Goal: Transaction & Acquisition: Purchase product/service

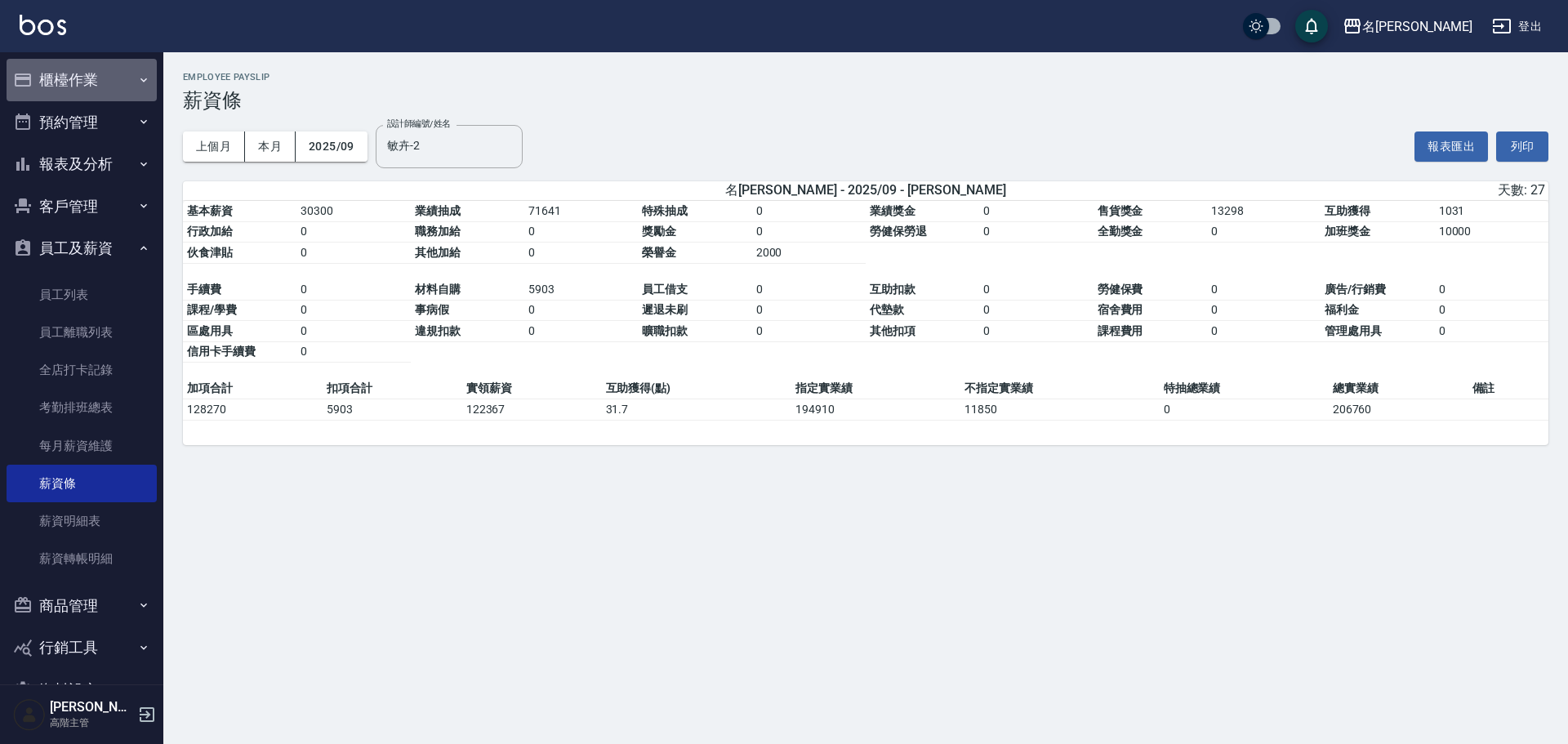
click at [94, 76] on button "櫃檯作業" at bounding box center [82, 80] width 150 height 42
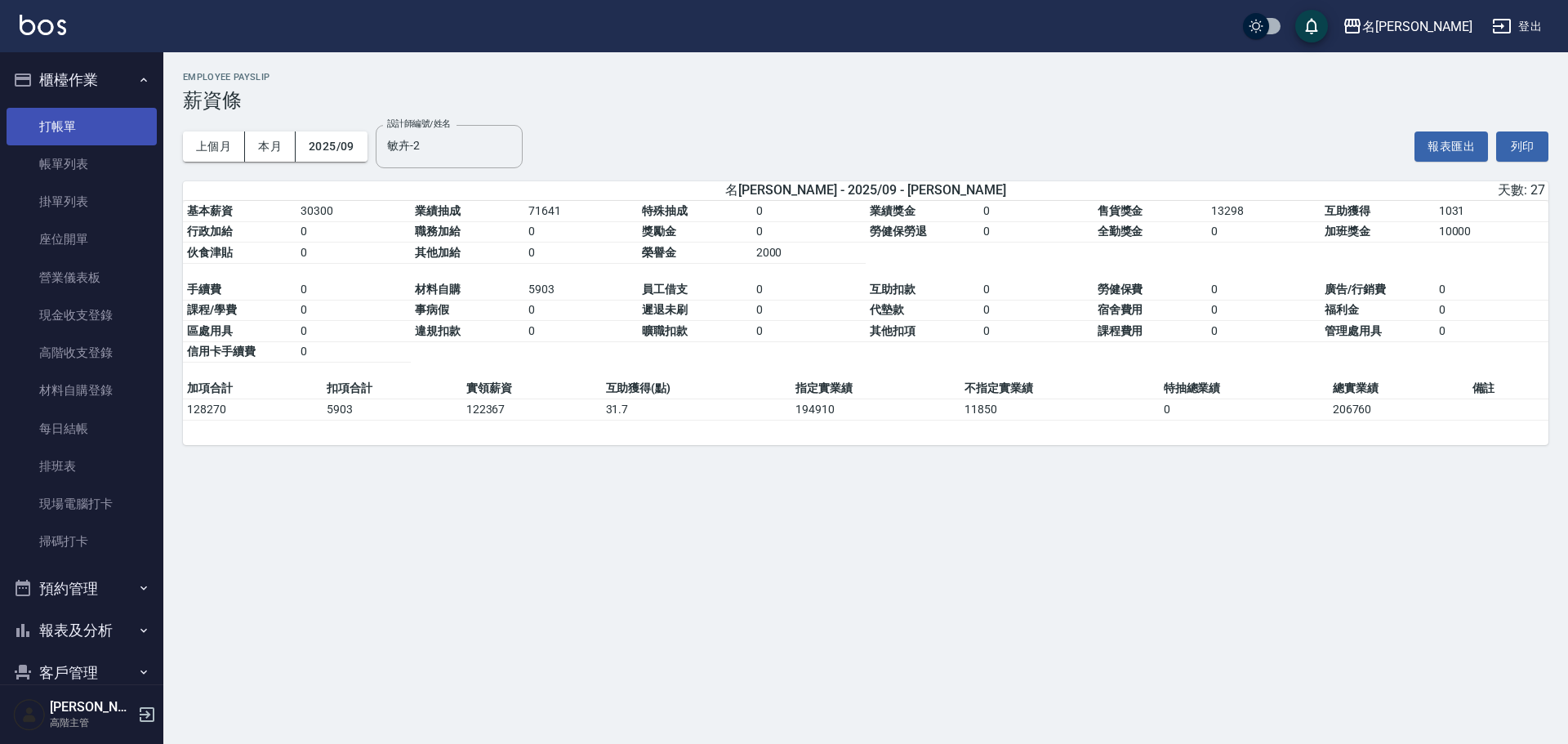
click at [94, 119] on link "打帳單" at bounding box center [82, 126] width 150 height 37
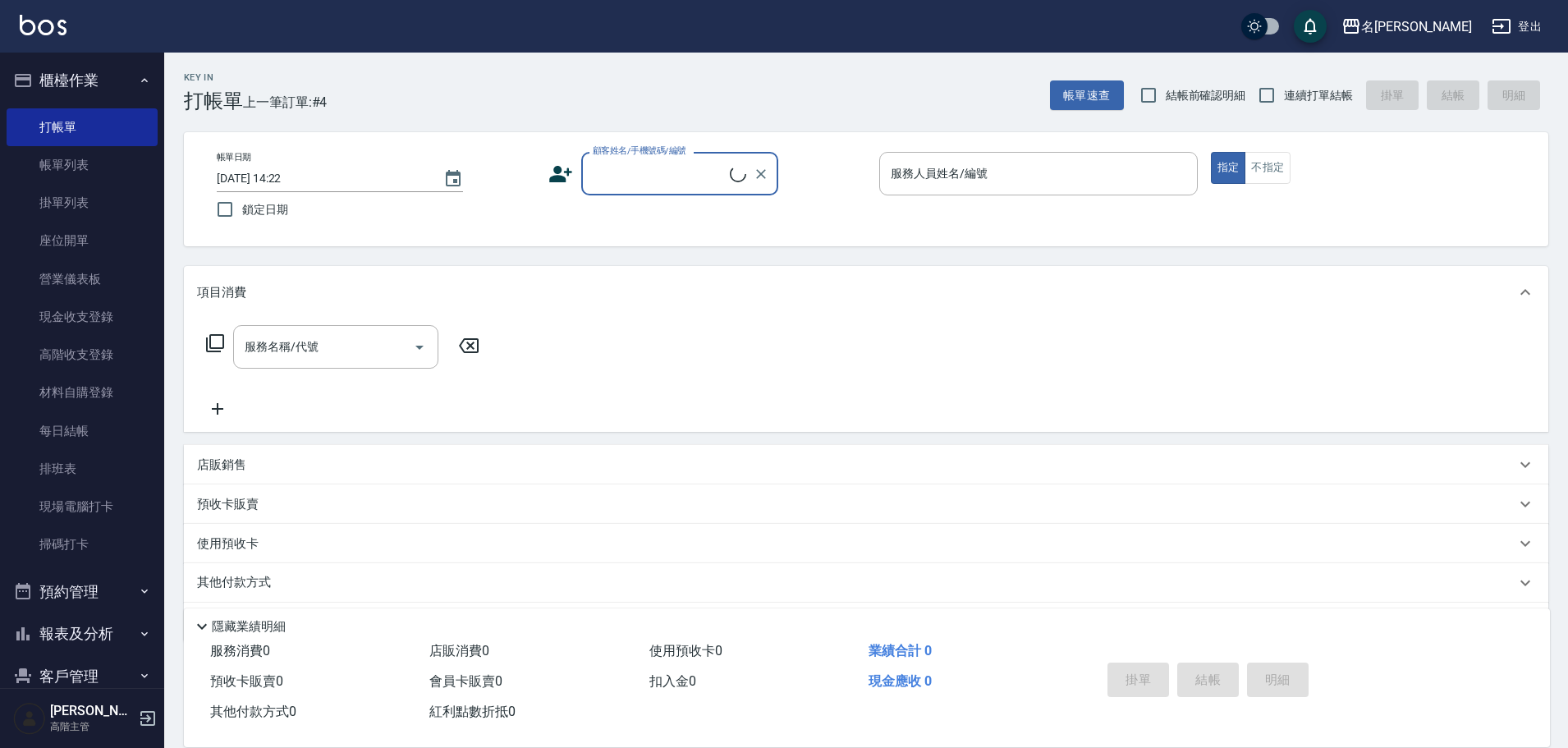
click at [669, 180] on input "顧客姓名/手機號碼/編號" at bounding box center [659, 174] width 141 height 29
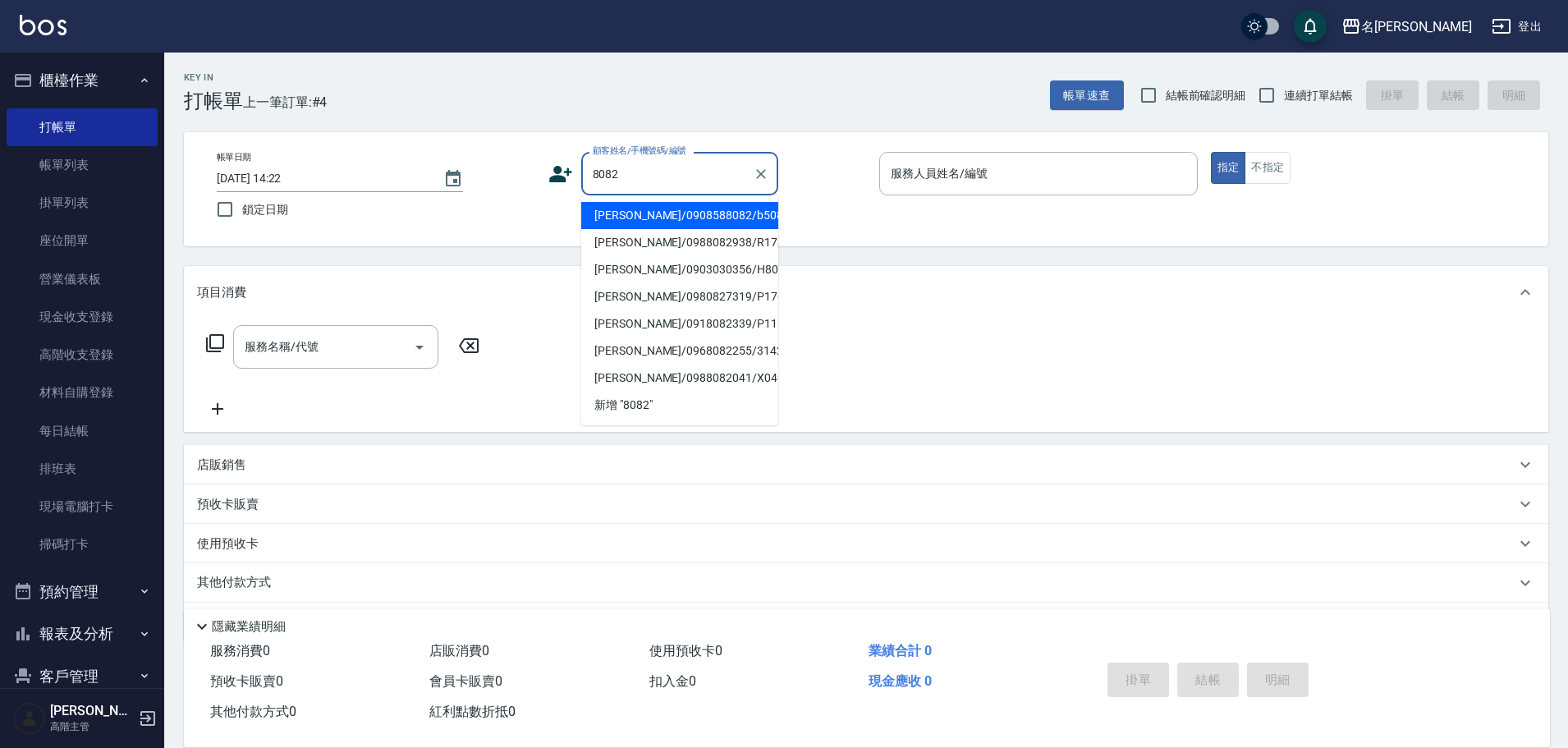
drag, startPoint x: 667, startPoint y: 163, endPoint x: 532, endPoint y: 177, distance: 135.7
click at [532, 177] on div "帳單日期 [DATE] 14:22 鎖定日期 顧客姓名/手機號碼/編號 8082 顧客姓名/手機號碼/編號 服務人員姓名/編號 服務人員姓名/編號 指定 不指定" at bounding box center [866, 188] width 1325 height 74
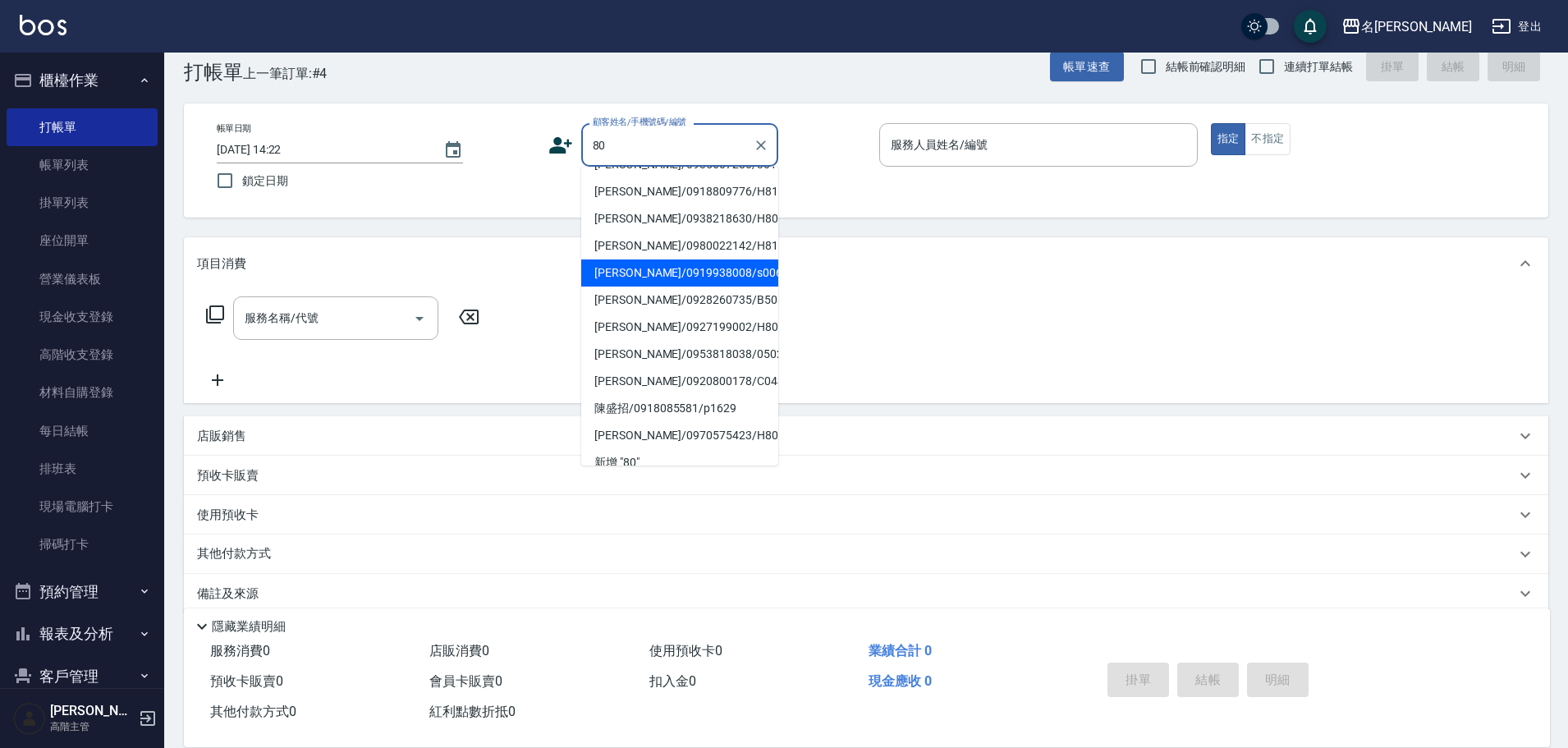
scroll to position [52, 0]
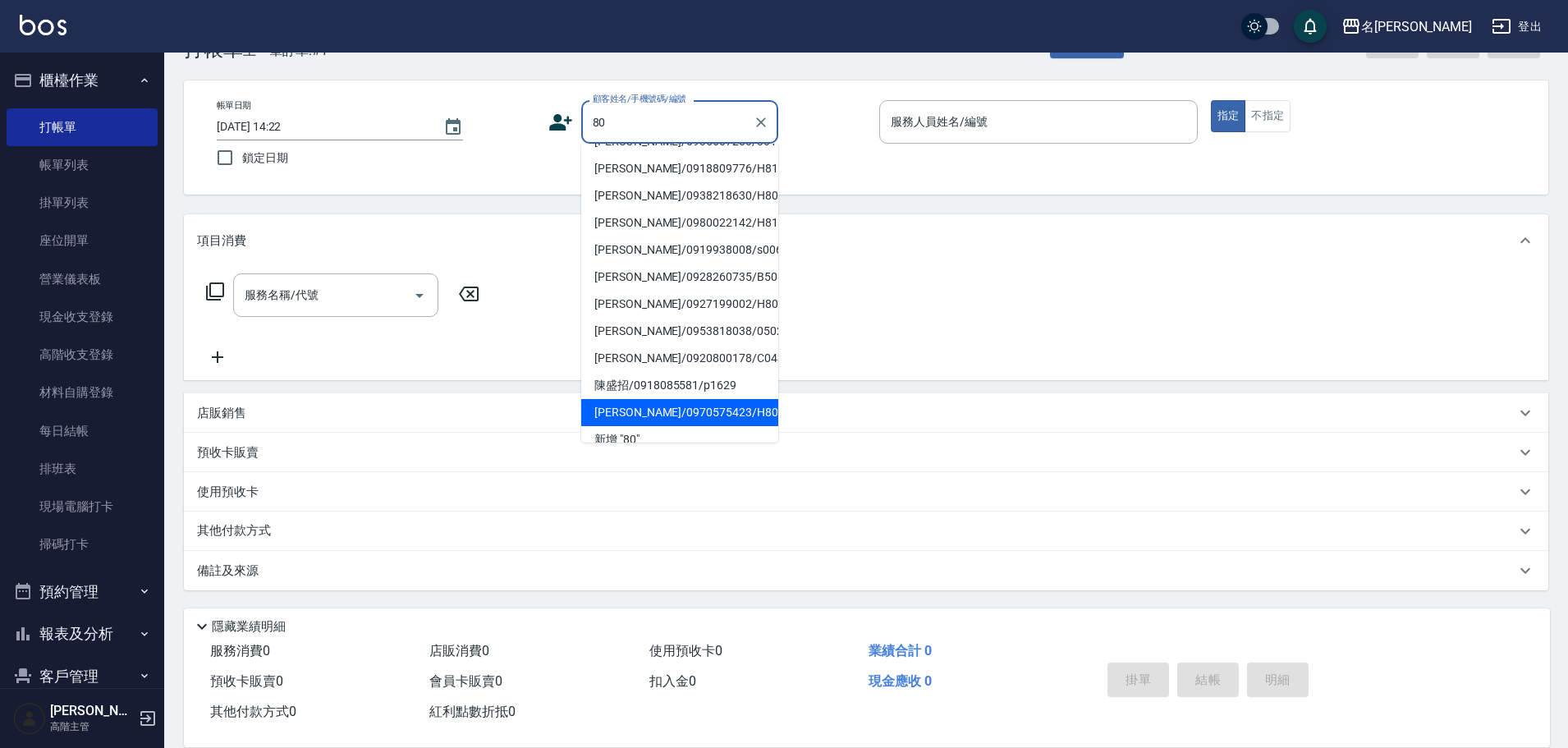
click at [694, 399] on li "[PERSON_NAME]/0970575423/H8081" at bounding box center [680, 413] width 197 height 27
type input "[PERSON_NAME]/0970575423/H8081"
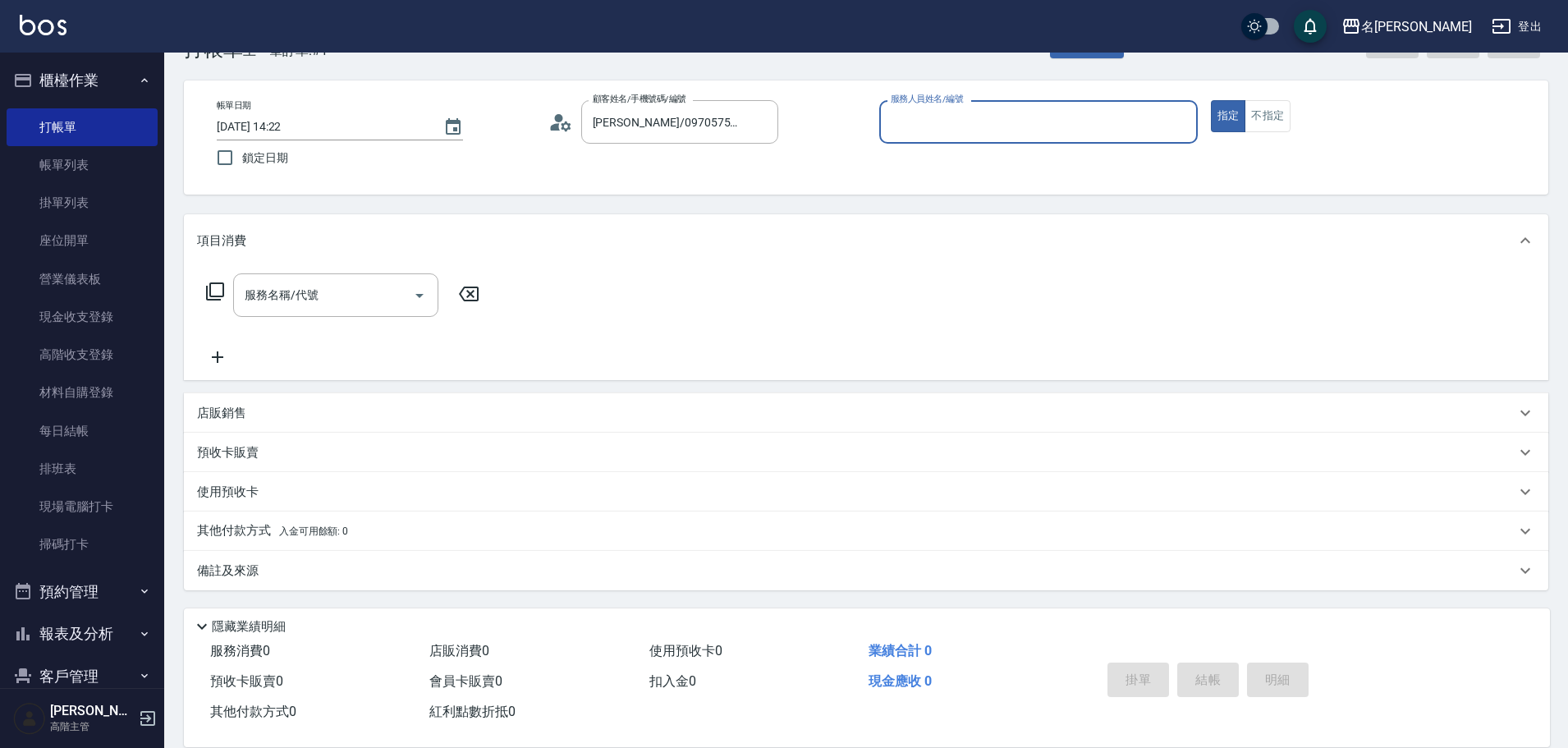
click at [1049, 112] on input "服務人員姓名/編號" at bounding box center [1038, 122] width 304 height 29
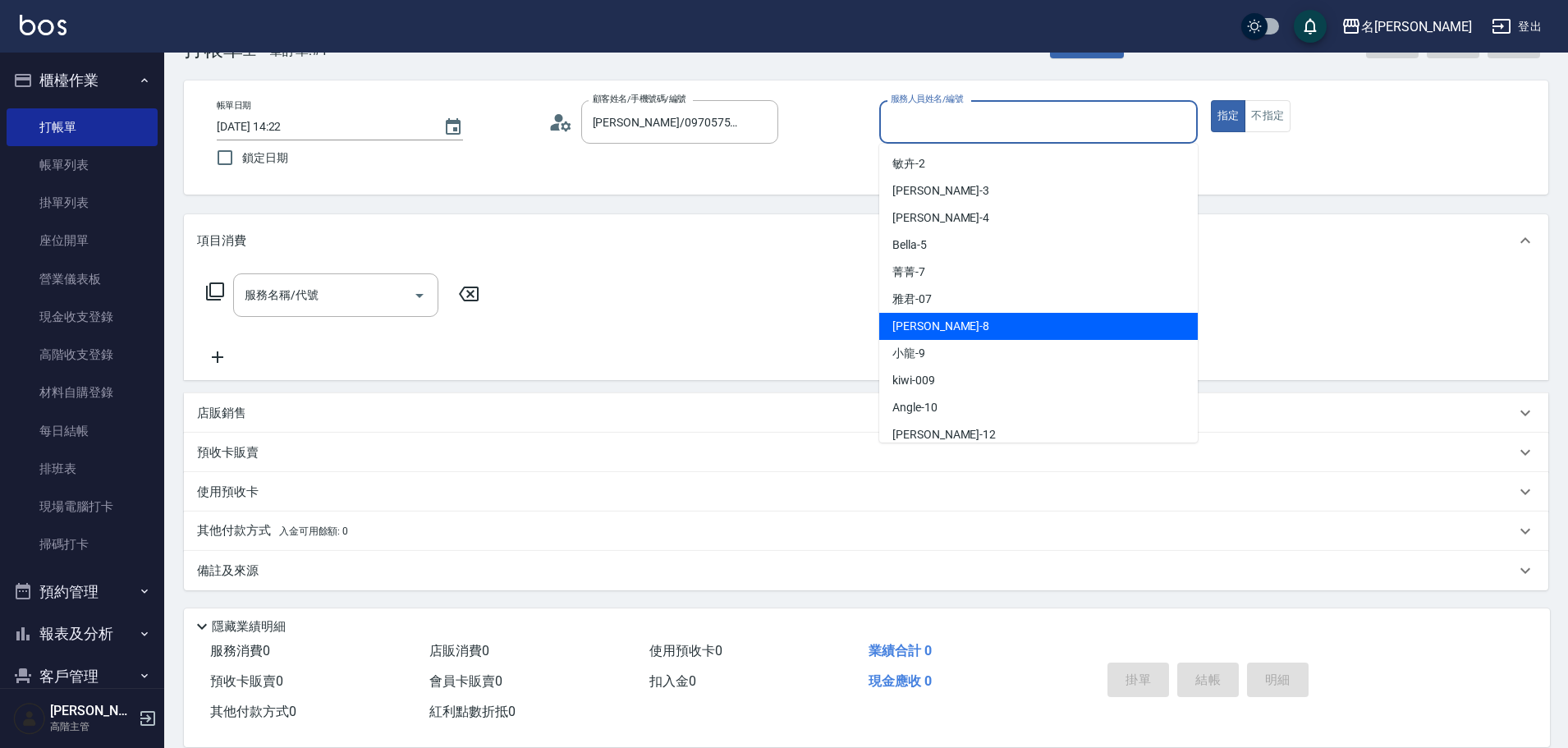
click at [1001, 324] on div "Emma -8" at bounding box center [1039, 327] width 319 height 27
type input "Emma-8"
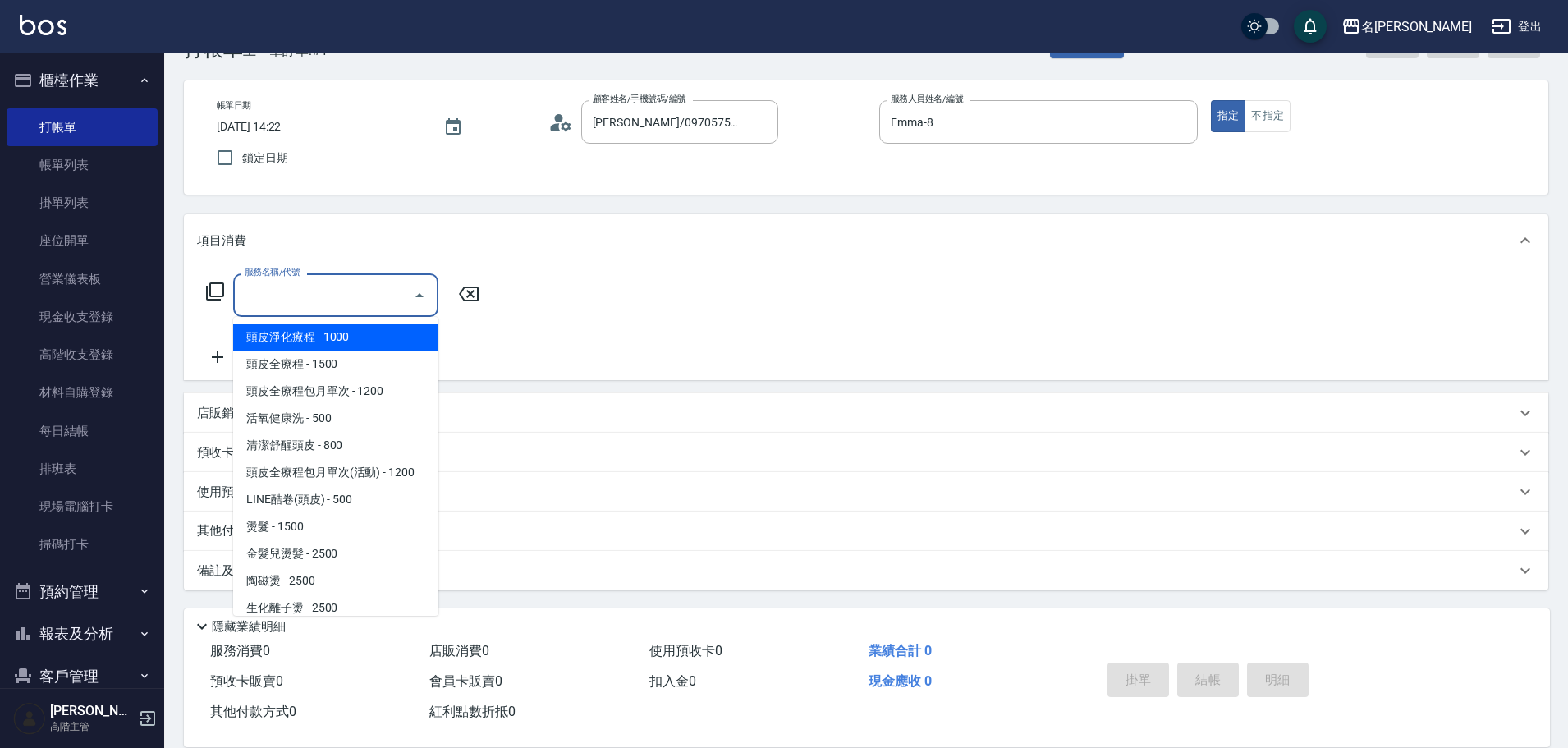
click at [329, 287] on input "服務名稱/代號" at bounding box center [324, 295] width 166 height 29
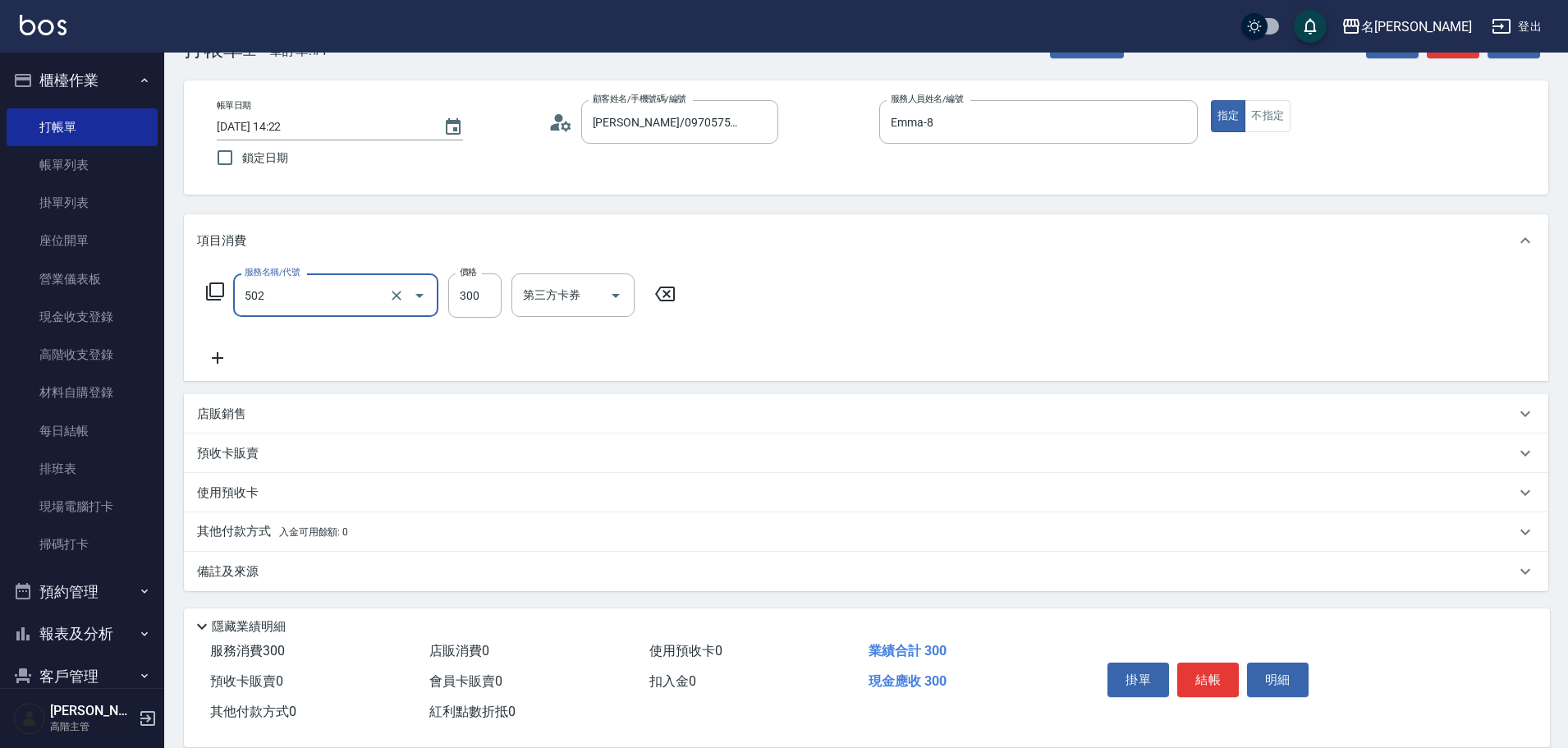
type input "洗髮(502)"
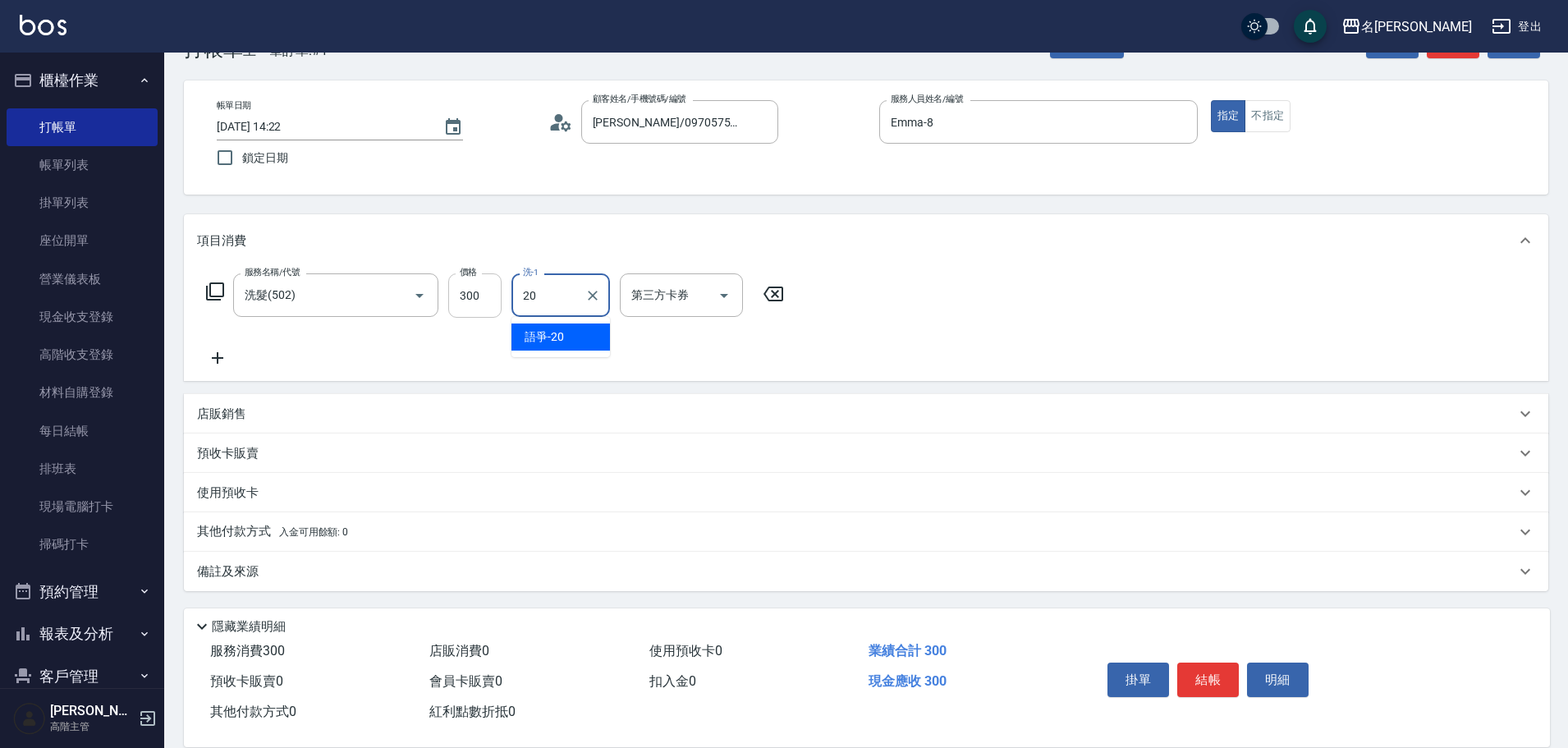
type input "語爭-20"
click at [296, 532] on span "入金可用餘額: 0" at bounding box center [314, 532] width 70 height 12
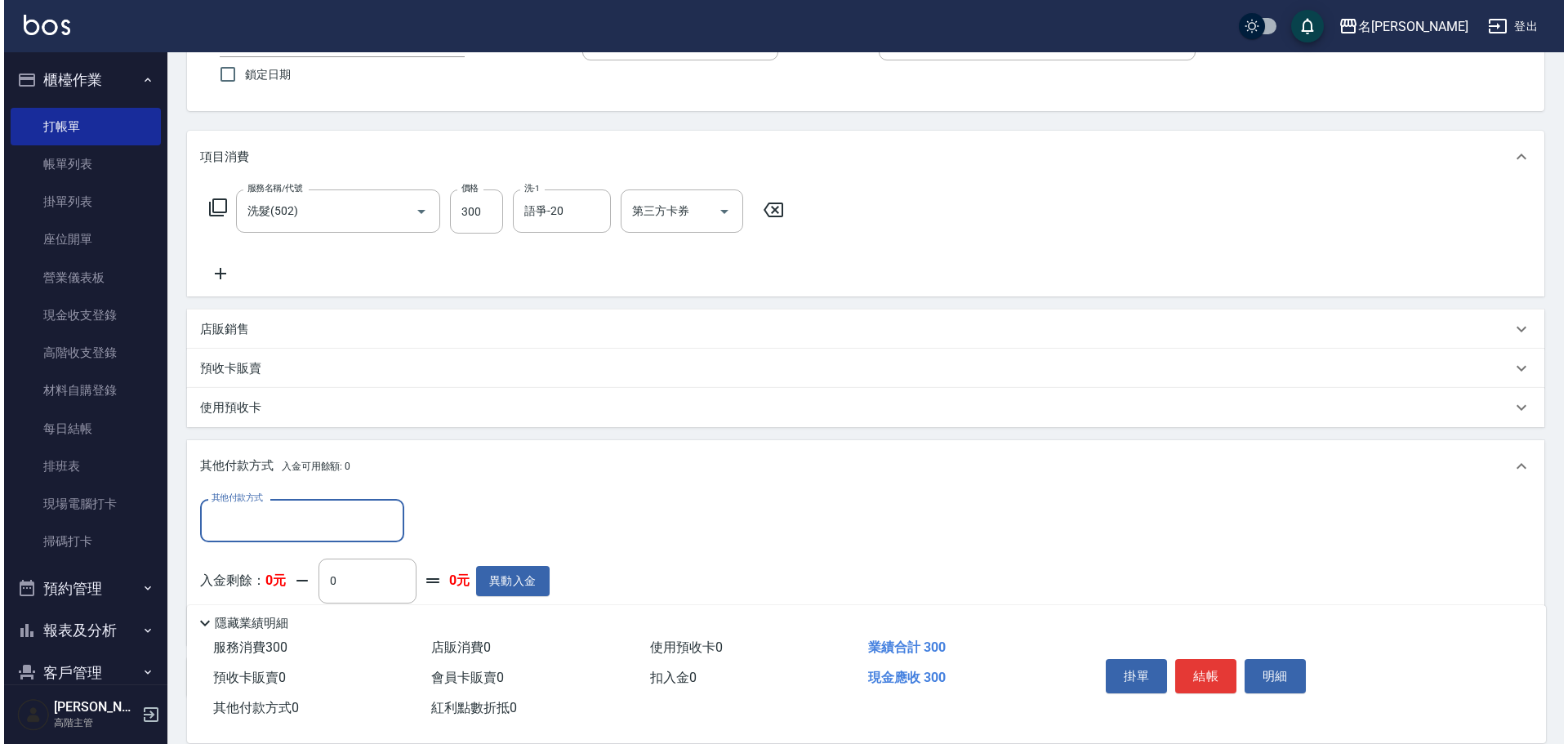
scroll to position [0, 0]
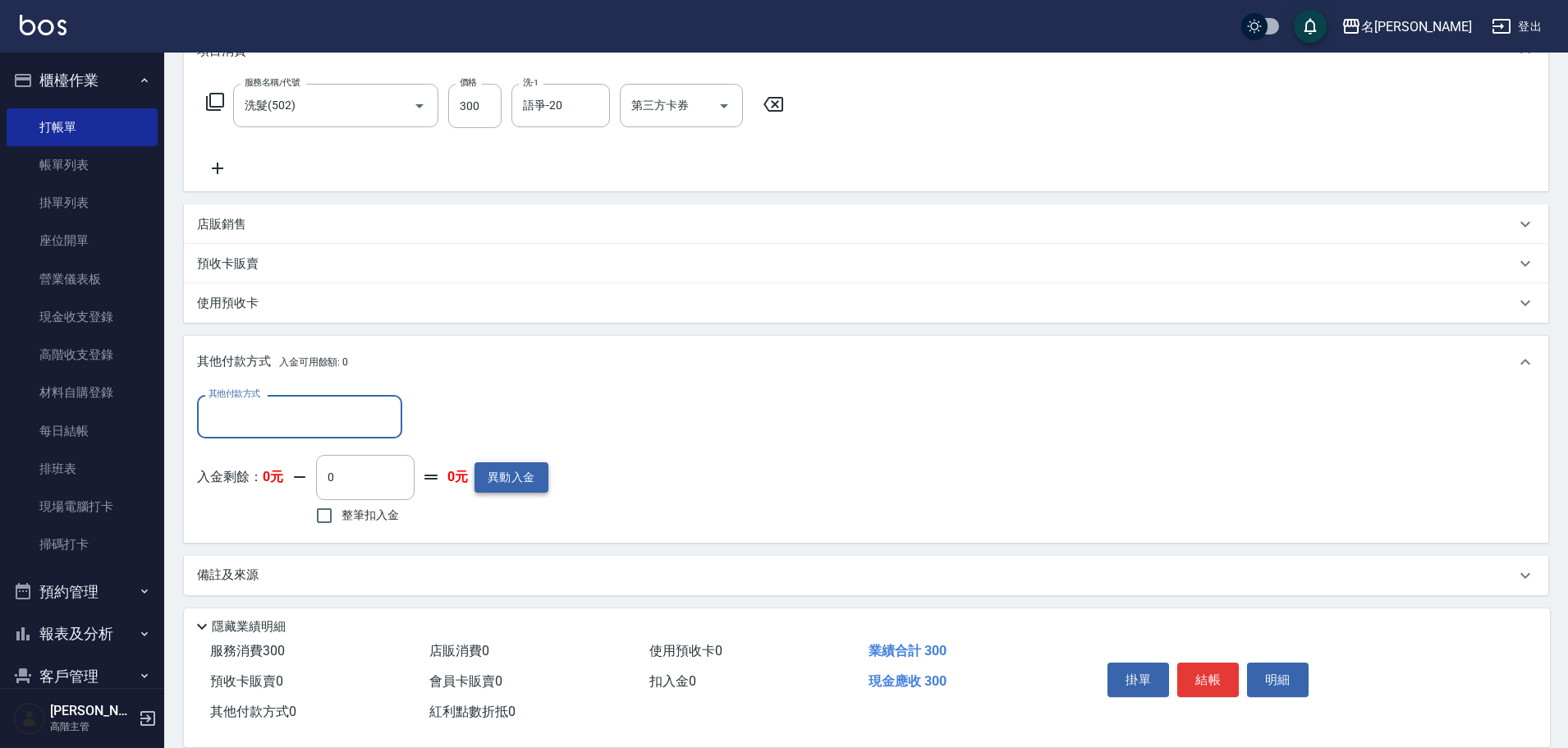
click at [545, 472] on button "異動入金" at bounding box center [511, 476] width 73 height 30
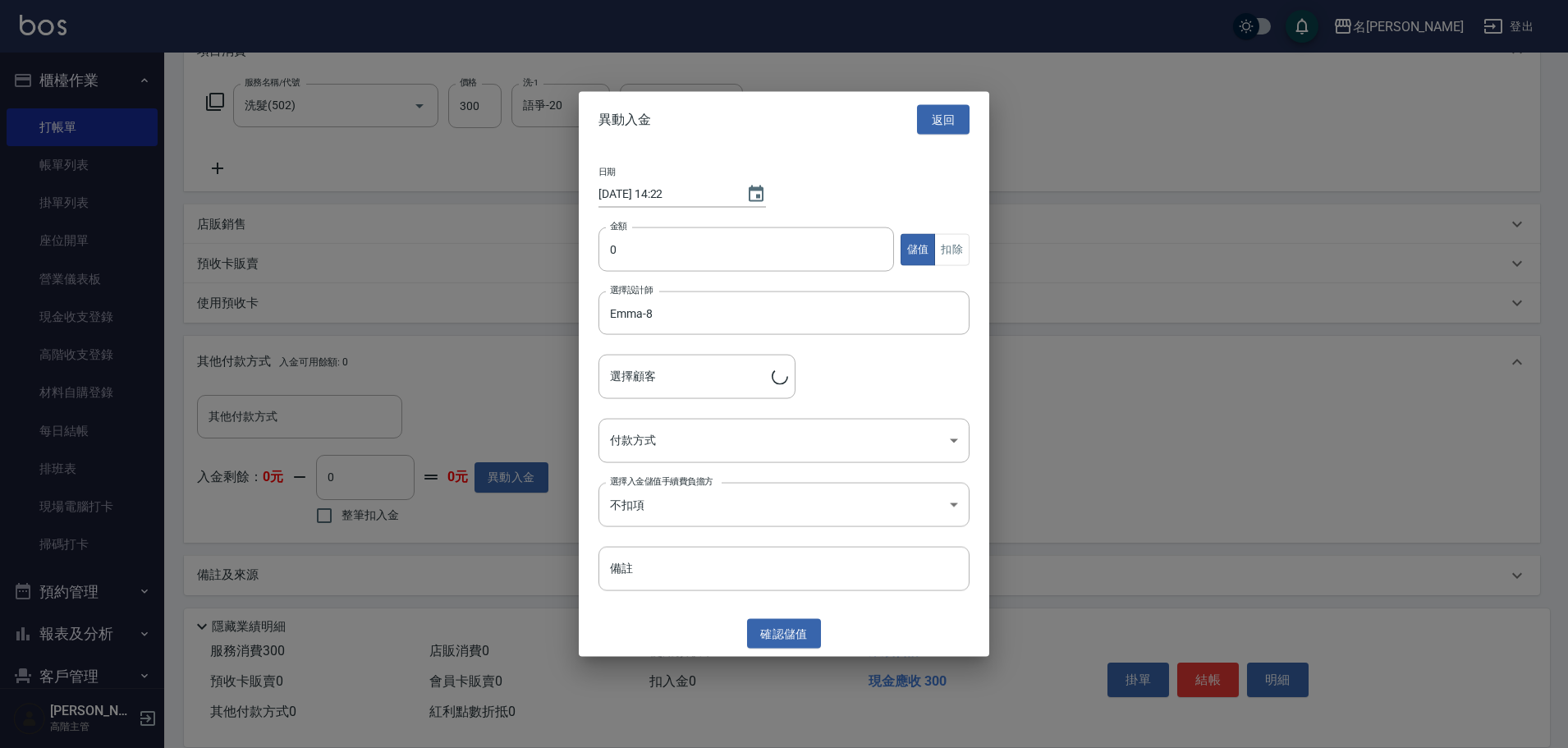
type input "[PERSON_NAME]/0970575423/H8081"
drag, startPoint x: 602, startPoint y: 255, endPoint x: 624, endPoint y: 248, distance: 23.1
click at [602, 255] on div "日期 [DATE] 14:22 金額 0 金額 儲值 扣除 選擇設計師 [PERSON_NAME]-8 選擇設計師 選擇顧客 [PERSON_NAME]/09…" at bounding box center [788, 379] width 411 height 463
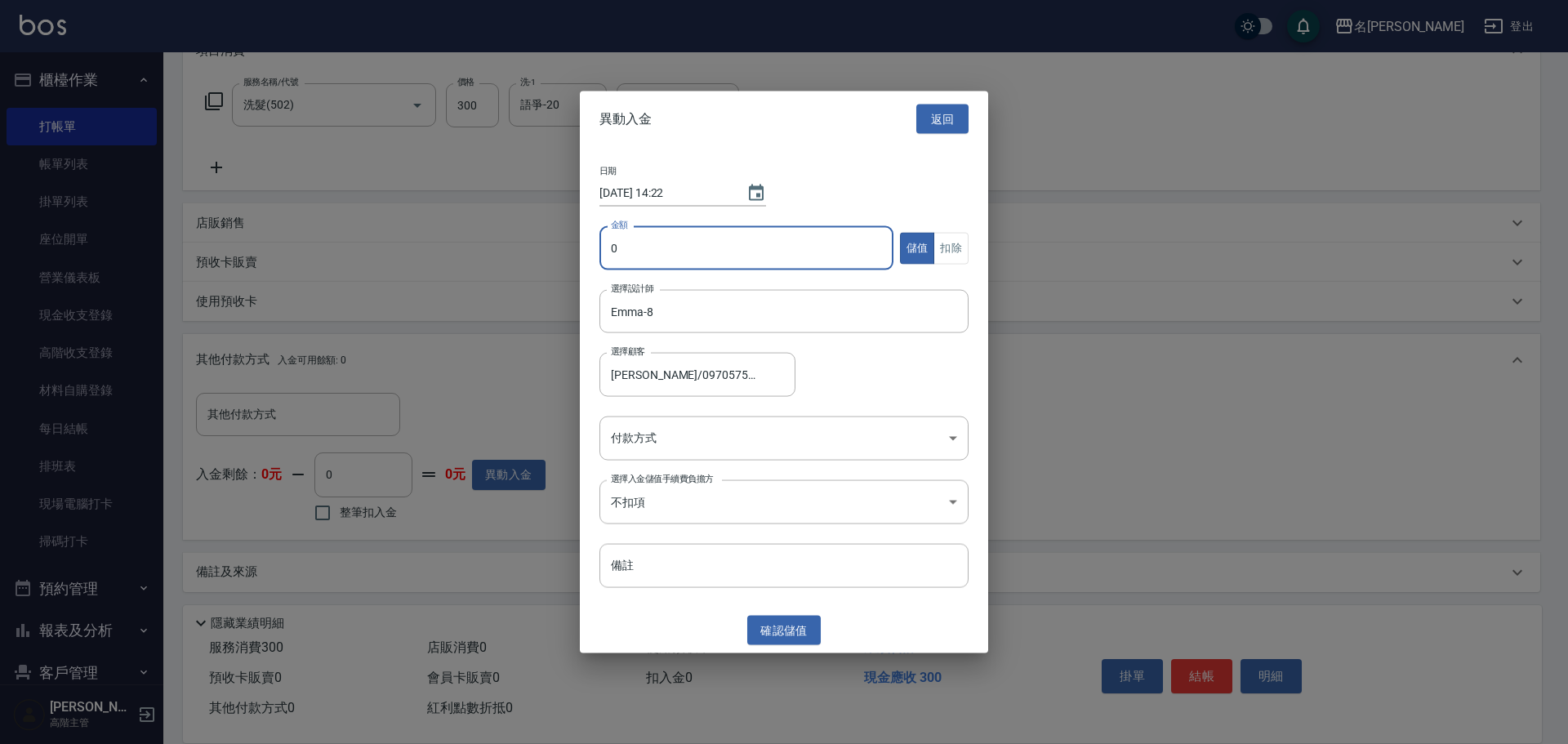
click at [620, 247] on input "0" at bounding box center [746, 248] width 294 height 44
click at [607, 246] on input "0" at bounding box center [746, 248] width 294 height 44
type input "3000"
click at [634, 442] on body "名留龍江 登出 櫃檯作業 打帳單 帳單列表 掛單列表 座位開單 營業儀表板 現金收支登錄 高階收支登錄 材料自購登錄 每日結帳 排班表 現場電腦打卡 掃碼打卡…" at bounding box center [784, 254] width 1568 height 989
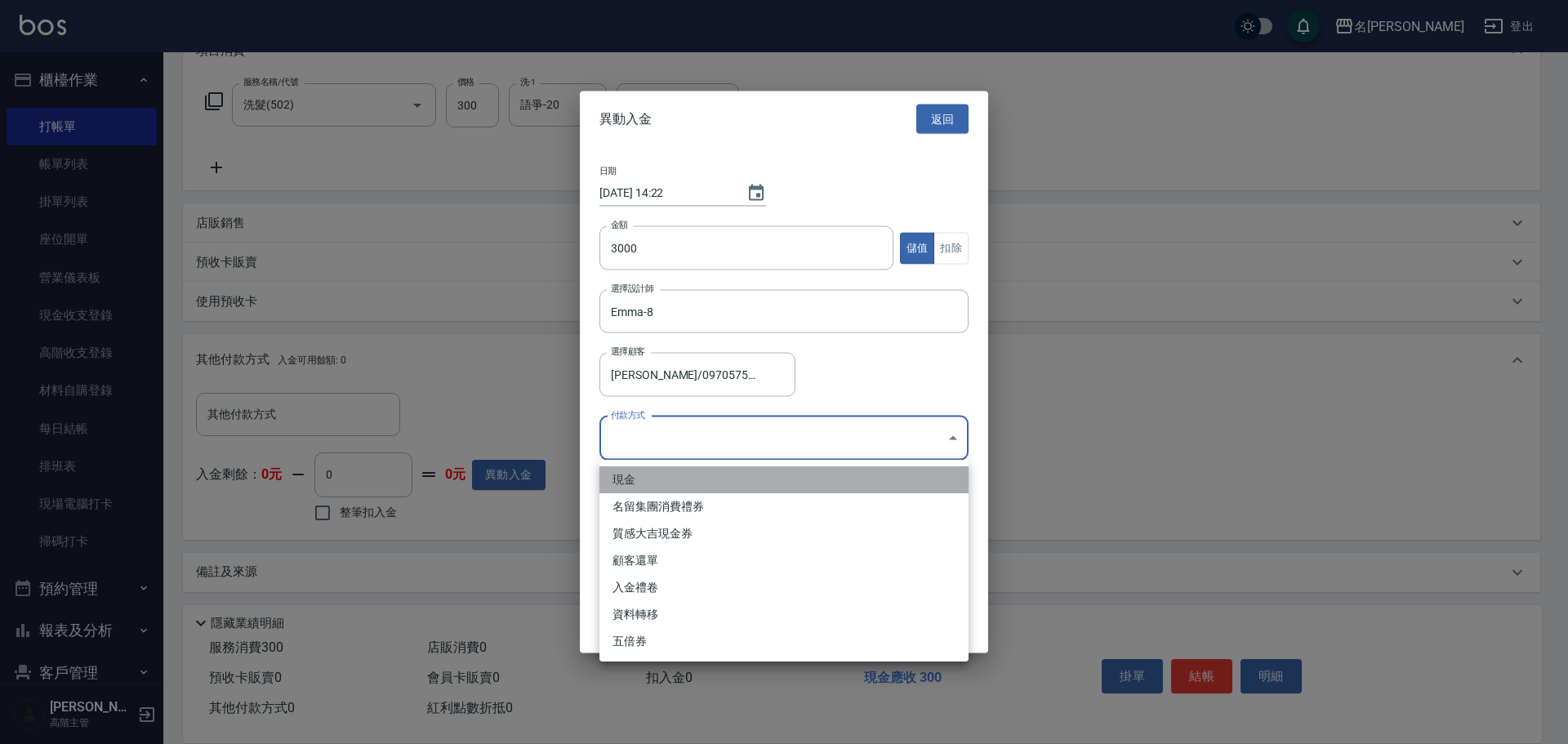
click at [634, 474] on li "現金" at bounding box center [784, 480] width 369 height 27
type input "現金"
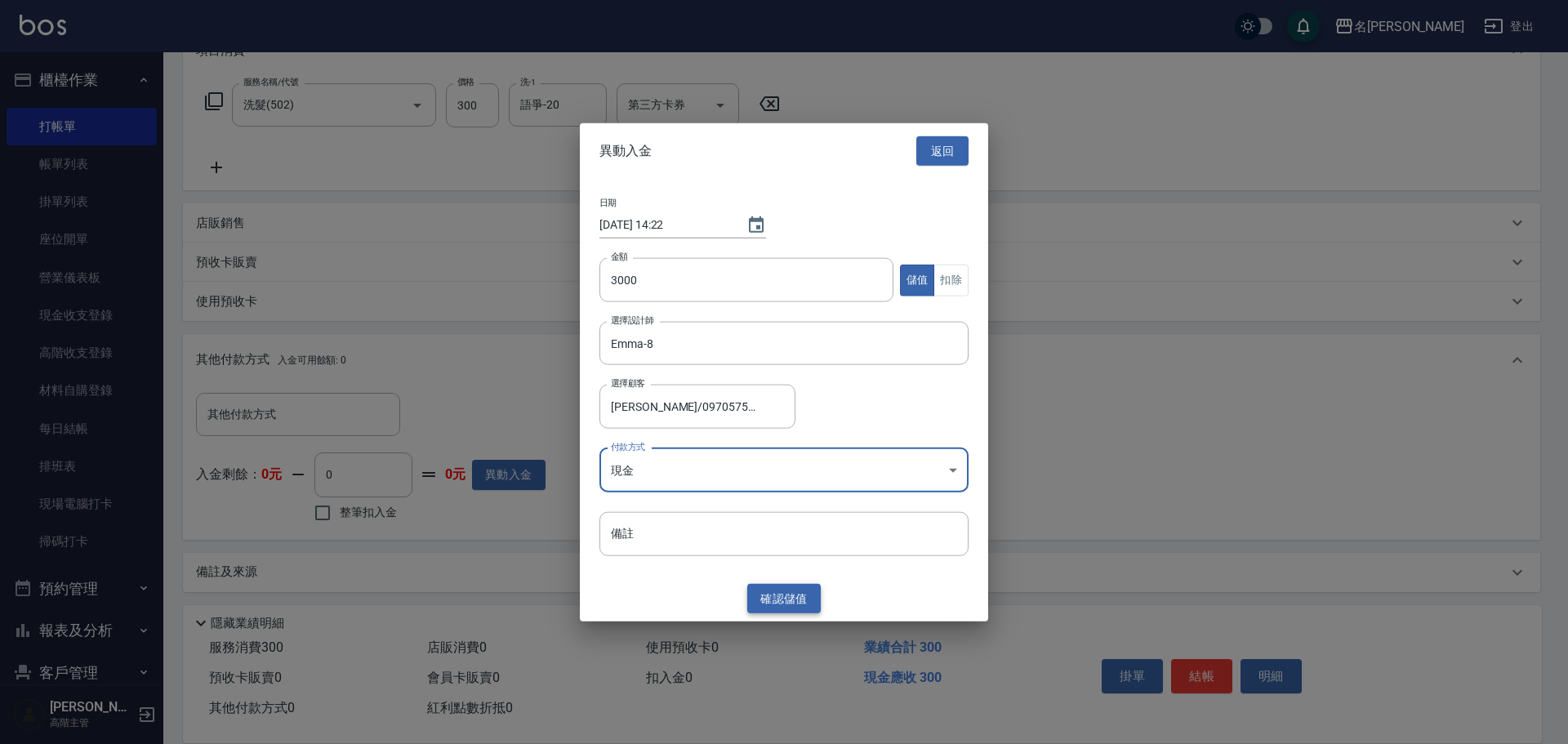
click at [753, 605] on button "確認 儲值" at bounding box center [784, 597] width 73 height 30
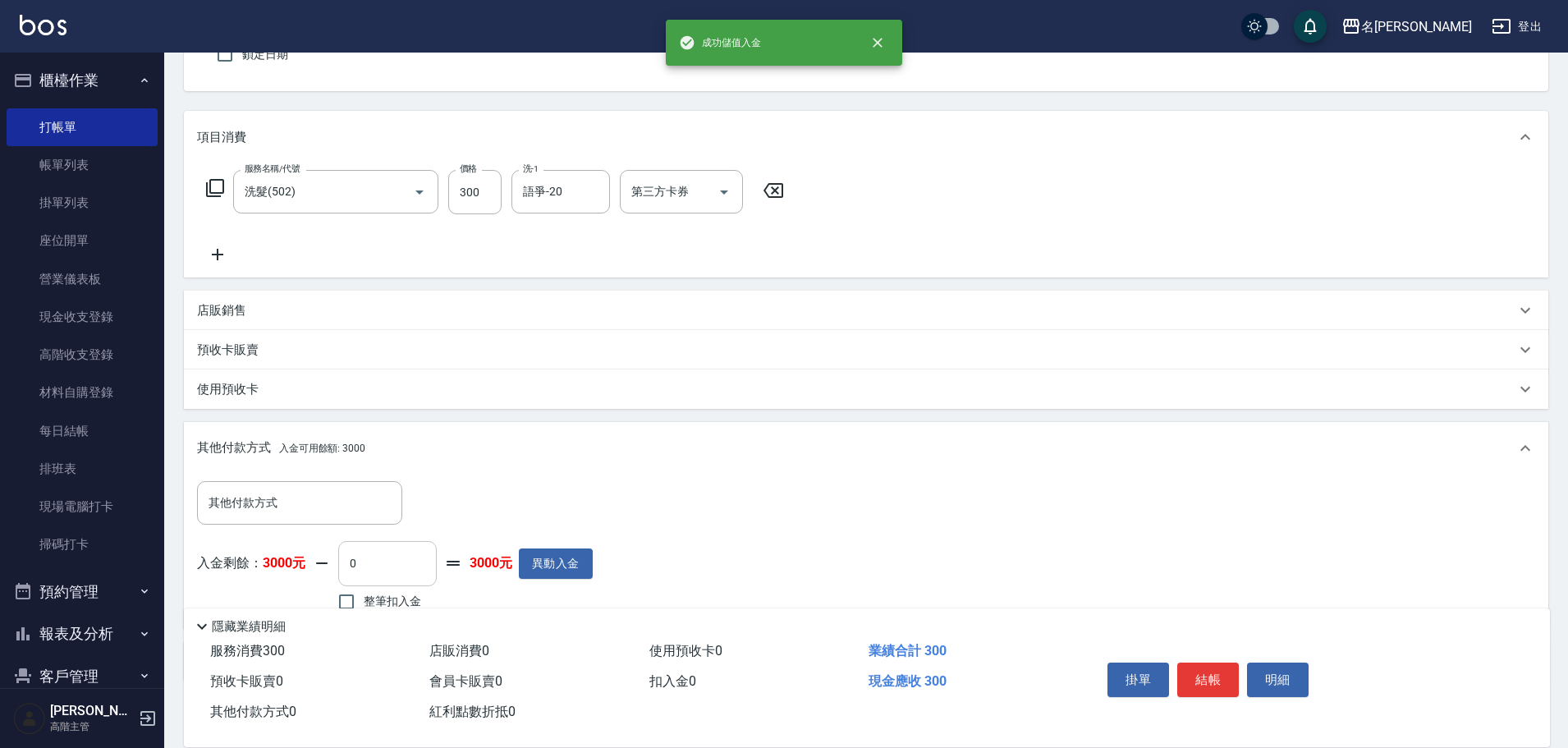
scroll to position [242, 0]
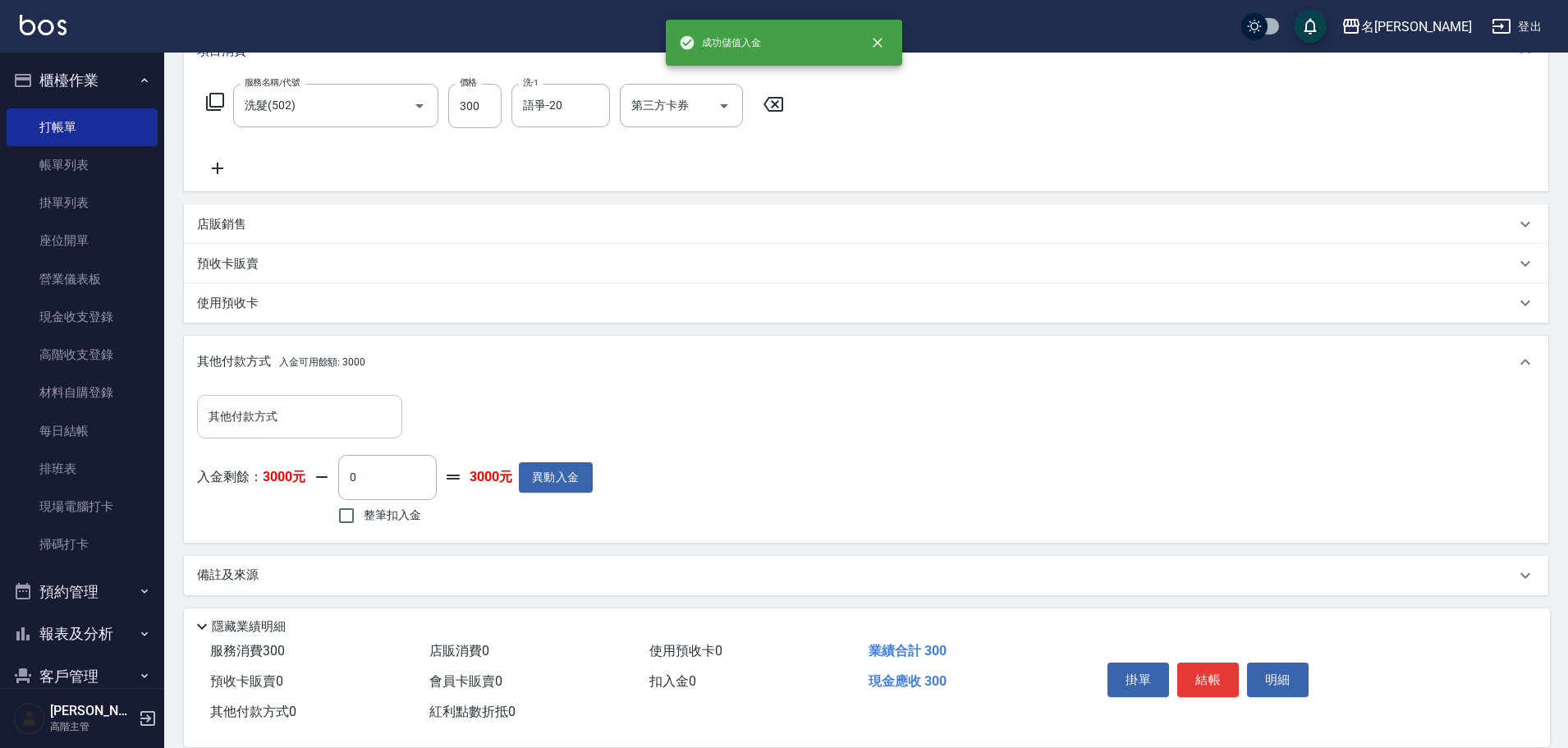
click at [337, 435] on div "其他付款方式" at bounding box center [300, 417] width 205 height 43
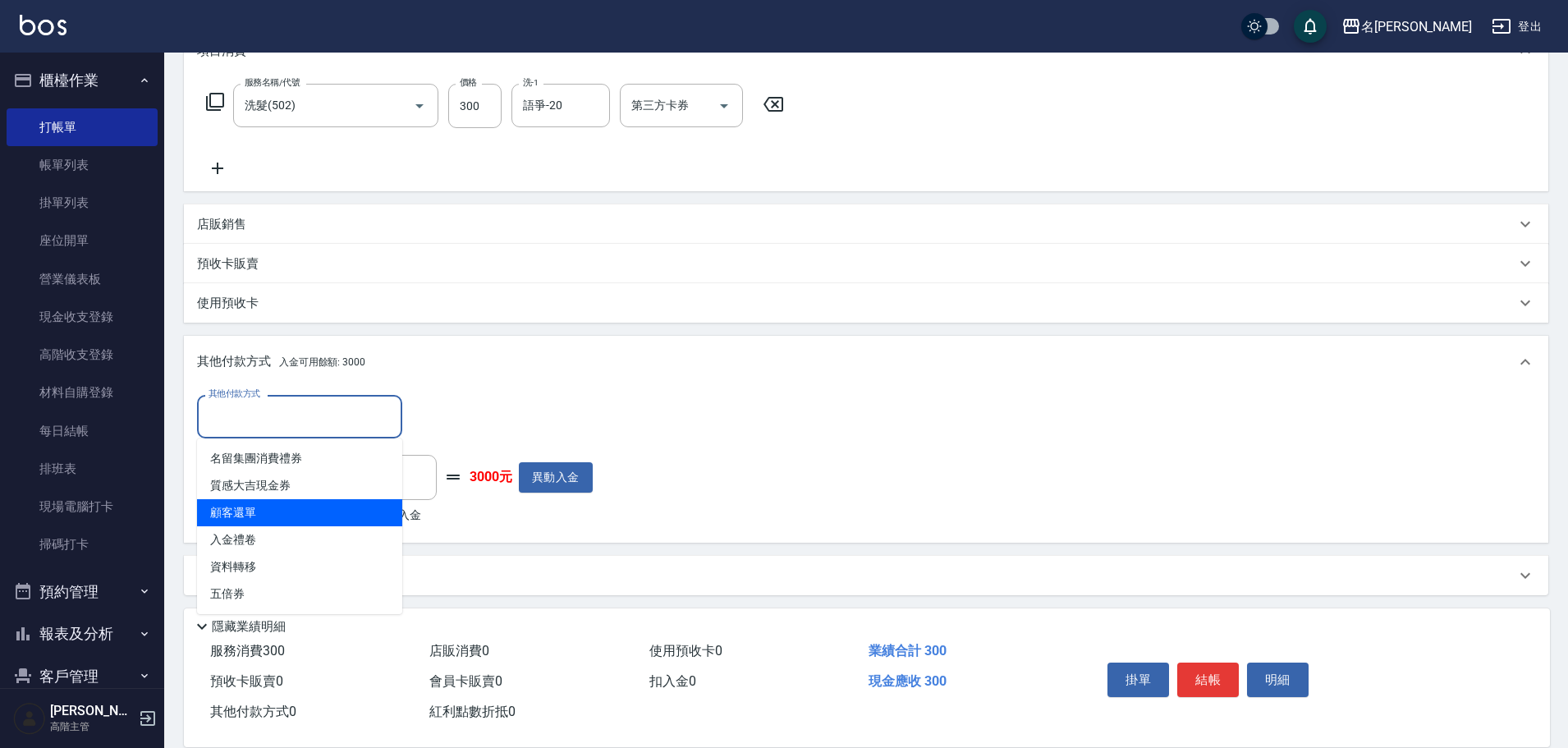
click at [297, 505] on span "顧客還單" at bounding box center [300, 512] width 205 height 27
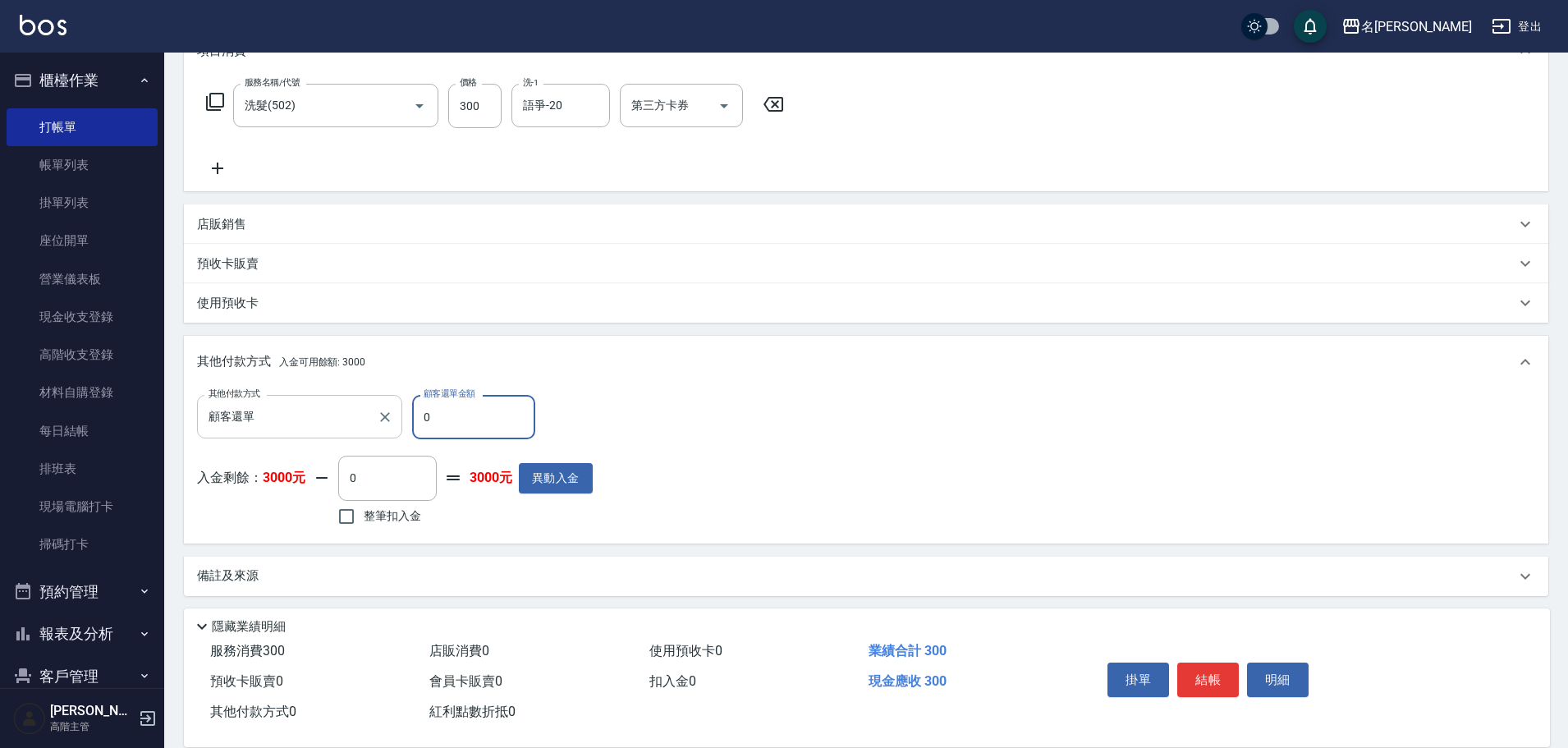
click at [322, 404] on input "顧客還單" at bounding box center [287, 417] width 166 height 29
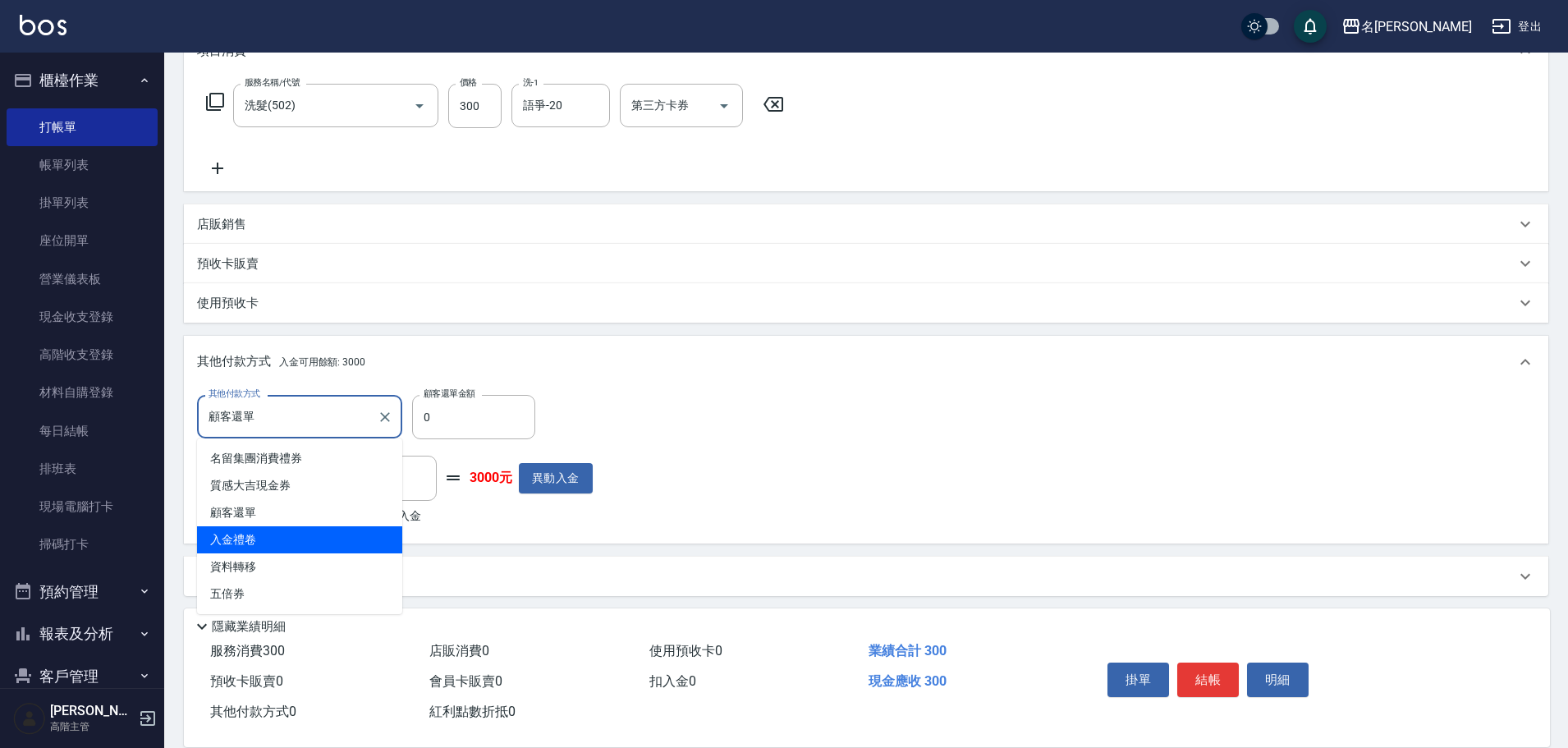
click at [243, 541] on span "入金禮卷" at bounding box center [300, 539] width 205 height 27
type input "入金禮卷"
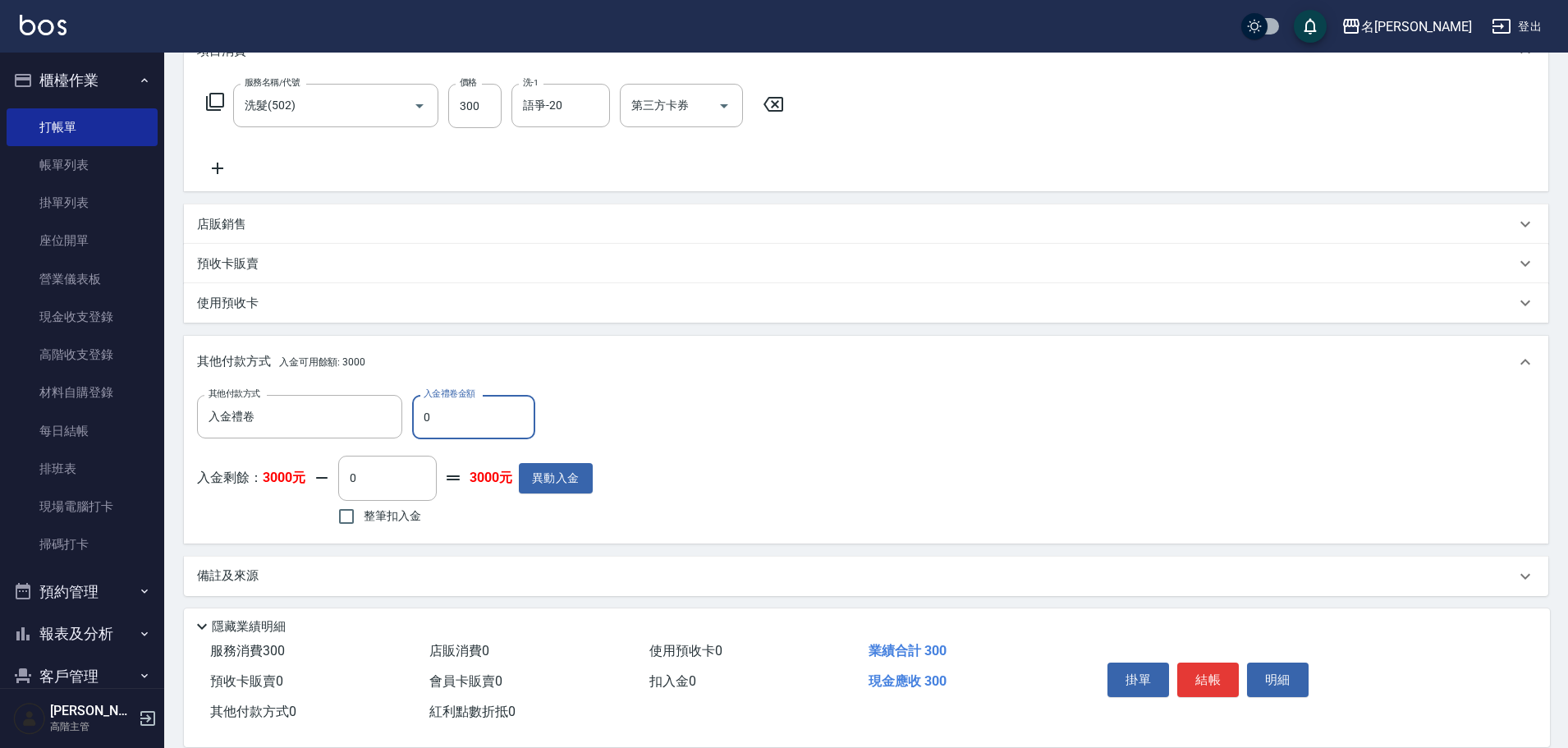
click at [427, 420] on input "0" at bounding box center [473, 417] width 123 height 44
click at [419, 417] on input "0" at bounding box center [473, 417] width 123 height 44
type input "200"
click at [387, 520] on span "整筆扣入金" at bounding box center [392, 516] width 57 height 17
click at [363, 520] on input "整筆扣入金" at bounding box center [347, 516] width 35 height 35
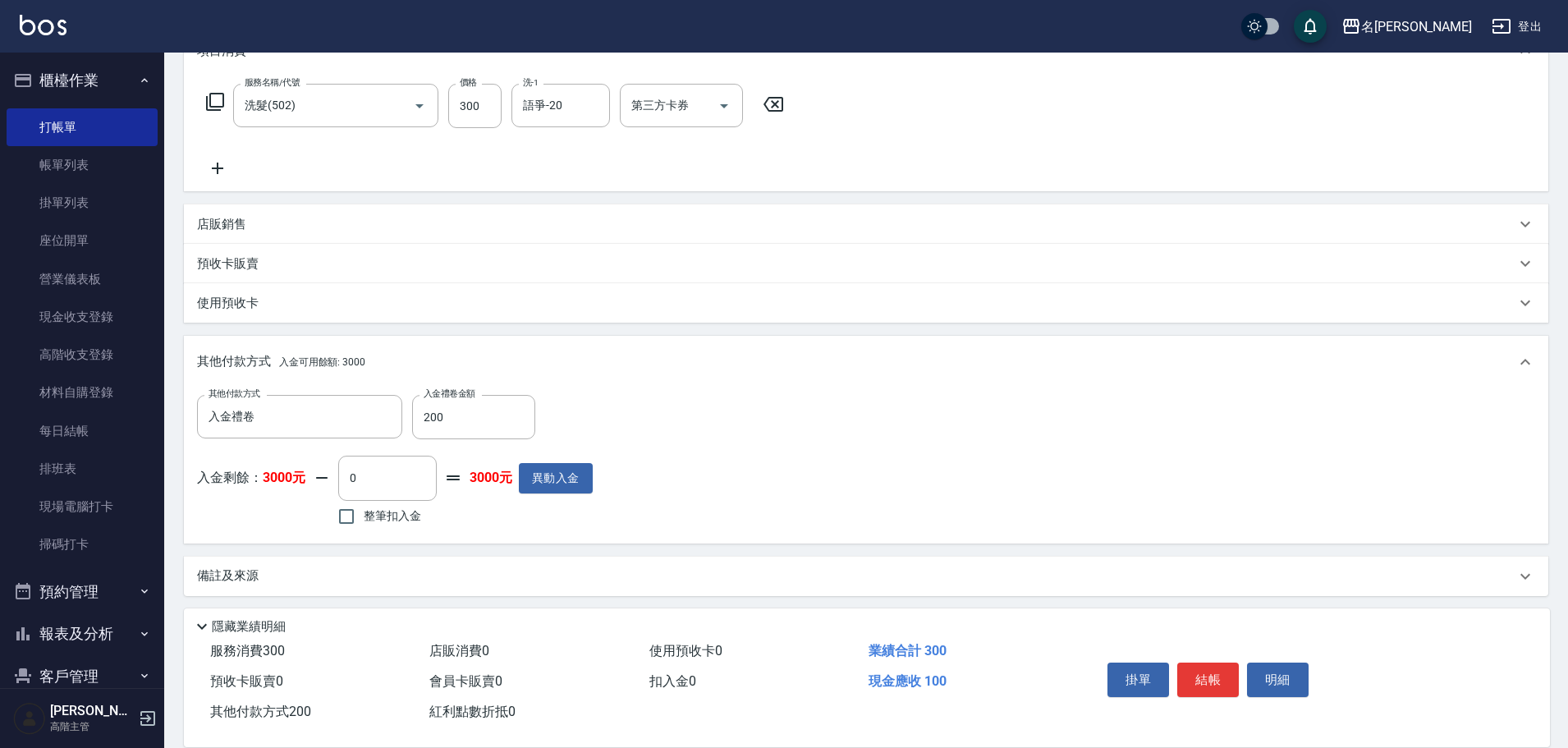
checkbox input "true"
type input "100"
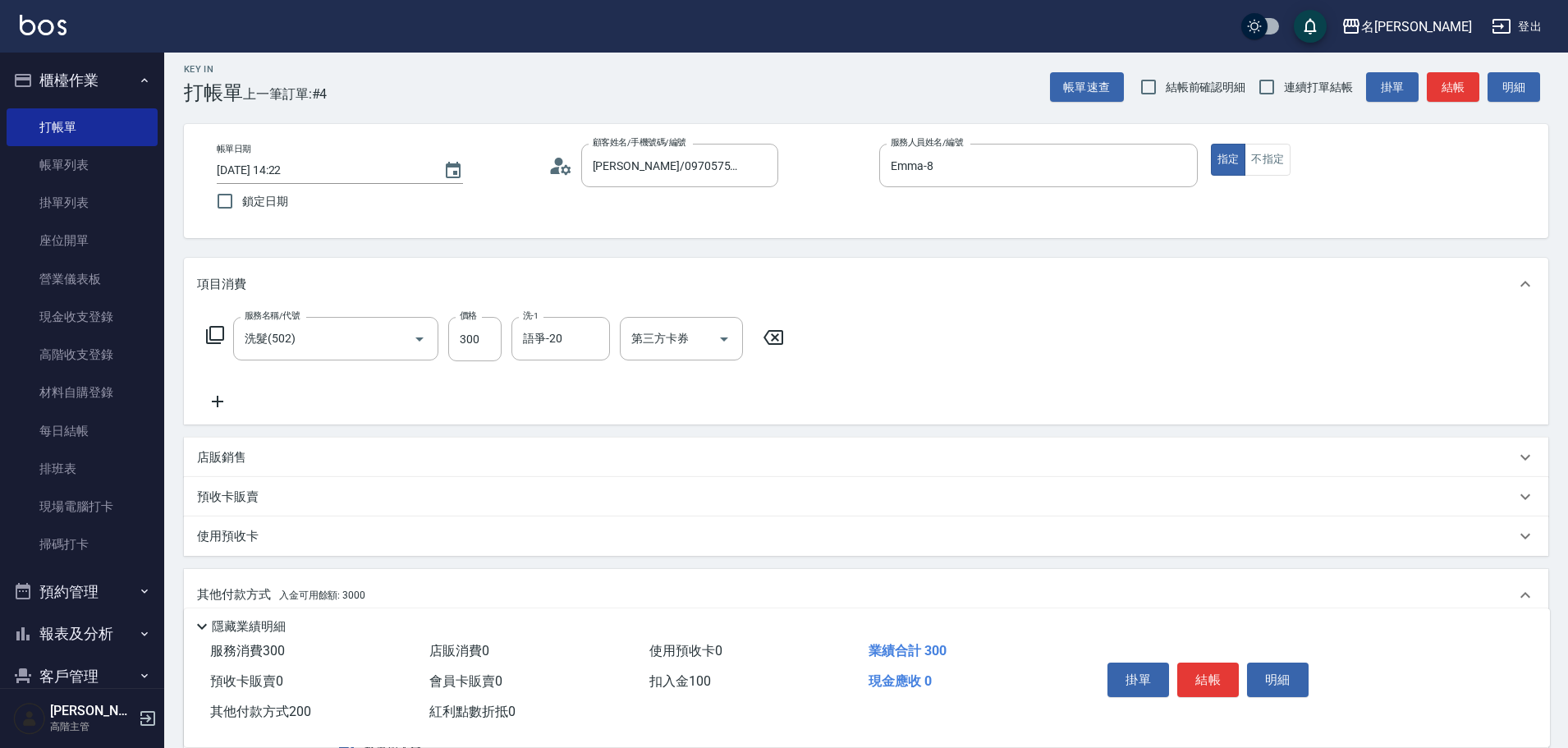
scroll to position [0, 0]
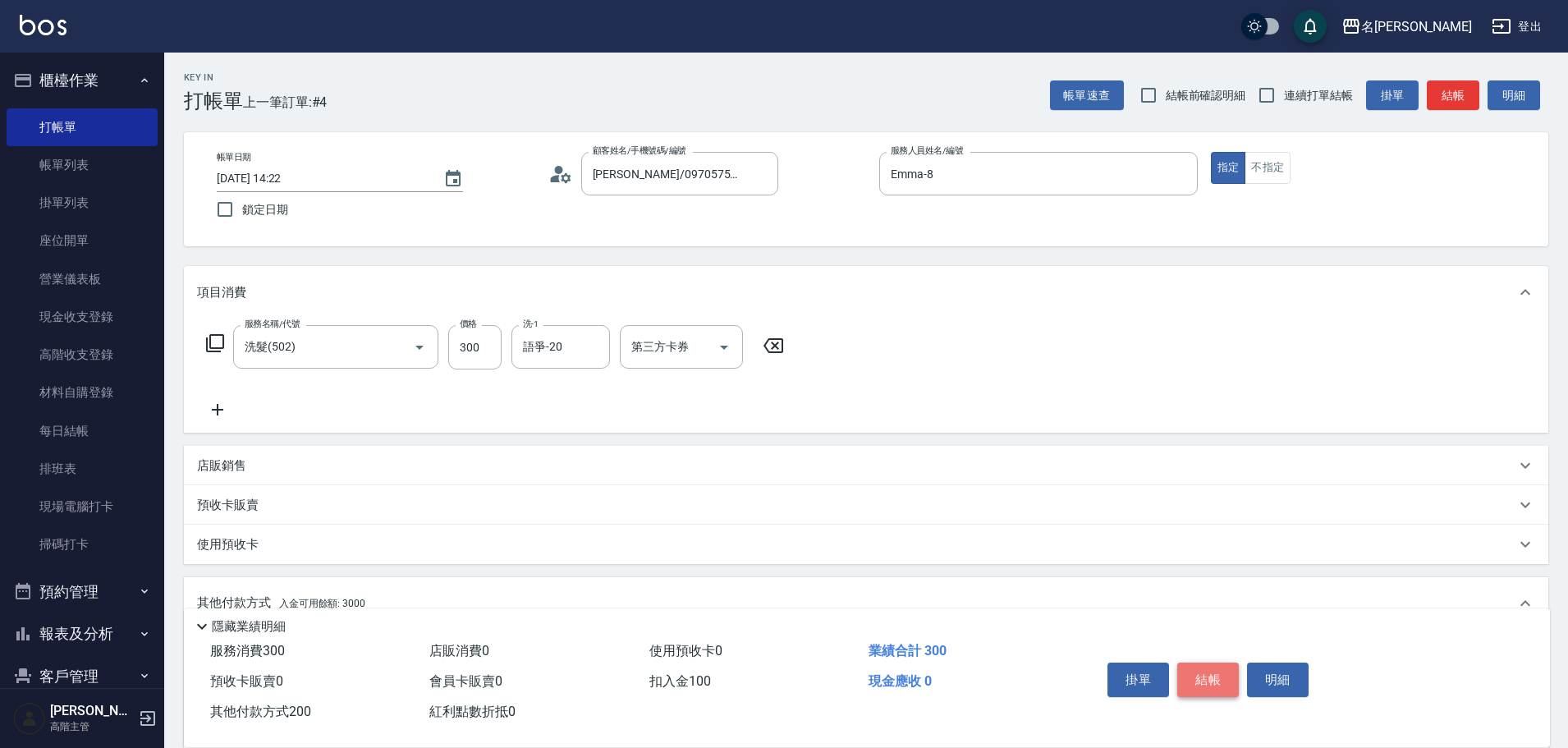
drag, startPoint x: 1216, startPoint y: 678, endPoint x: 1272, endPoint y: 639, distance: 68.2
click at [1216, 678] on button "結帳" at bounding box center [1208, 679] width 62 height 35
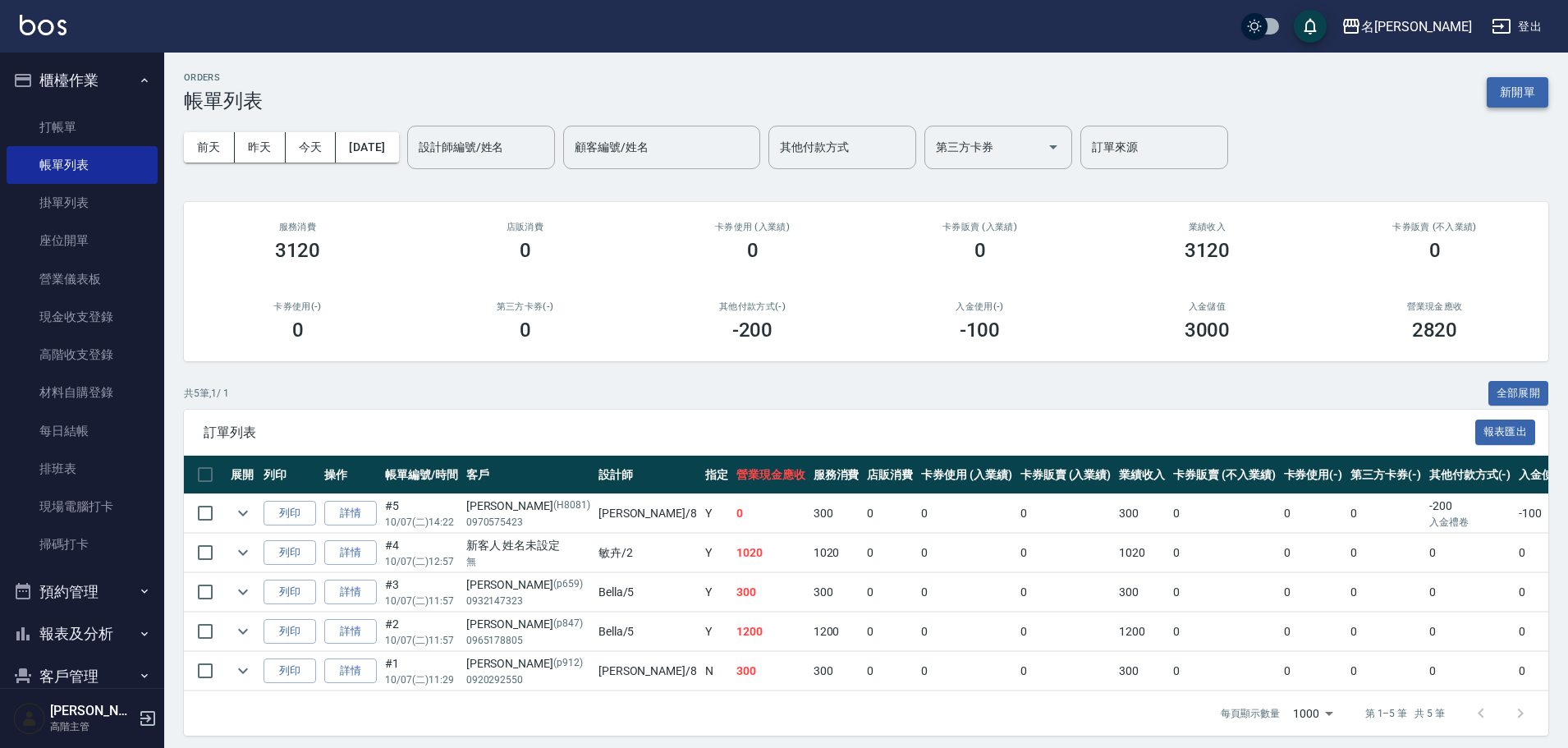
click at [1536, 93] on button "新開單" at bounding box center [1518, 92] width 62 height 30
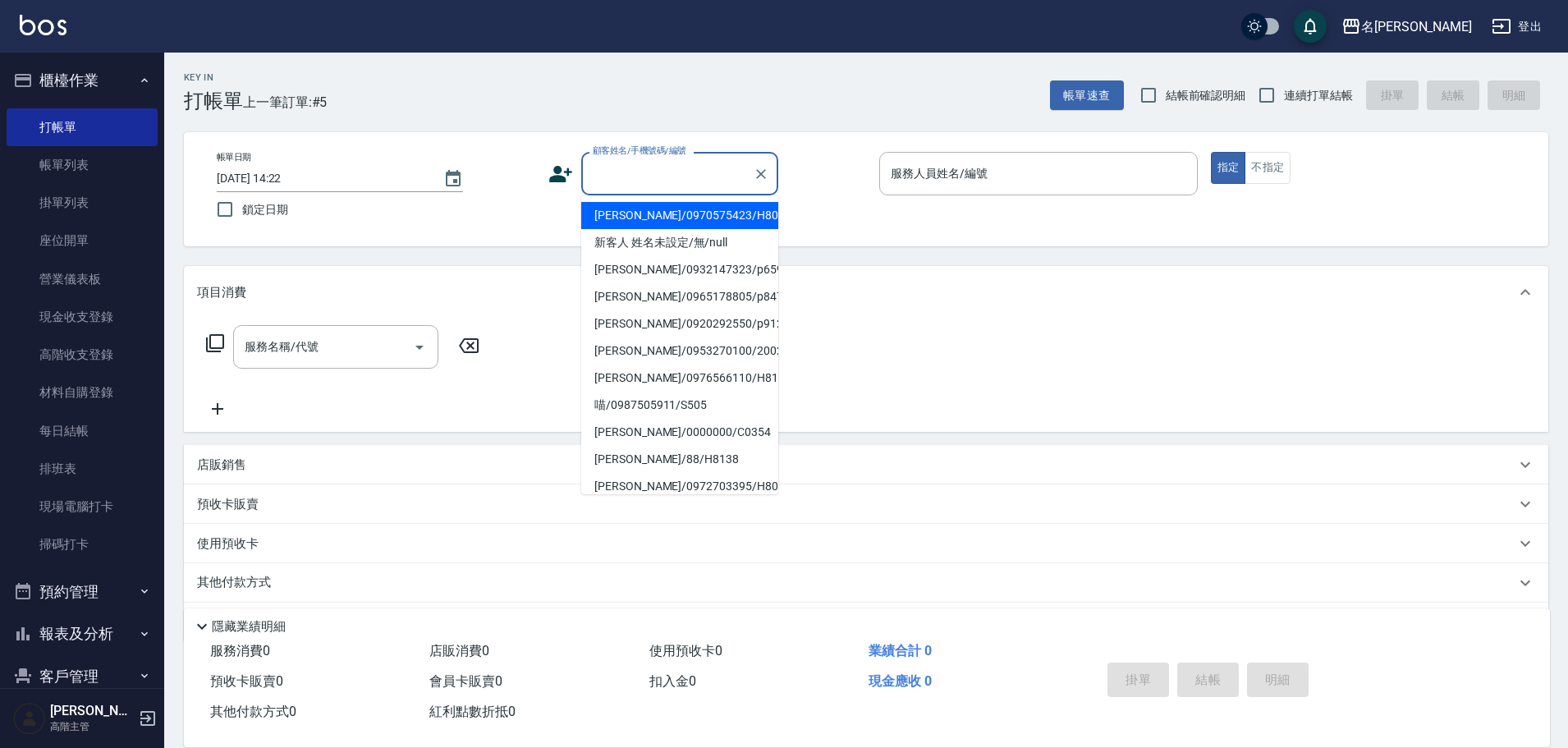
click at [677, 186] on input "顧客姓名/手機號碼/編號" at bounding box center [667, 174] width 158 height 29
click at [557, 163] on icon at bounding box center [560, 173] width 24 height 24
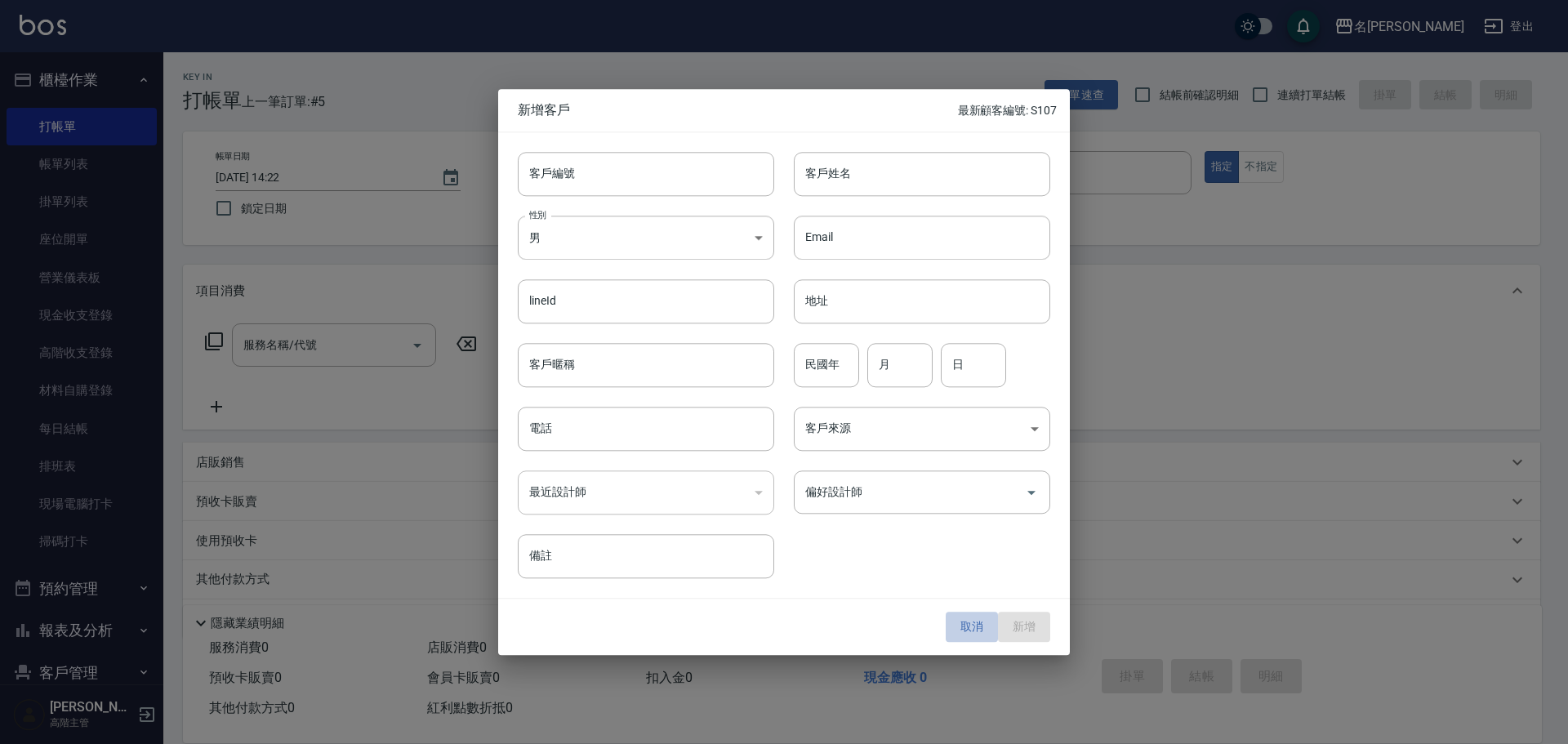
drag, startPoint x: 961, startPoint y: 618, endPoint x: 953, endPoint y: 608, distance: 12.8
click at [961, 617] on button "取消" at bounding box center [972, 627] width 52 height 30
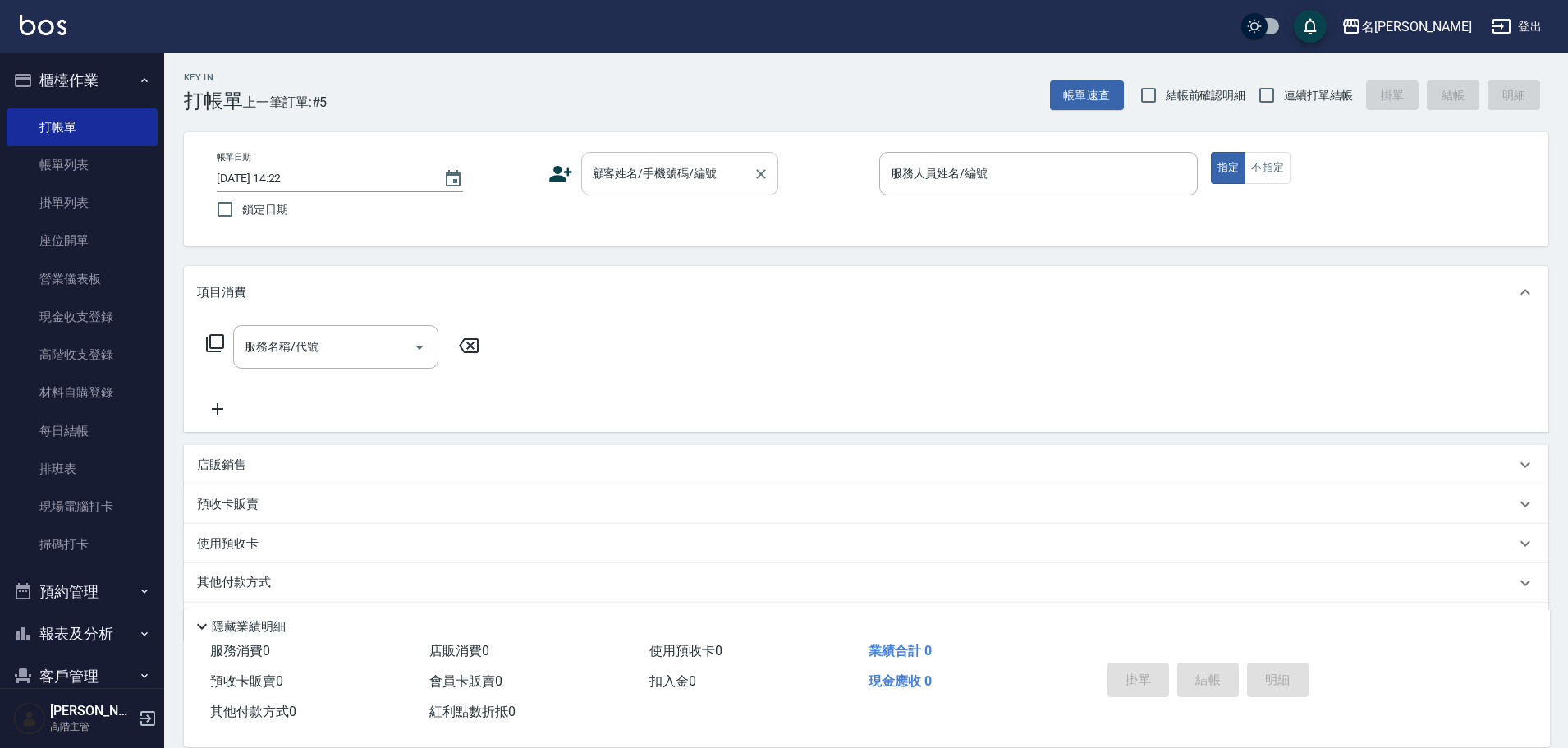
click at [607, 192] on div "顧客姓名/手機號碼/編號" at bounding box center [680, 173] width 197 height 43
drag, startPoint x: 659, startPoint y: 181, endPoint x: 541, endPoint y: 176, distance: 118.1
click at [541, 176] on div "帳單日期 [DATE] 14:22 鎖定日期 顧客姓名/手機號碼/編號 0935615610 顧客姓名/手機號碼/編號 服務人員姓名/編號 服務人員姓名/編號…" at bounding box center [866, 188] width 1325 height 74
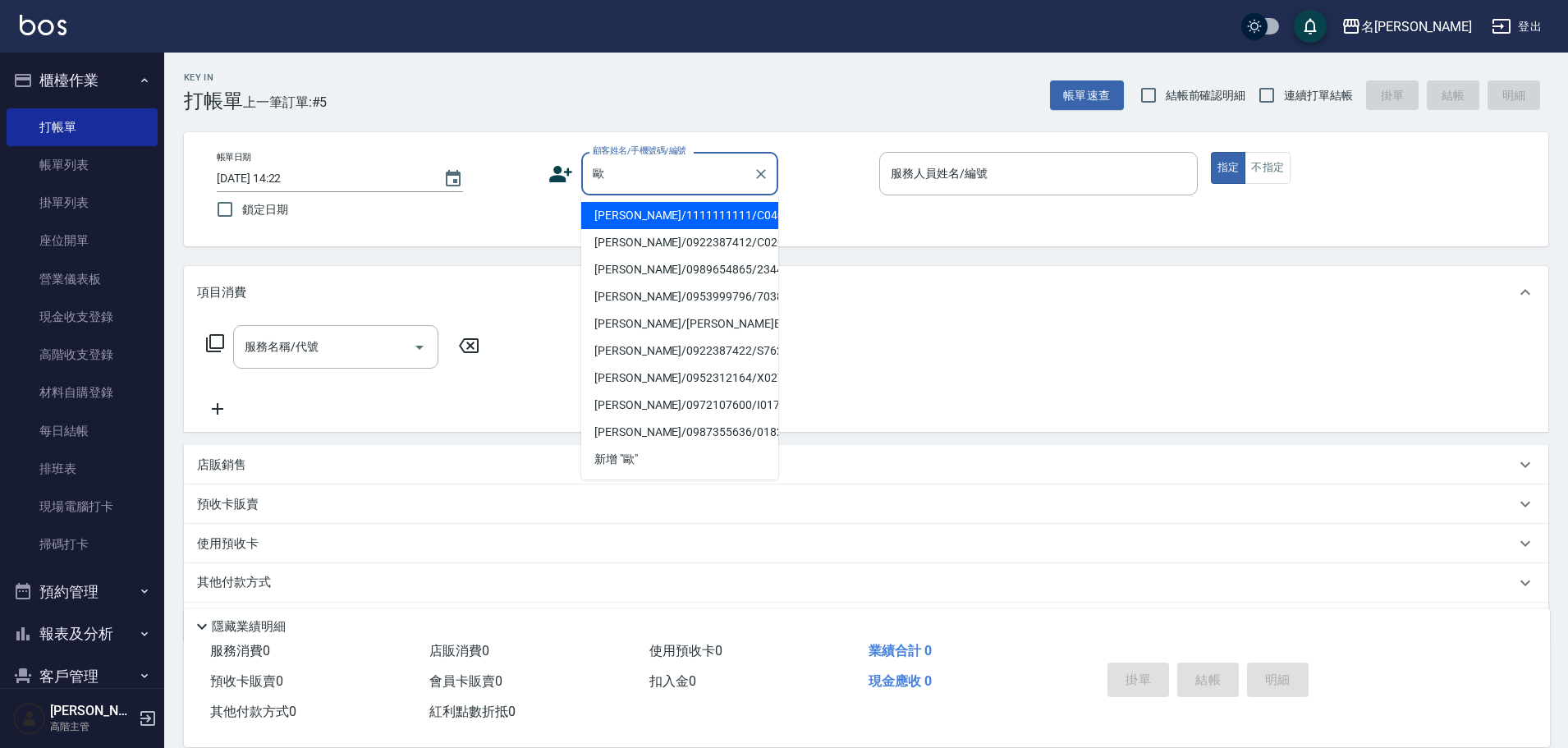
click at [665, 203] on li "[PERSON_NAME]/1111111111/C0403" at bounding box center [680, 216] width 197 height 27
type input "[PERSON_NAME]/1111111111/C0403"
type input "Emma-8"
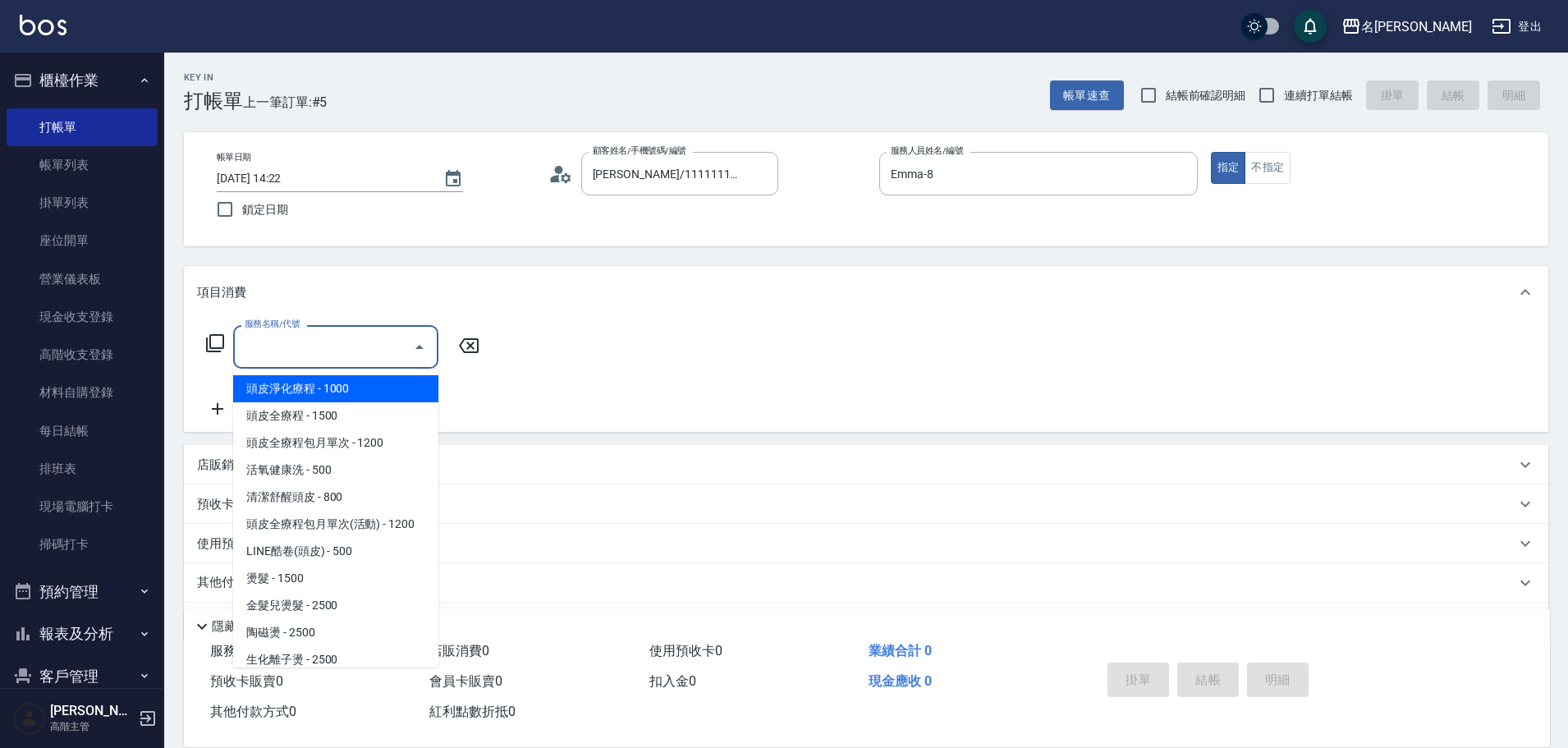
click at [390, 341] on input "服務名稱/代號" at bounding box center [324, 347] width 166 height 29
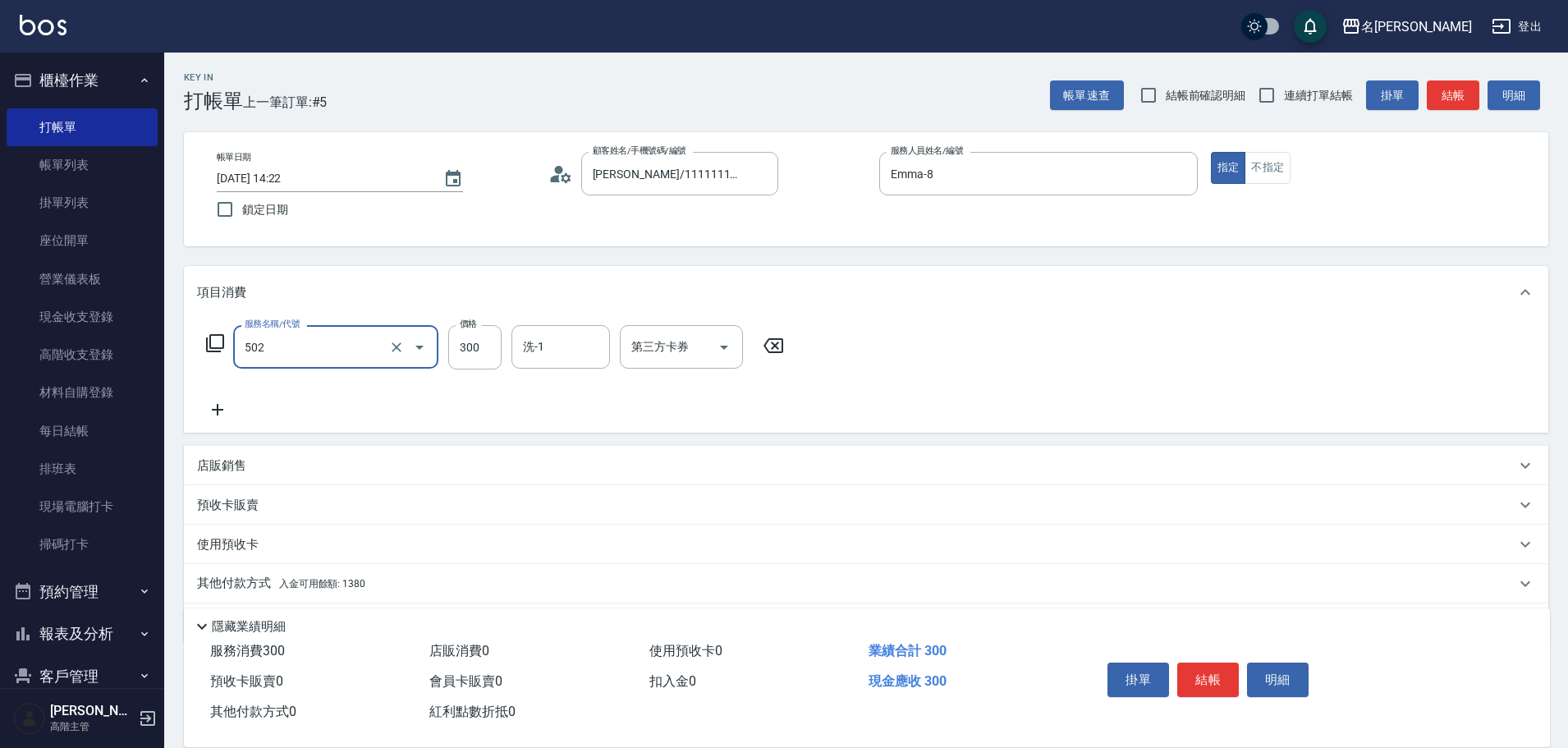
type input "洗髮(502)"
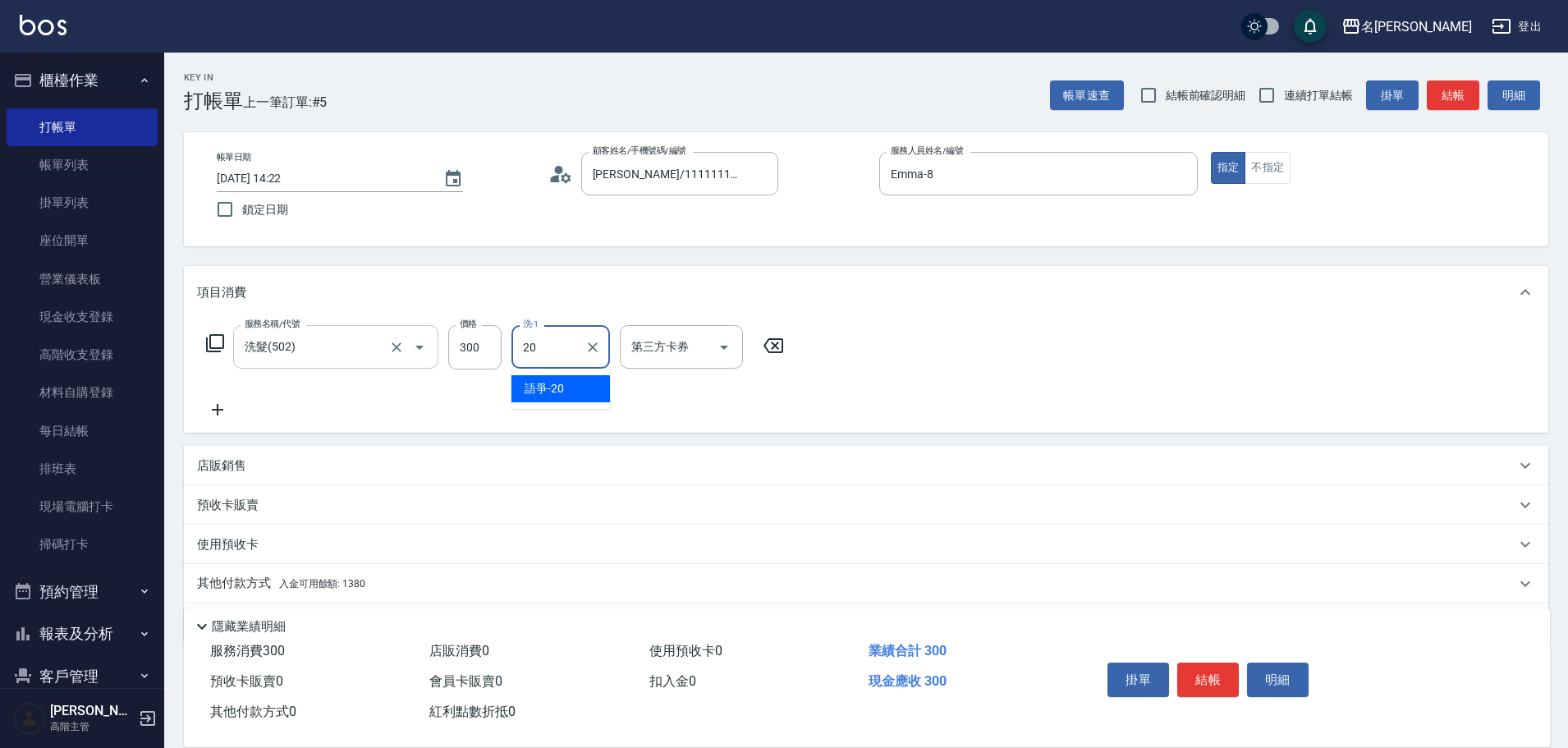
type input "語爭-20"
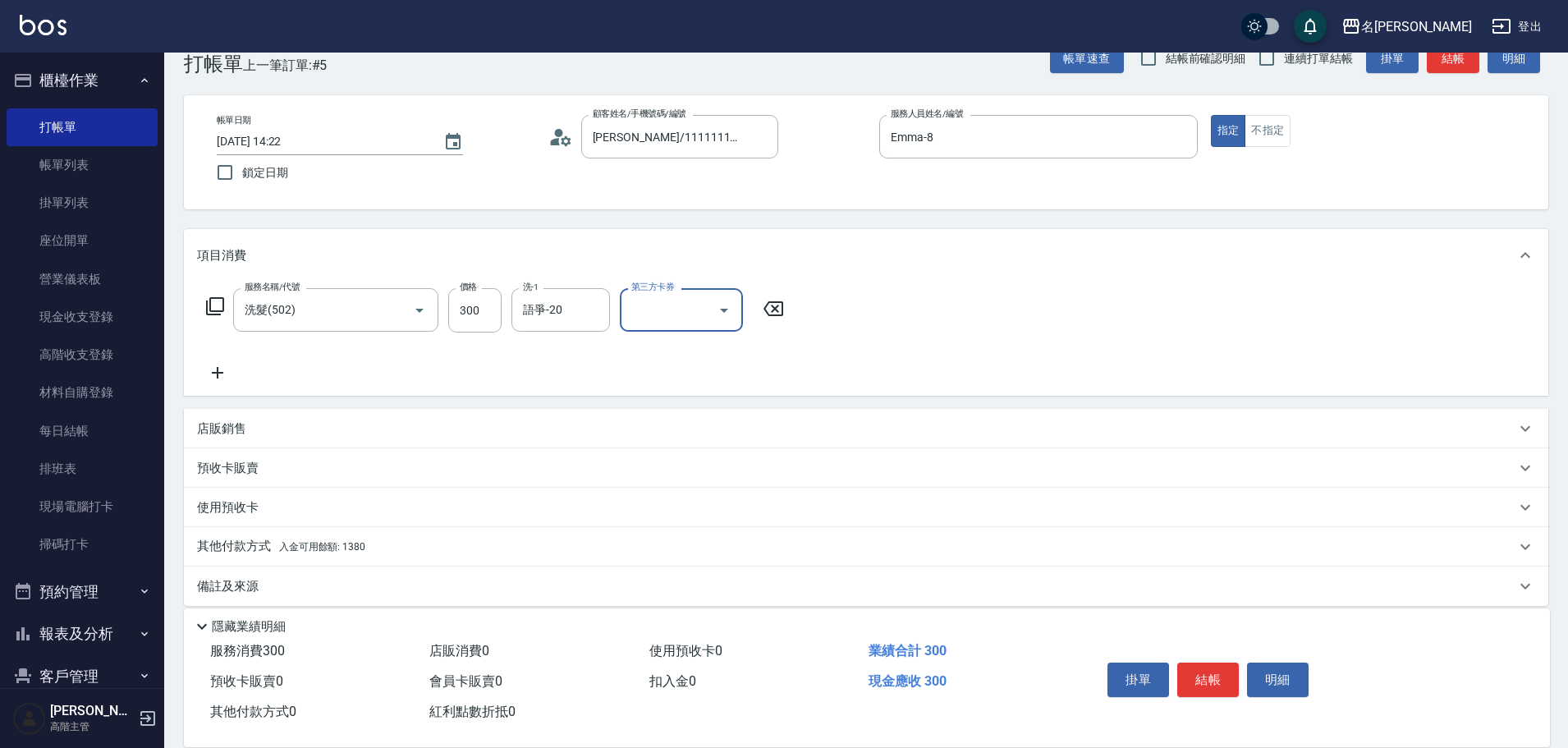
scroll to position [52, 0]
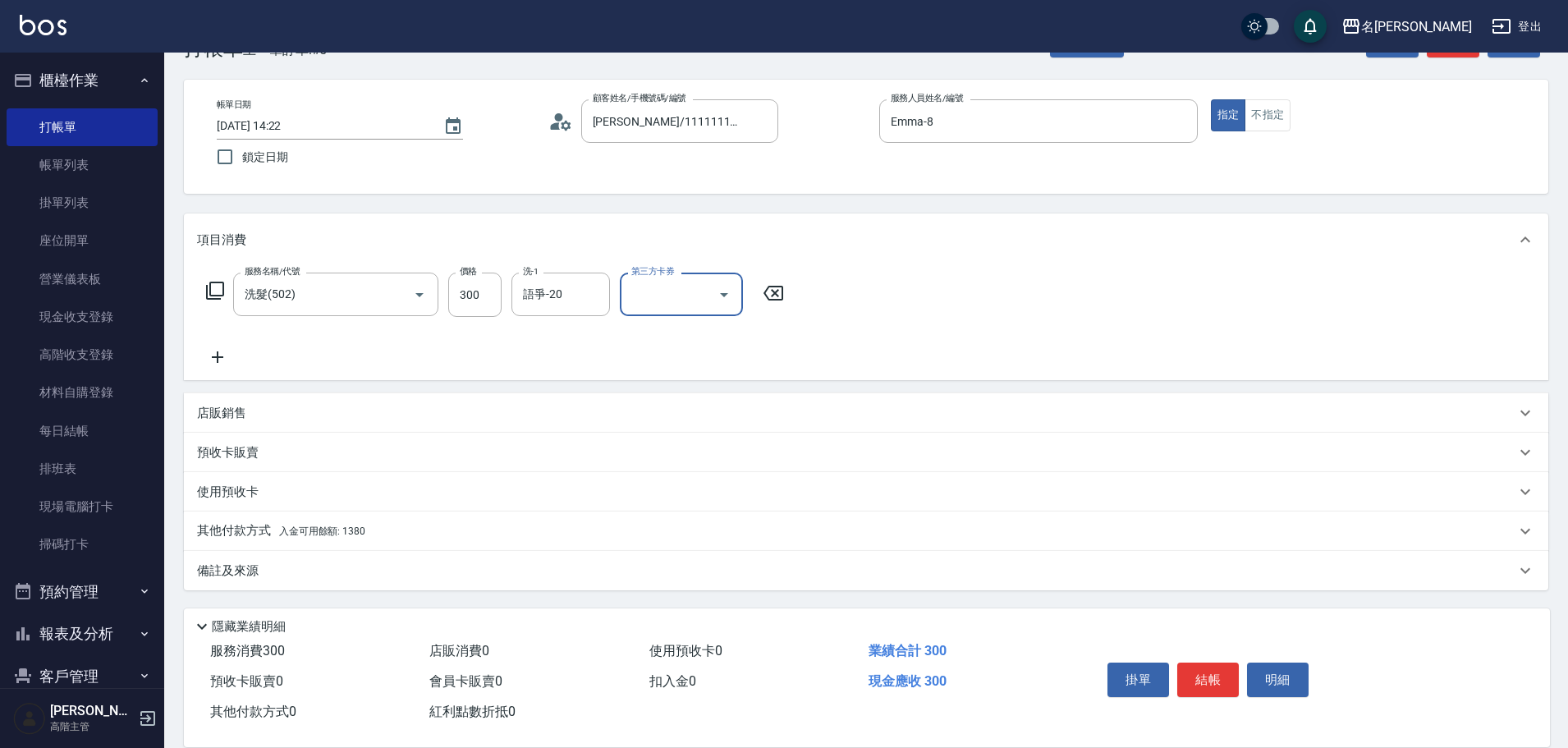
click at [360, 524] on p "其他付款方式 入金可用餘額: 1380" at bounding box center [281, 531] width 168 height 18
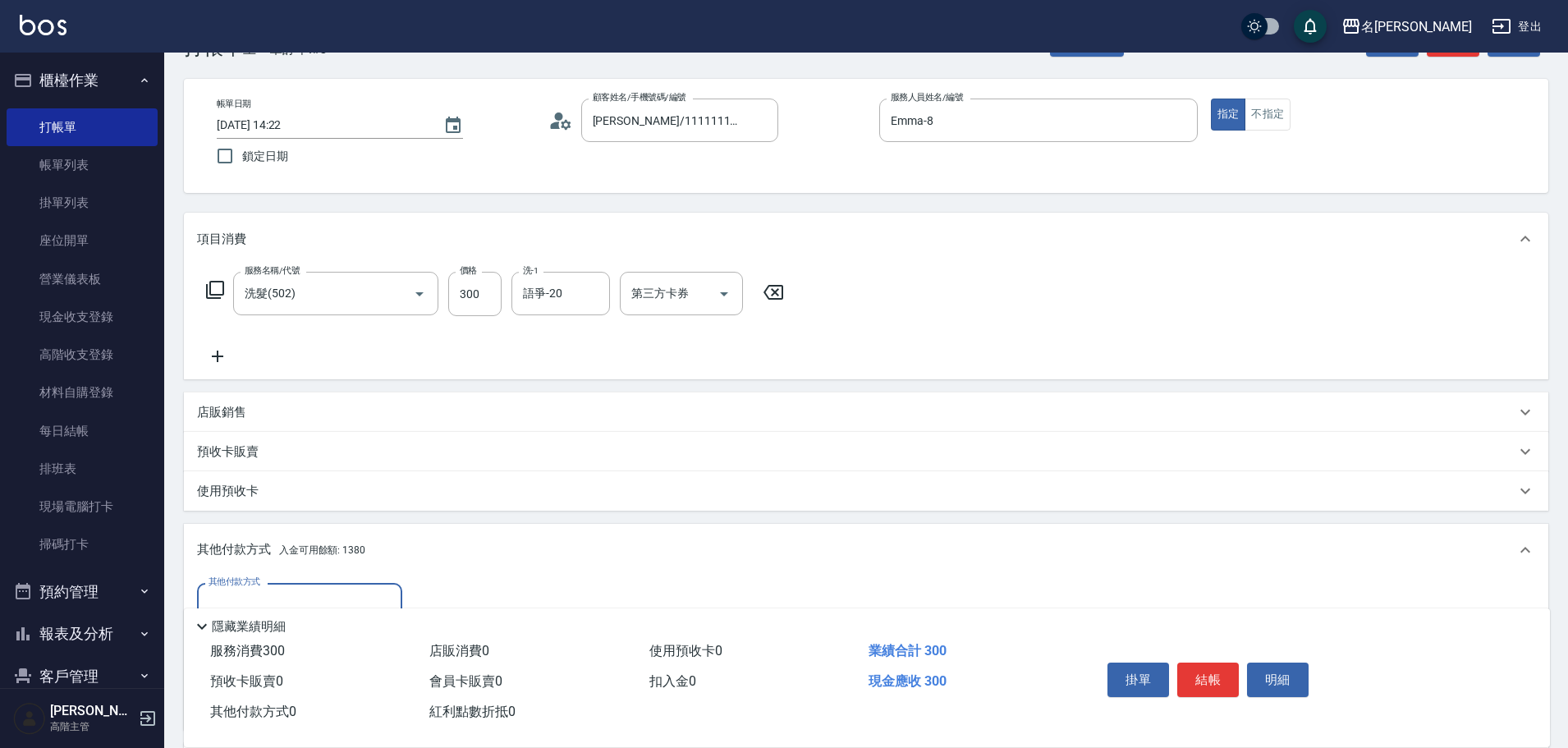
scroll to position [0, 0]
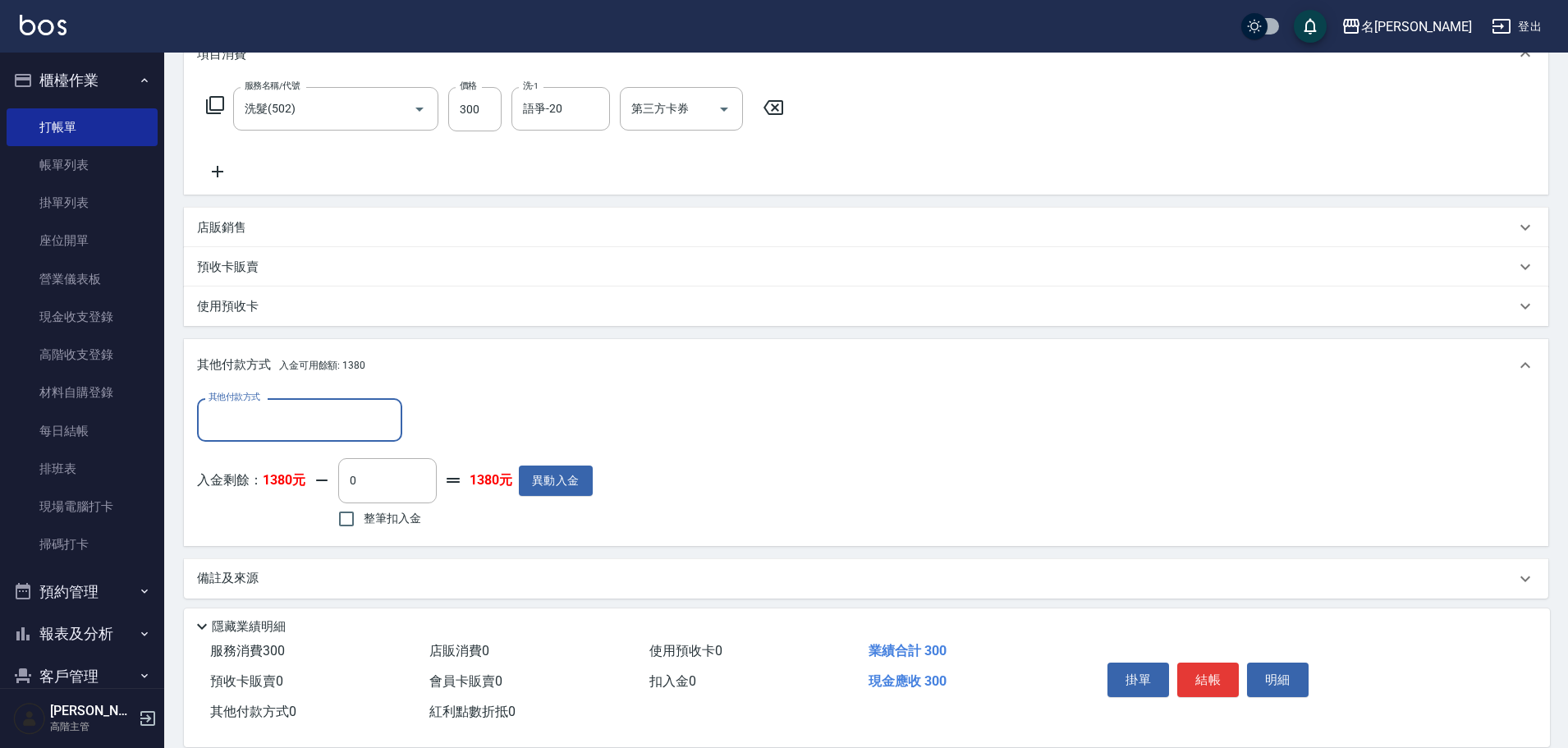
click at [367, 529] on label "整筆扣入金" at bounding box center [375, 519] width 92 height 35
click at [363, 529] on input "整筆扣入金" at bounding box center [347, 519] width 35 height 35
checkbox input "true"
type input "300"
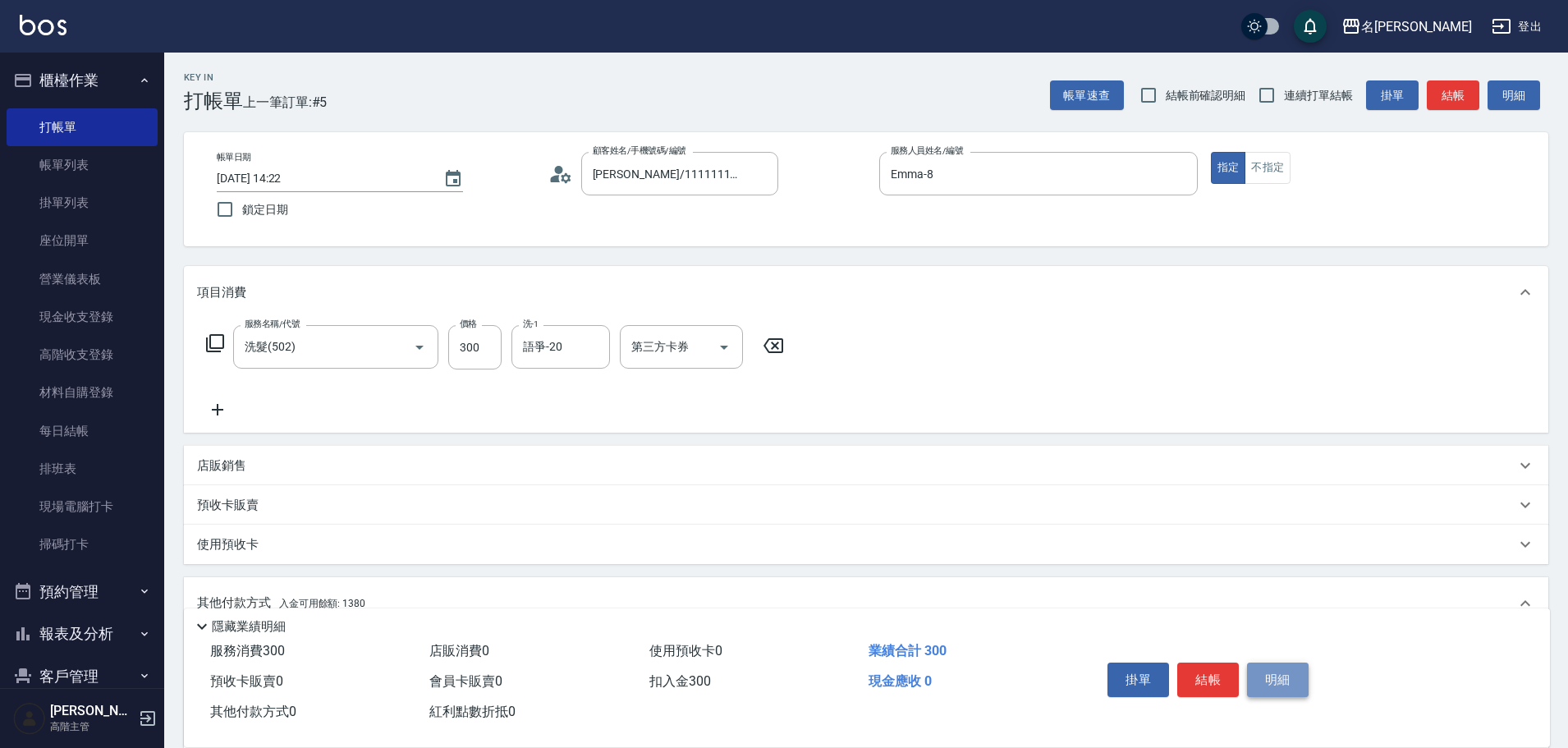
click at [1294, 677] on button "明細" at bounding box center [1278, 679] width 62 height 35
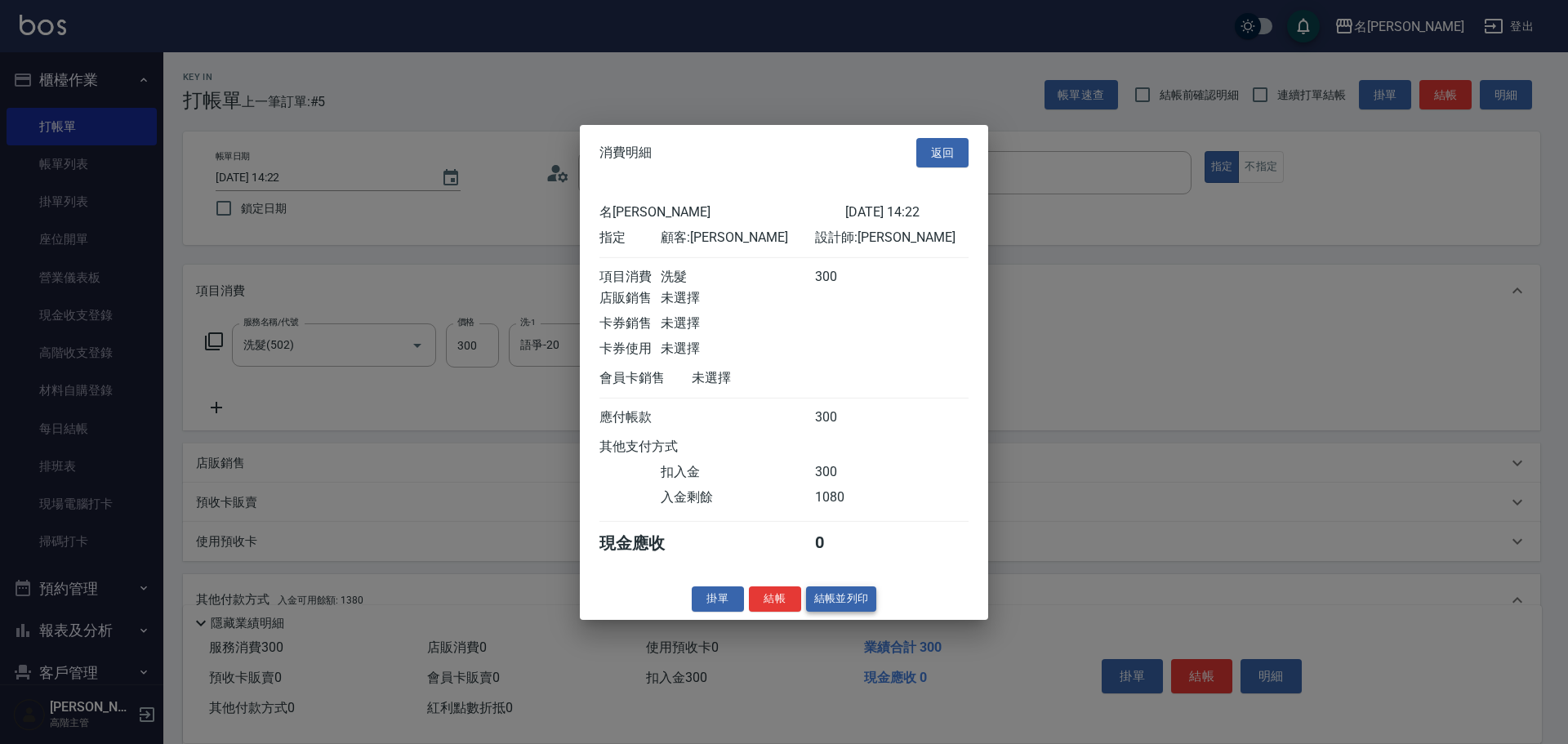
click at [841, 611] on button "結帳並列印" at bounding box center [841, 599] width 71 height 25
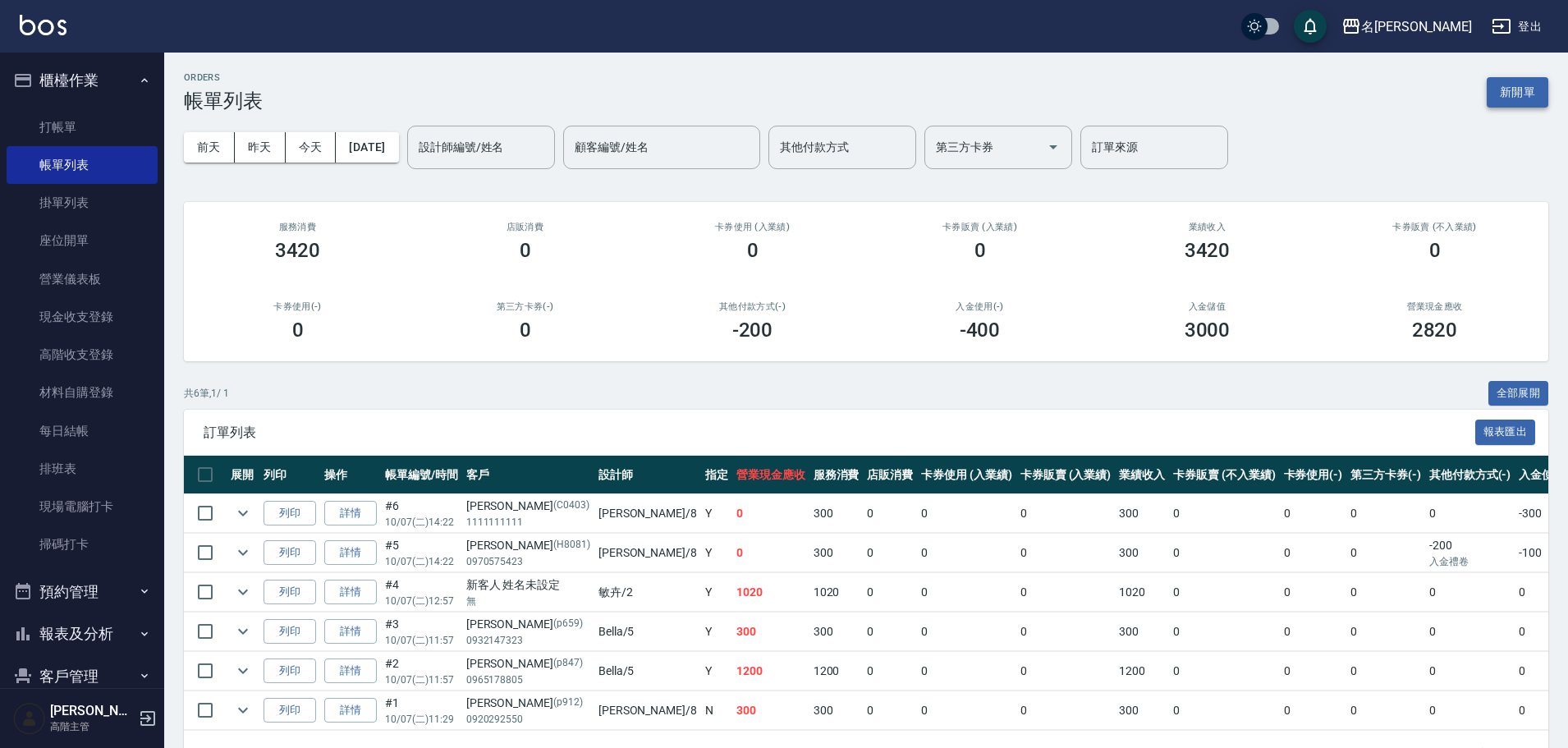
click at [1512, 78] on button "新開單" at bounding box center [1518, 92] width 62 height 30
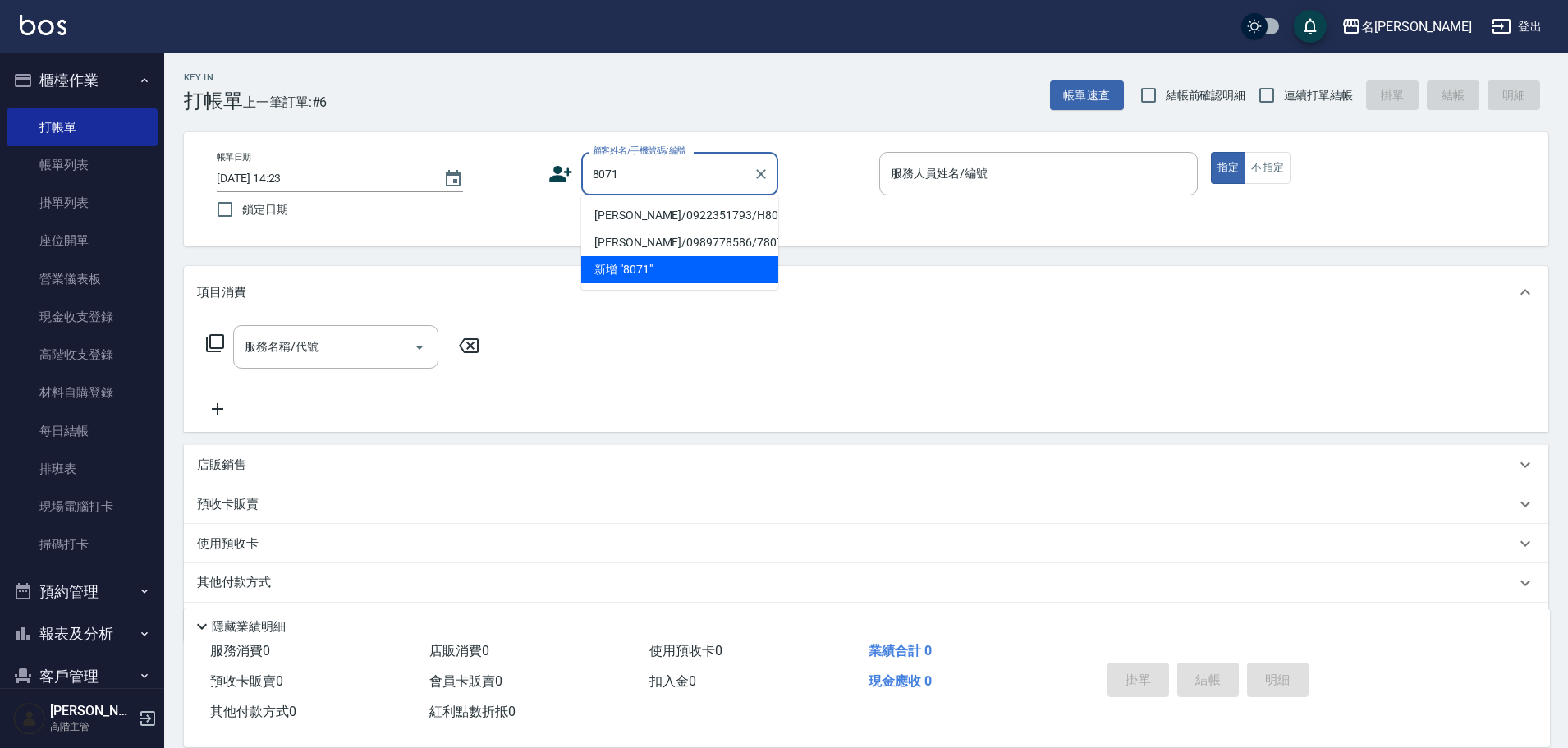
click at [719, 216] on li "[PERSON_NAME]/0922351793/H8071" at bounding box center [680, 216] width 197 height 27
type input "[PERSON_NAME]/0922351793/H8071"
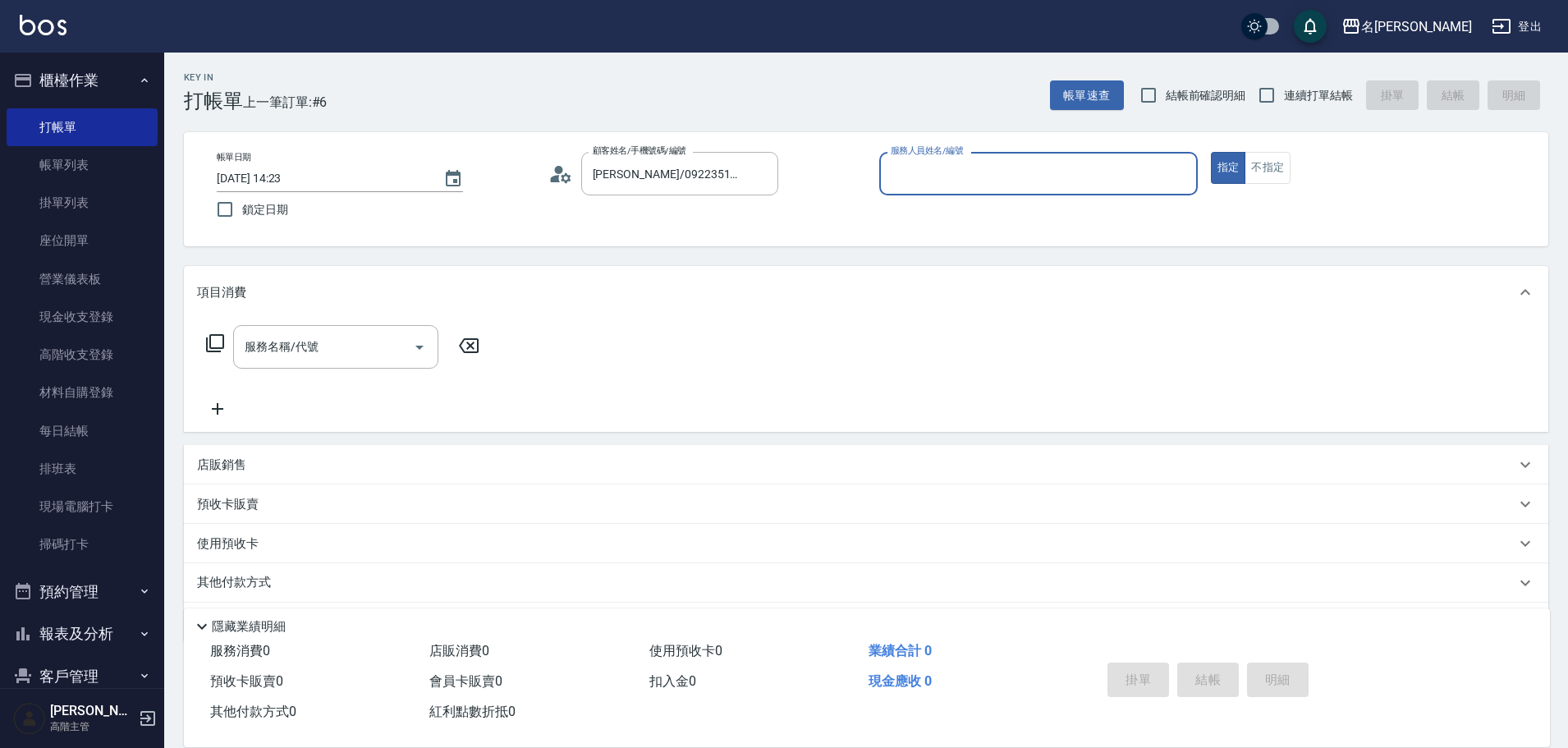
type input "Emma-8"
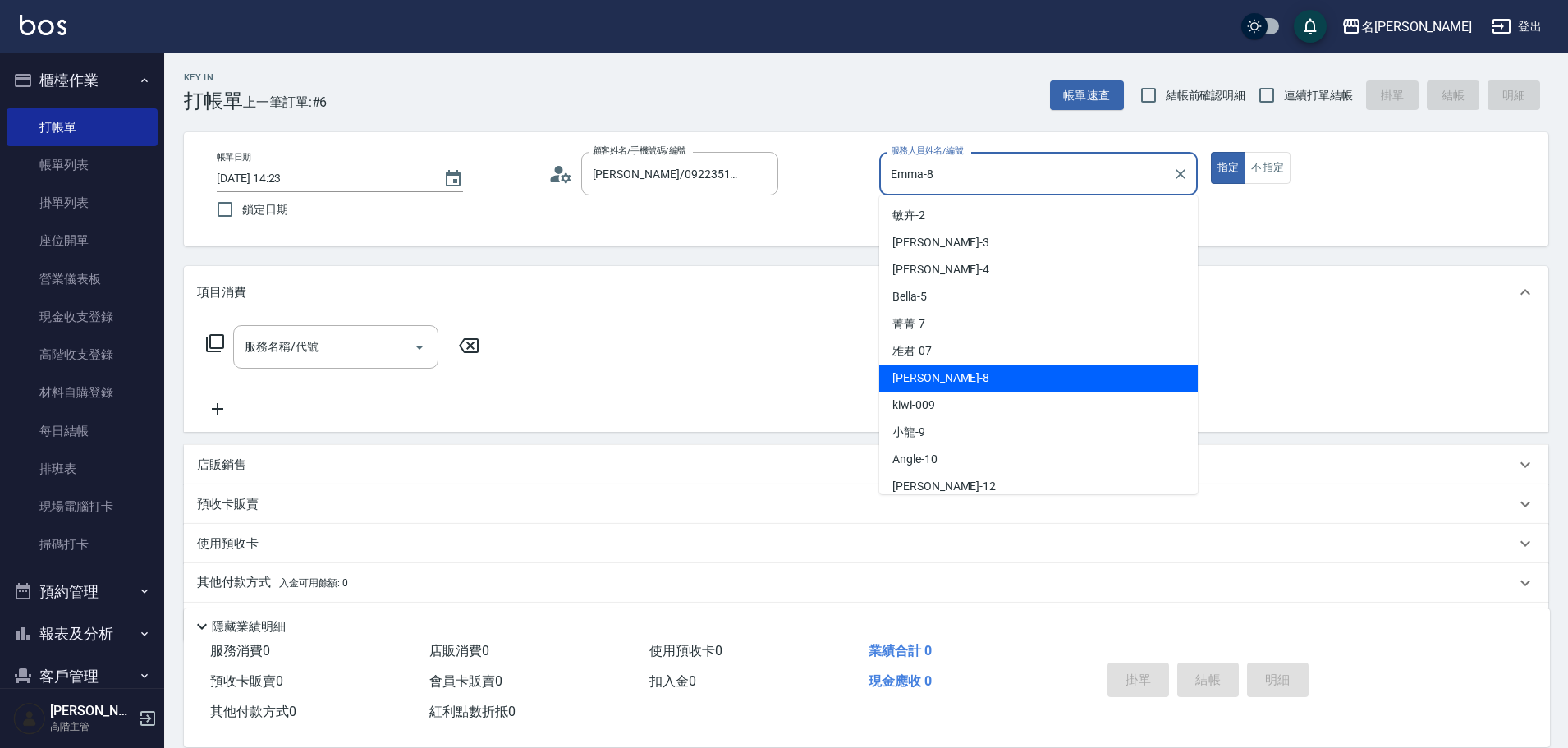
click at [988, 175] on input "Emma-8" at bounding box center [1026, 174] width 279 height 29
drag, startPoint x: 297, startPoint y: 363, endPoint x: 299, endPoint y: 354, distance: 9.2
click at [297, 360] on div "服務名稱/代號" at bounding box center [335, 346] width 205 height 43
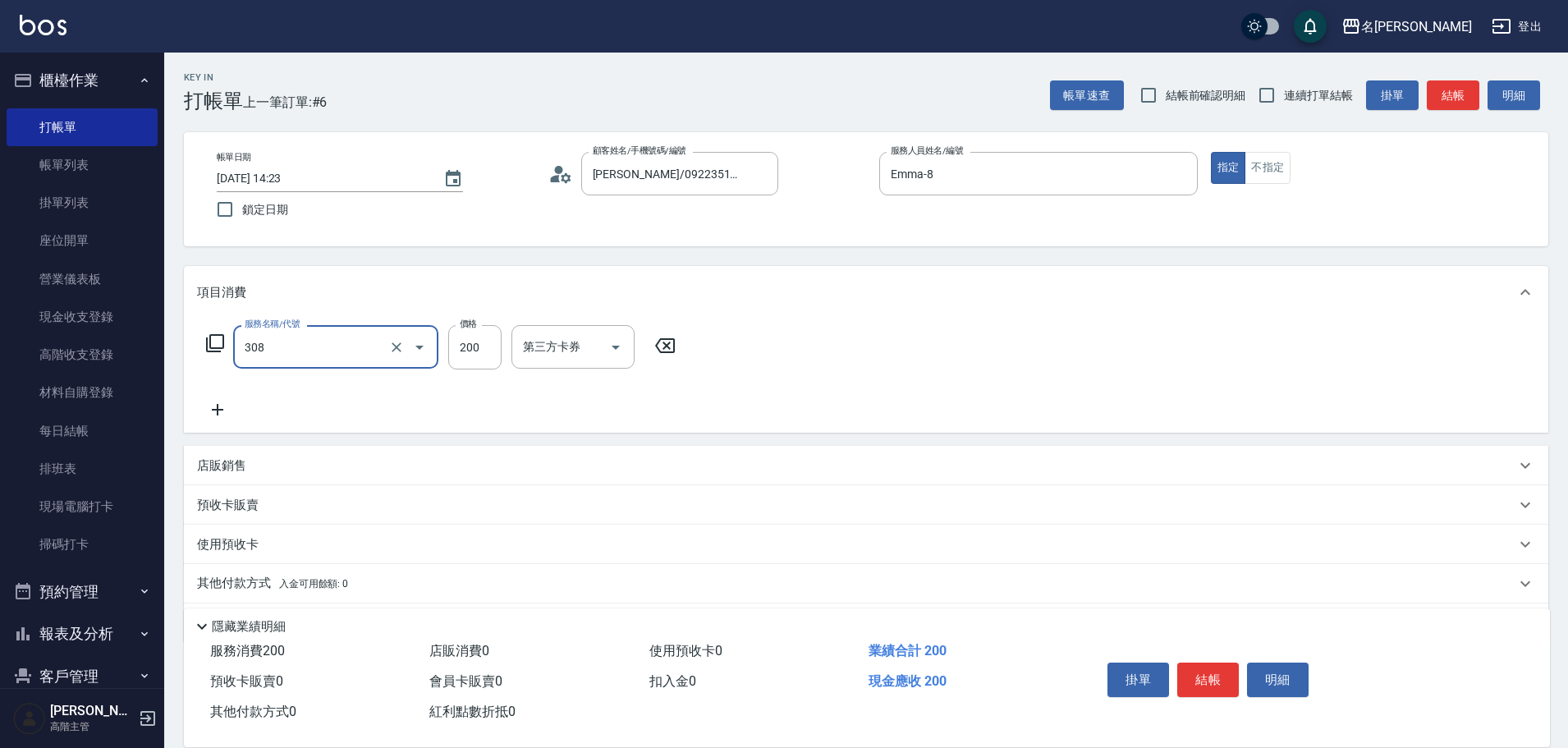
type input "學生剪髮(UP)(308)"
type input "250"
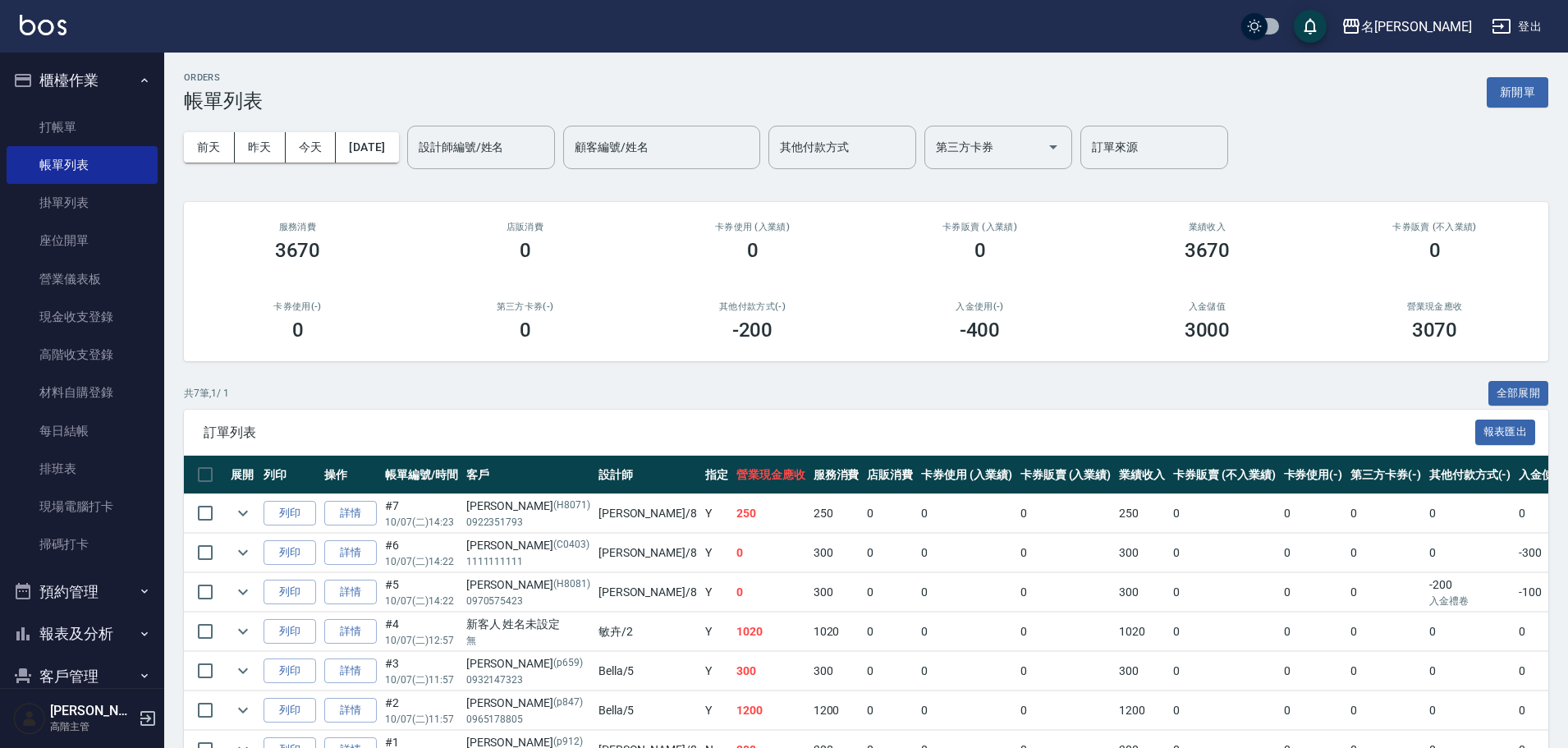
click at [1537, 66] on div "ORDERS 帳單列表 新開單 [DATE] [DATE] [DATE] [DATE] 設計師編號/姓名 設計師編號/姓名 顧客編號/姓名 顧客編號/姓名 其…" at bounding box center [866, 443] width 1404 height 782
click at [1522, 86] on button "新開單" at bounding box center [1518, 92] width 62 height 30
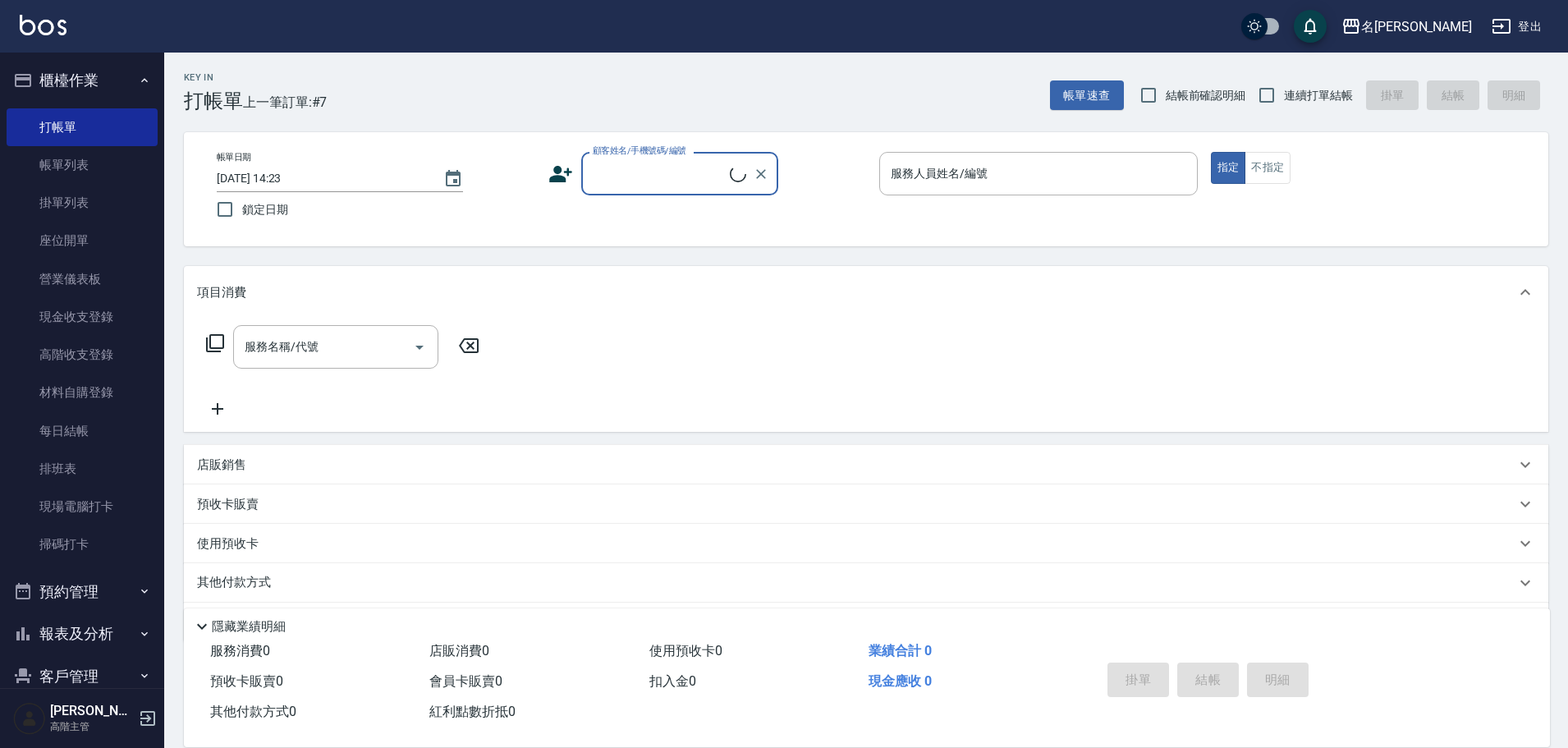
click at [681, 169] on input "顧客姓名/手機號碼/編號" at bounding box center [659, 174] width 141 height 29
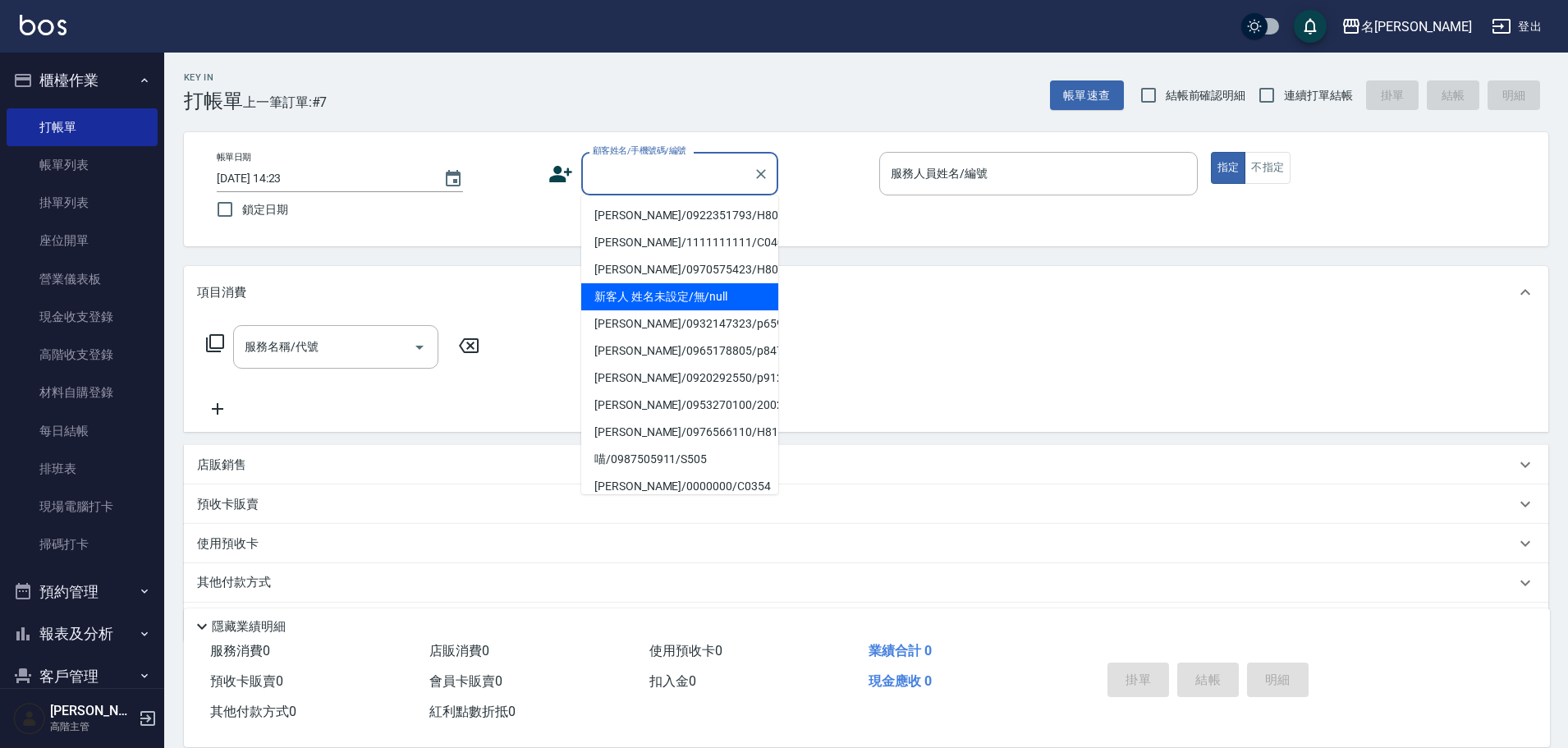
click at [679, 295] on li "新客人 姓名未設定/無/null" at bounding box center [680, 297] width 197 height 27
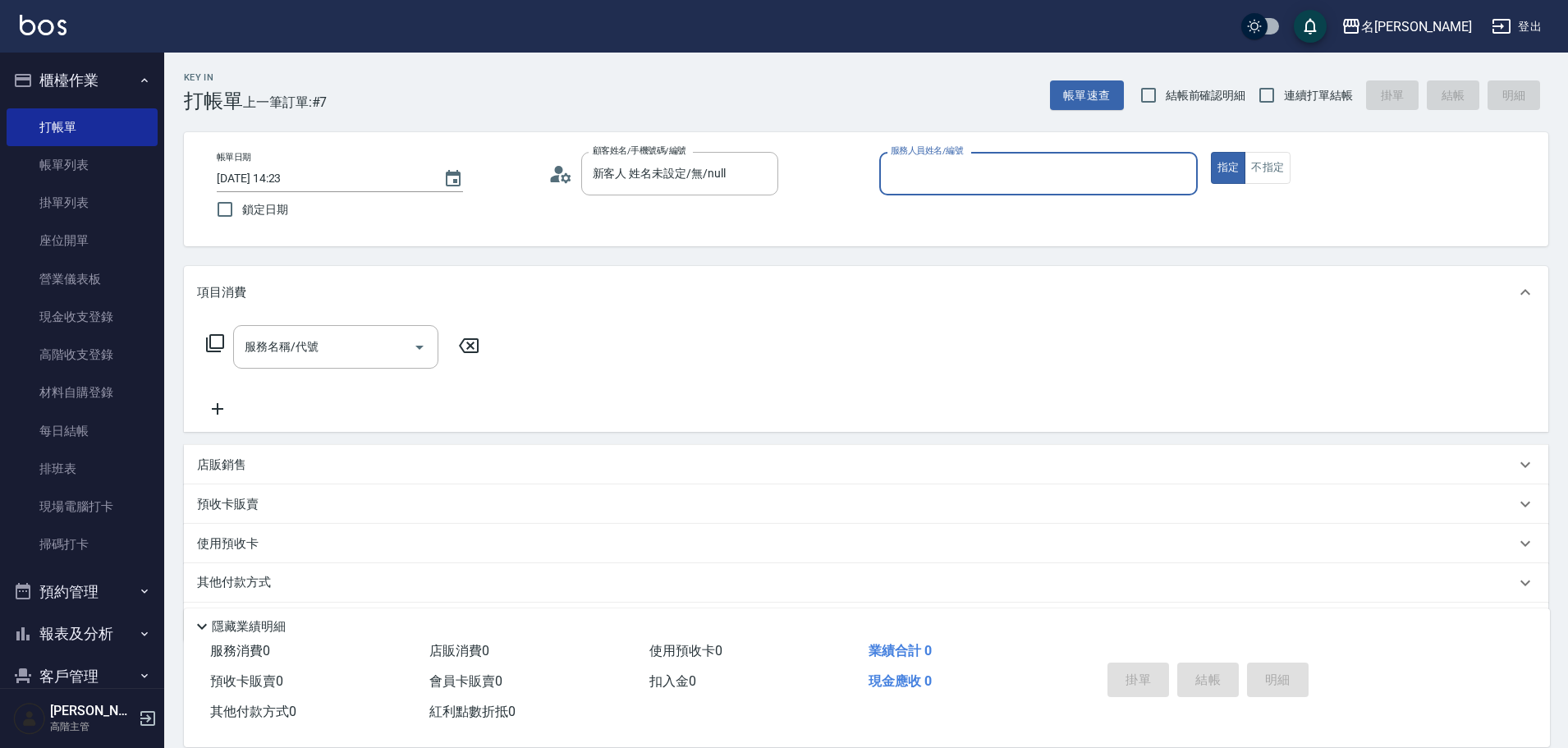
type input "新客人 姓名未設定/無/null"
type input "Emma-8"
type button "true"
click at [318, 338] on input "服務名稱/代號" at bounding box center [324, 347] width 166 height 29
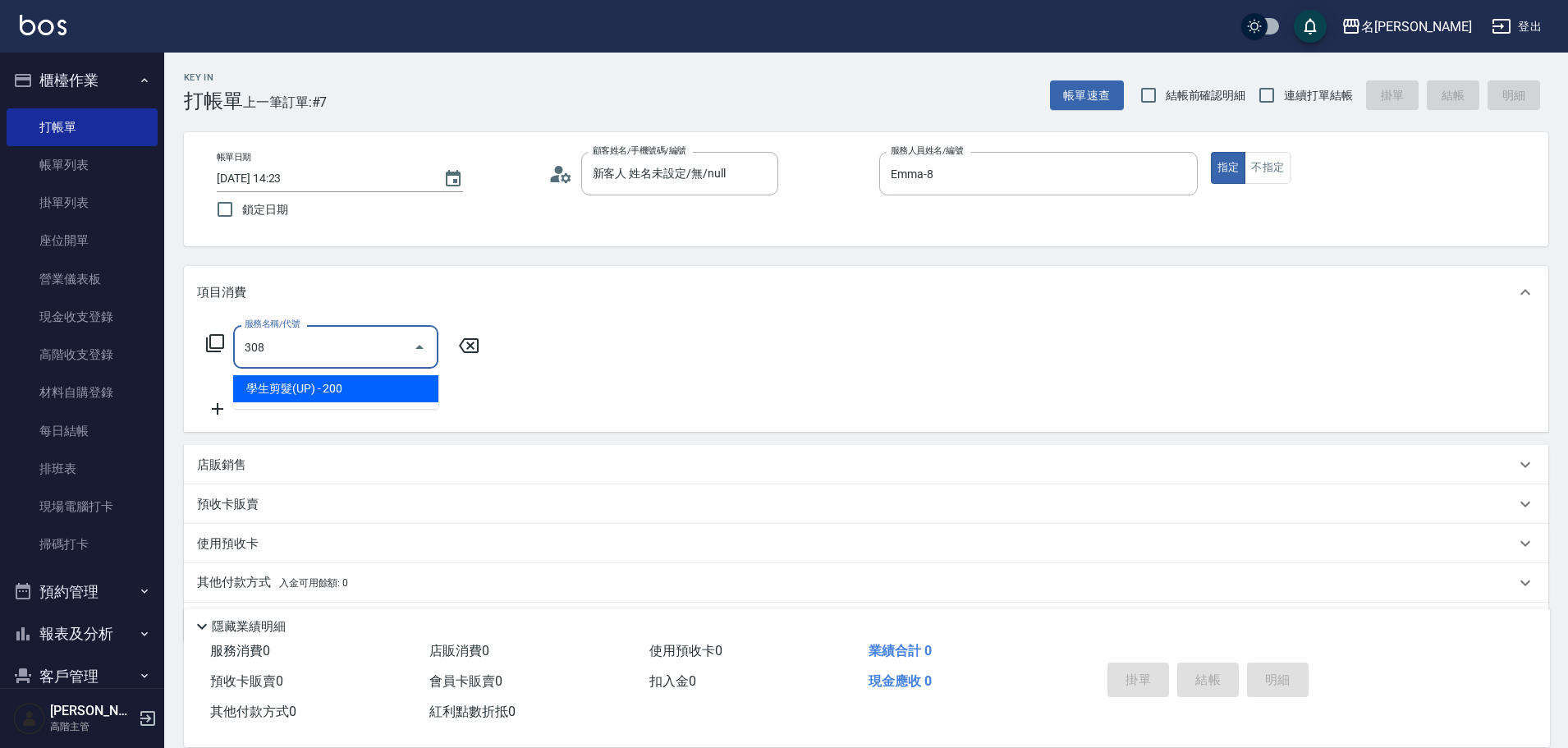
type input "學生剪髮(UP)(308)"
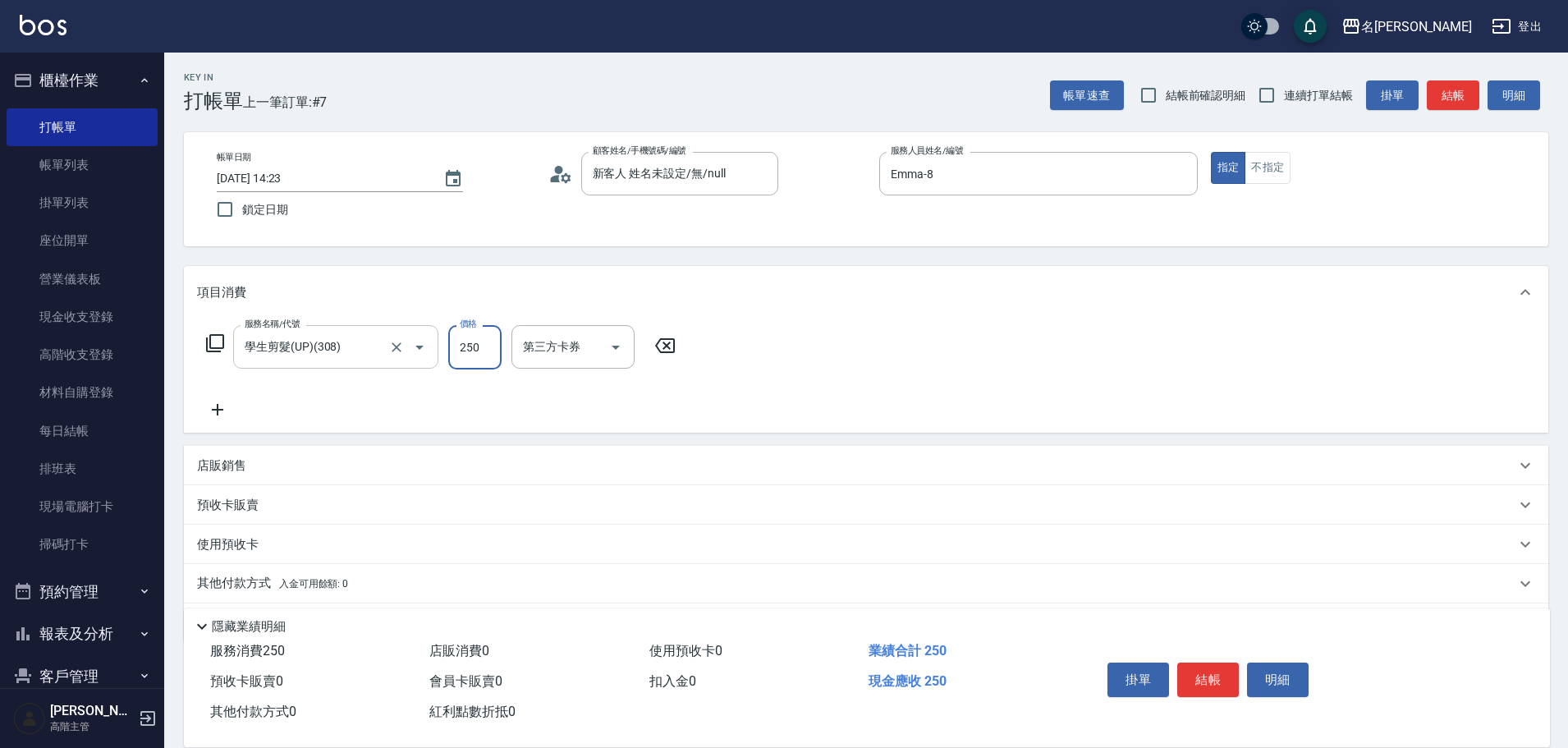
type input "250"
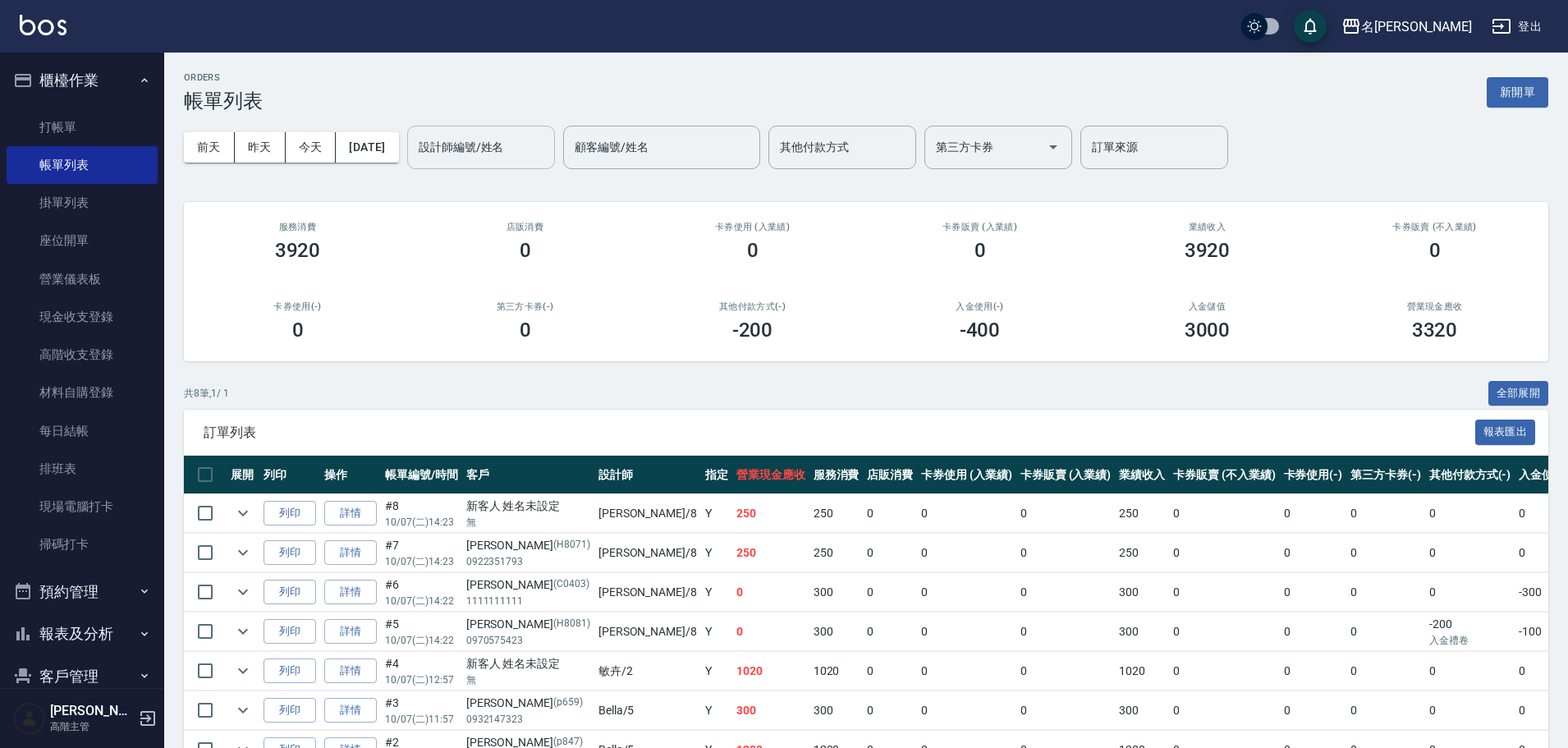
click at [472, 157] on input "設計師編號/姓名" at bounding box center [481, 148] width 133 height 29
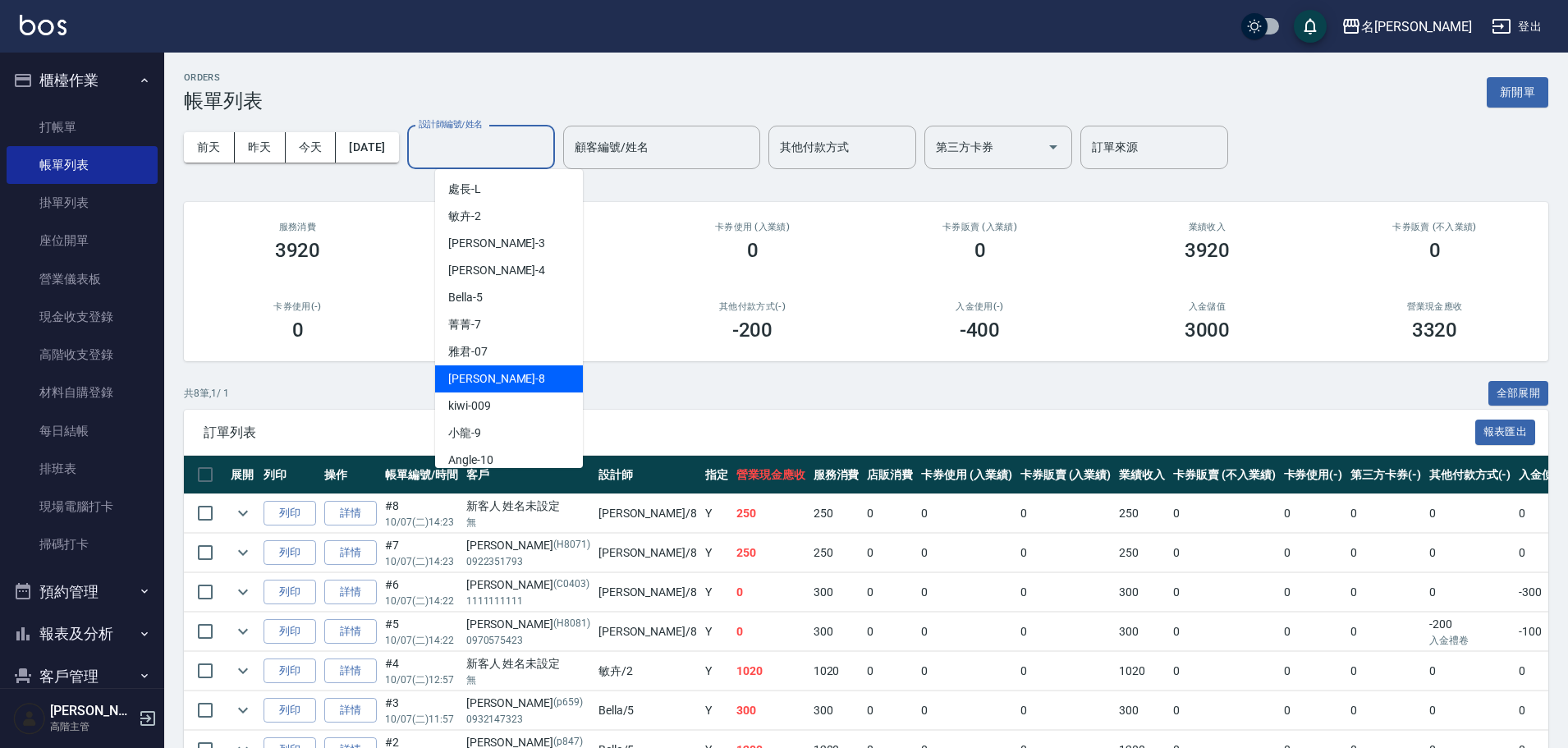
click at [495, 379] on div "Emma -8" at bounding box center [508, 379] width 148 height 27
type input "Emma-8"
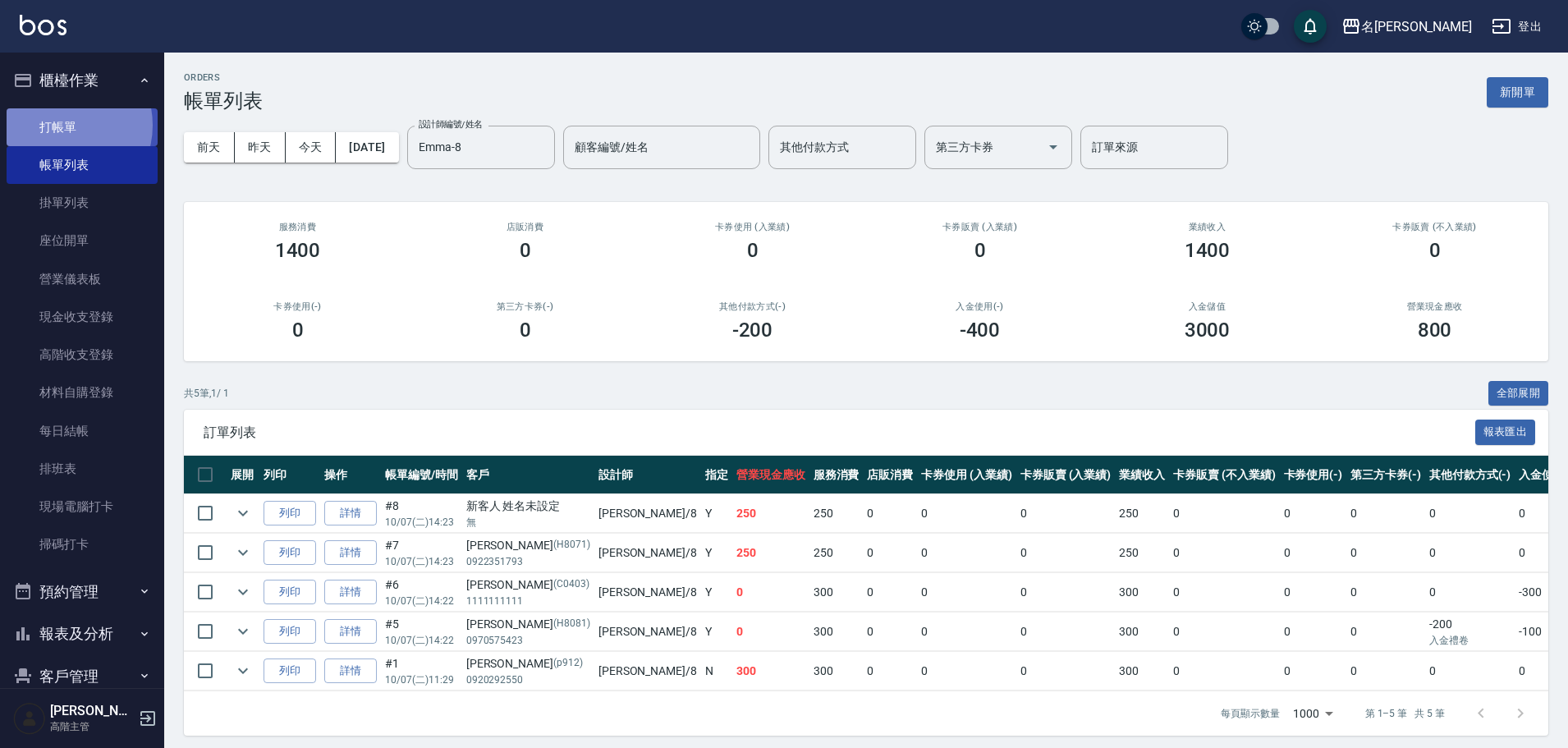
click at [59, 125] on link "打帳單" at bounding box center [82, 127] width 151 height 38
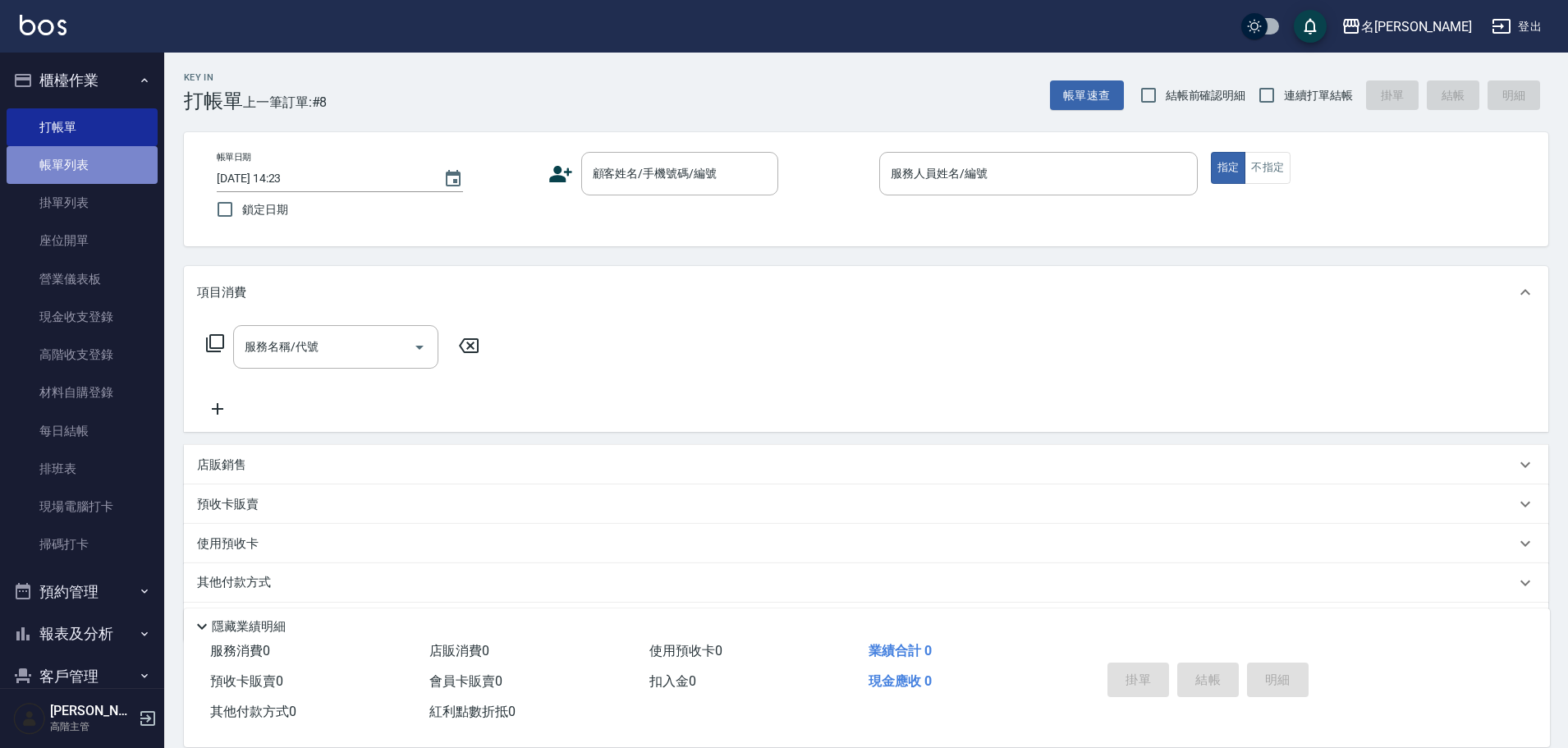
click at [104, 183] on link "帳單列表" at bounding box center [82, 164] width 151 height 38
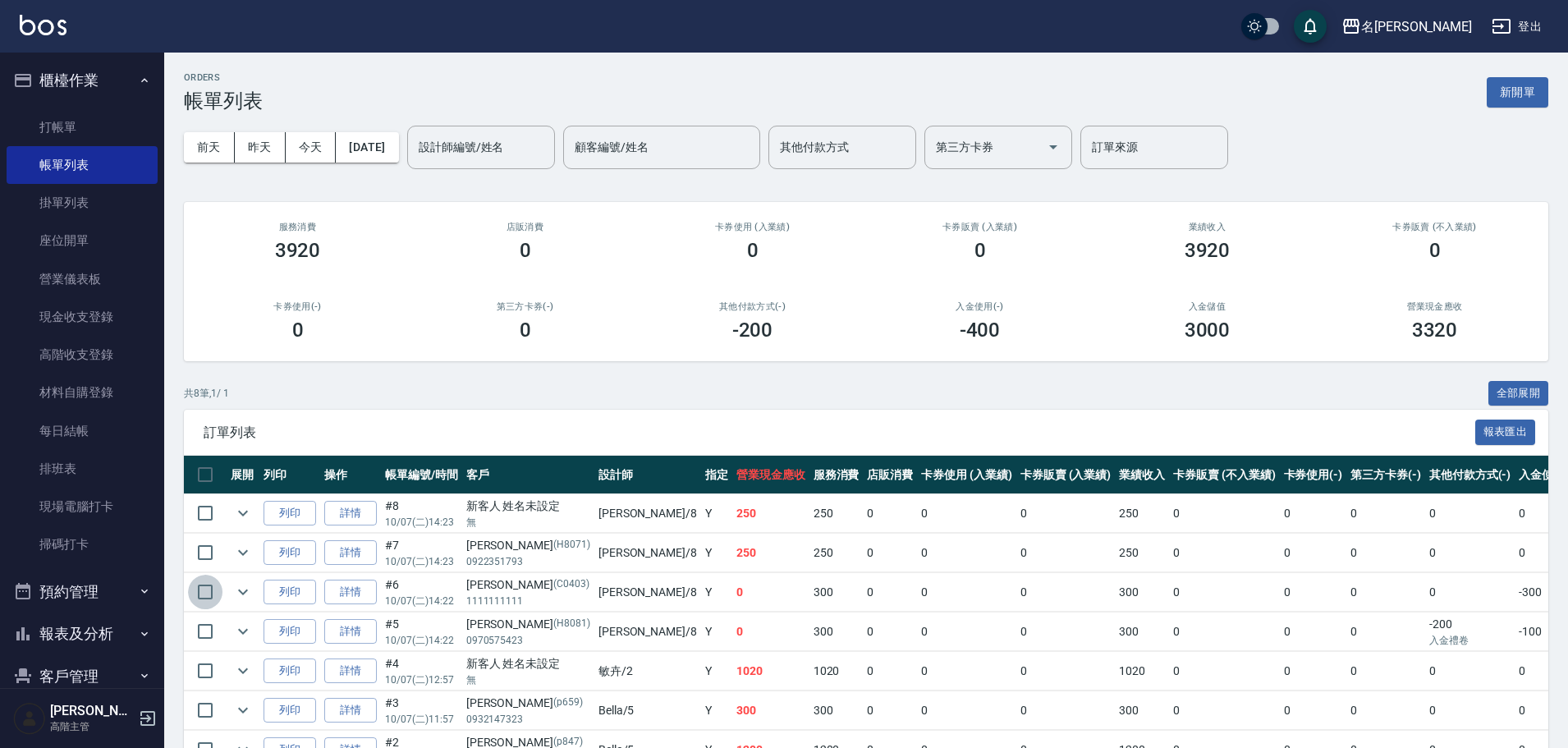
click at [216, 594] on input "checkbox" at bounding box center [205, 592] width 35 height 35
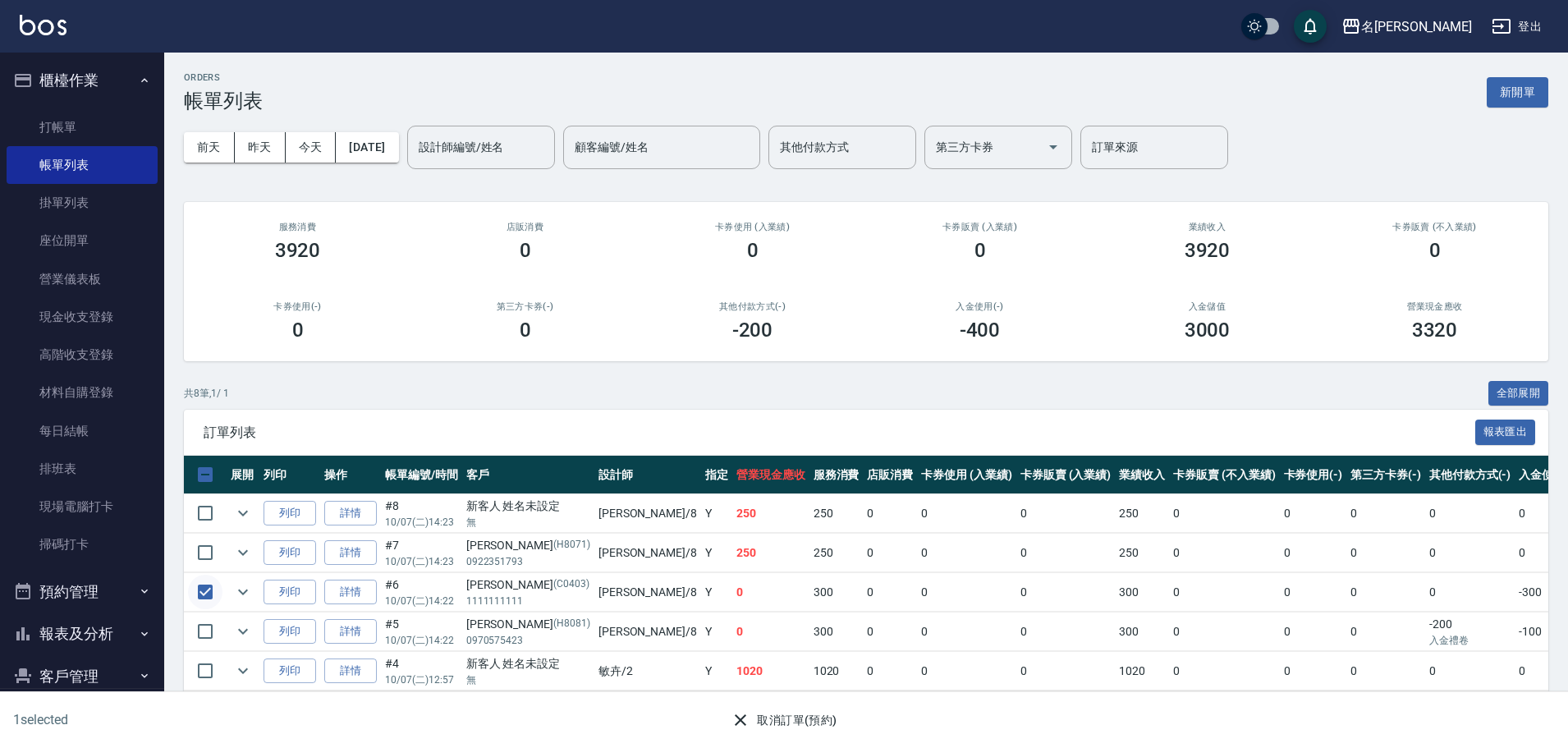
click at [199, 591] on input "checkbox" at bounding box center [205, 592] width 35 height 35
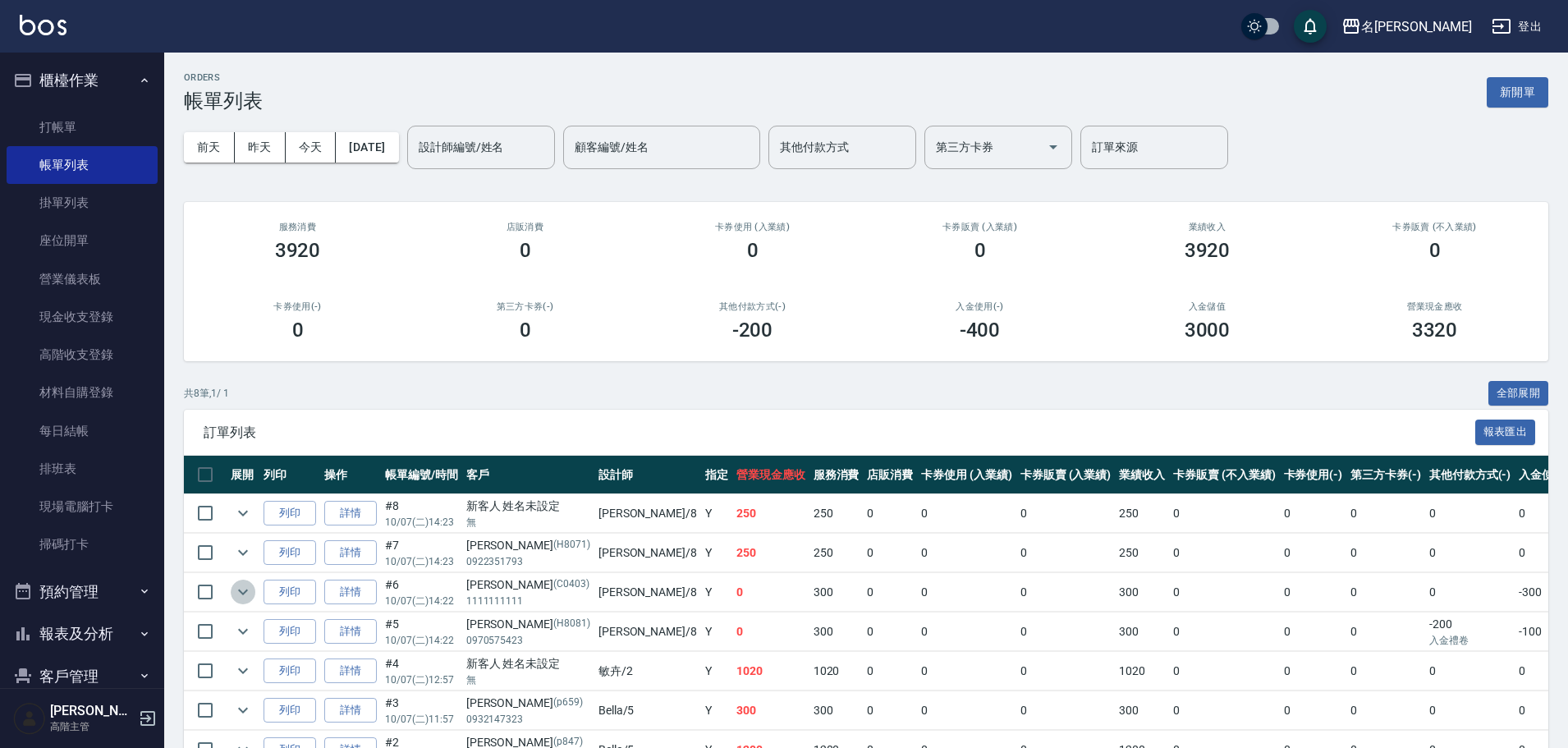
click at [239, 592] on icon "expand row" at bounding box center [243, 591] width 19 height 19
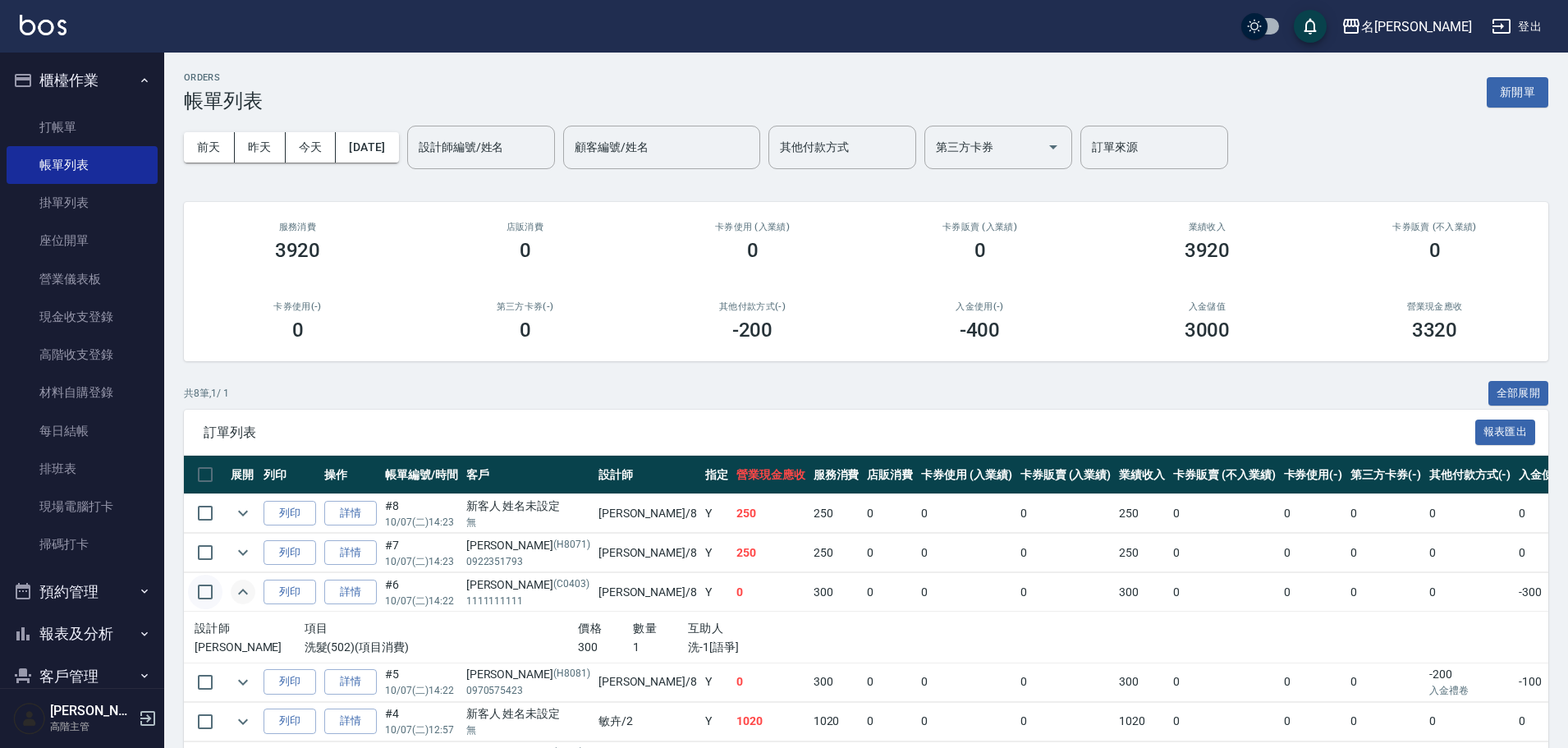
click at [218, 592] on input "checkbox" at bounding box center [205, 592] width 35 height 35
checkbox input "true"
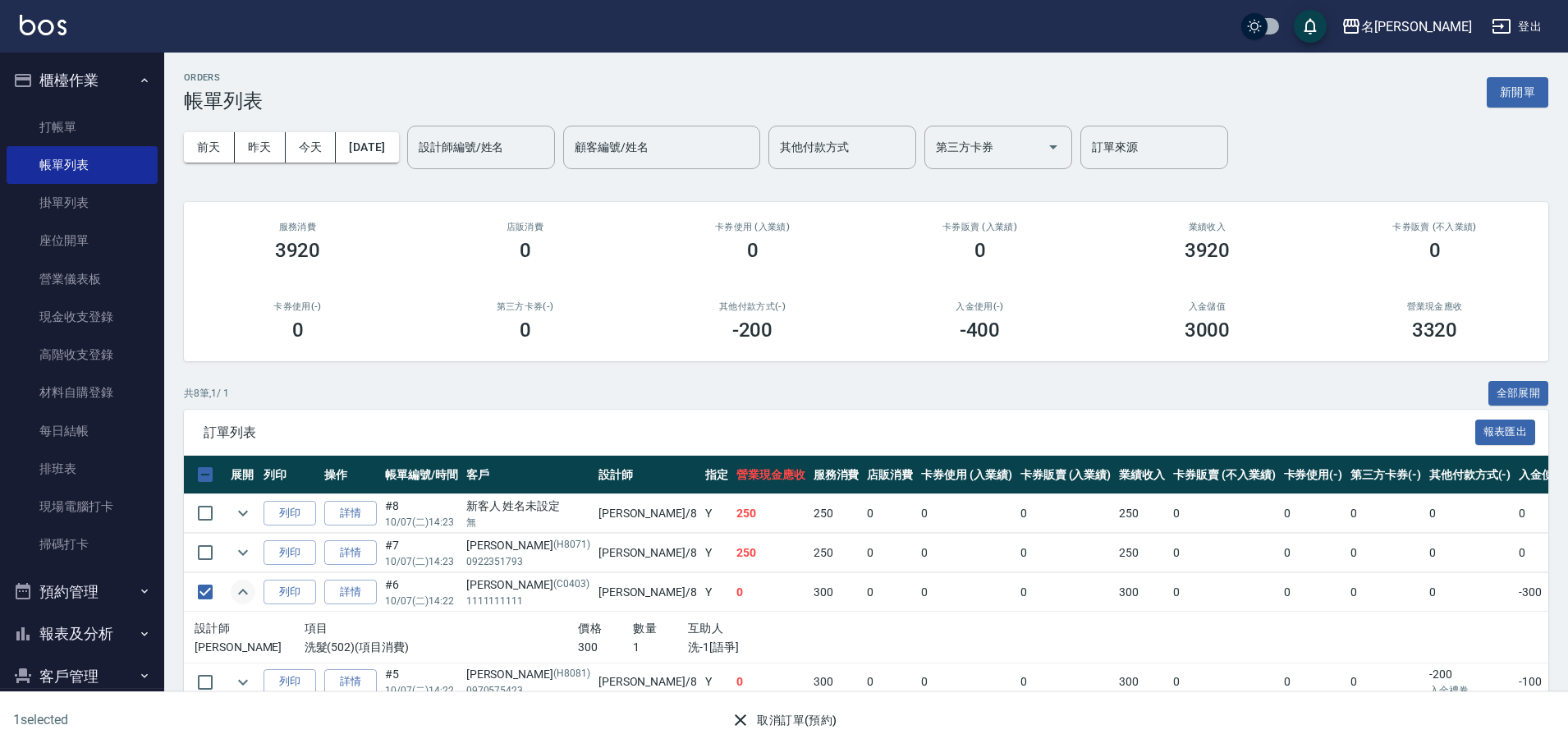
click at [781, 720] on button "取消訂單(預約)" at bounding box center [783, 720] width 119 height 30
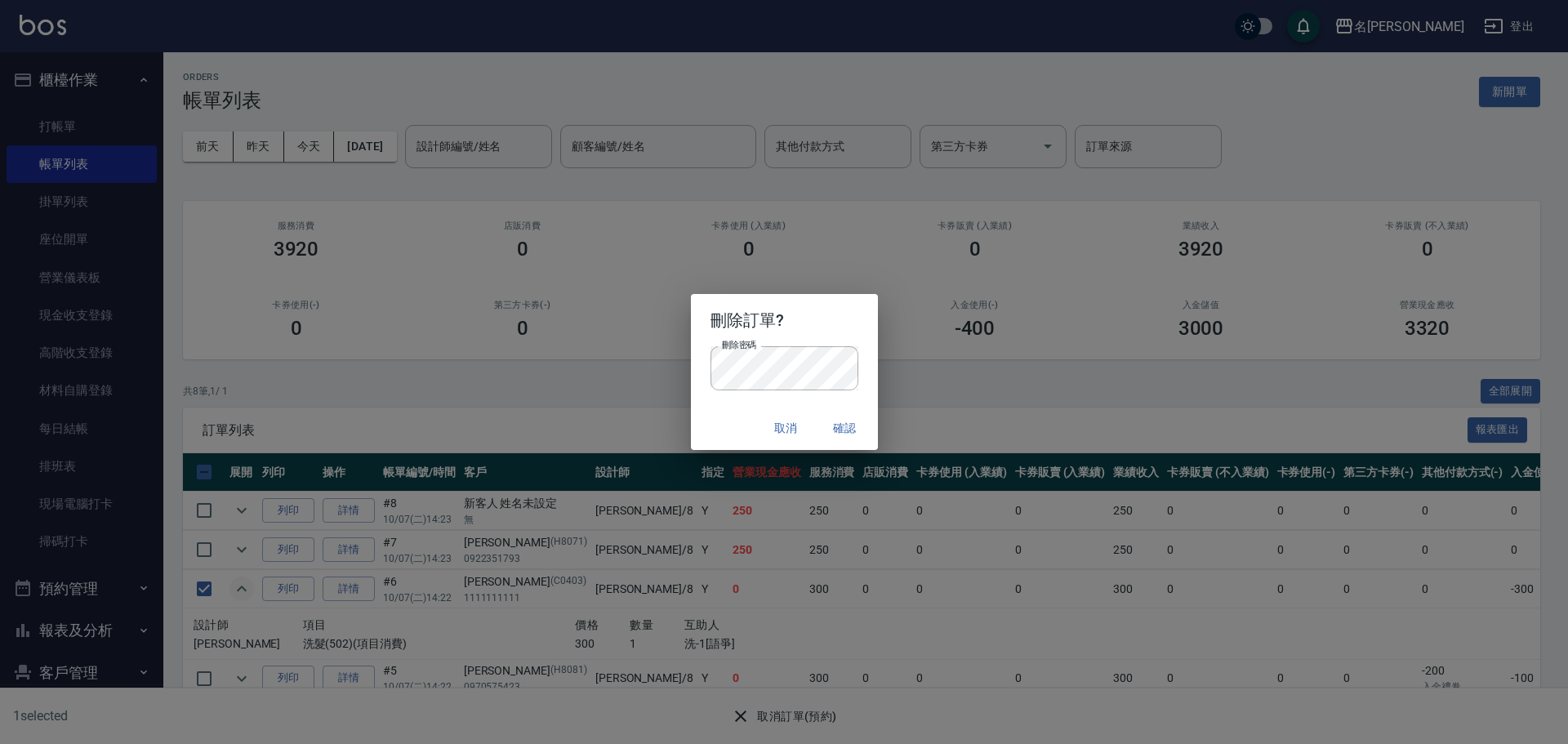
click at [837, 432] on button "確認" at bounding box center [845, 428] width 52 height 30
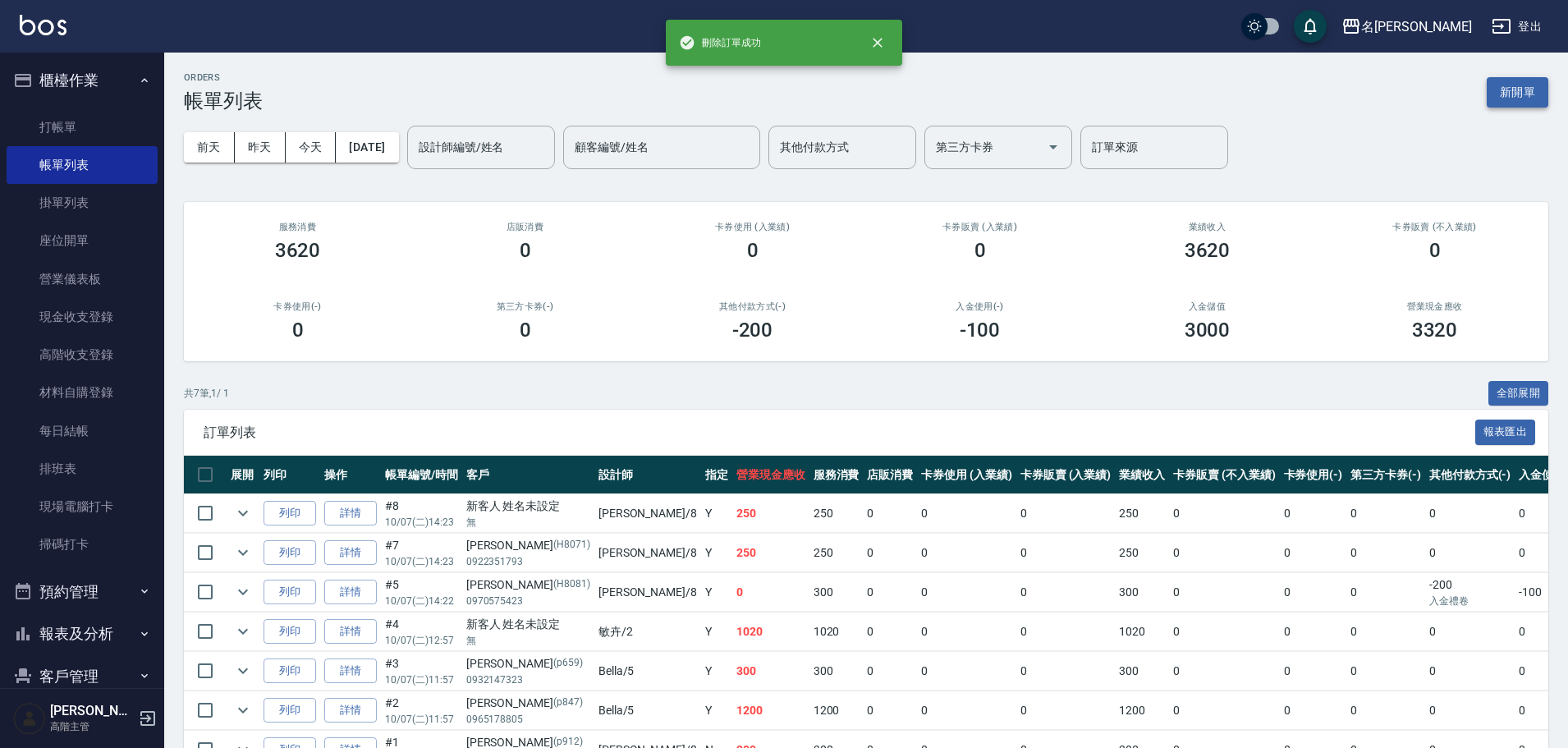
click at [1520, 93] on button "新開單" at bounding box center [1518, 92] width 62 height 30
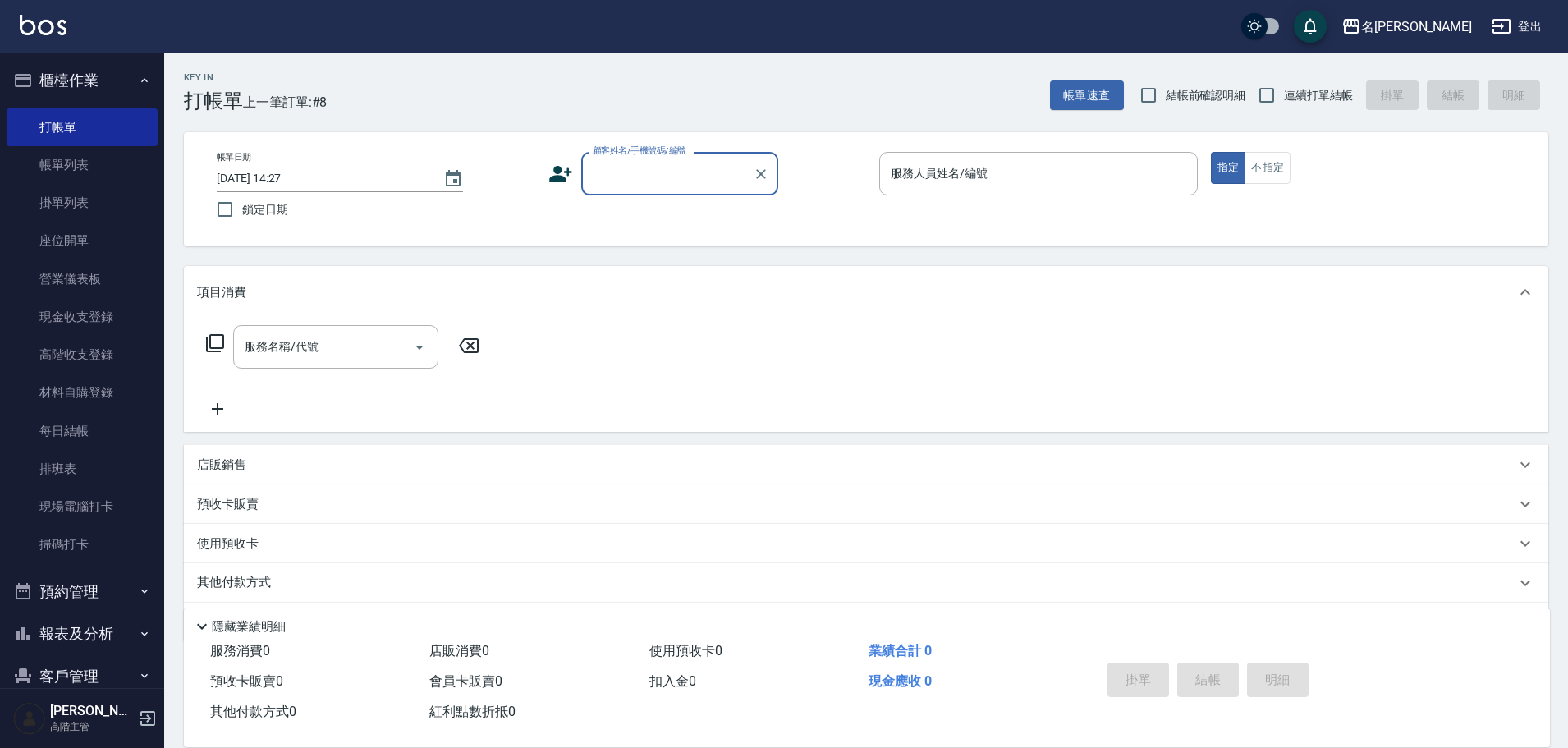
click at [665, 166] on input "顧客姓名/手機號碼/編號" at bounding box center [667, 174] width 158 height 29
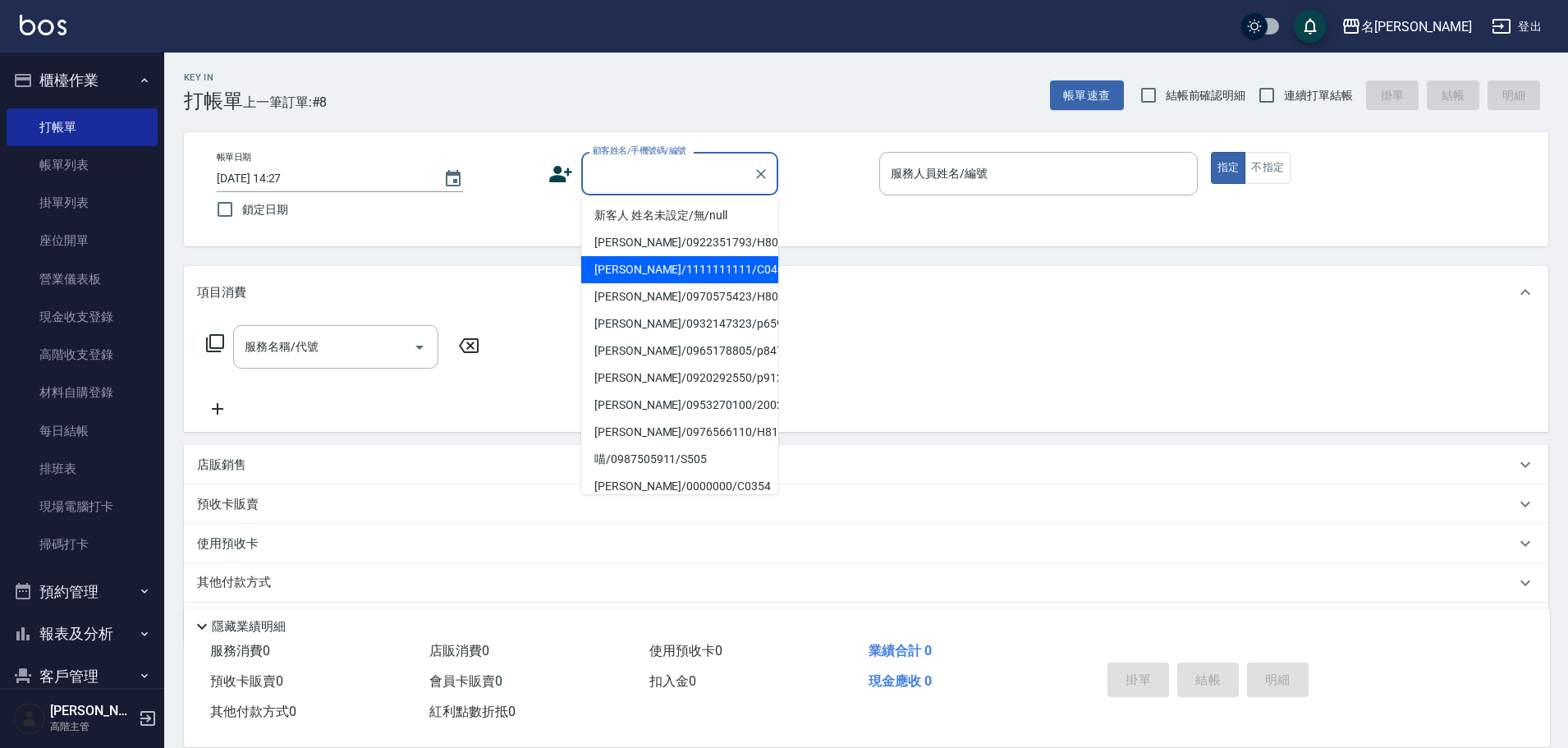
click at [700, 275] on li "[PERSON_NAME]/1111111111/C0403" at bounding box center [680, 270] width 197 height 27
type input "[PERSON_NAME]/1111111111/C0403"
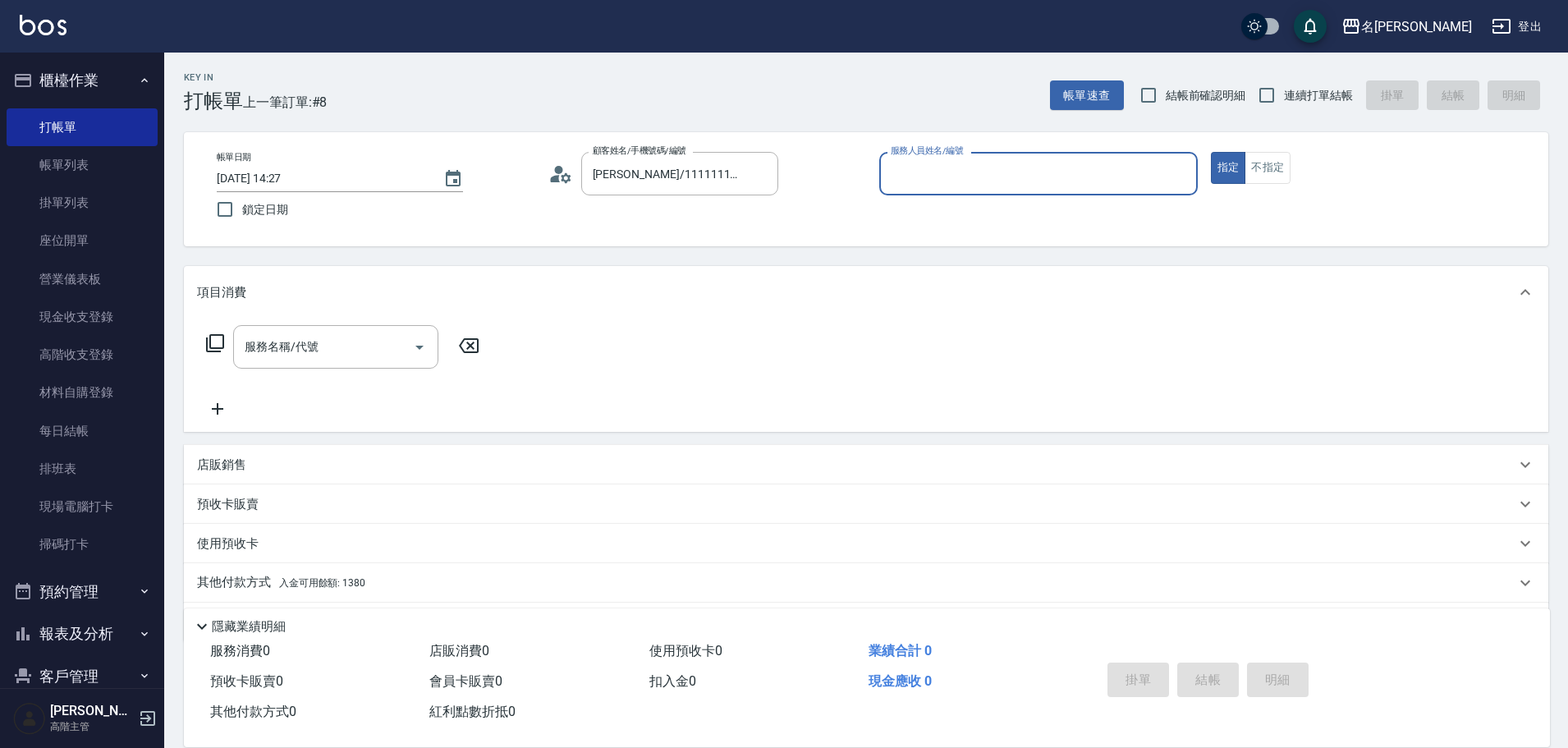
type input "Emma-8"
click at [215, 340] on icon at bounding box center [215, 343] width 19 height 19
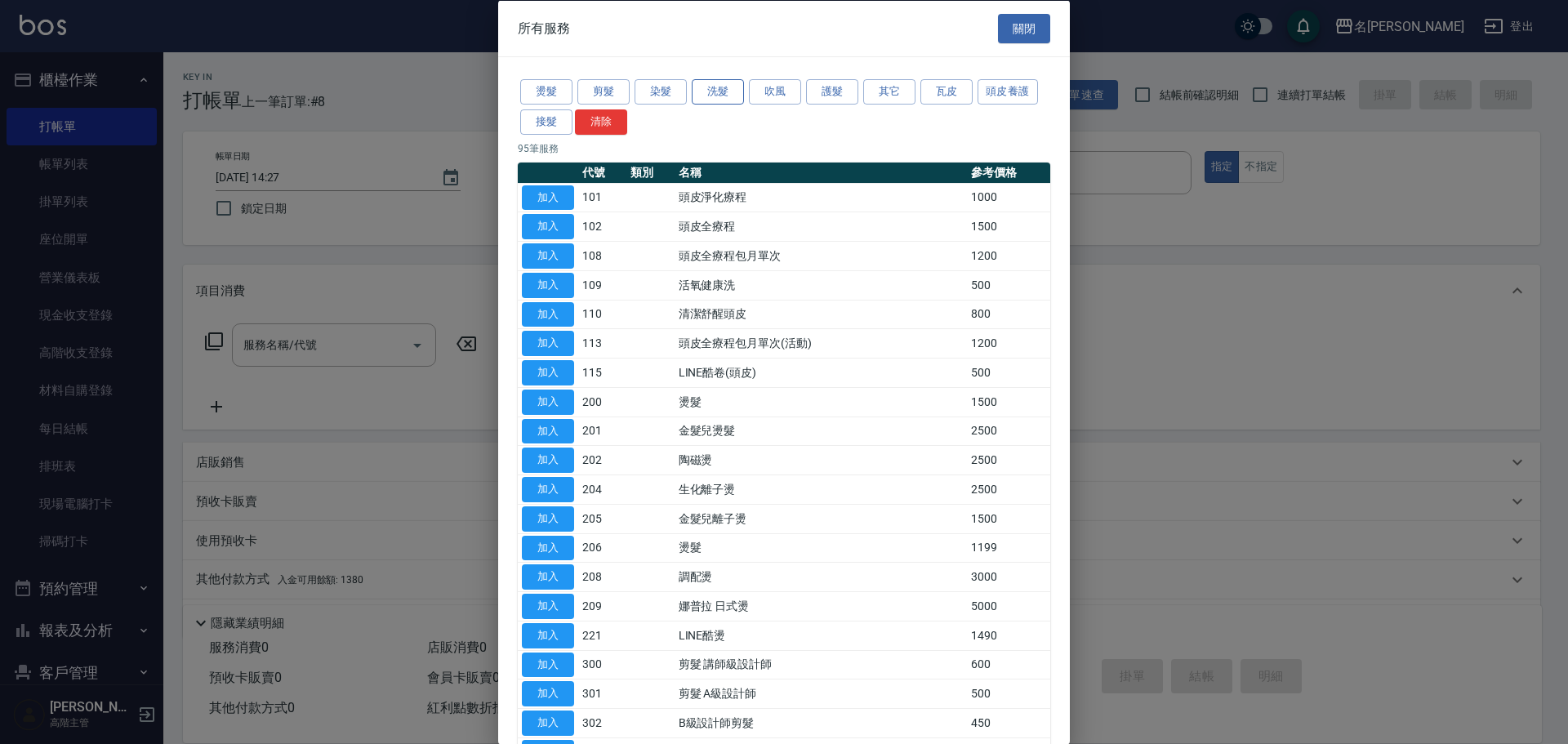
drag, startPoint x: 731, startPoint y: 84, endPoint x: 723, endPoint y: 93, distance: 12.0
click at [732, 84] on button "洗髮" at bounding box center [717, 91] width 52 height 25
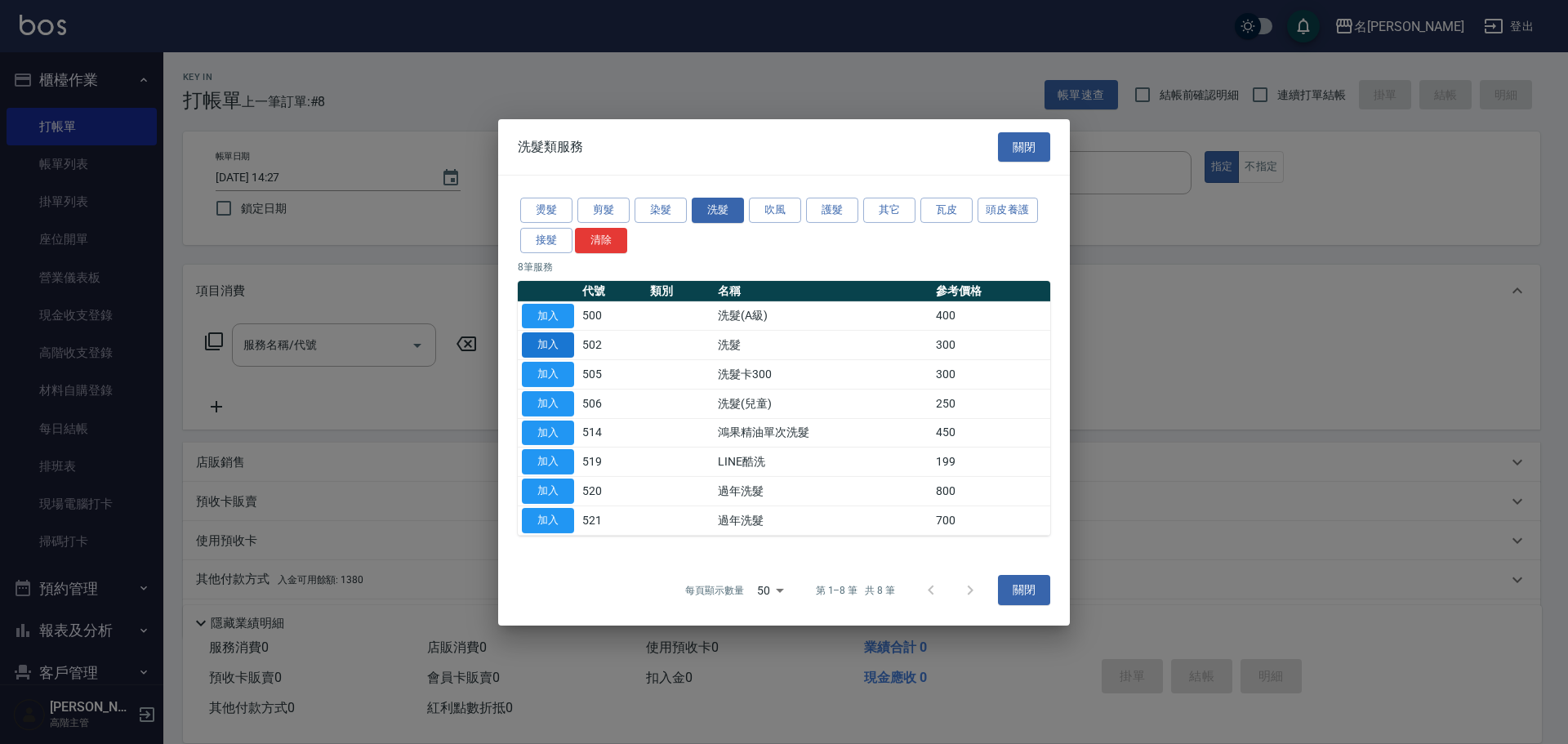
click at [550, 350] on button "加入" at bounding box center [548, 345] width 52 height 25
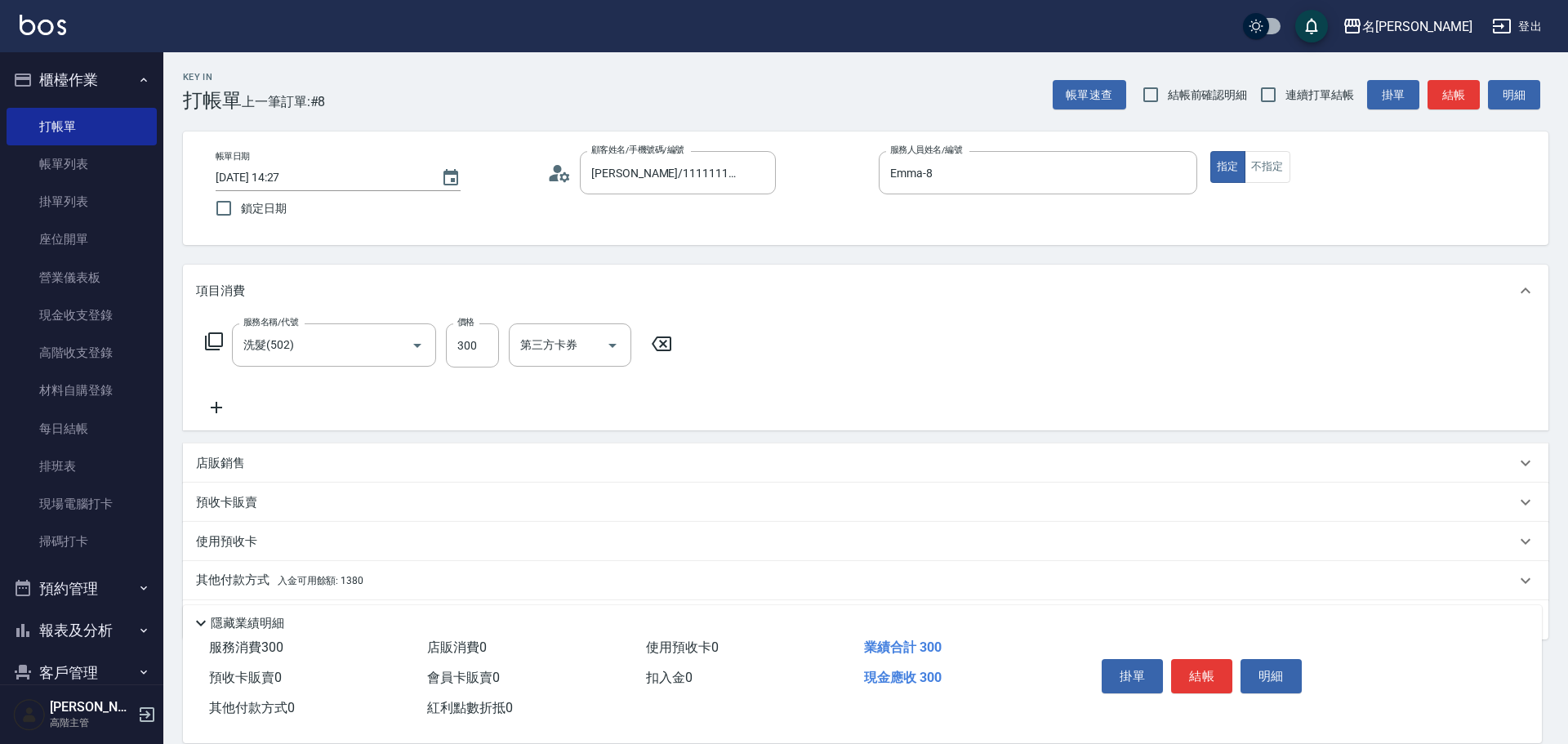
type input "洗髮(502)"
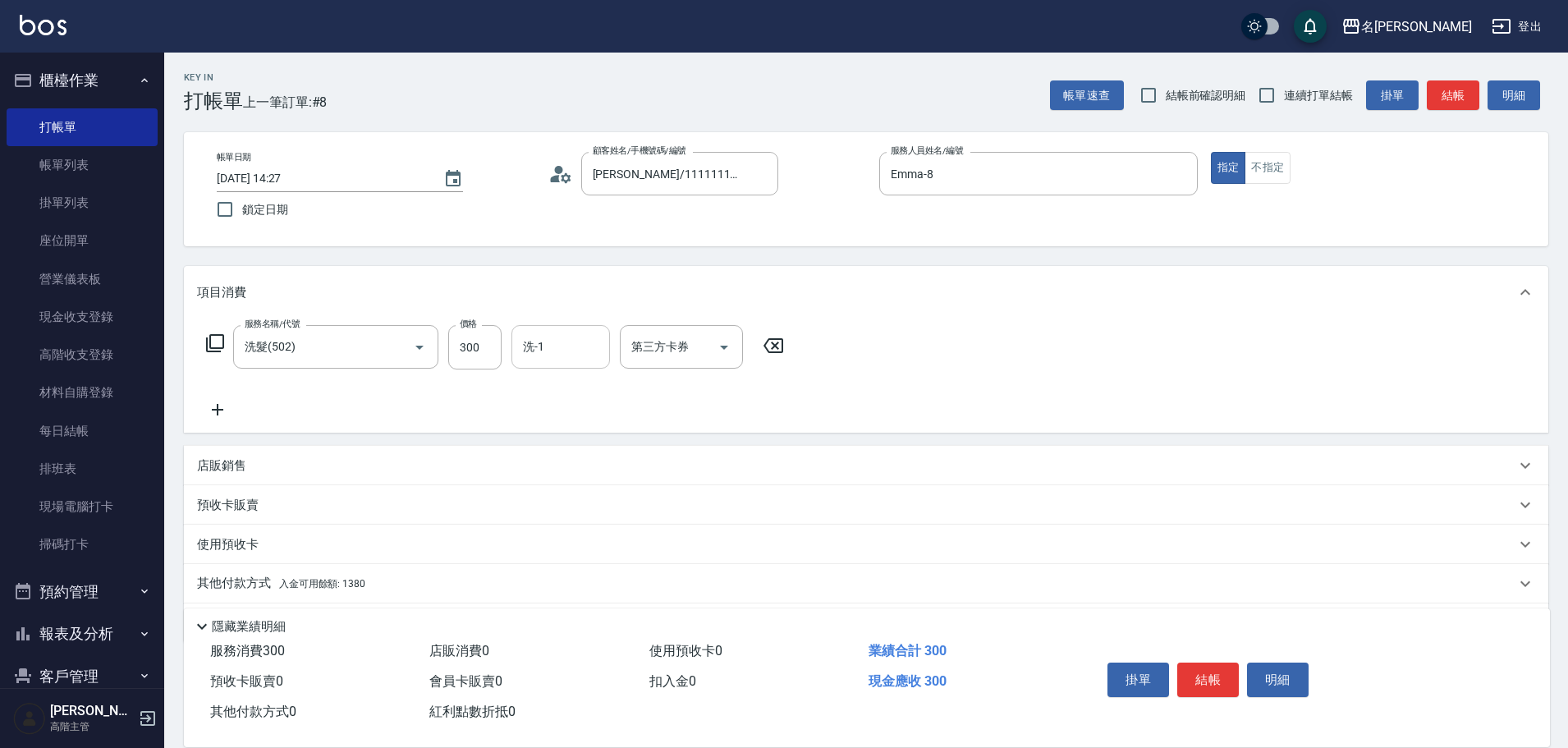
click at [558, 339] on input "洗-1" at bounding box center [561, 347] width 84 height 29
type input "語爭-20"
click at [945, 375] on div "服務名稱/代號 洗髮(502) 服務名稱/代號 價格 300 價格 洗-1 語爭-20 洗-1 第三方卡券 第三方卡券" at bounding box center [866, 376] width 1365 height 114
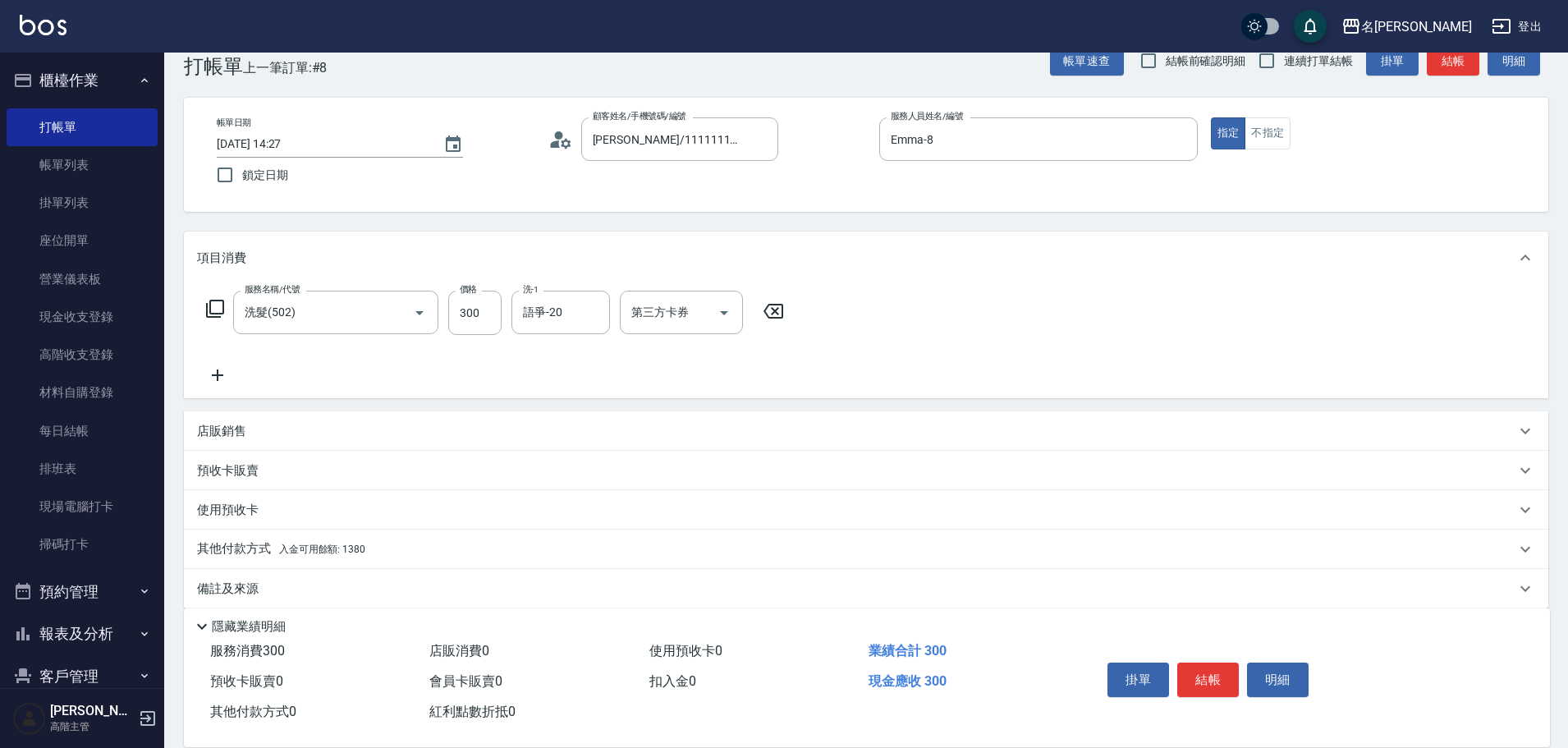
scroll to position [52, 0]
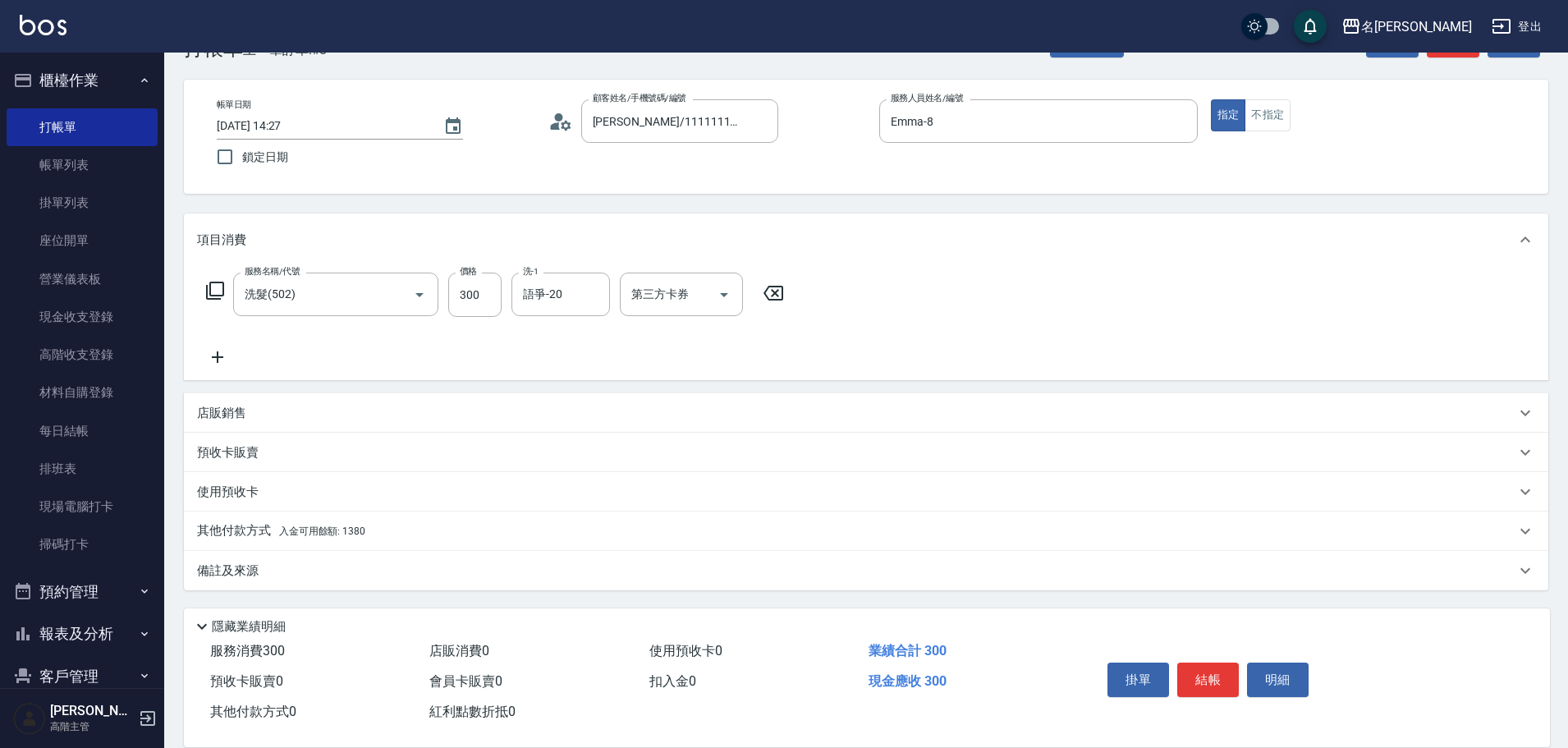
click at [509, 538] on div "其他付款方式 入金可用餘額: 1380" at bounding box center [857, 531] width 1319 height 18
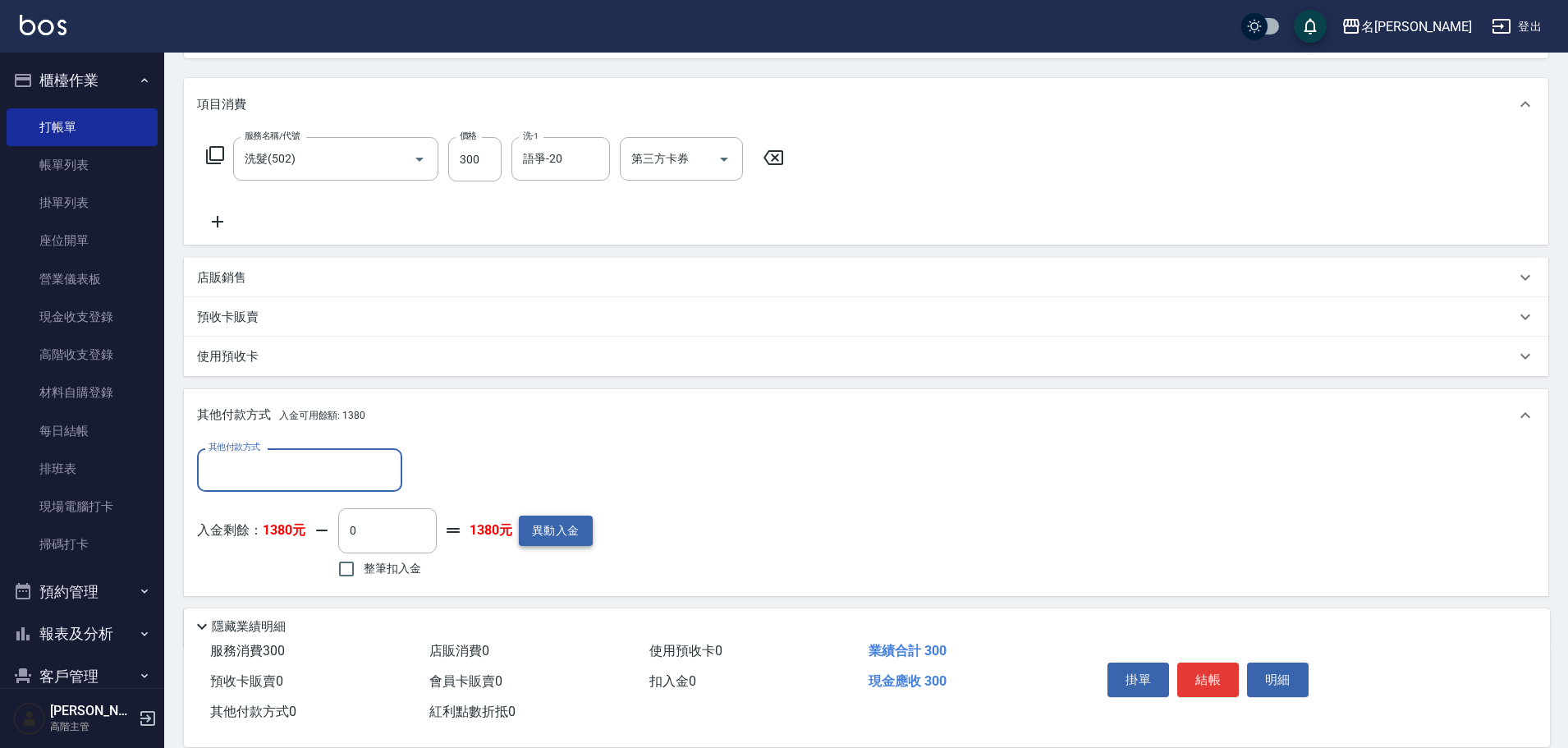
scroll to position [216, 0]
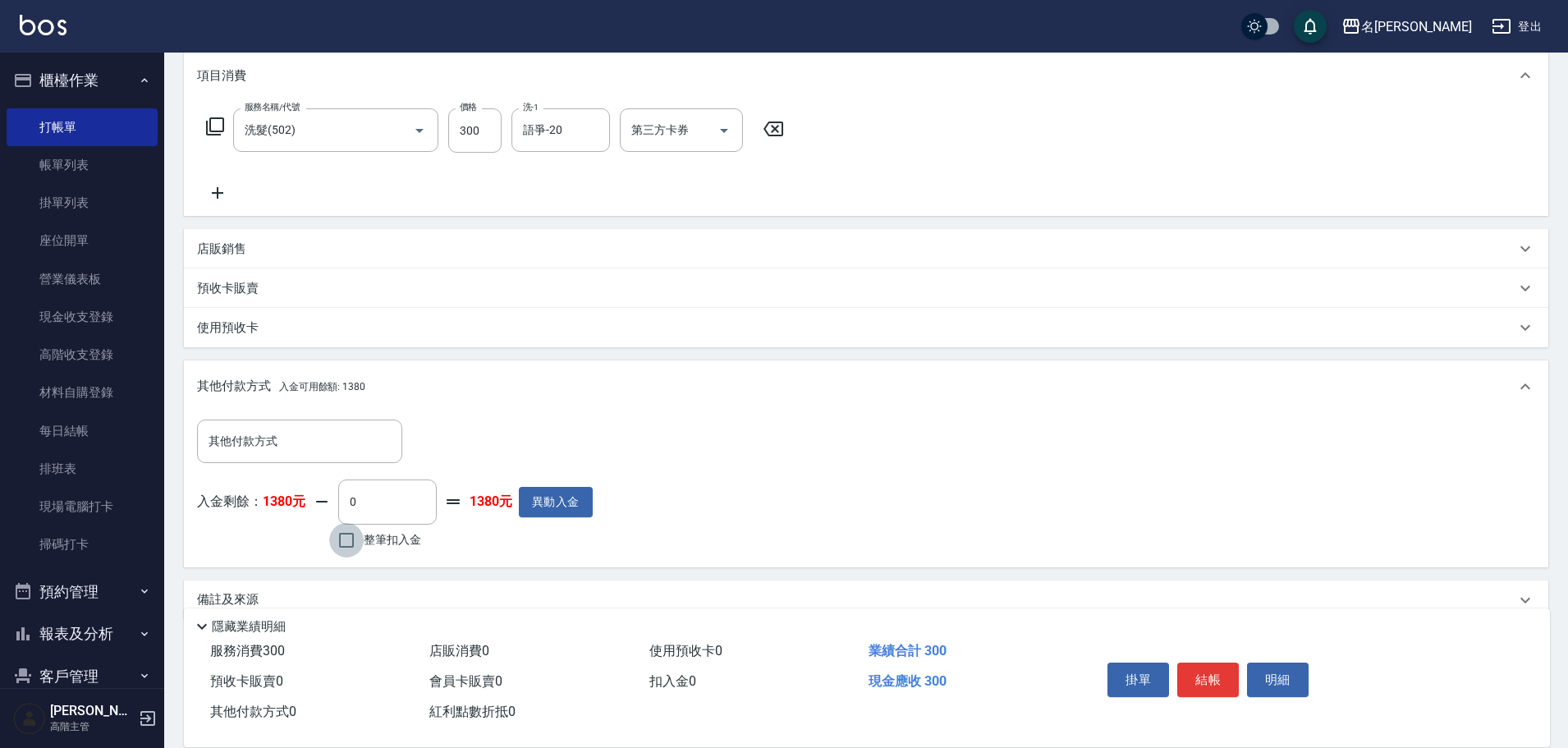
click at [355, 532] on input "整筆扣入金" at bounding box center [347, 540] width 35 height 35
checkbox input "true"
type input "300"
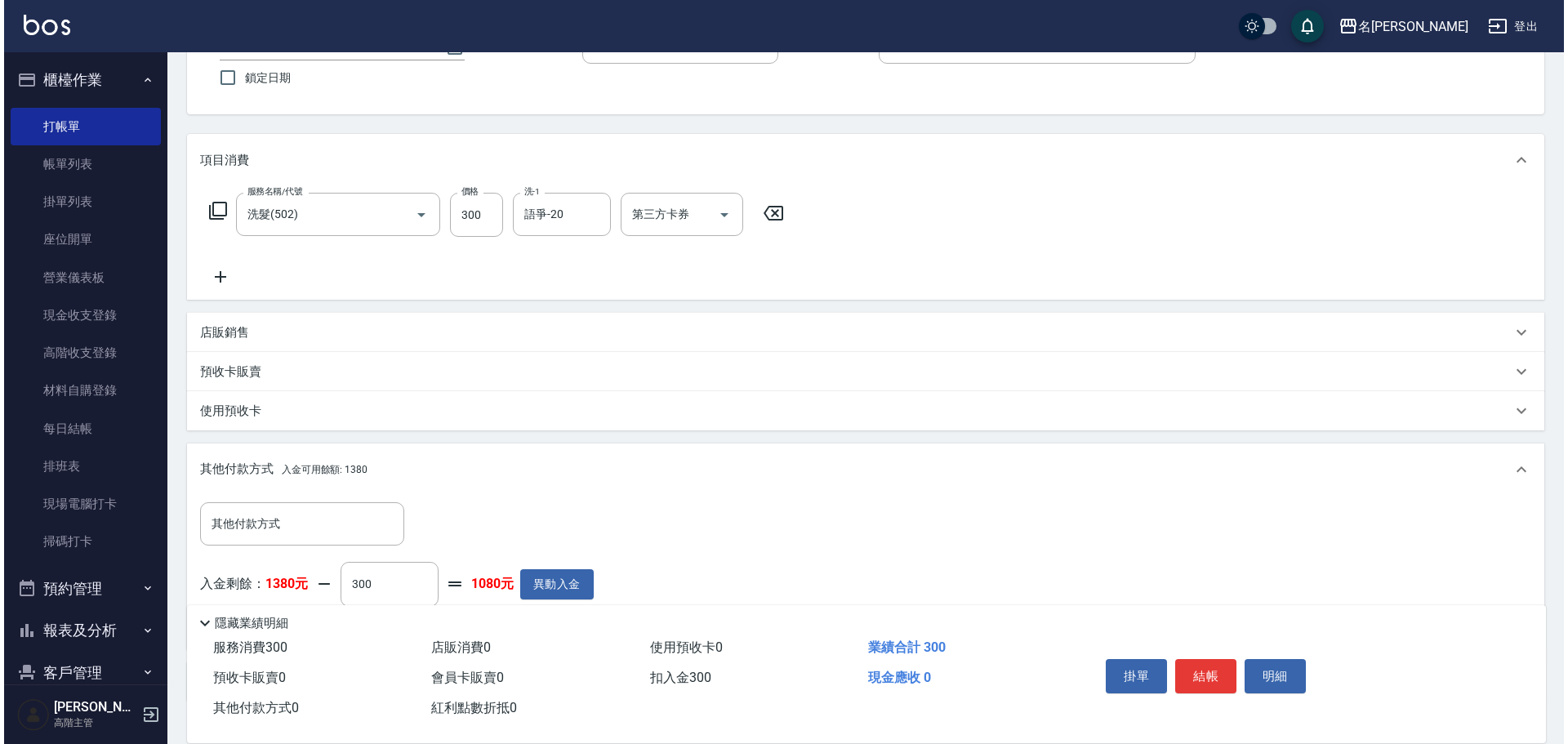
scroll to position [52, 0]
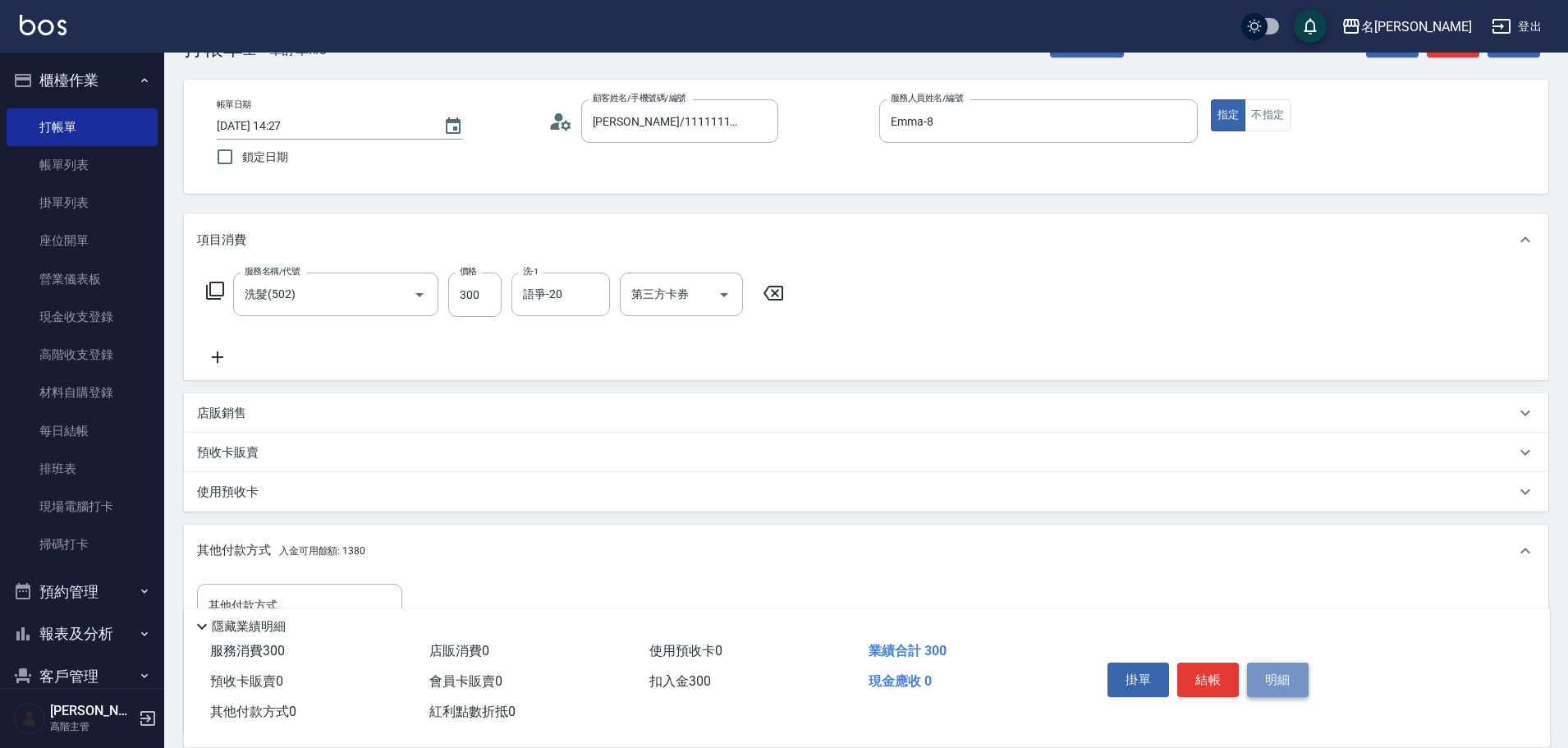
click at [1266, 675] on button "明細" at bounding box center [1278, 679] width 62 height 35
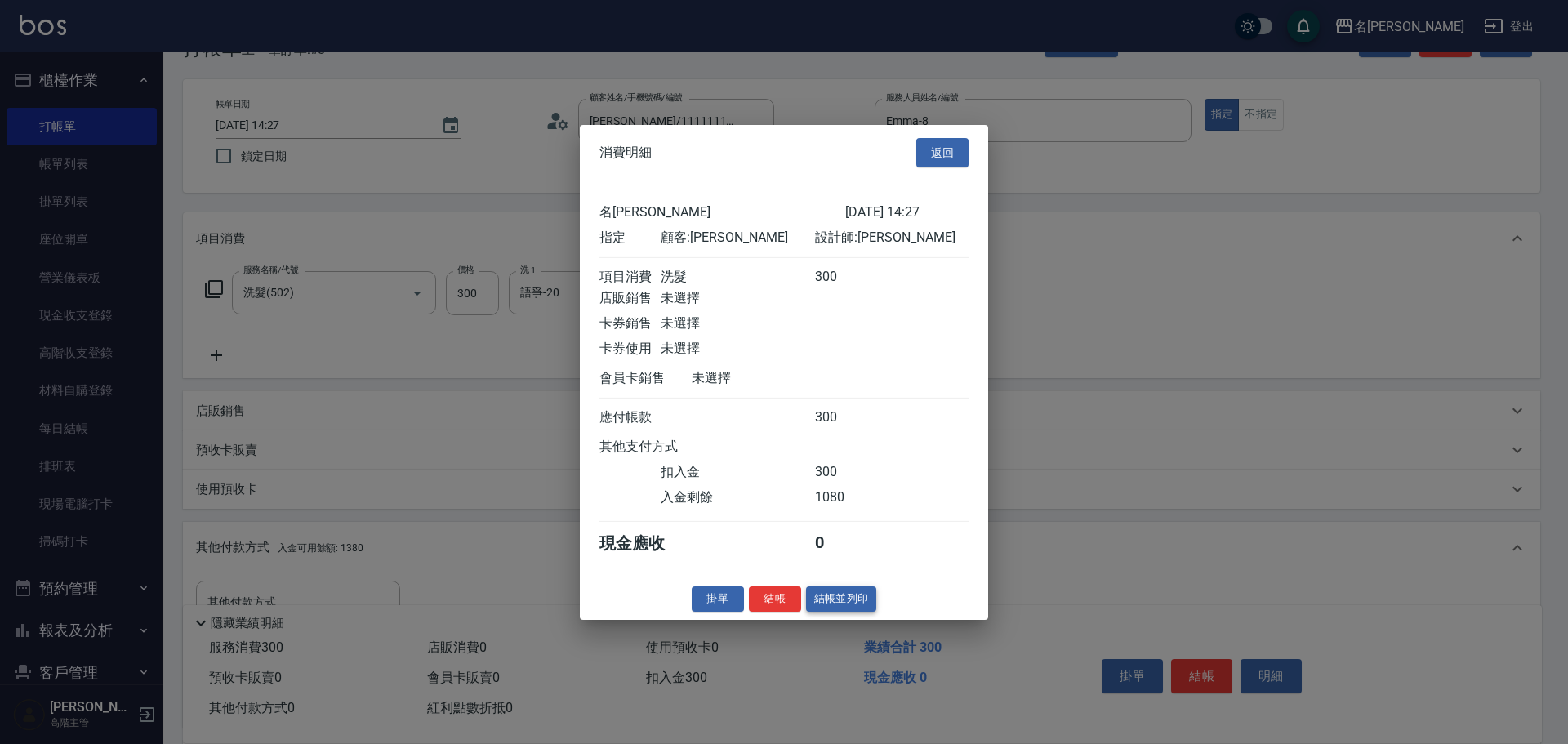
click at [858, 611] on button "結帳並列印" at bounding box center [841, 599] width 71 height 25
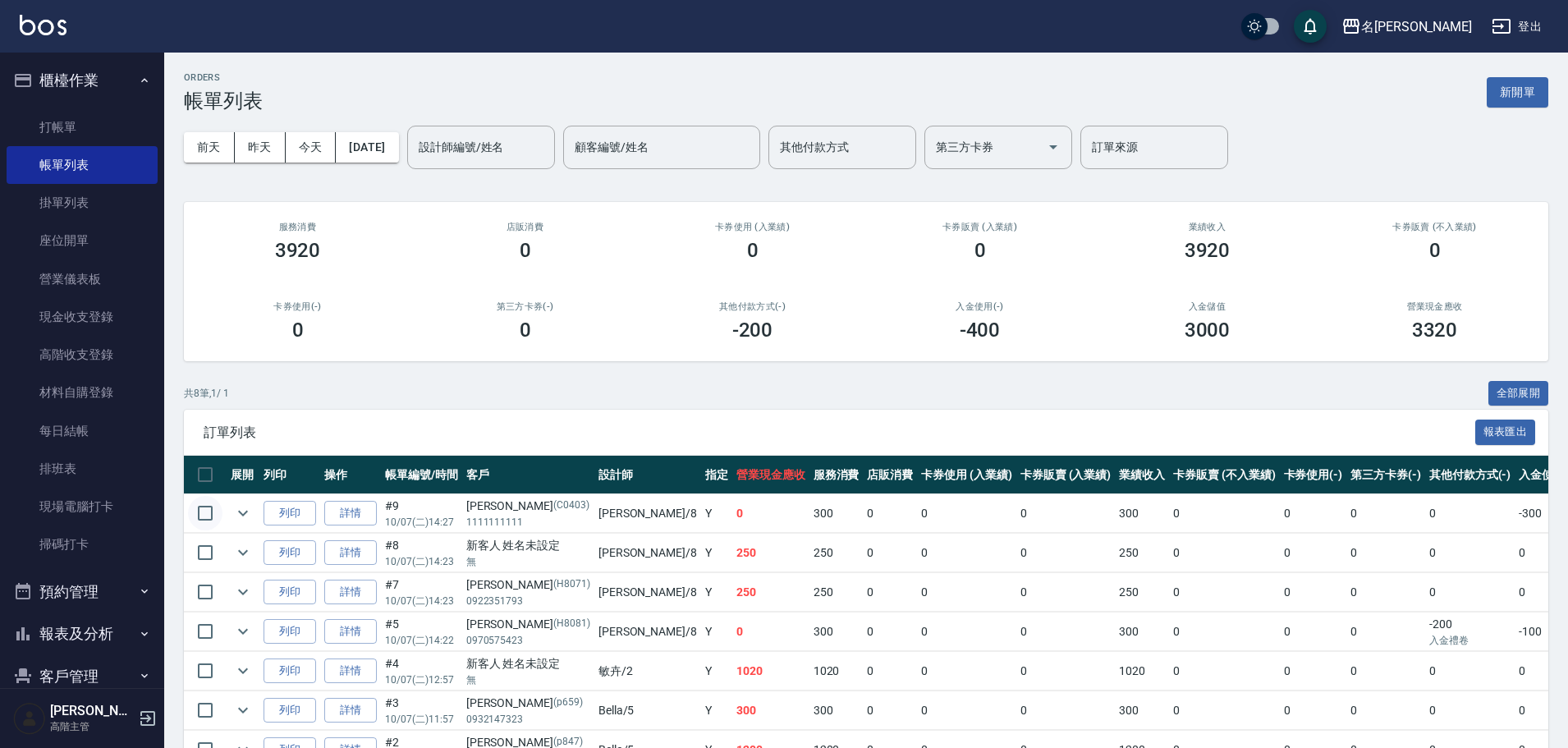
click at [210, 516] on input "checkbox" at bounding box center [205, 513] width 35 height 35
checkbox input "true"
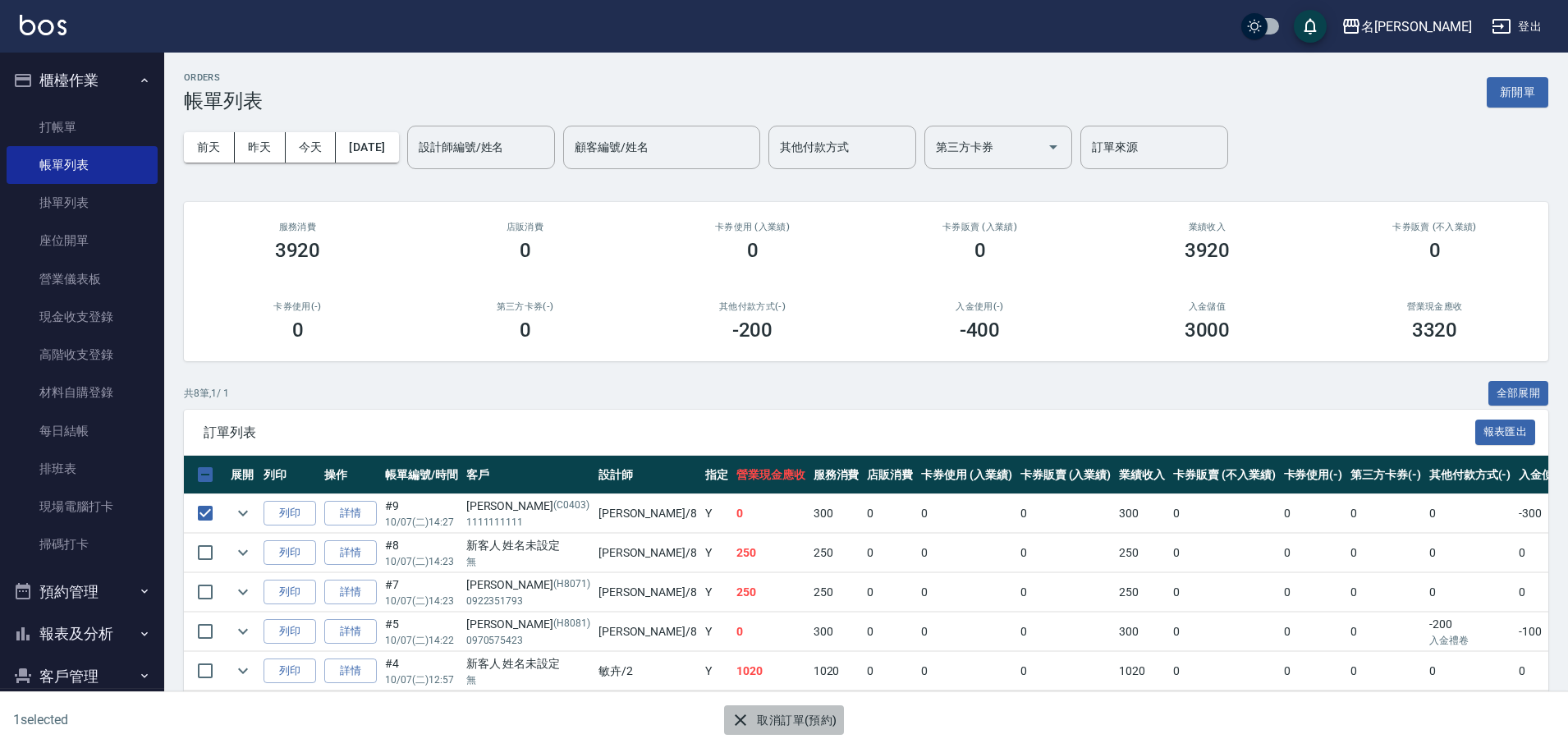
click at [775, 722] on button "取消訂單(預約)" at bounding box center [783, 720] width 119 height 30
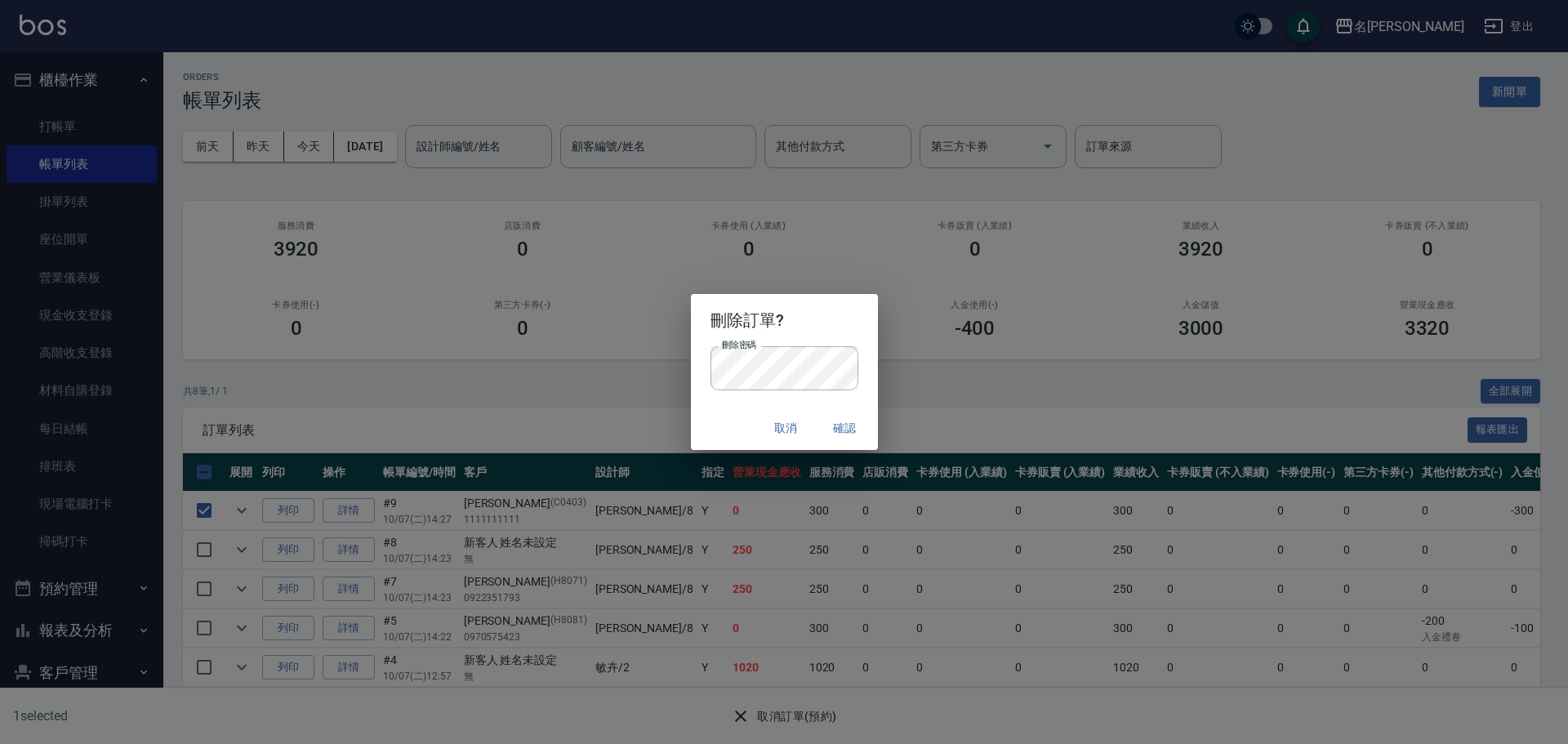
click at [863, 426] on button "確認" at bounding box center [845, 428] width 52 height 30
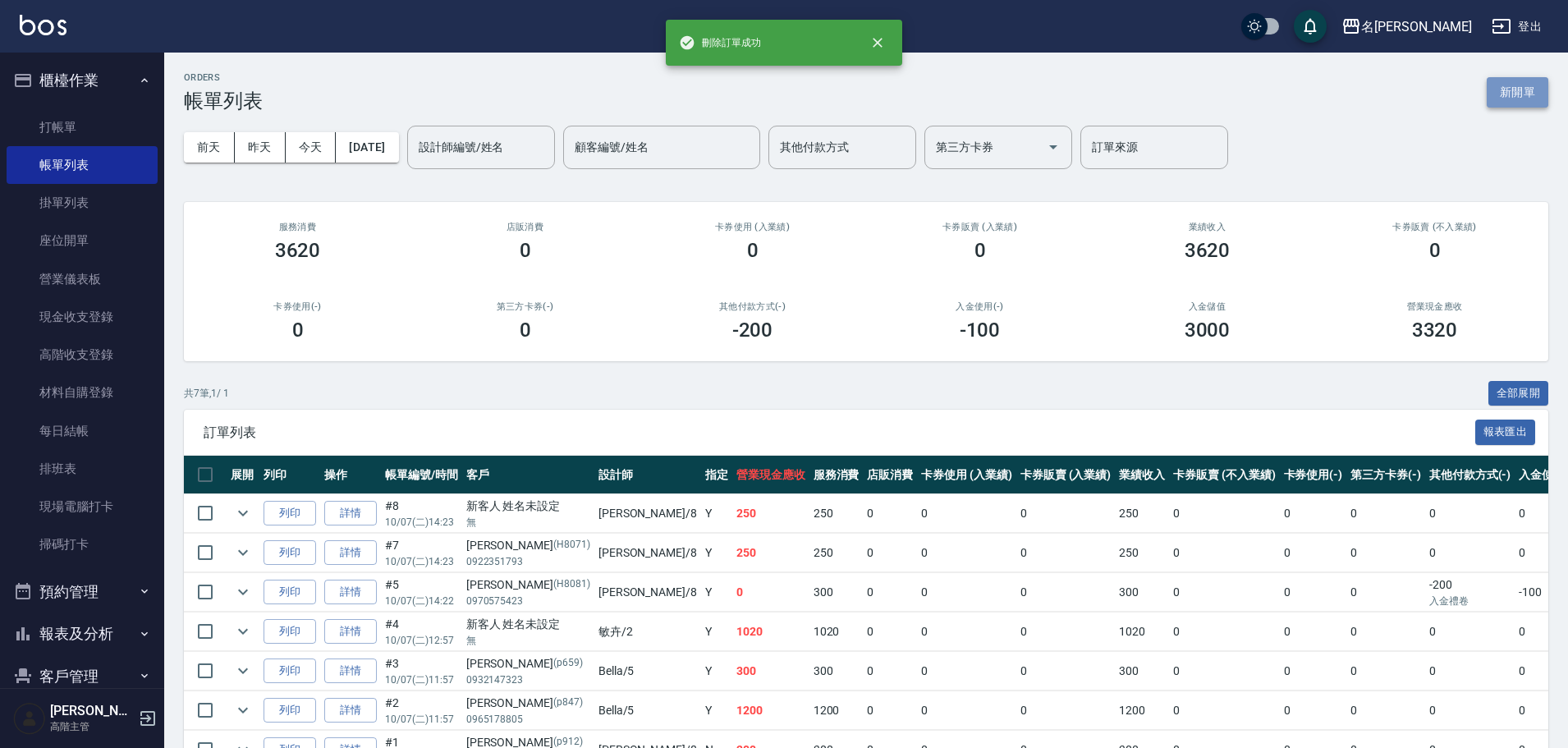
click at [1532, 97] on button "新開單" at bounding box center [1518, 92] width 62 height 30
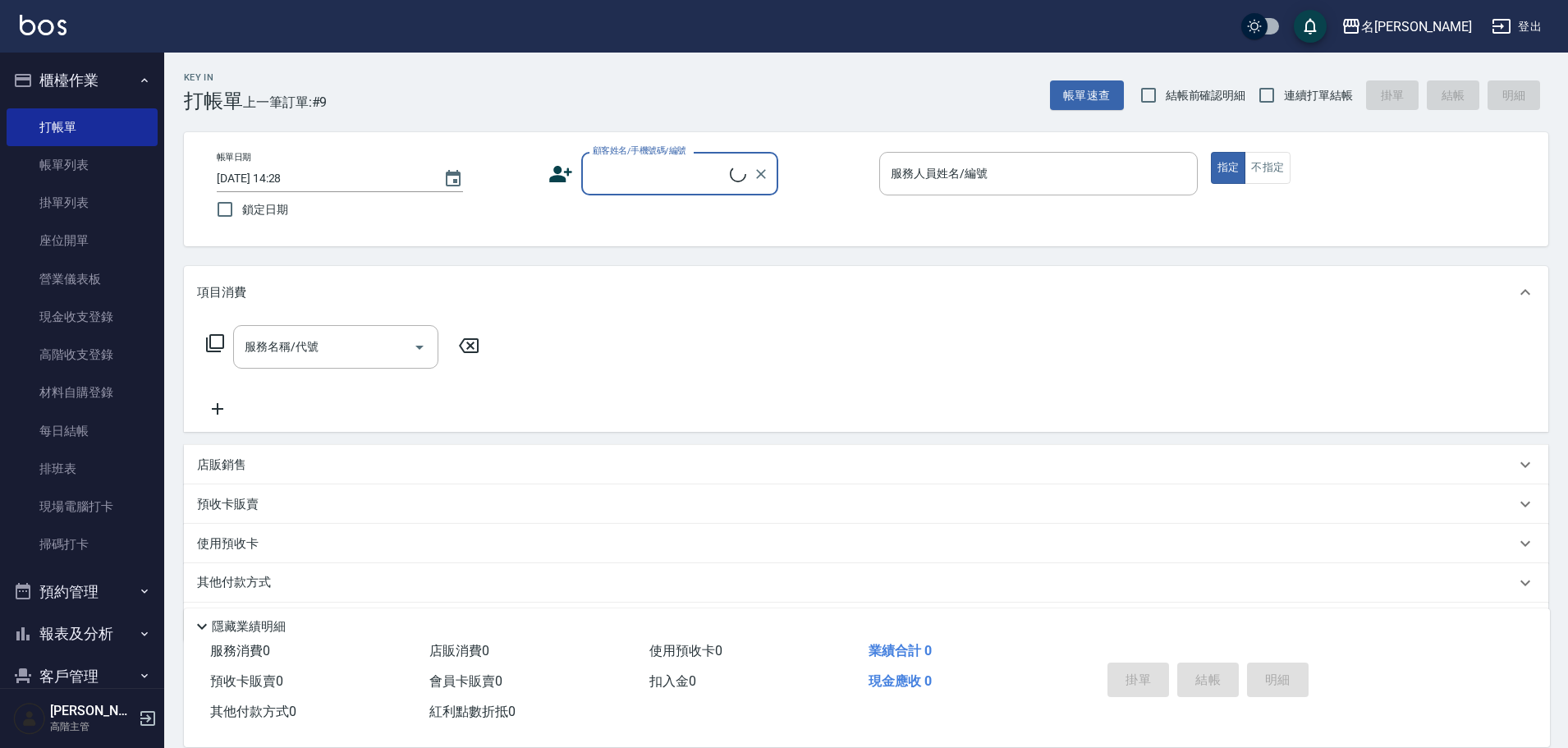
click at [673, 169] on input "顧客姓名/手機號碼/編號" at bounding box center [659, 174] width 141 height 29
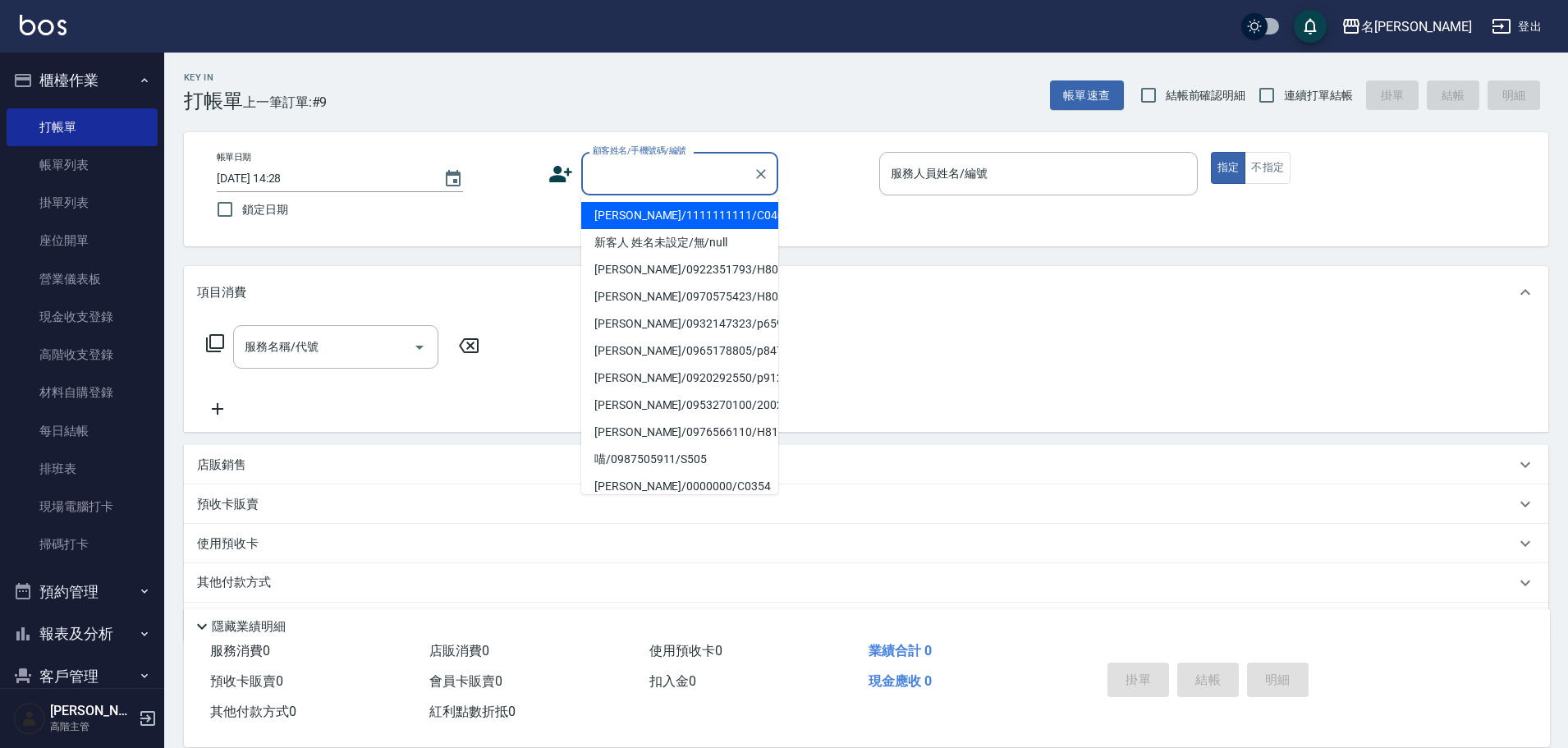
drag, startPoint x: 653, startPoint y: 219, endPoint x: 679, endPoint y: 216, distance: 26.2
click at [653, 219] on li "[PERSON_NAME]/1111111111/C0403" at bounding box center [680, 216] width 197 height 27
type input "[PERSON_NAME]/1111111111/C0403"
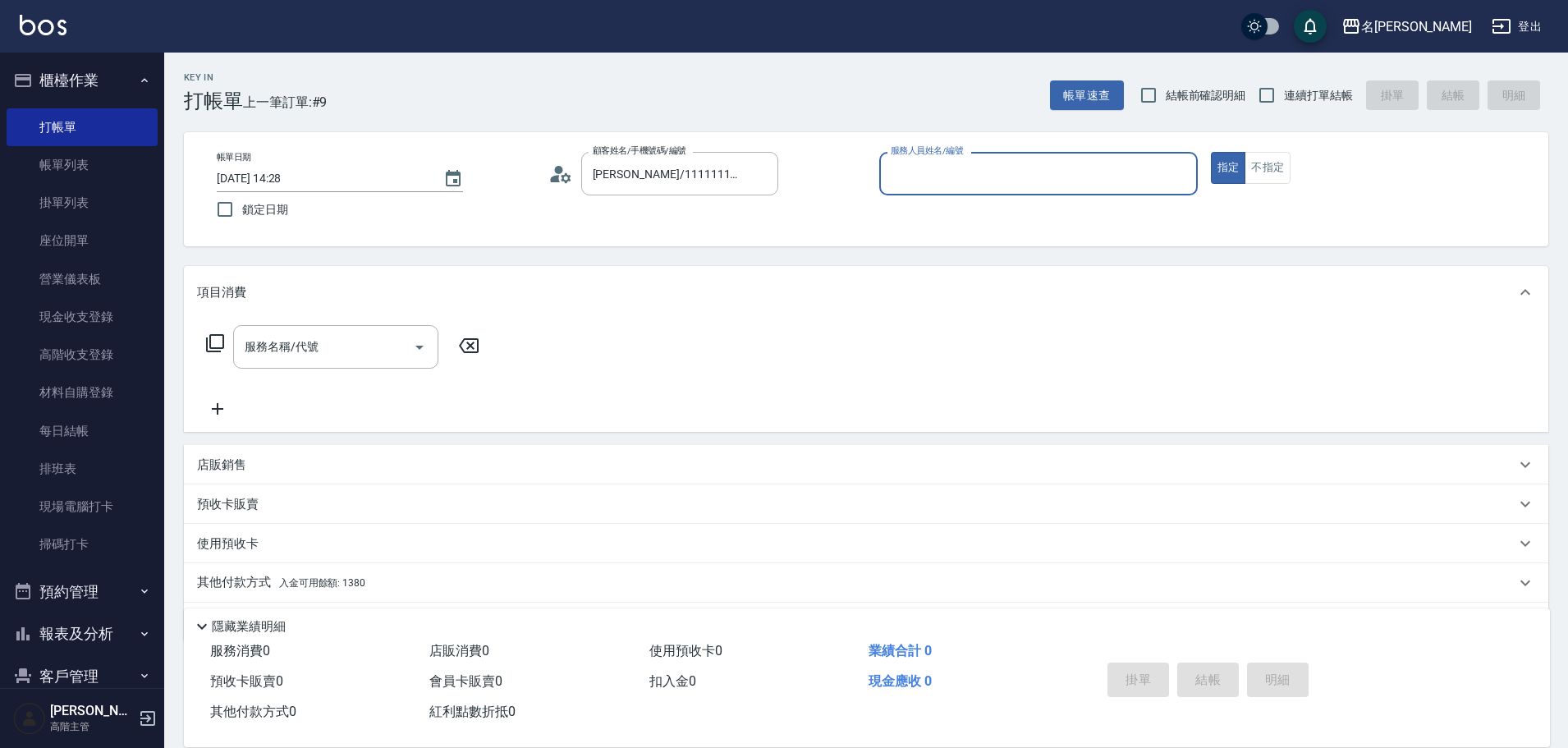
type input "Emma-8"
click at [219, 340] on icon at bounding box center [215, 343] width 19 height 19
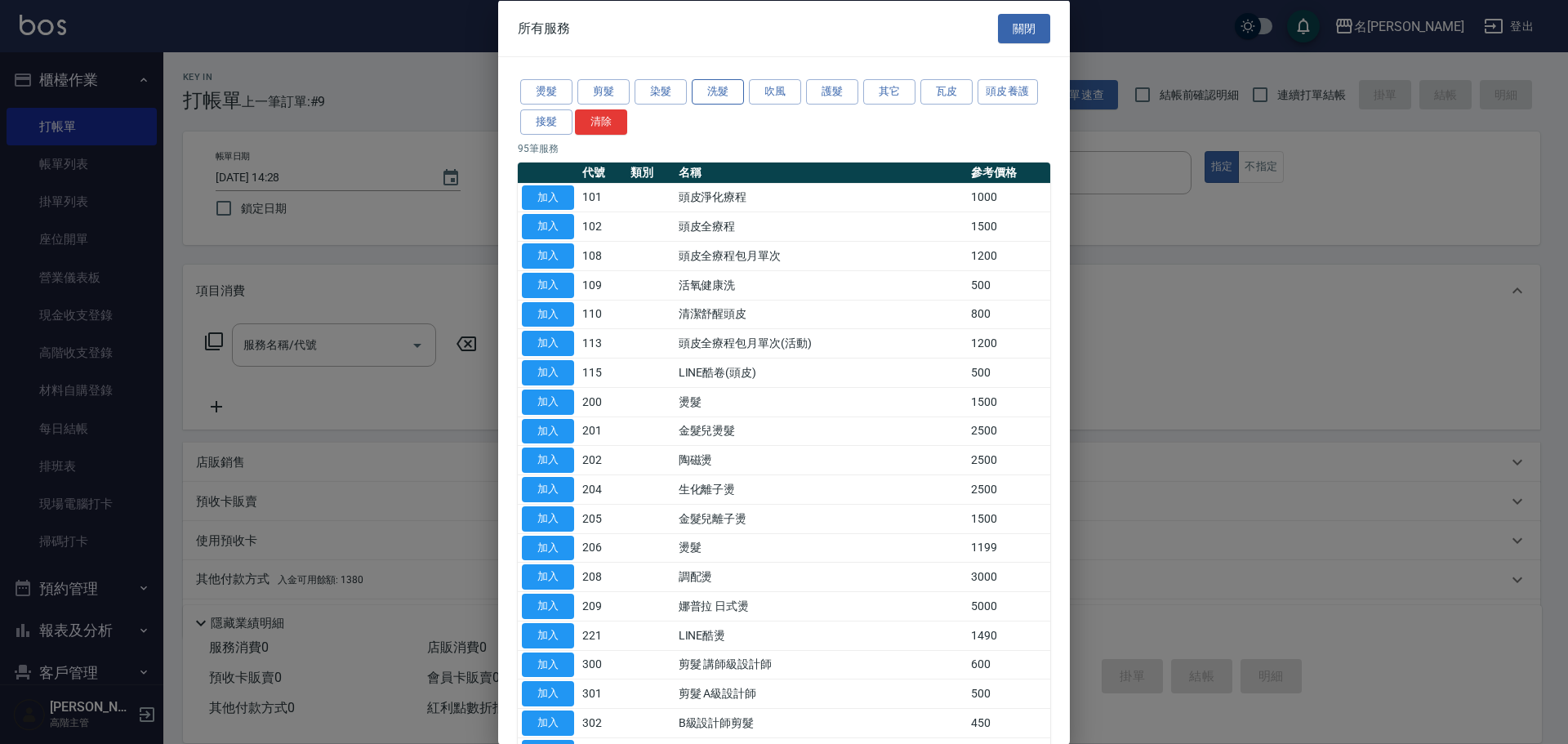
drag, startPoint x: 718, startPoint y: 82, endPoint x: 705, endPoint y: 100, distance: 22.2
click at [716, 82] on button "洗髮" at bounding box center [717, 91] width 52 height 25
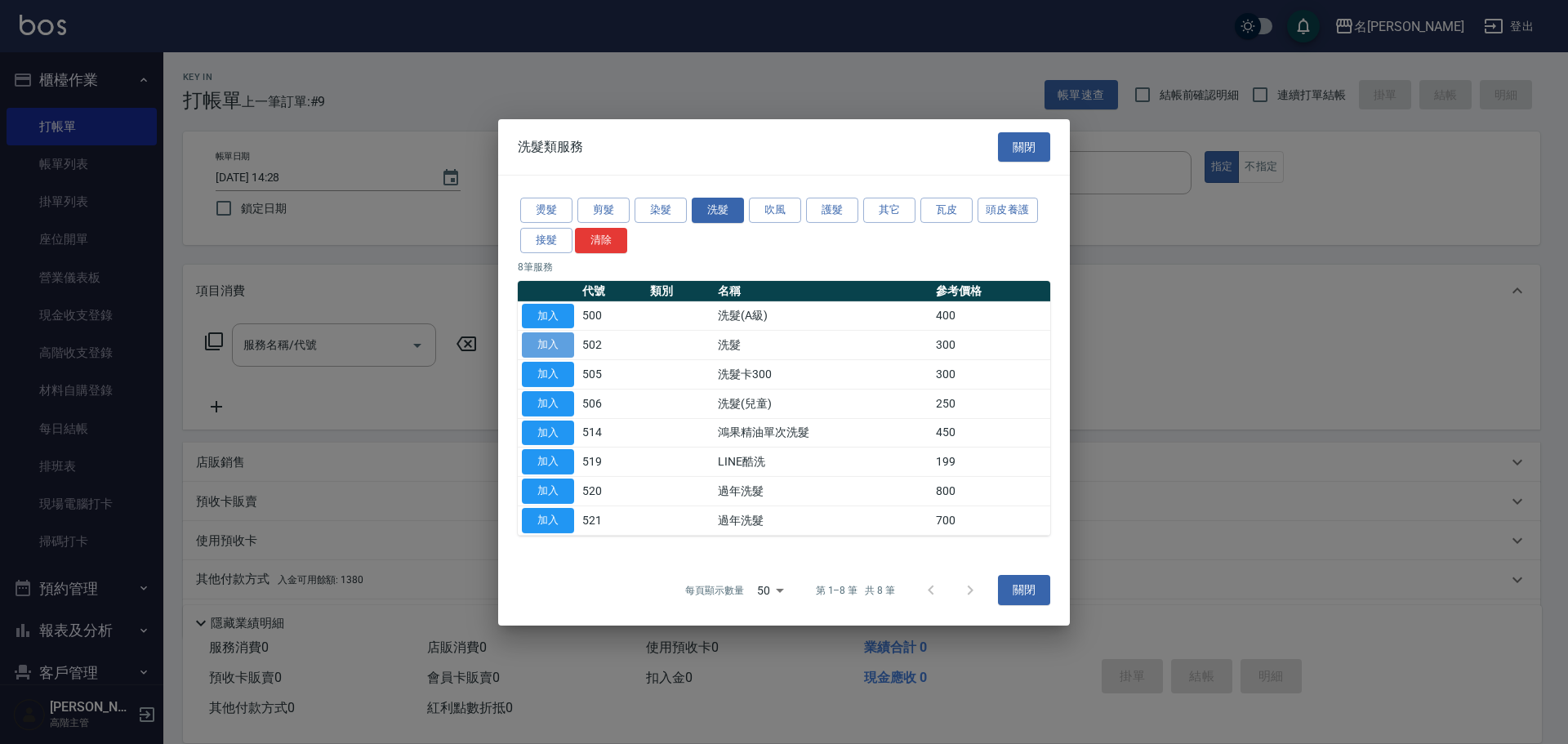
drag, startPoint x: 548, startPoint y: 338, endPoint x: 534, endPoint y: 339, distance: 14.0
click at [548, 332] on td "加入" at bounding box center [547, 345] width 61 height 30
click at [573, 344] on td "加入" at bounding box center [547, 345] width 61 height 30
click at [569, 343] on button "加入" at bounding box center [548, 345] width 52 height 25
type input "洗髮(502)"
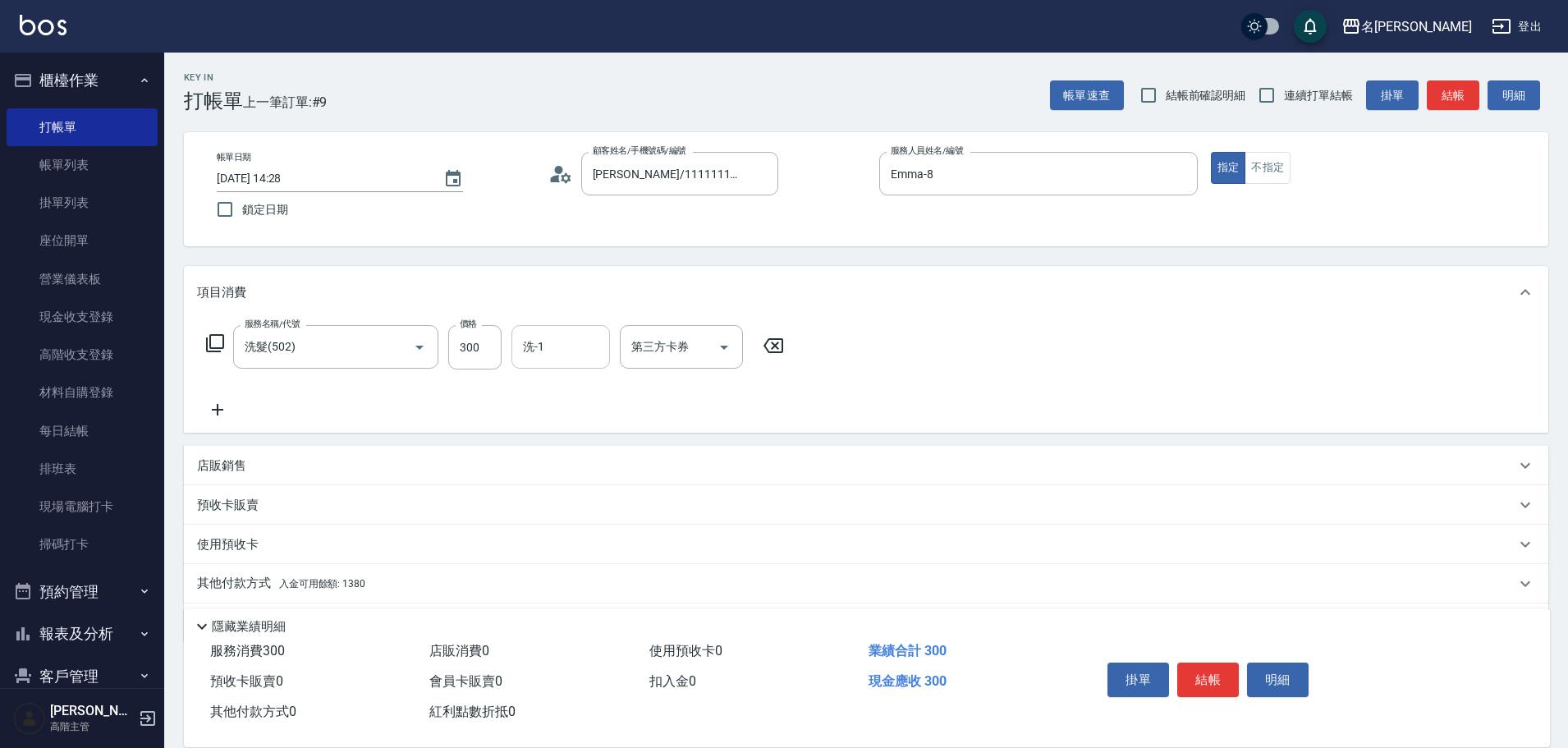
drag, startPoint x: 574, startPoint y: 346, endPoint x: 573, endPoint y: 357, distance: 11.0
click at [572, 352] on input "洗-1" at bounding box center [561, 347] width 84 height 29
type input "語爭-20"
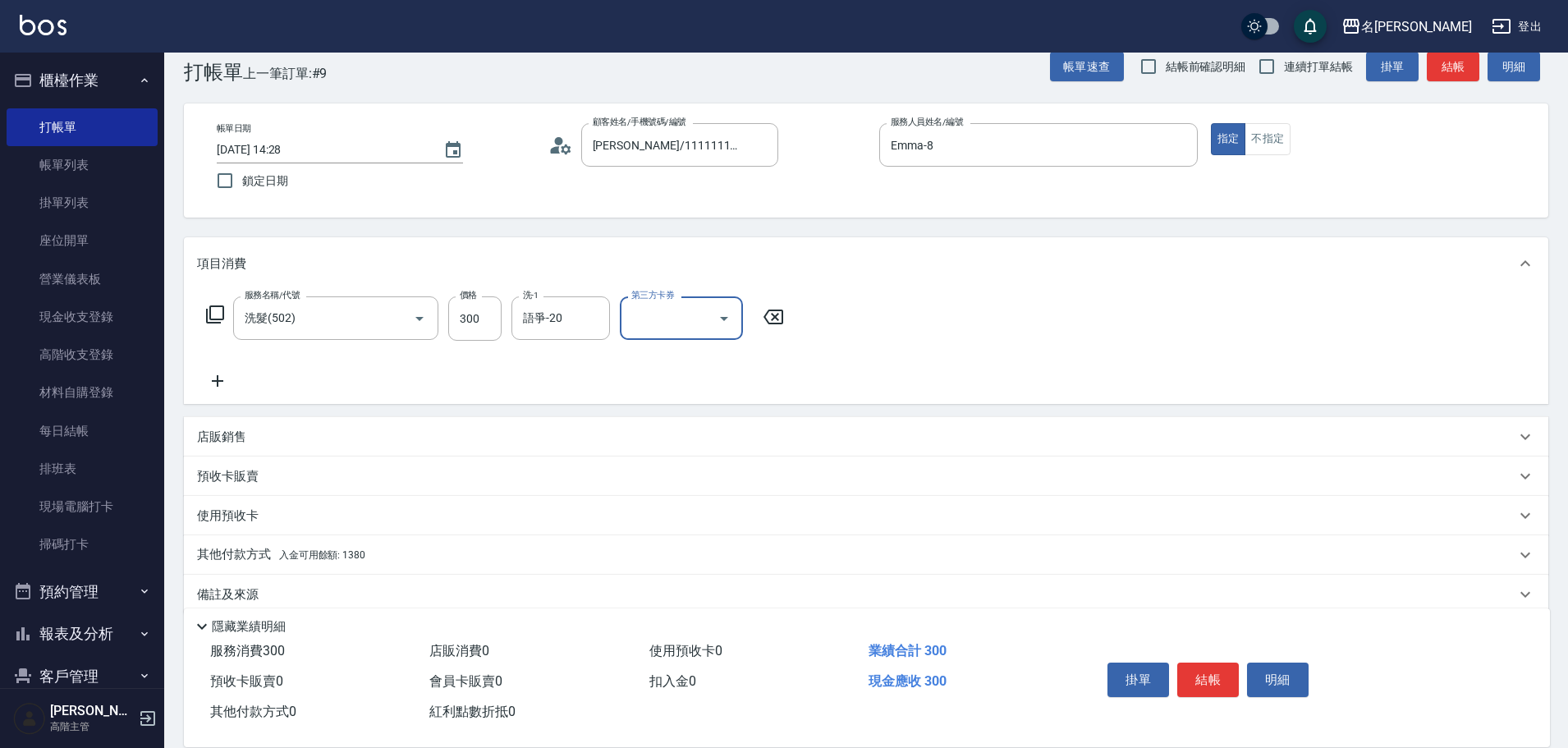
scroll to position [52, 0]
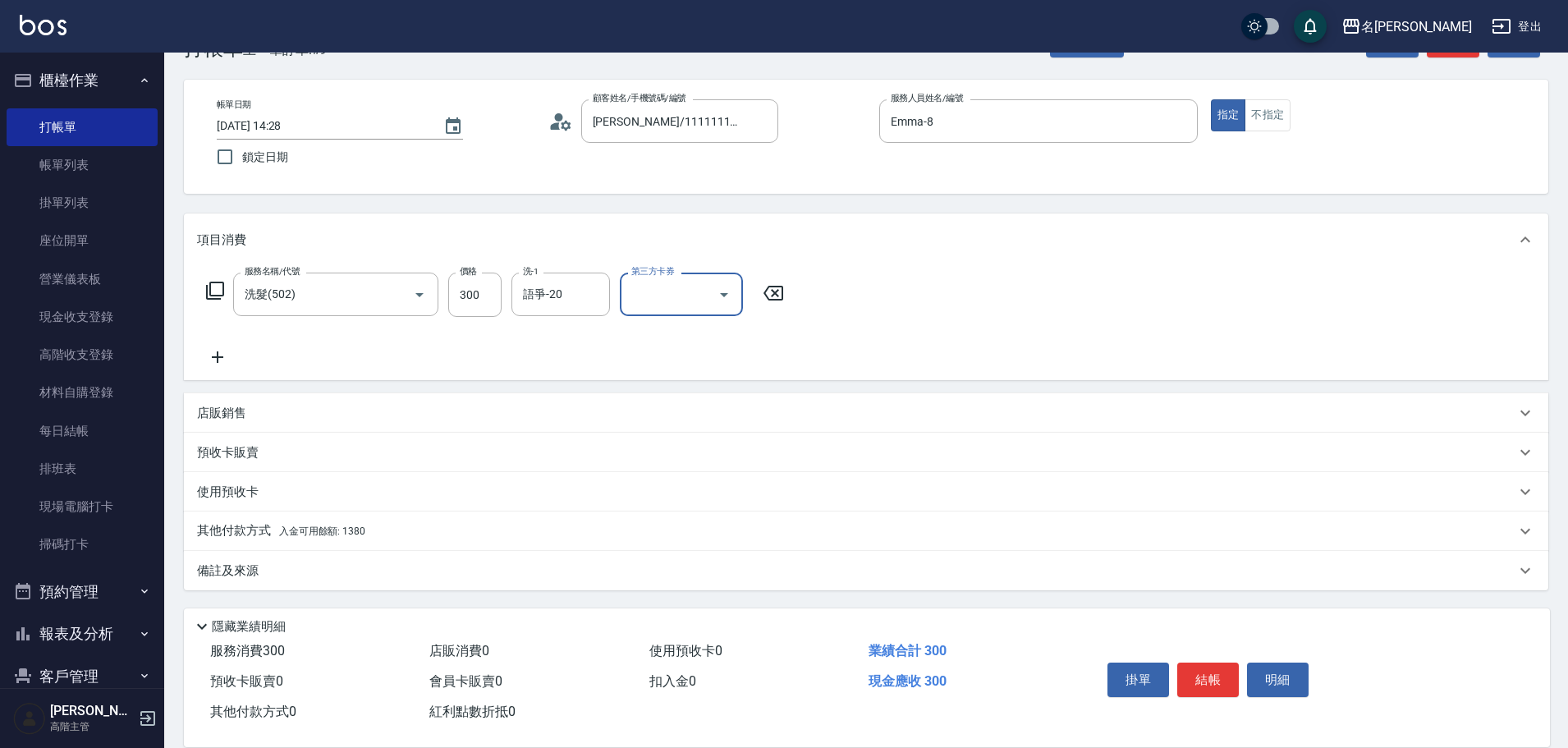
click at [284, 537] on p "其他付款方式 入金可用餘額: 1380" at bounding box center [281, 531] width 168 height 18
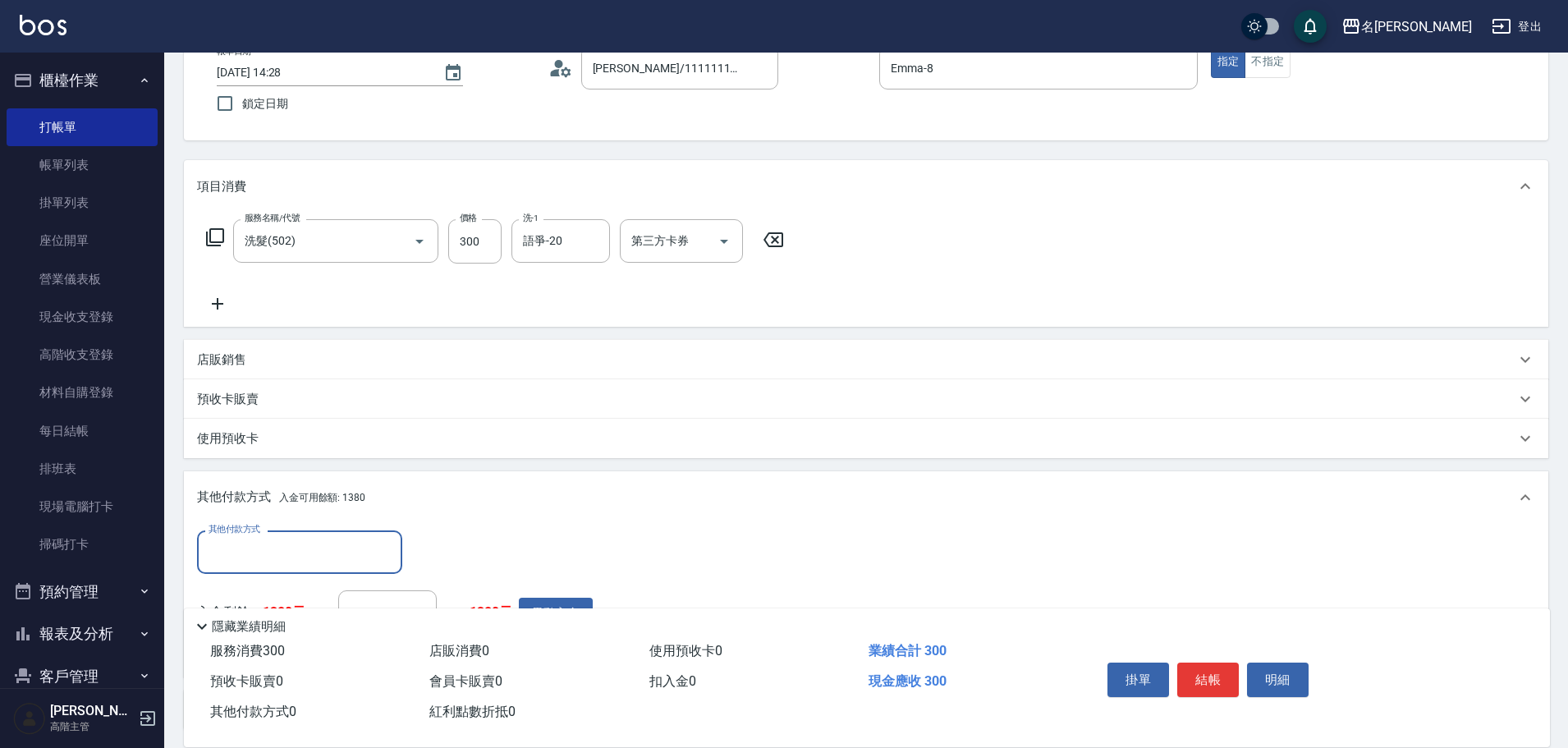
scroll to position [216, 0]
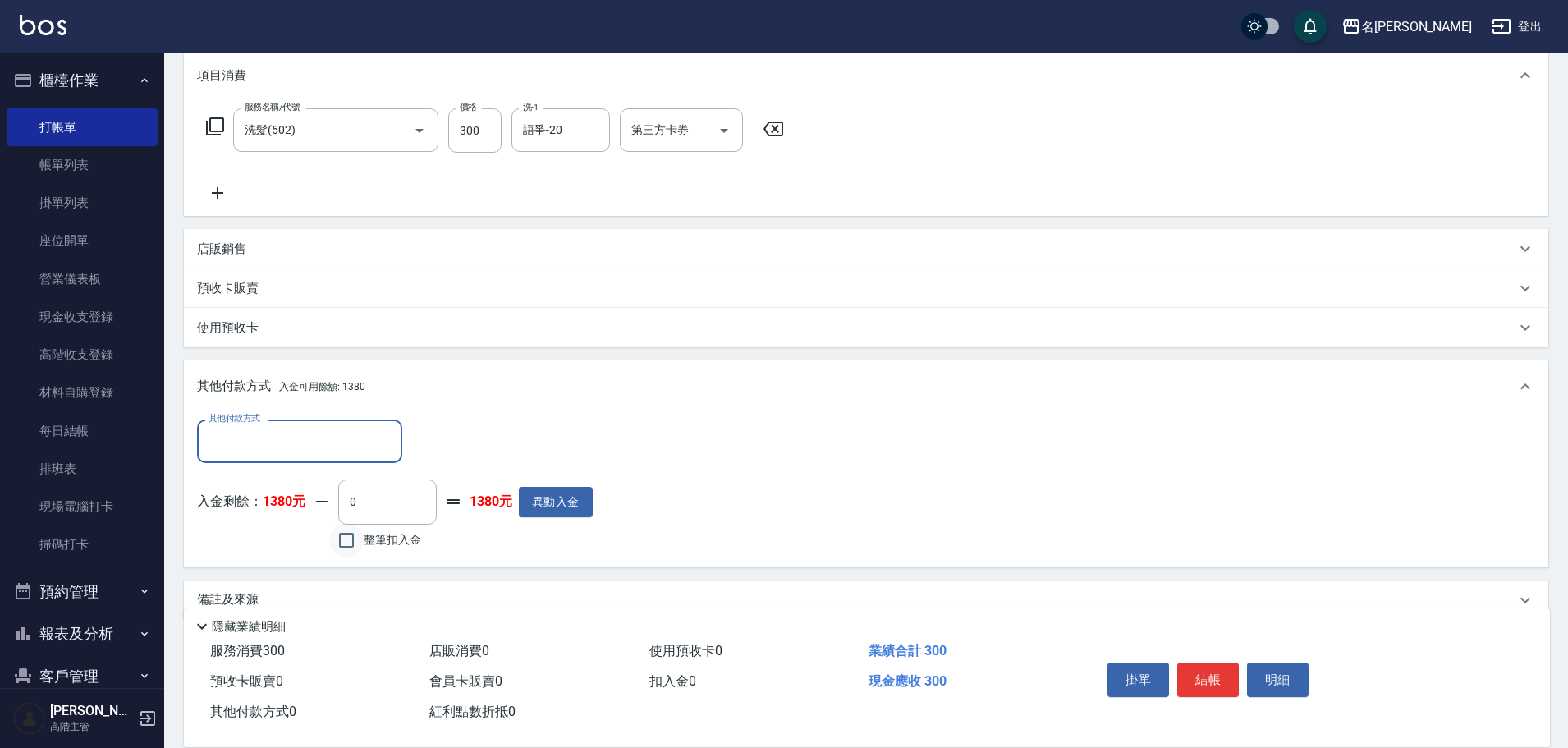
click at [343, 542] on input "整筆扣入金" at bounding box center [347, 540] width 35 height 35
checkbox input "true"
type input "300"
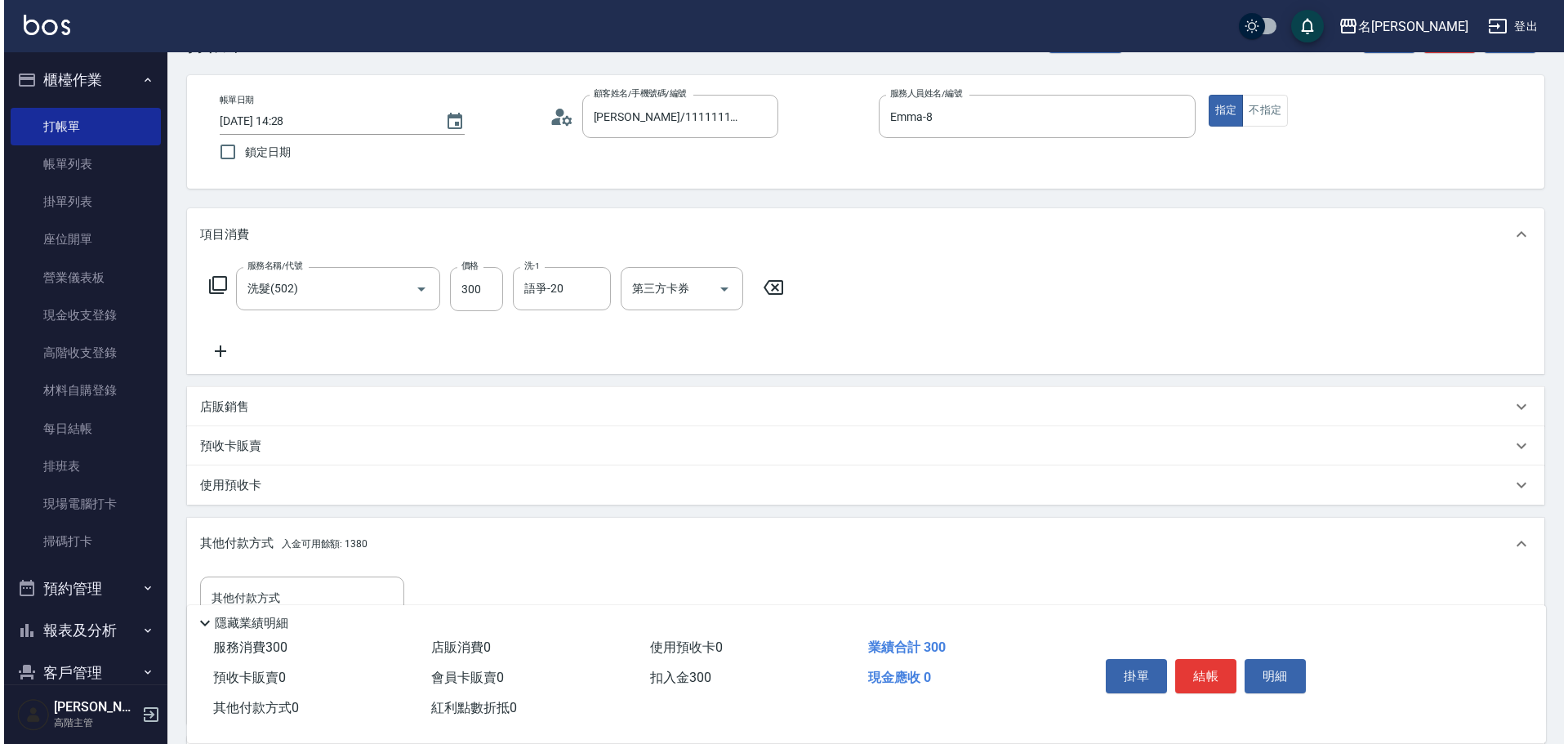
scroll to position [82, 0]
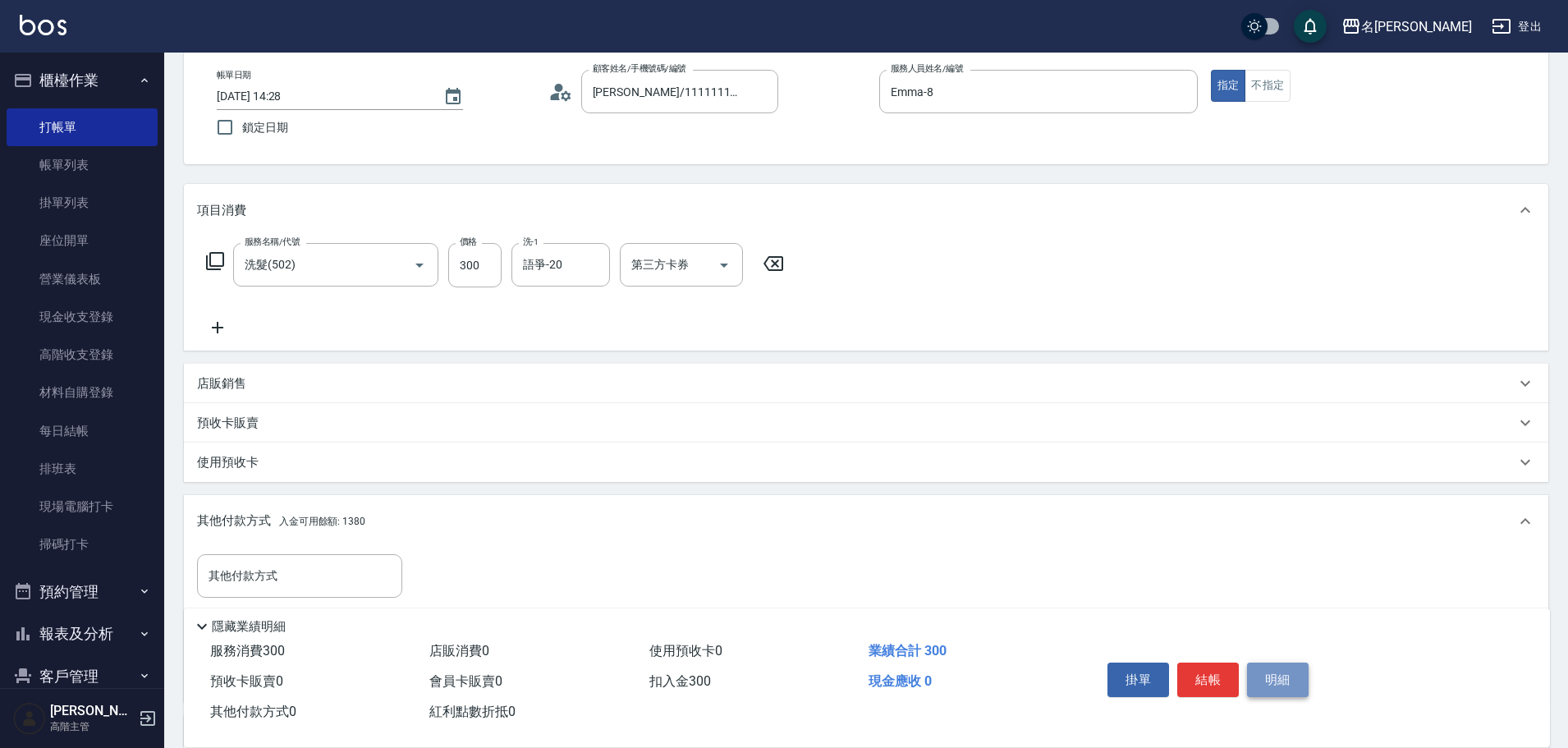
click at [1274, 670] on button "明細" at bounding box center [1278, 679] width 62 height 35
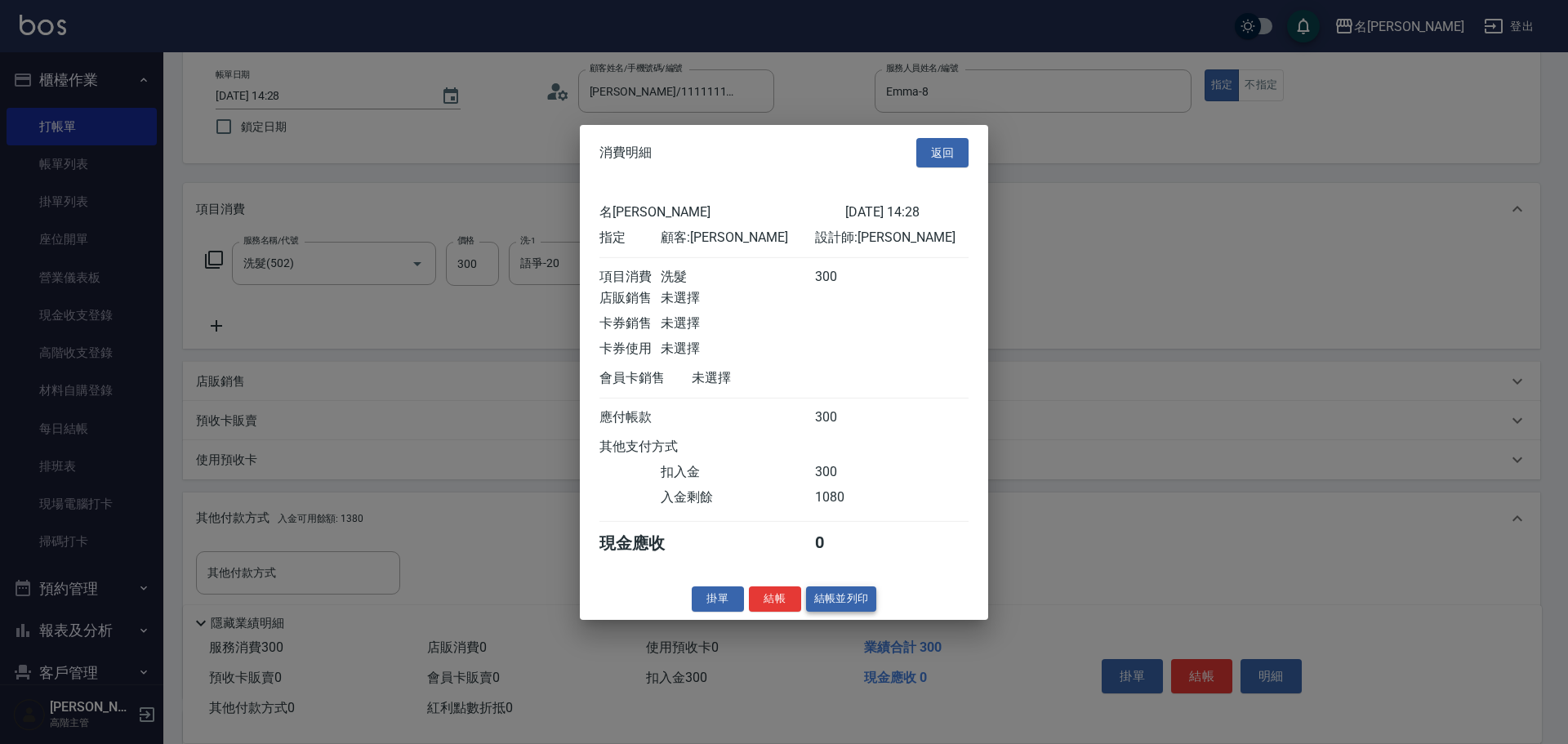
click at [833, 611] on button "結帳並列印" at bounding box center [841, 599] width 71 height 25
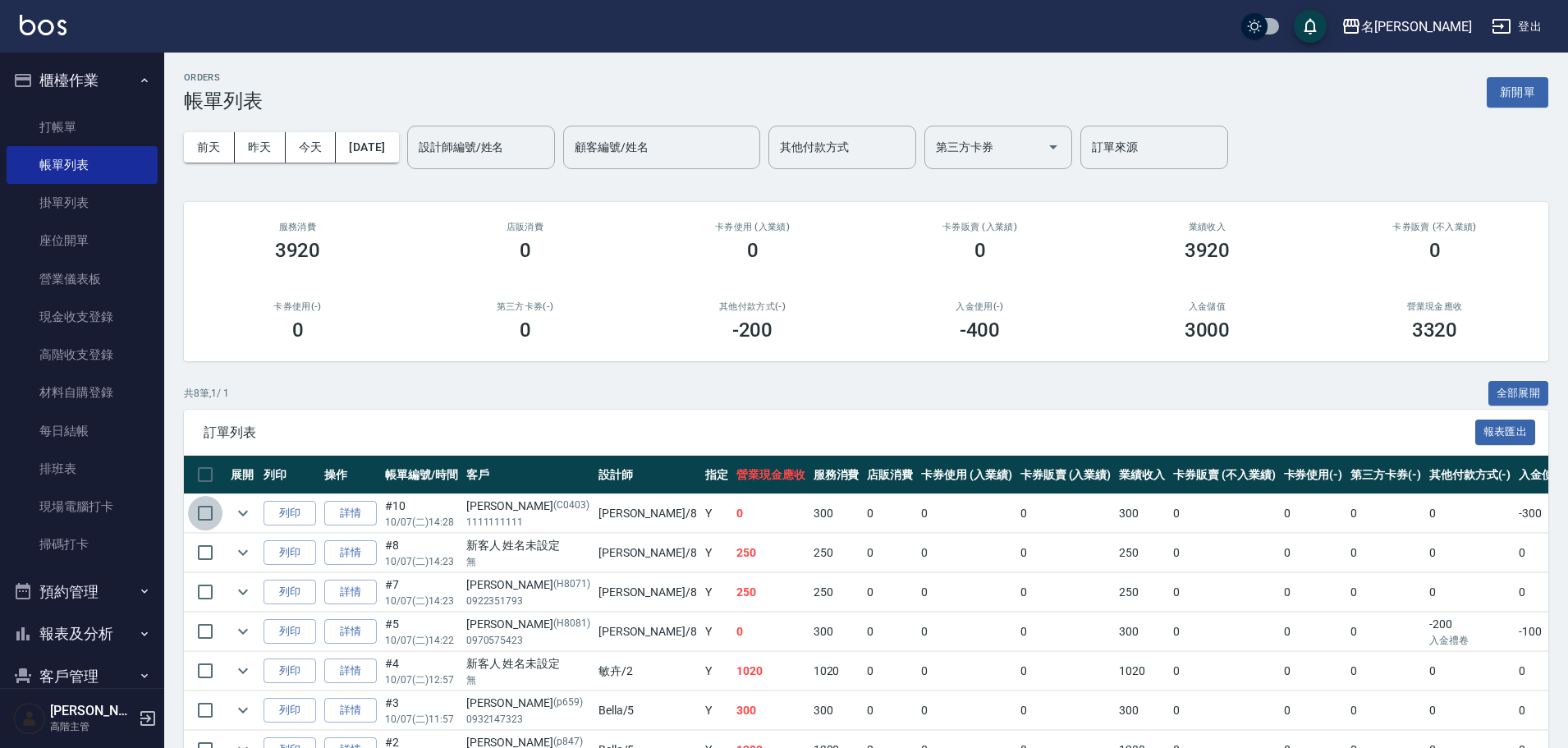
drag, startPoint x: 195, startPoint y: 517, endPoint x: 253, endPoint y: 503, distance: 59.7
click at [195, 516] on input "checkbox" at bounding box center [205, 513] width 35 height 35
checkbox input "true"
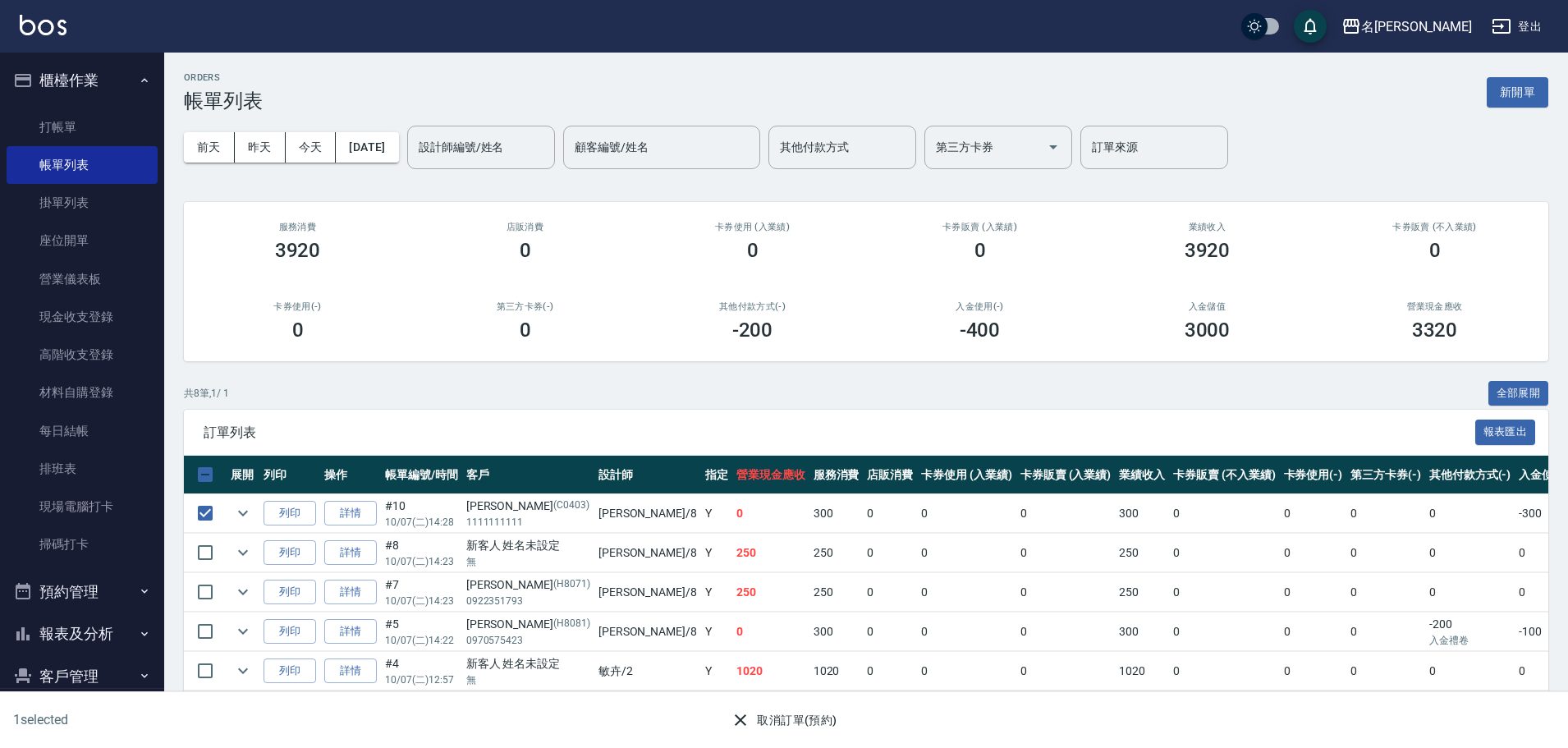
click at [838, 718] on button "取消訂單(預約)" at bounding box center [783, 720] width 119 height 30
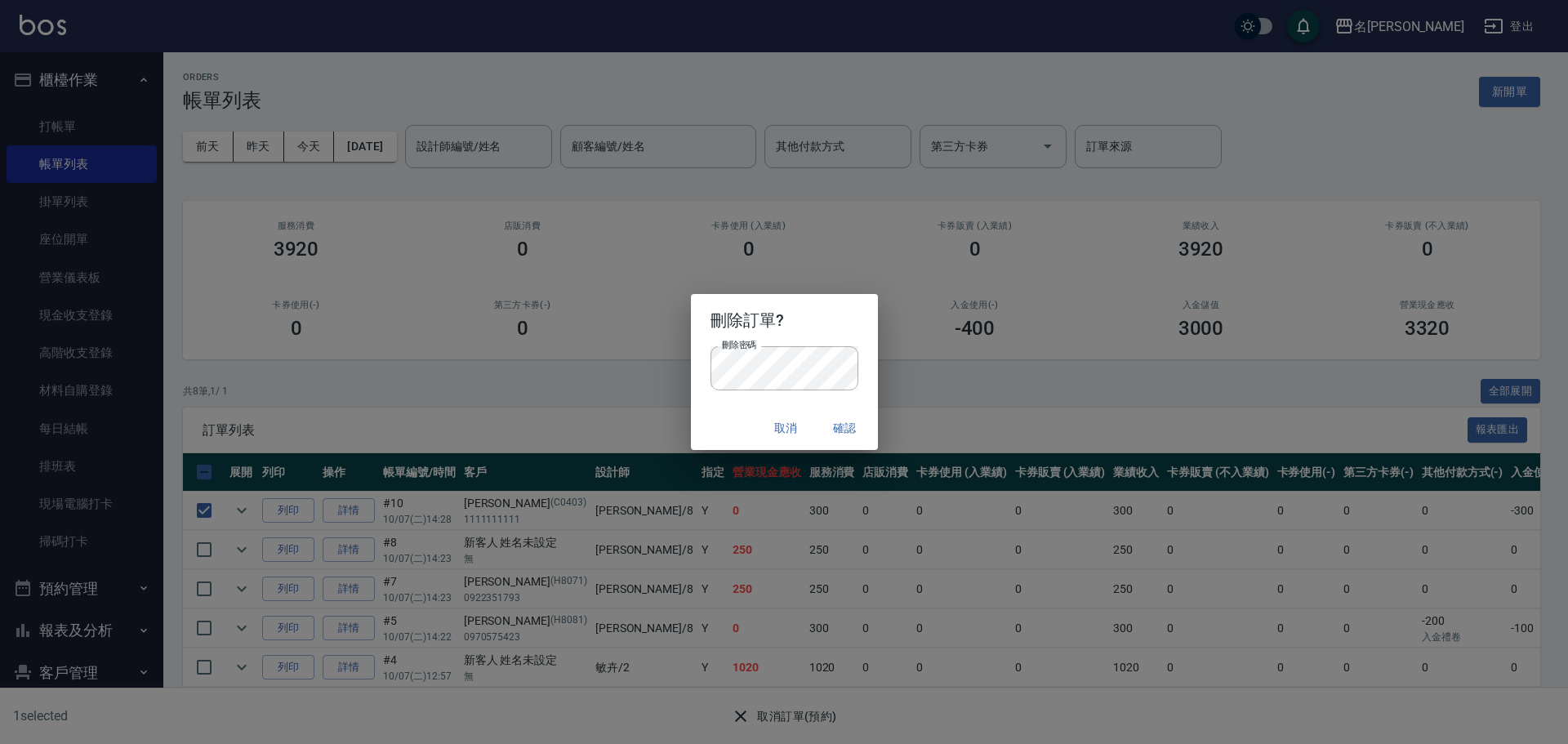
click at [854, 441] on button "確認" at bounding box center [845, 428] width 52 height 30
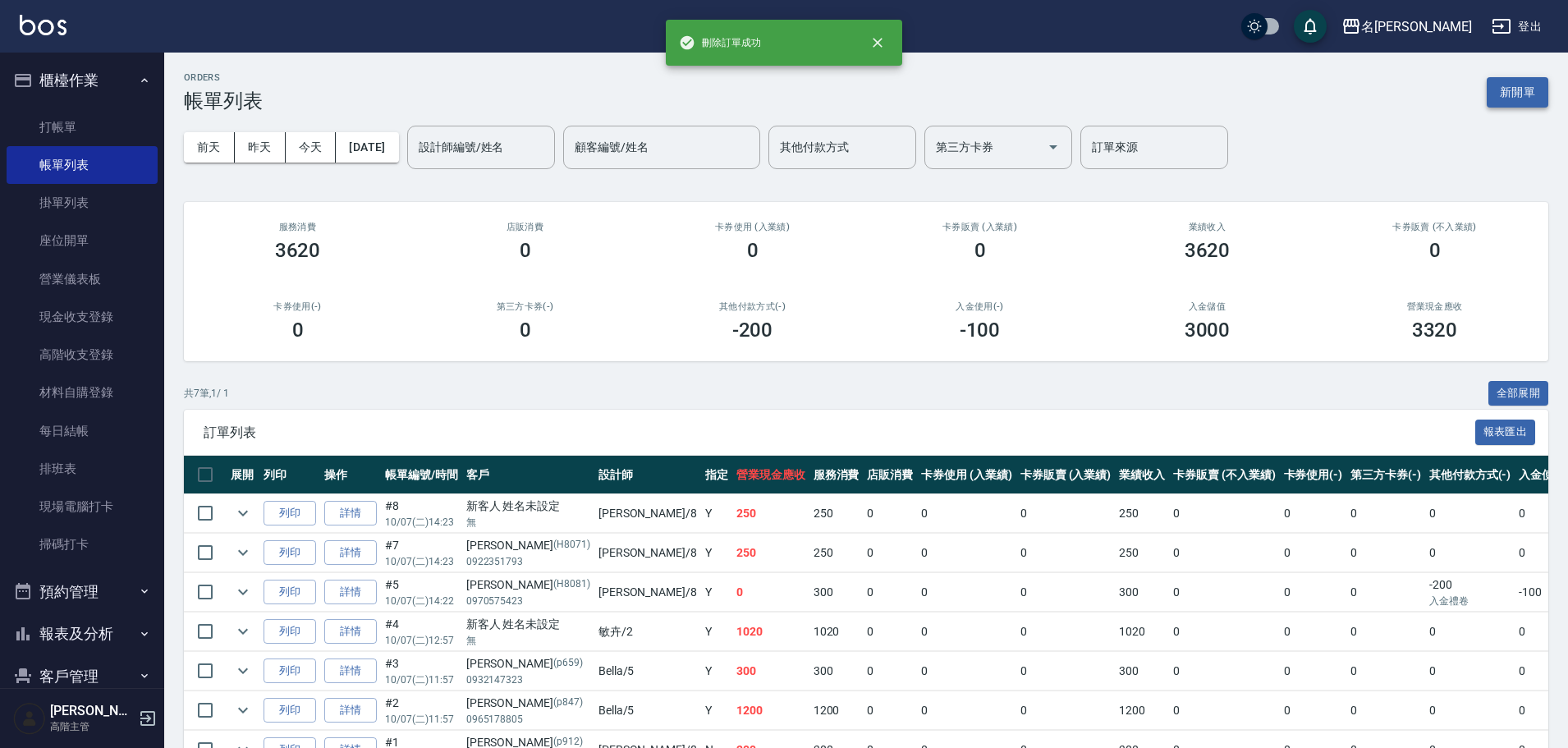
drag, startPoint x: 1532, startPoint y: 84, endPoint x: 1419, endPoint y: 104, distance: 114.8
click at [1533, 83] on button "新開單" at bounding box center [1518, 92] width 62 height 30
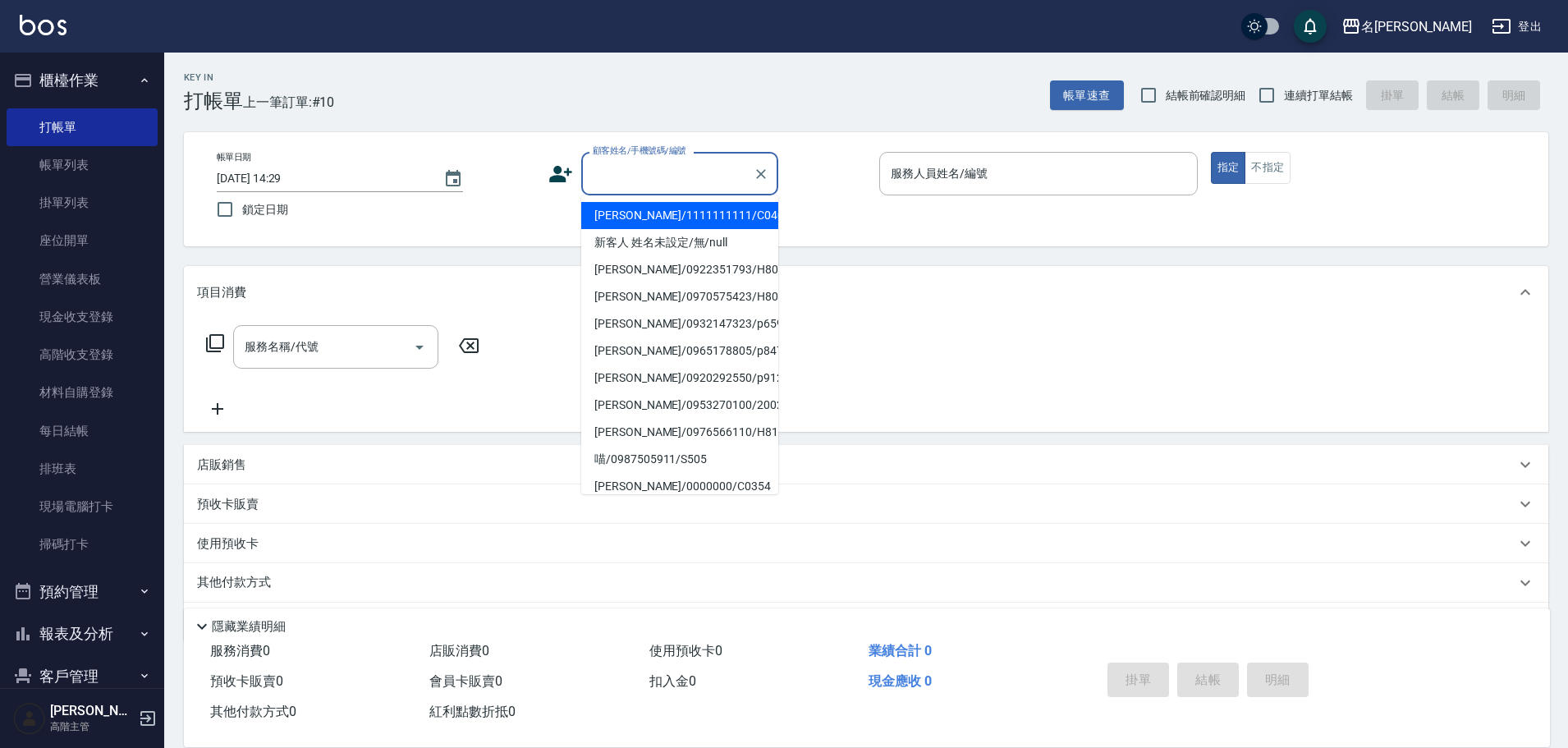
click at [626, 183] on input "顧客姓名/手機號碼/編號" at bounding box center [667, 174] width 158 height 29
drag, startPoint x: 645, startPoint y: 212, endPoint x: 766, endPoint y: 216, distance: 121.1
click at [644, 212] on li "[PERSON_NAME]/1111111111/C0403" at bounding box center [680, 216] width 197 height 27
type input "[PERSON_NAME]/1111111111/C0403"
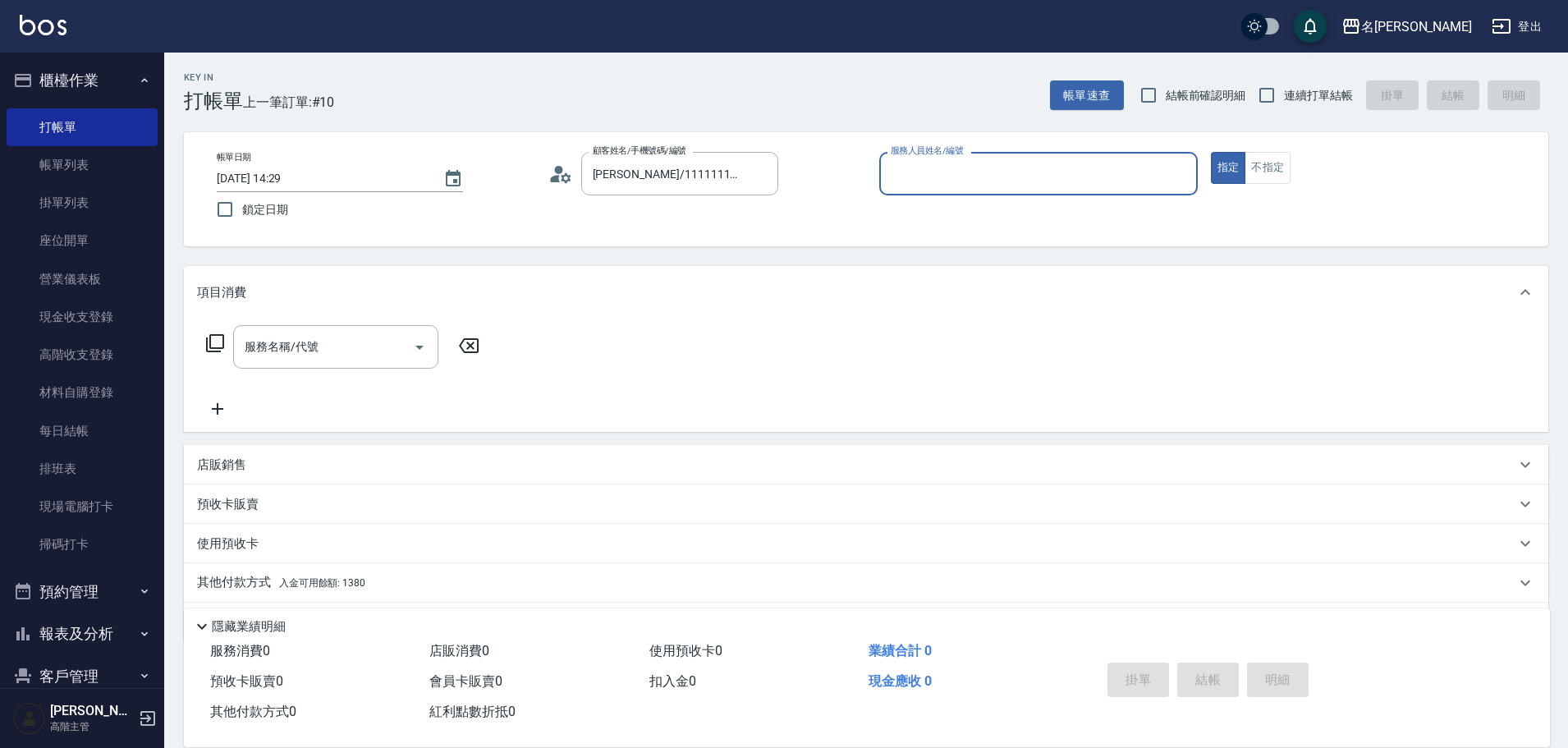
type input "Emma-8"
click at [215, 354] on div "服務名稱/代號 服務名稱/代號" at bounding box center [343, 346] width 292 height 43
click at [215, 352] on icon at bounding box center [215, 343] width 18 height 18
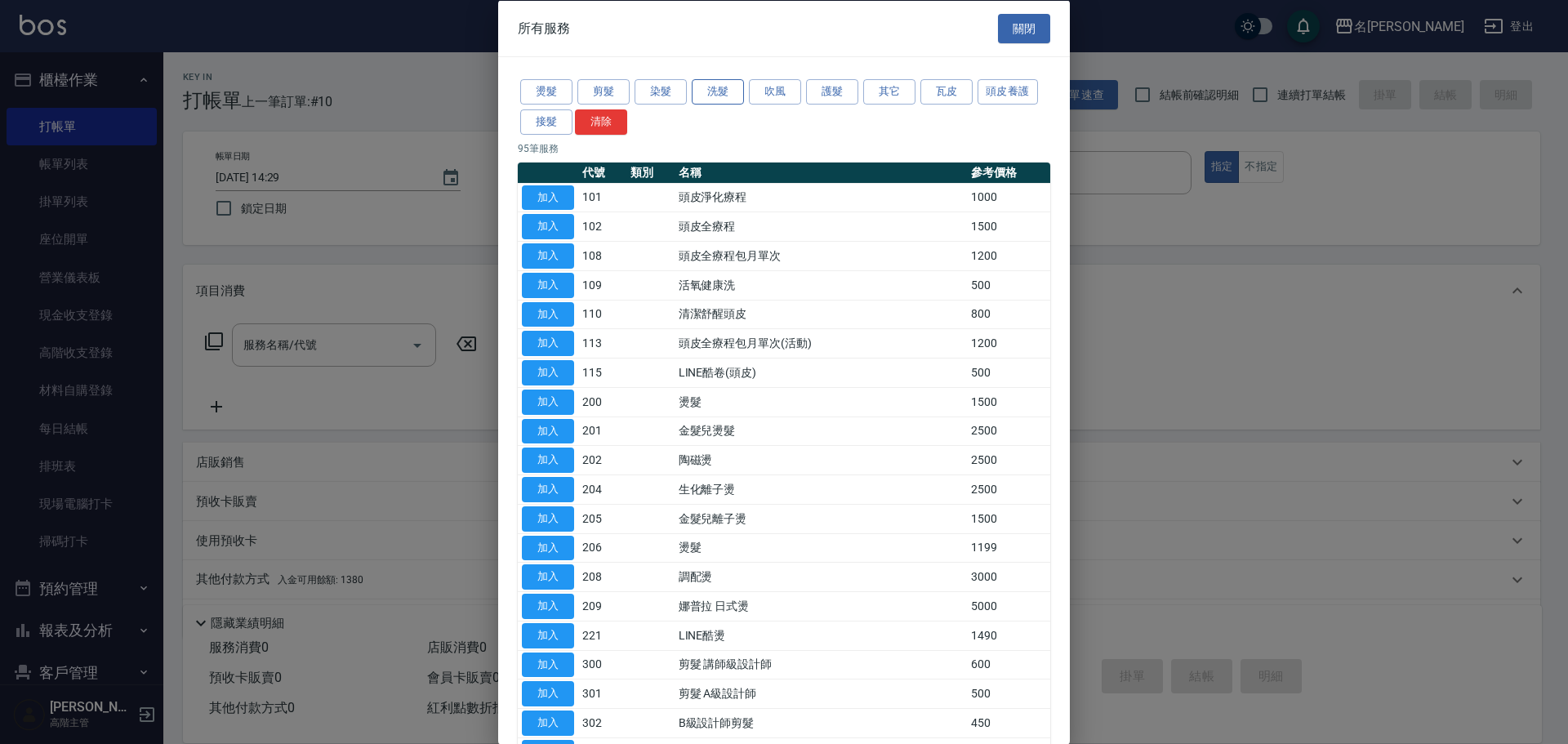
click at [701, 80] on button "洗髮" at bounding box center [717, 91] width 52 height 25
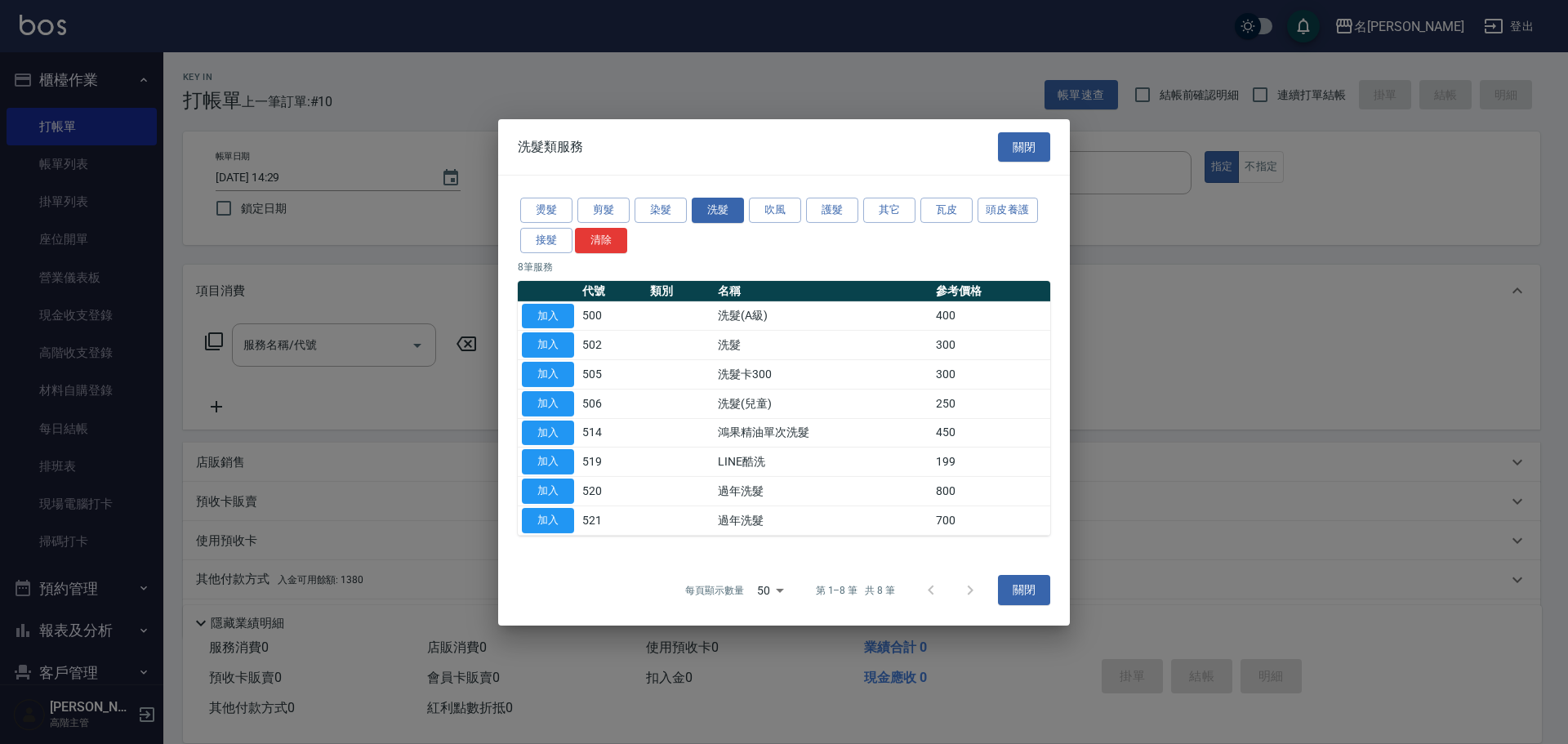
click at [563, 332] on td "加入" at bounding box center [547, 345] width 61 height 30
click at [564, 341] on button "加入" at bounding box center [548, 345] width 52 height 25
type input "洗髮(502)"
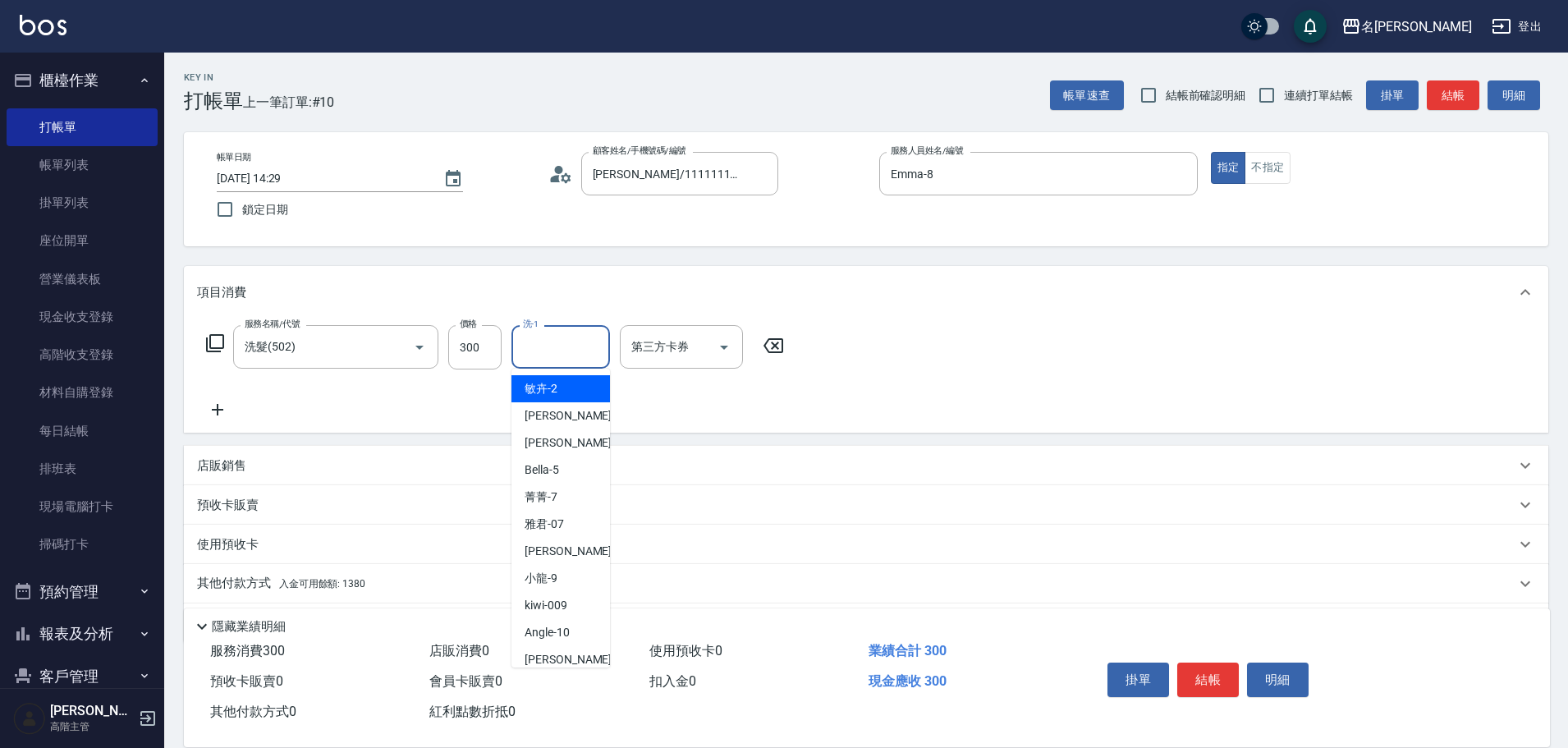
click at [561, 341] on input "洗-1" at bounding box center [561, 347] width 84 height 29
type input "語爭-20"
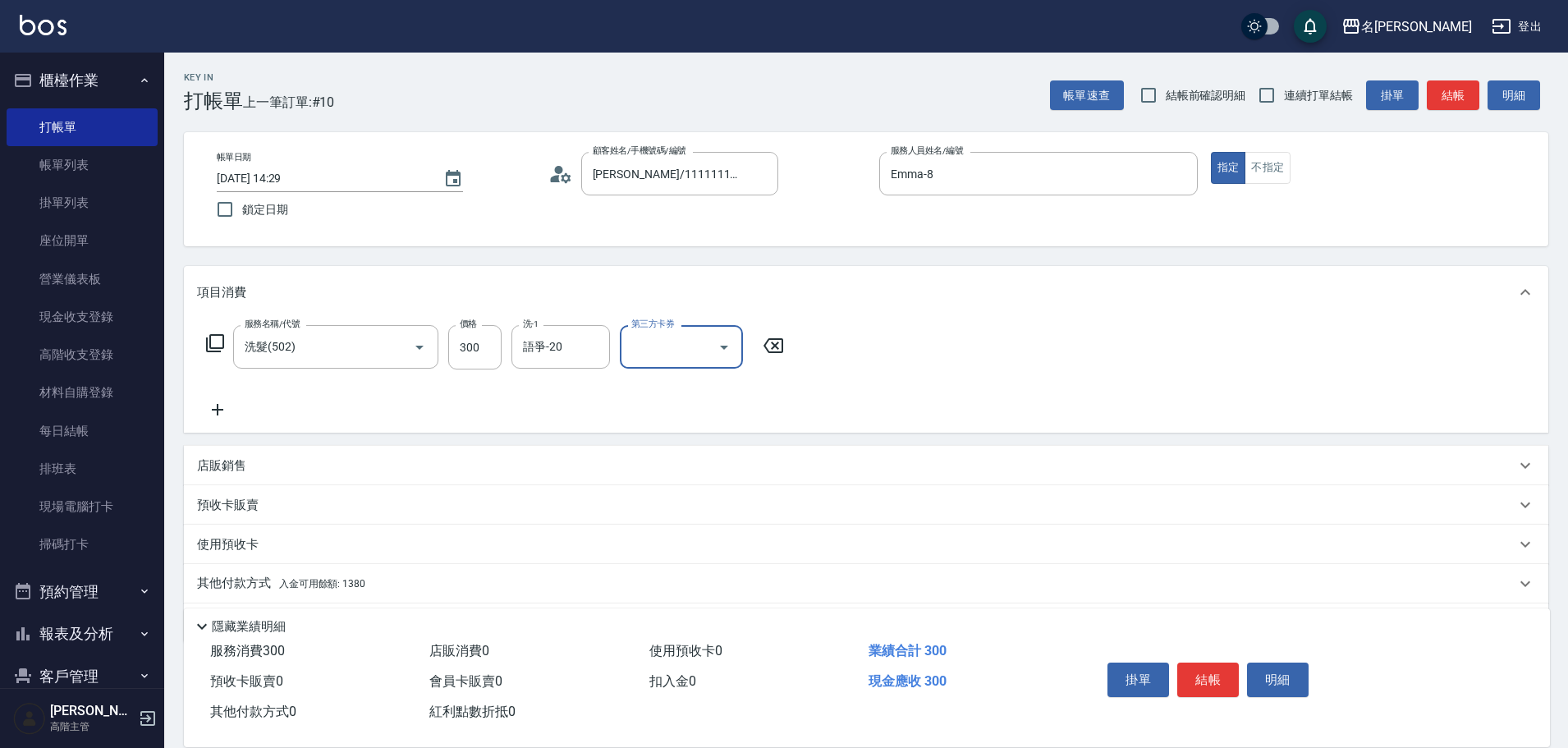
click at [845, 365] on div "服務名稱/代號 洗髮(502) 服務名稱/代號 價格 300 價格 洗-1 語爭-20 洗-1 第三方卡券 第三方卡券" at bounding box center [866, 376] width 1365 height 114
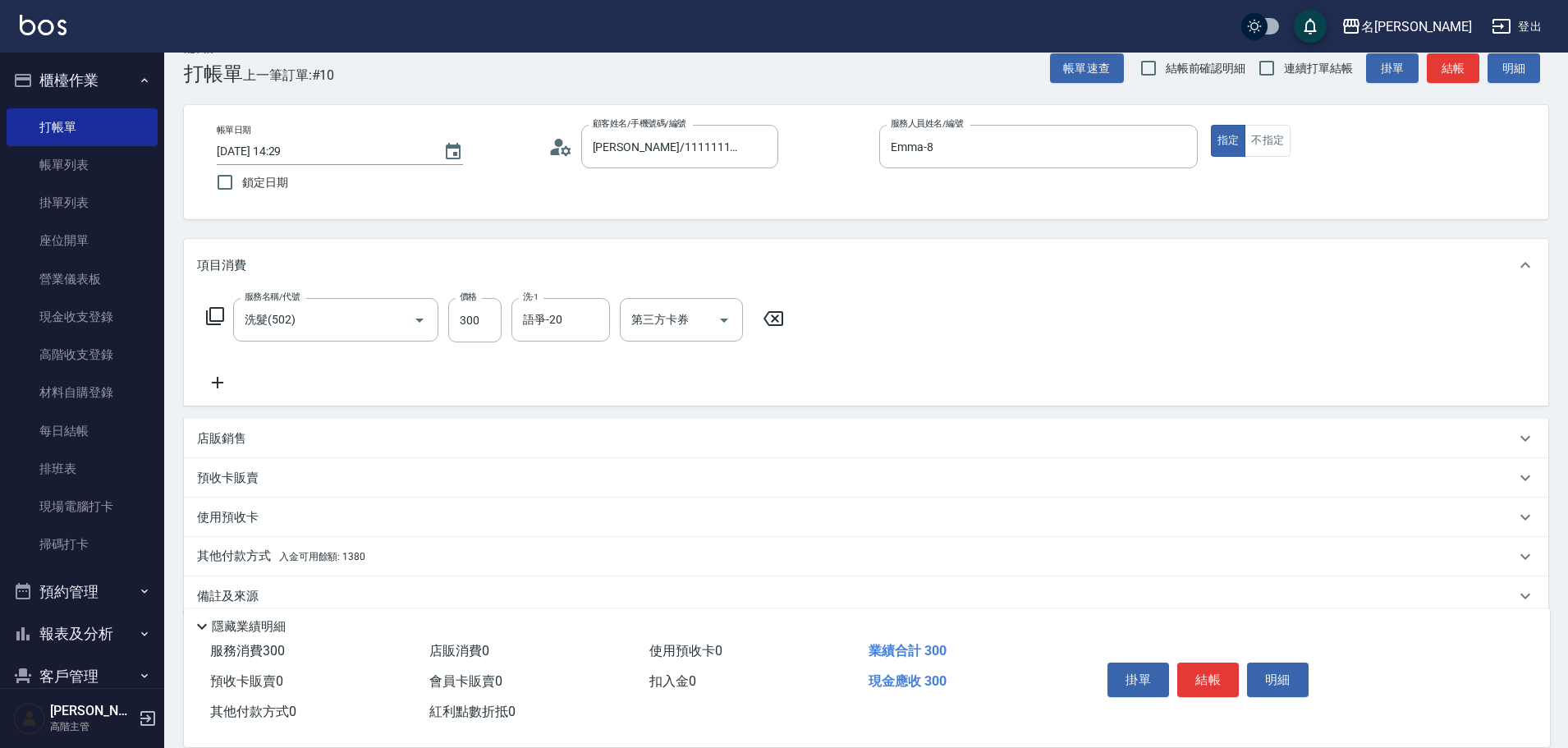
scroll to position [52, 0]
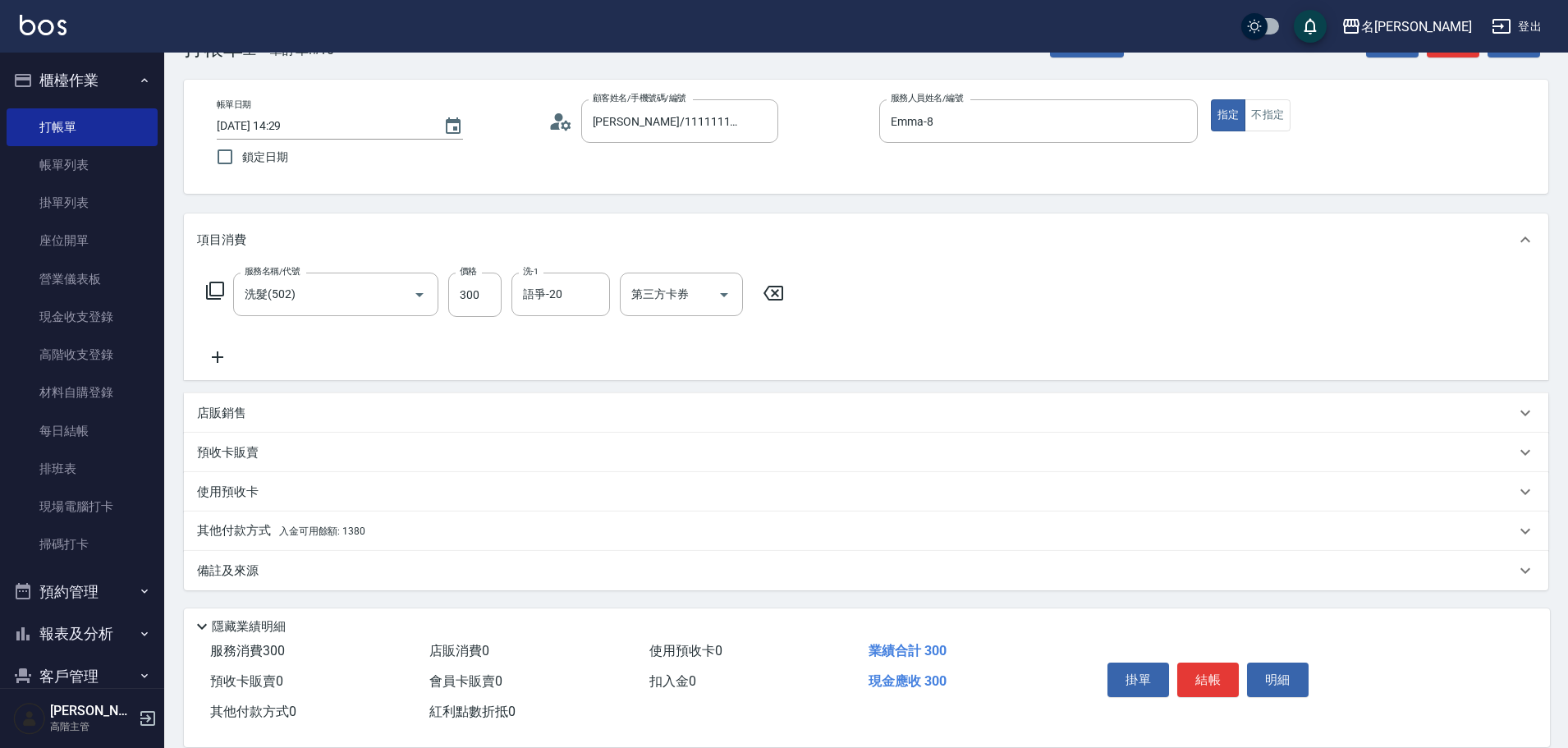
click at [536, 529] on div "其他付款方式 入金可用餘額: 1380" at bounding box center [857, 531] width 1319 height 18
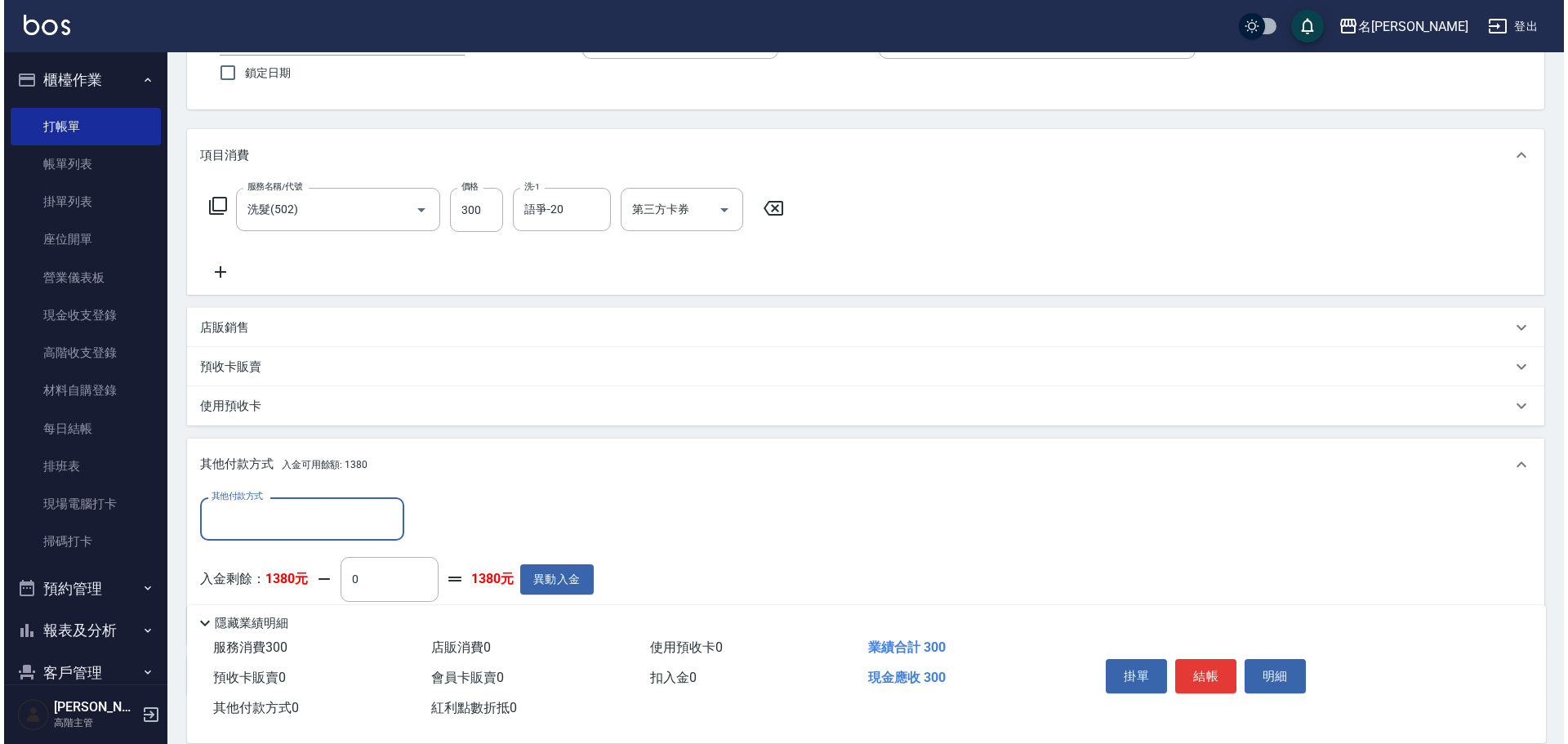
scroll to position [215, 0]
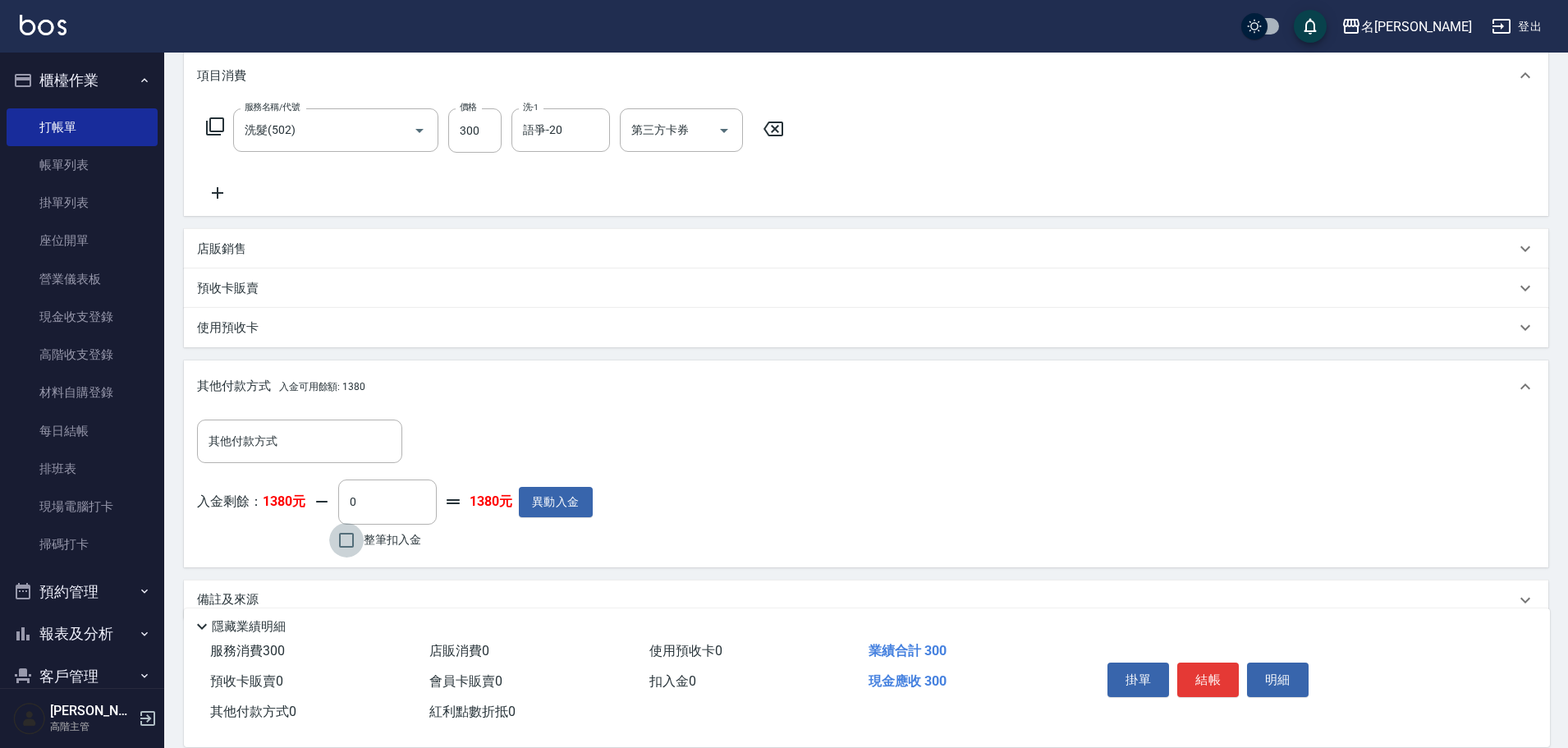
drag, startPoint x: 346, startPoint y: 542, endPoint x: 380, endPoint y: 546, distance: 34.2
click at [346, 542] on input "整筆扣入金" at bounding box center [347, 540] width 35 height 35
checkbox input "true"
type input "300"
click at [1295, 673] on button "明細" at bounding box center [1278, 679] width 62 height 35
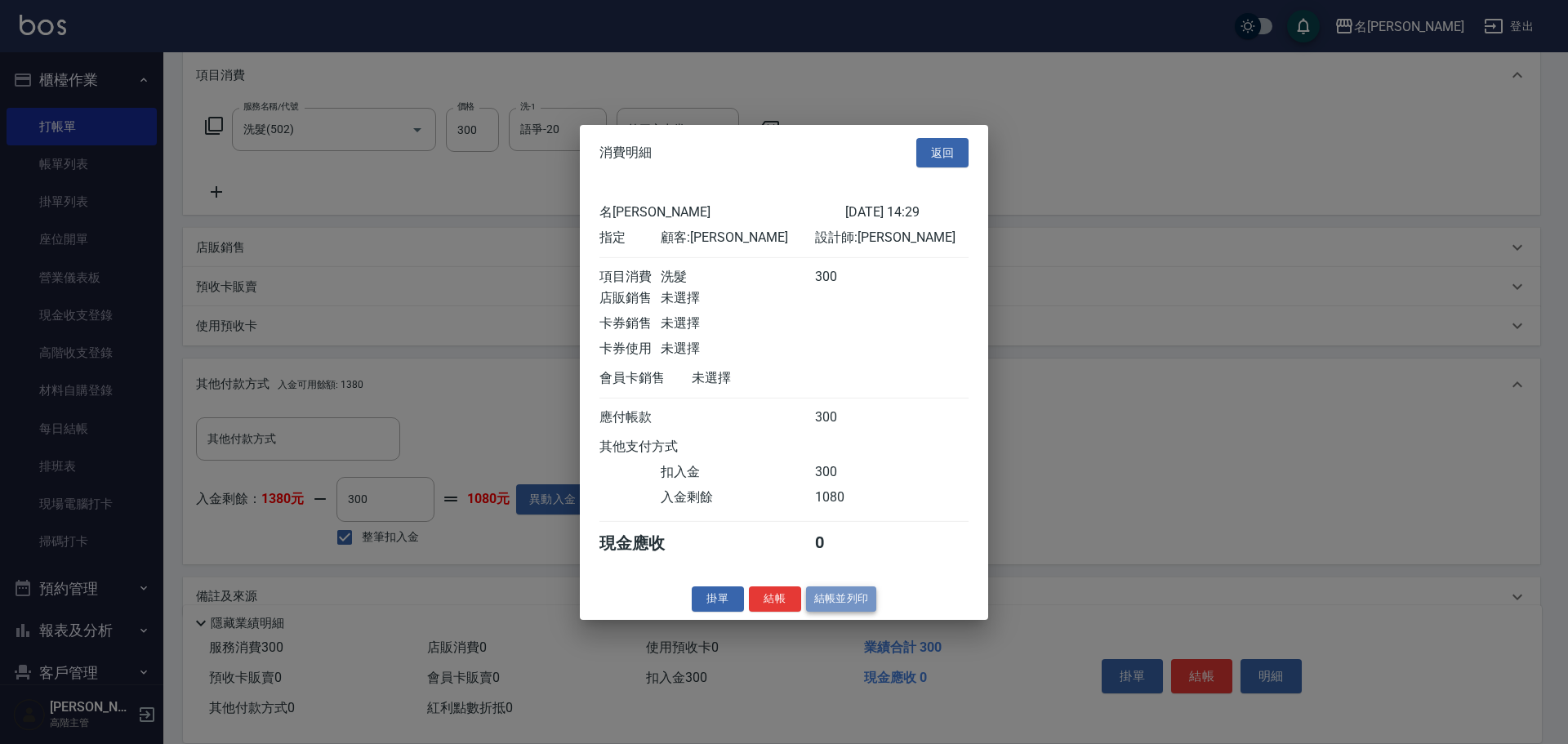
click at [849, 603] on button "結帳並列印" at bounding box center [841, 599] width 71 height 25
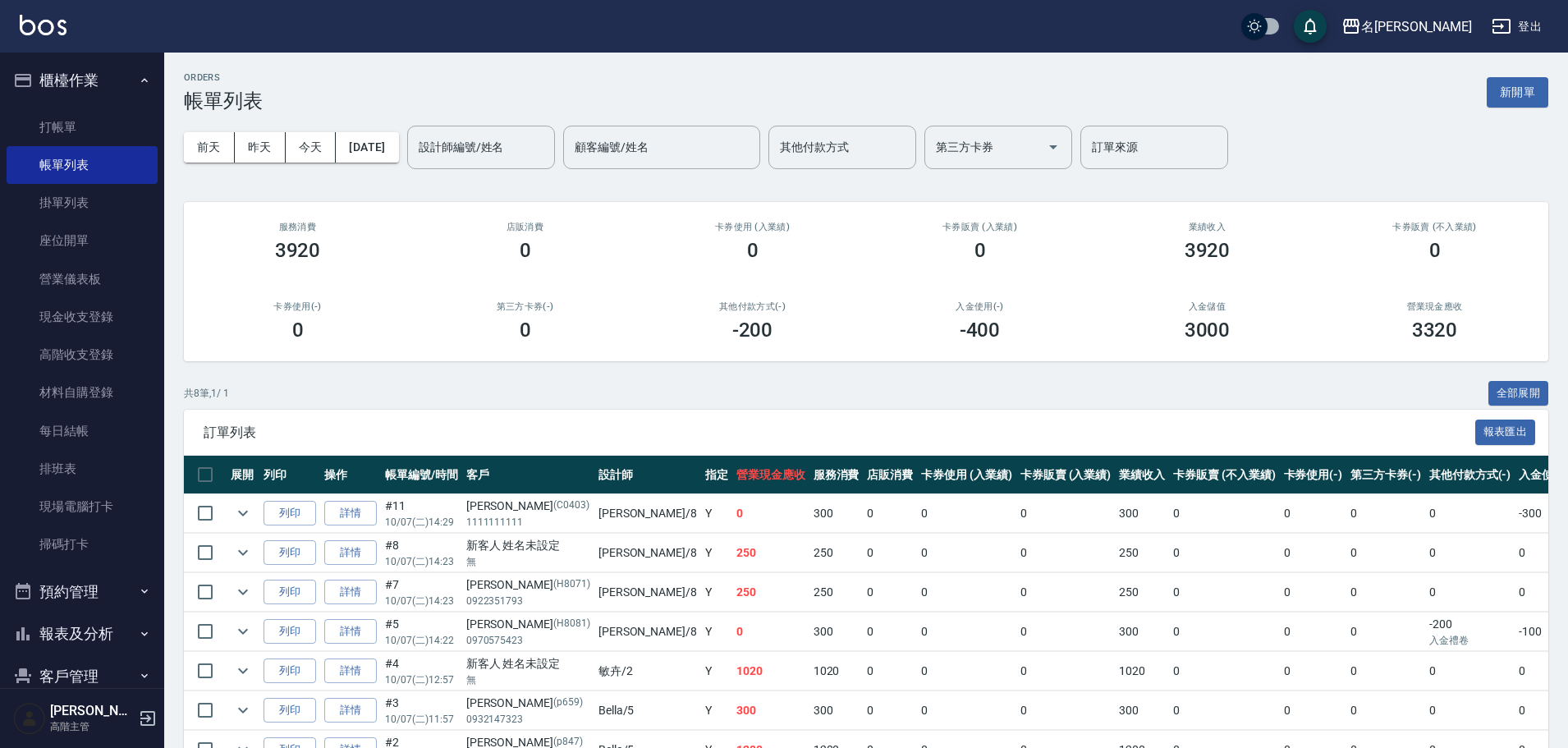
drag, startPoint x: 580, startPoint y: 215, endPoint x: 559, endPoint y: 220, distance: 21.6
click at [580, 215] on div "店販消費 0" at bounding box center [525, 242] width 227 height 79
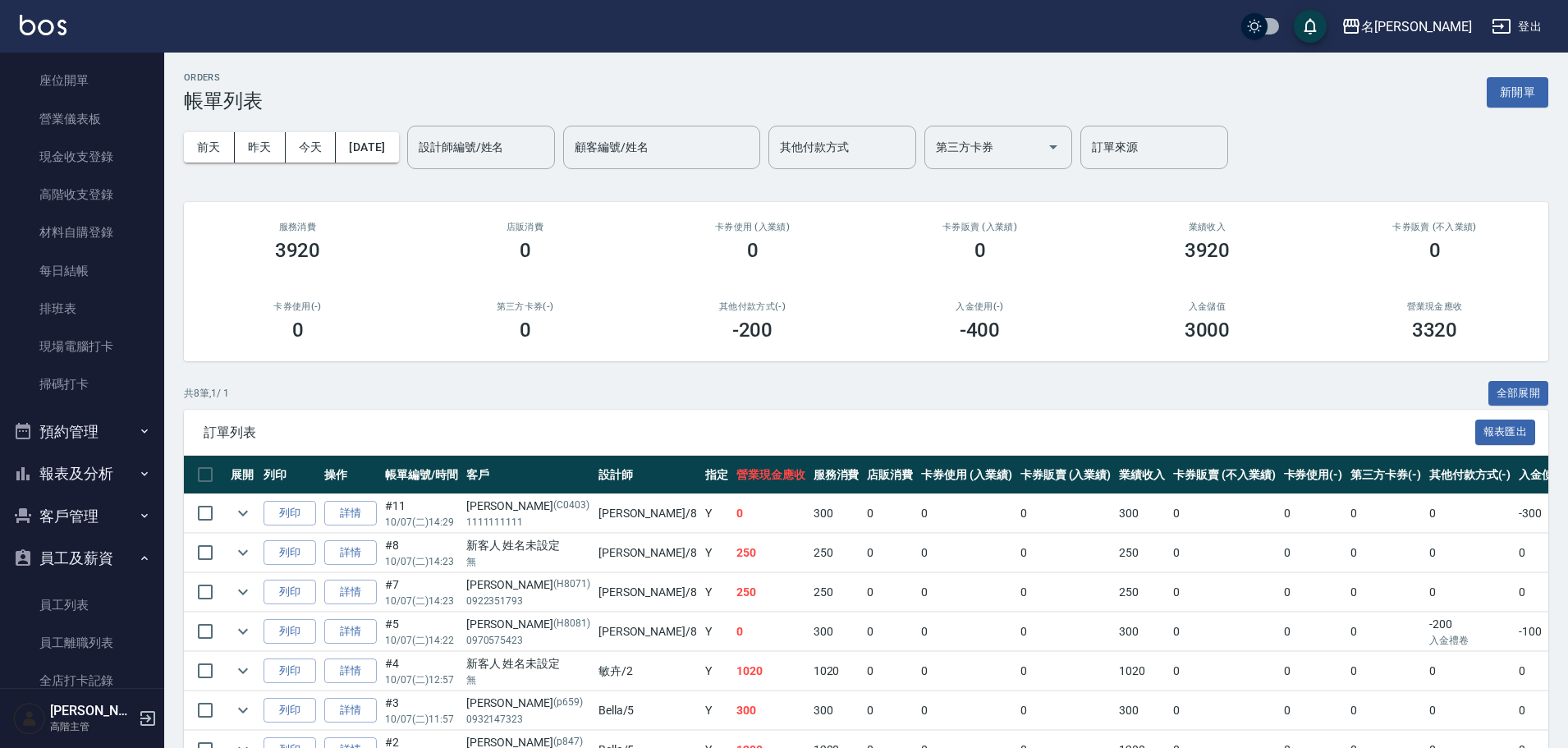
scroll to position [164, 0]
click at [80, 467] on button "報表及分析" at bounding box center [82, 470] width 151 height 43
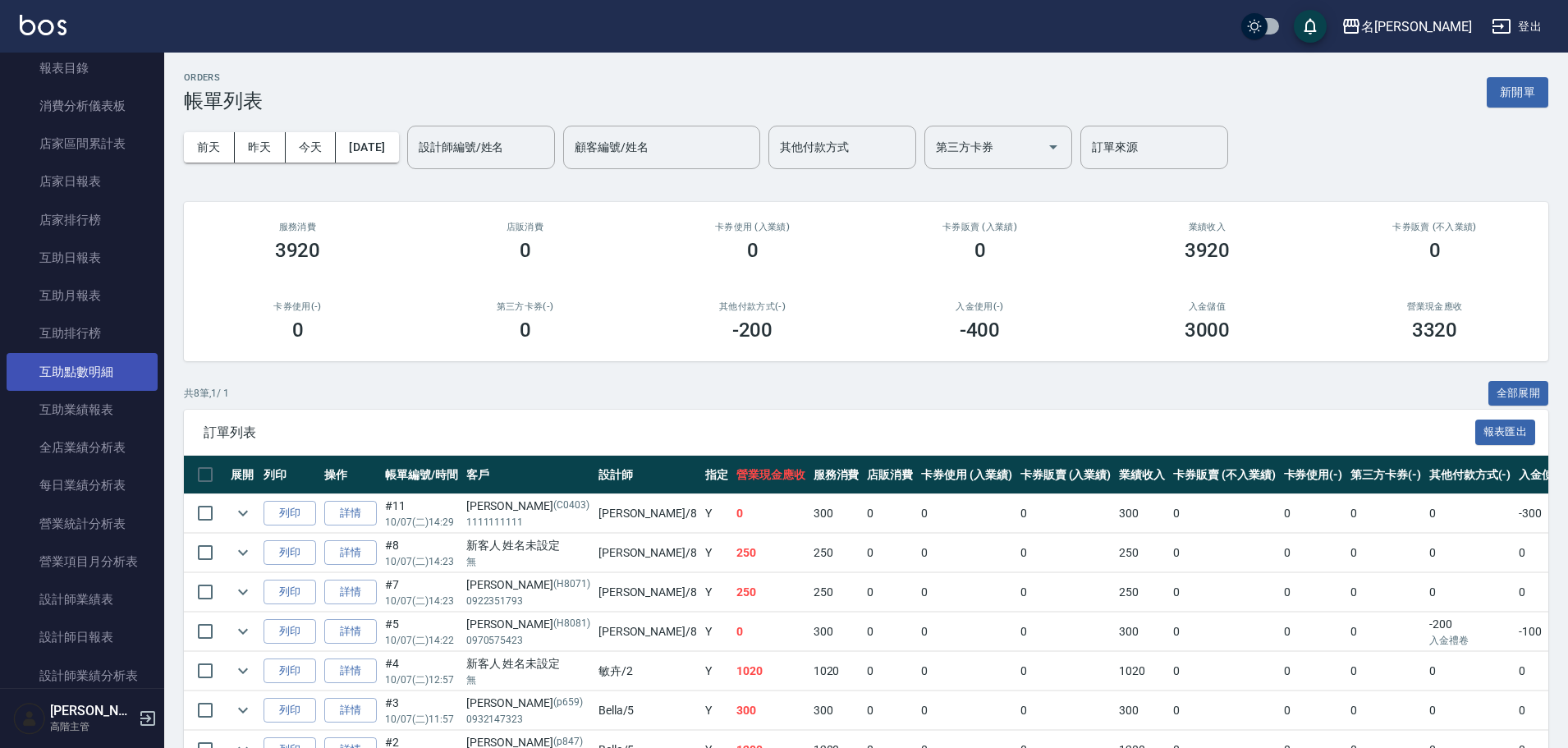
scroll to position [656, 0]
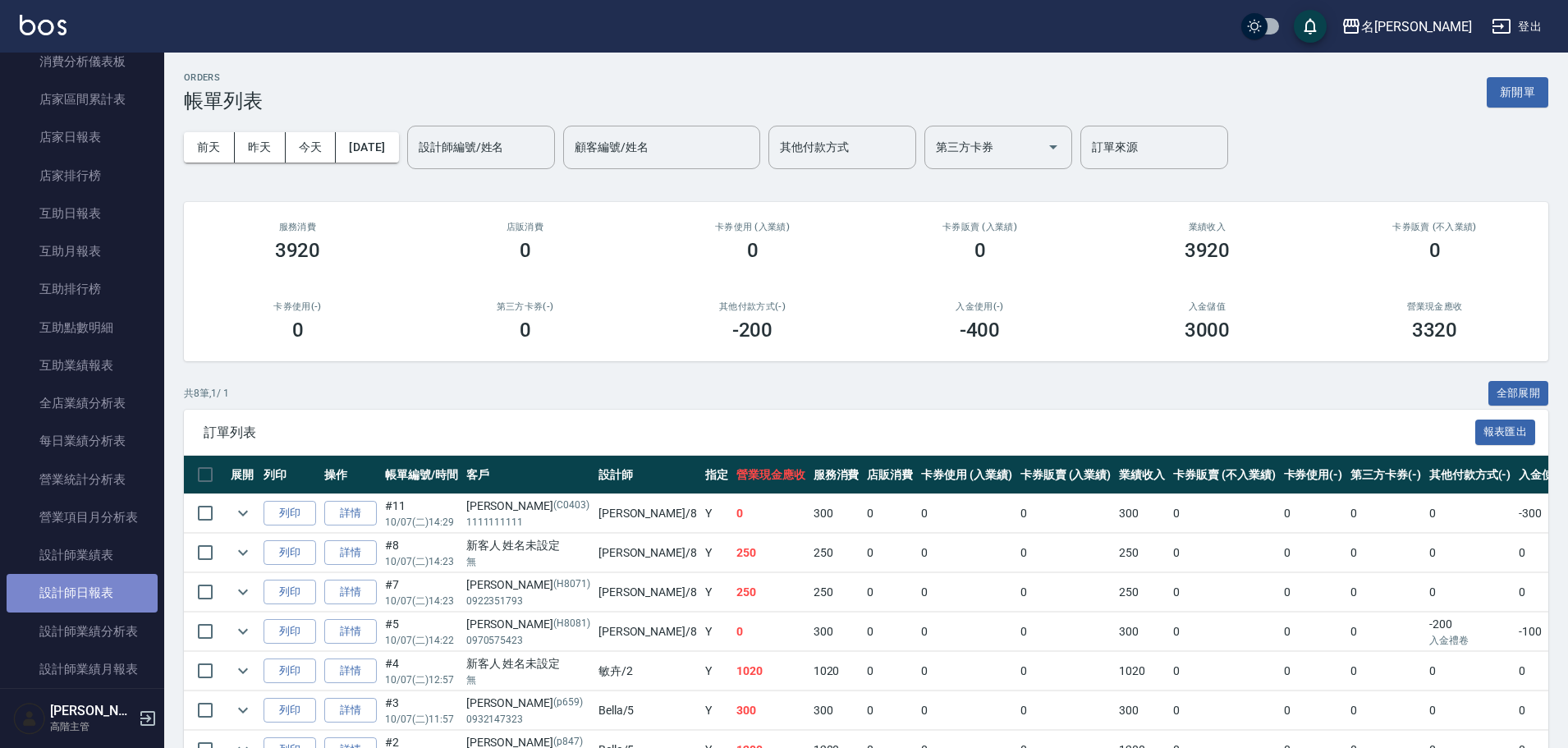
click at [121, 599] on link "設計師日報表" at bounding box center [82, 592] width 151 height 38
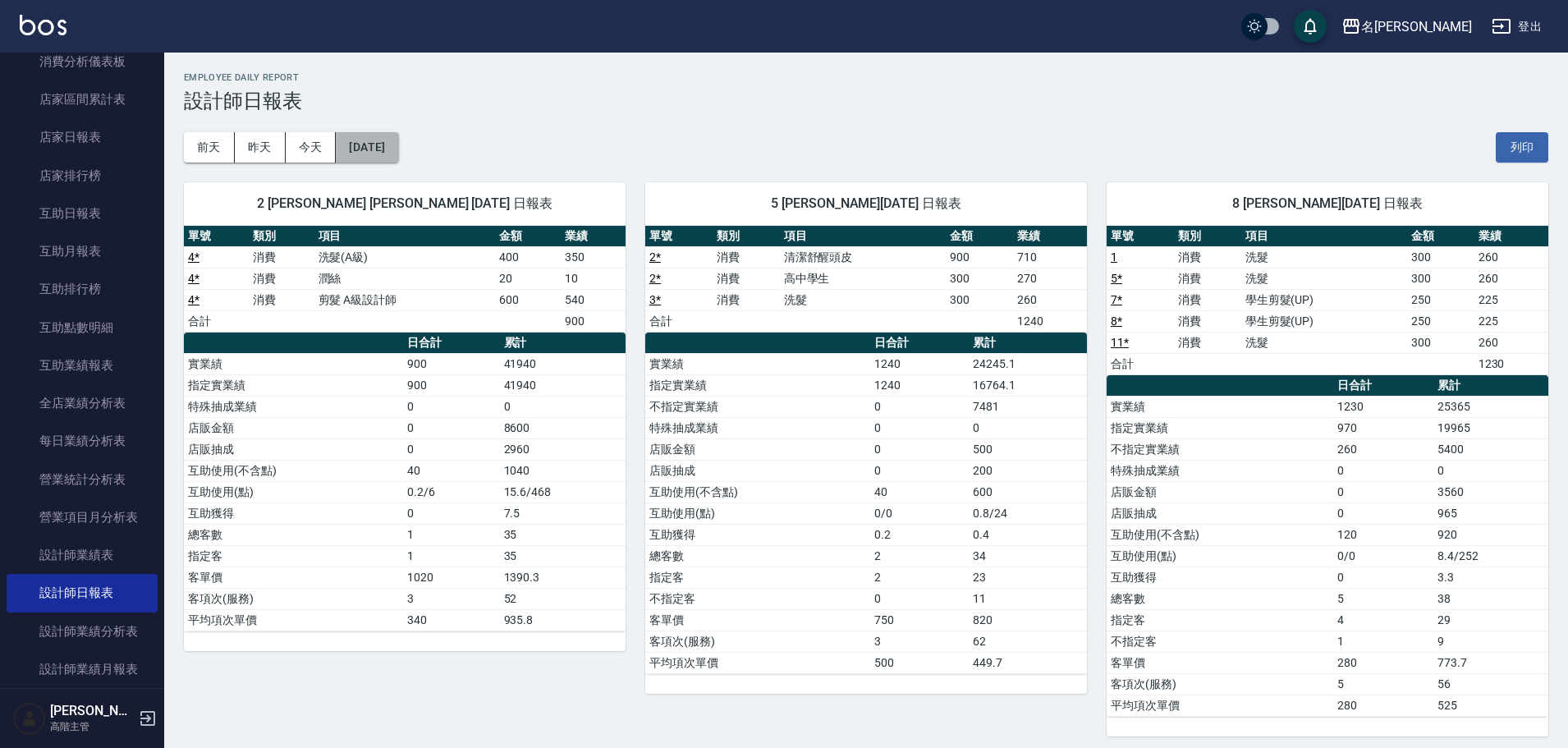
click at [380, 147] on button "[DATE]" at bounding box center [366, 147] width 63 height 30
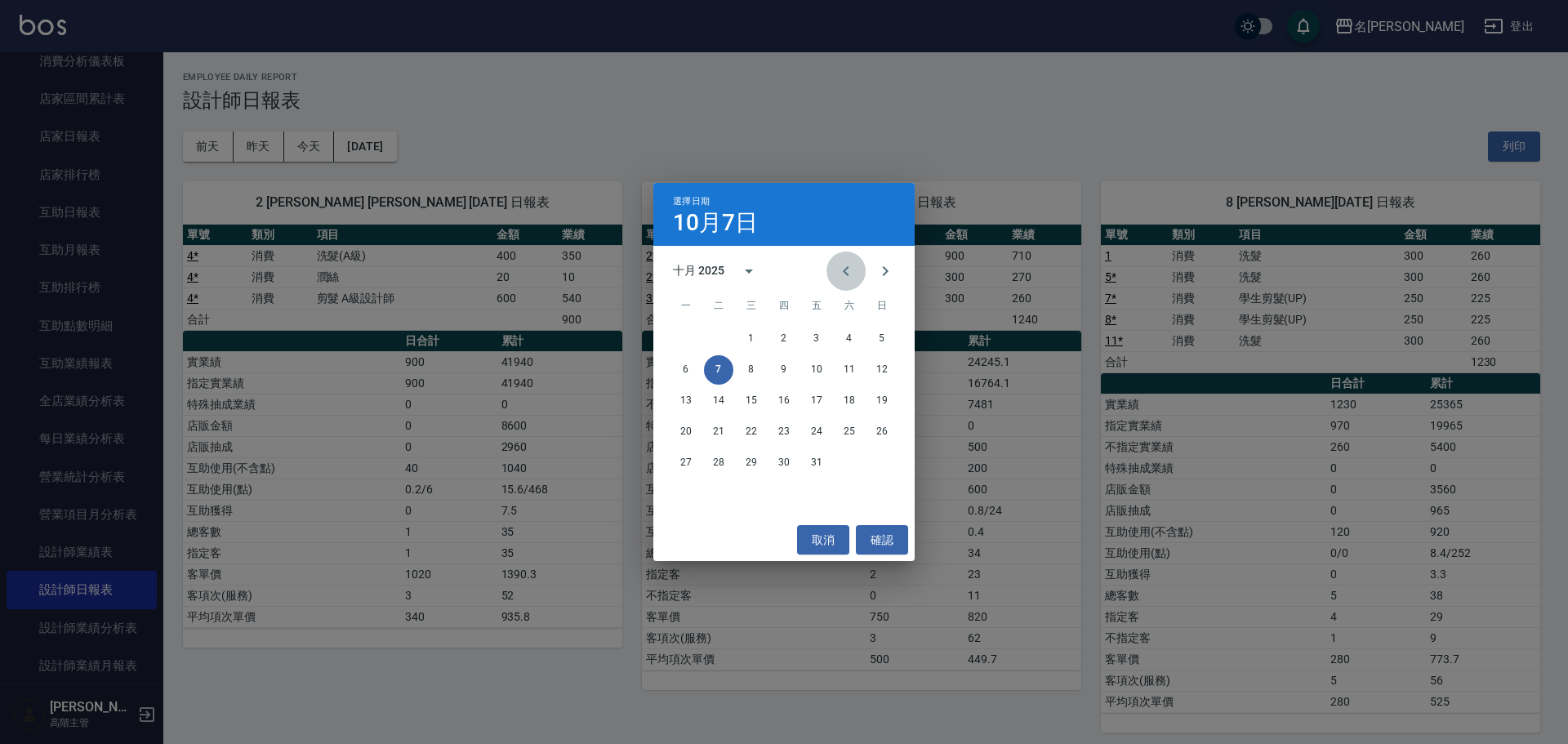
click at [853, 264] on icon "Previous month" at bounding box center [846, 271] width 19 height 19
click at [83, 468] on div "選擇日期 [DATE] 九月 2025 一 二 三 四 五 六 日 1 2 3 4 5 6 7 8 9 10 11 12 13 14 15 16 17 18 …" at bounding box center [784, 372] width 1568 height 744
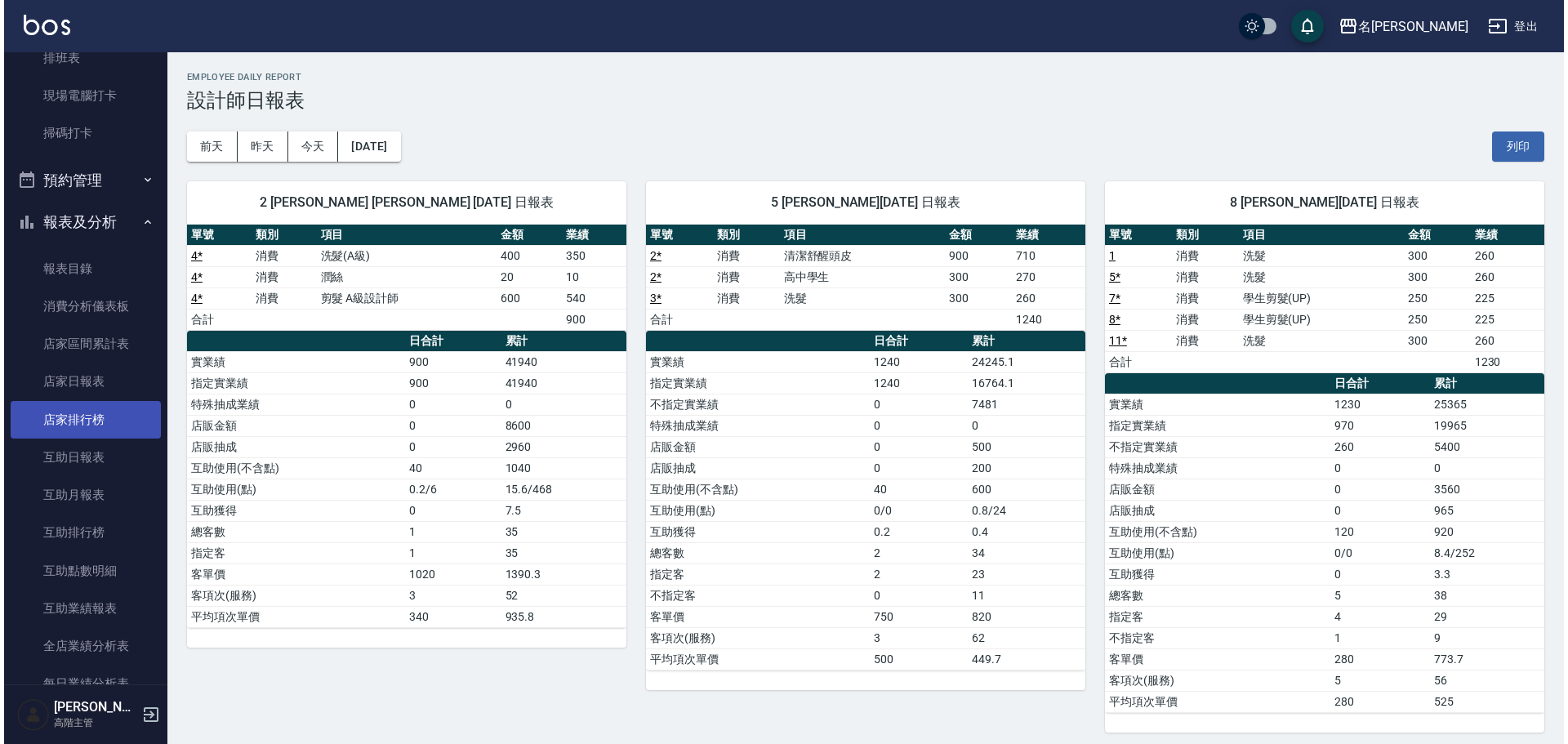
scroll to position [572, 0]
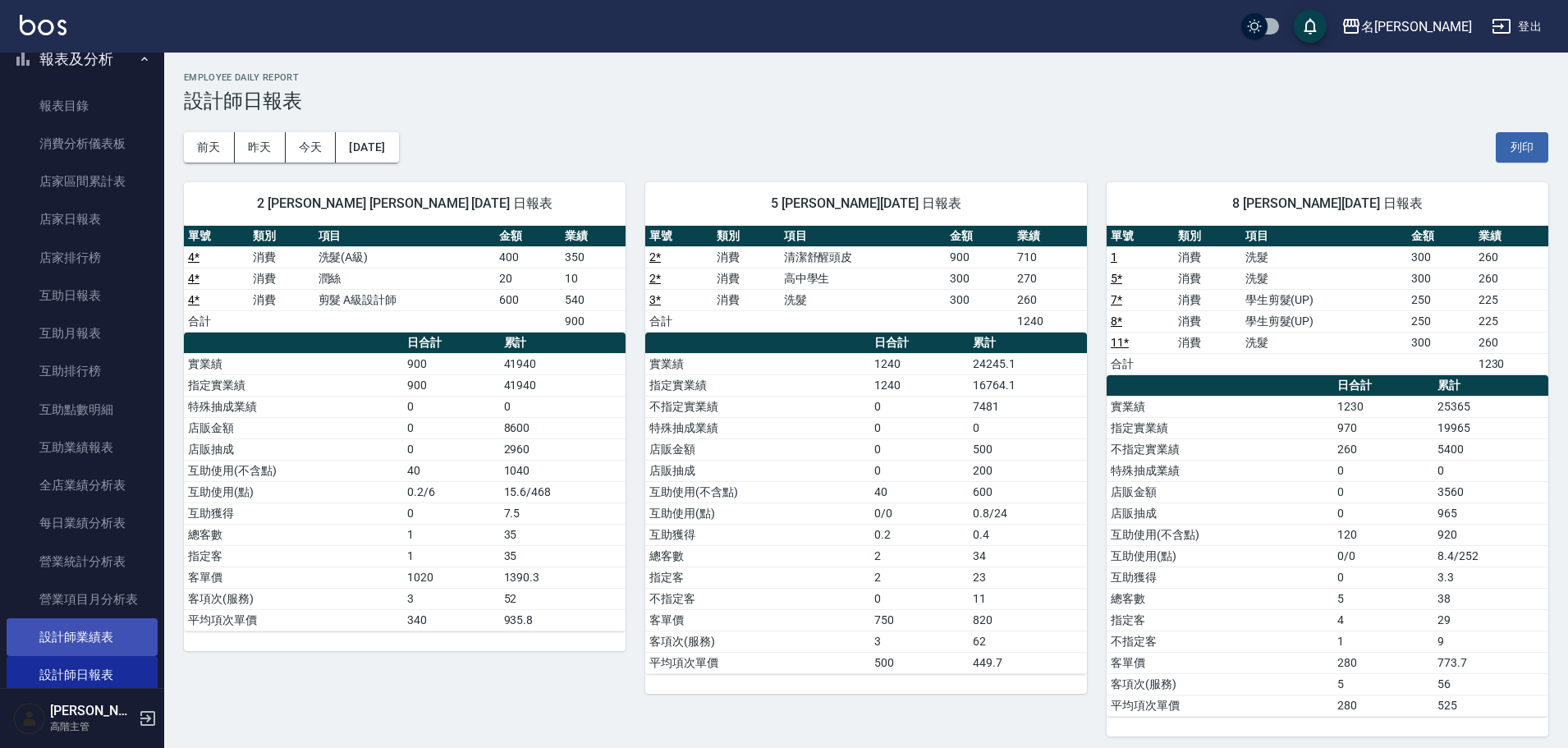
click at [104, 639] on link "設計師業績表" at bounding box center [82, 637] width 151 height 38
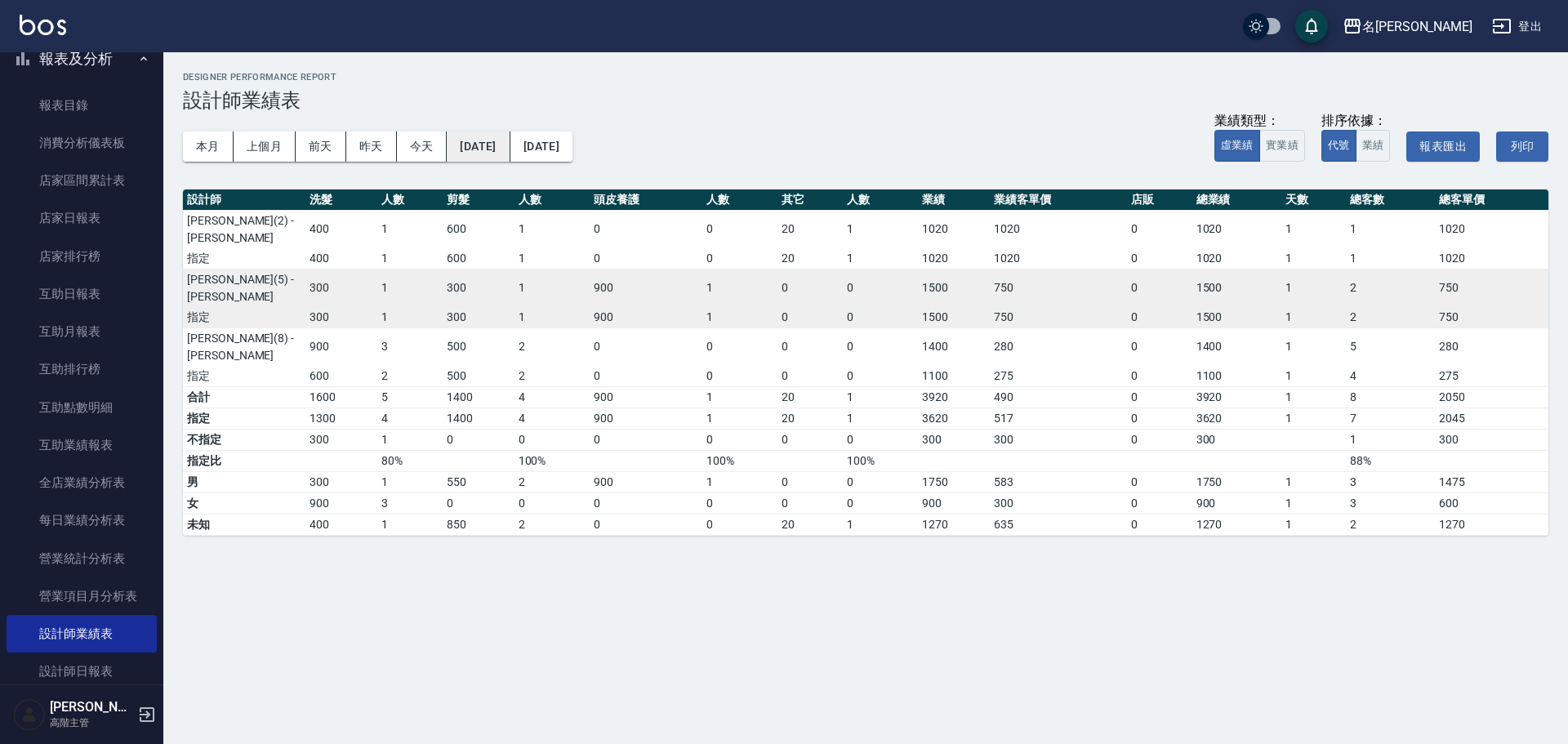
click at [496, 149] on button "[DATE]" at bounding box center [478, 146] width 62 height 30
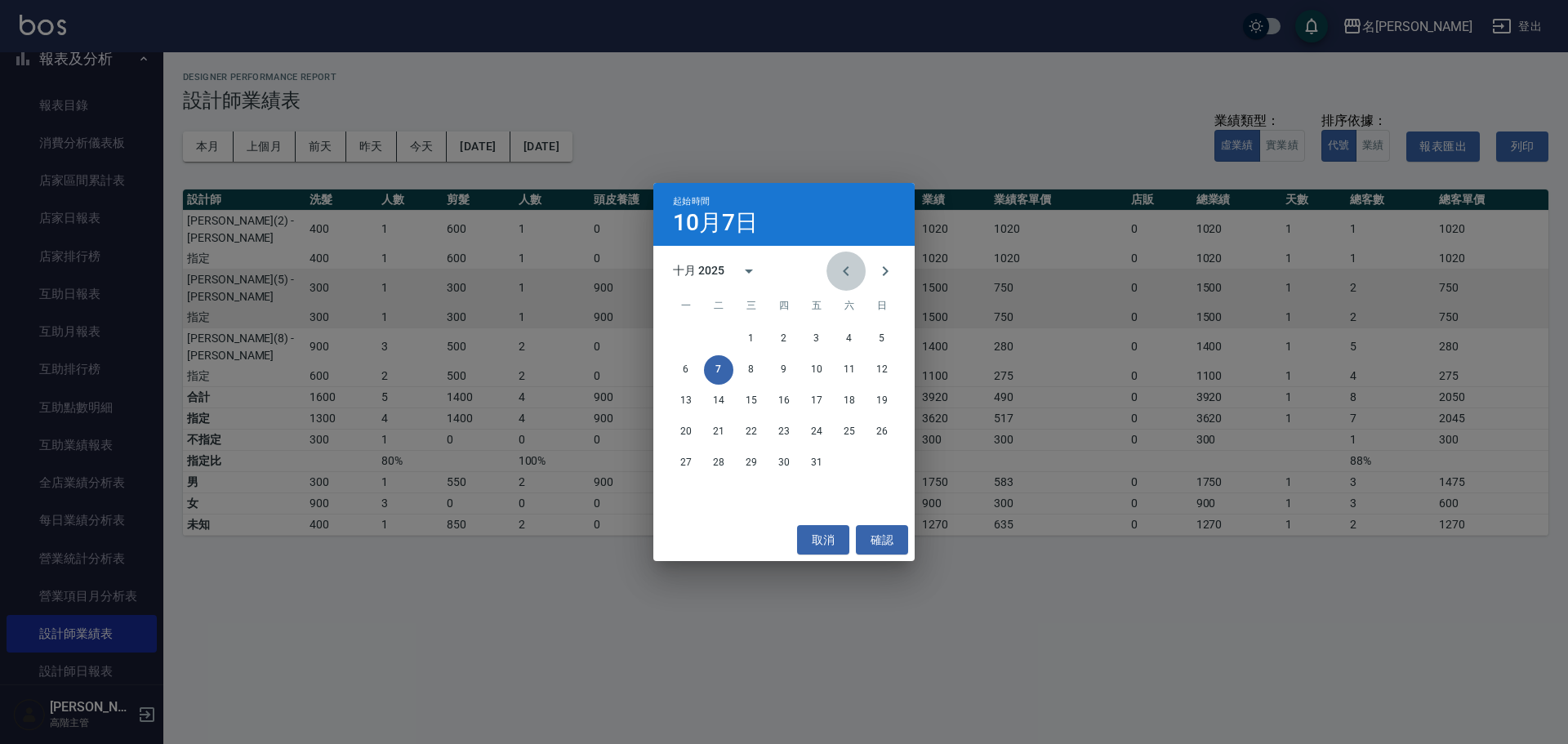
click at [859, 265] on button "Previous month" at bounding box center [846, 271] width 39 height 39
click at [684, 336] on button "1" at bounding box center [685, 338] width 30 height 30
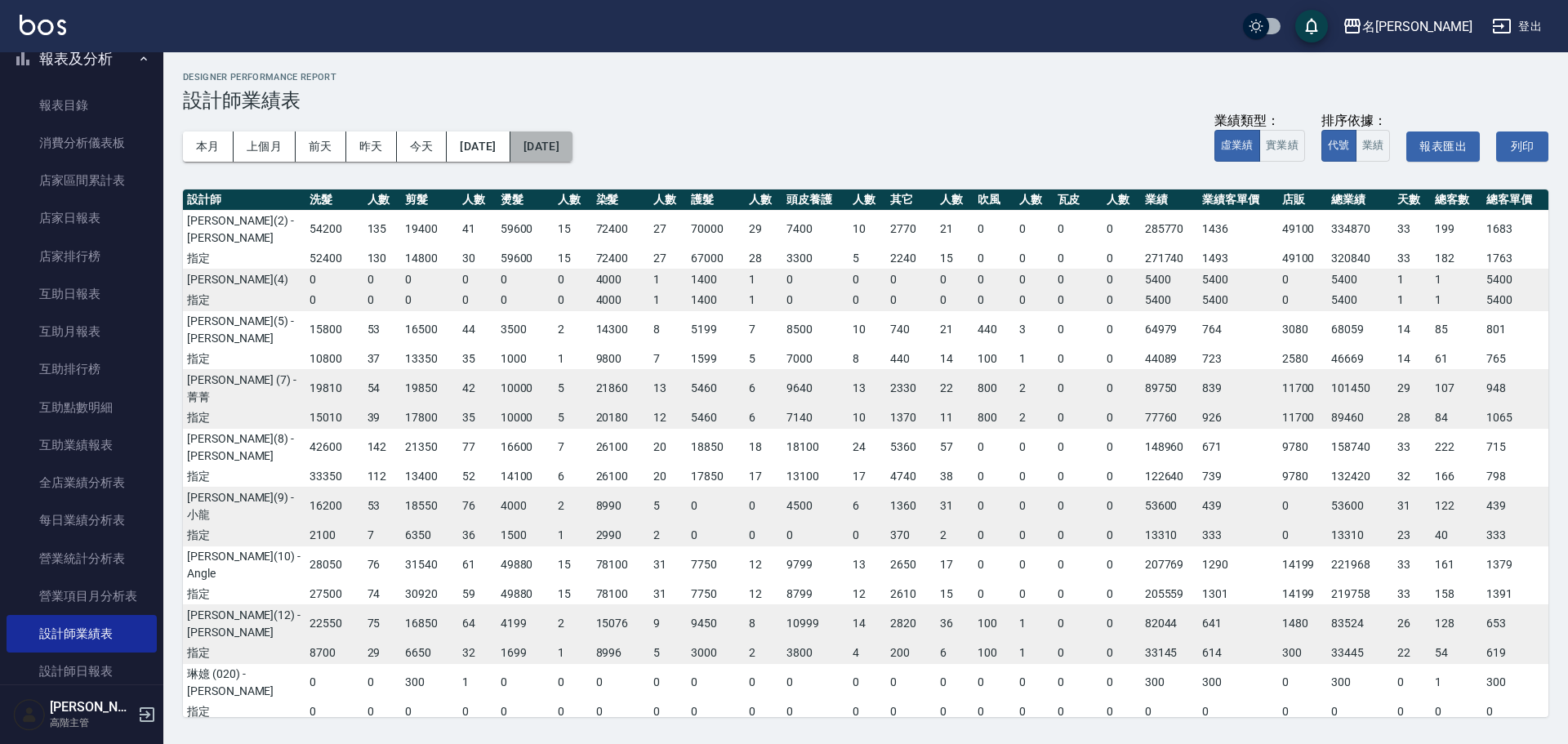
click at [572, 148] on button "[DATE]" at bounding box center [541, 146] width 62 height 30
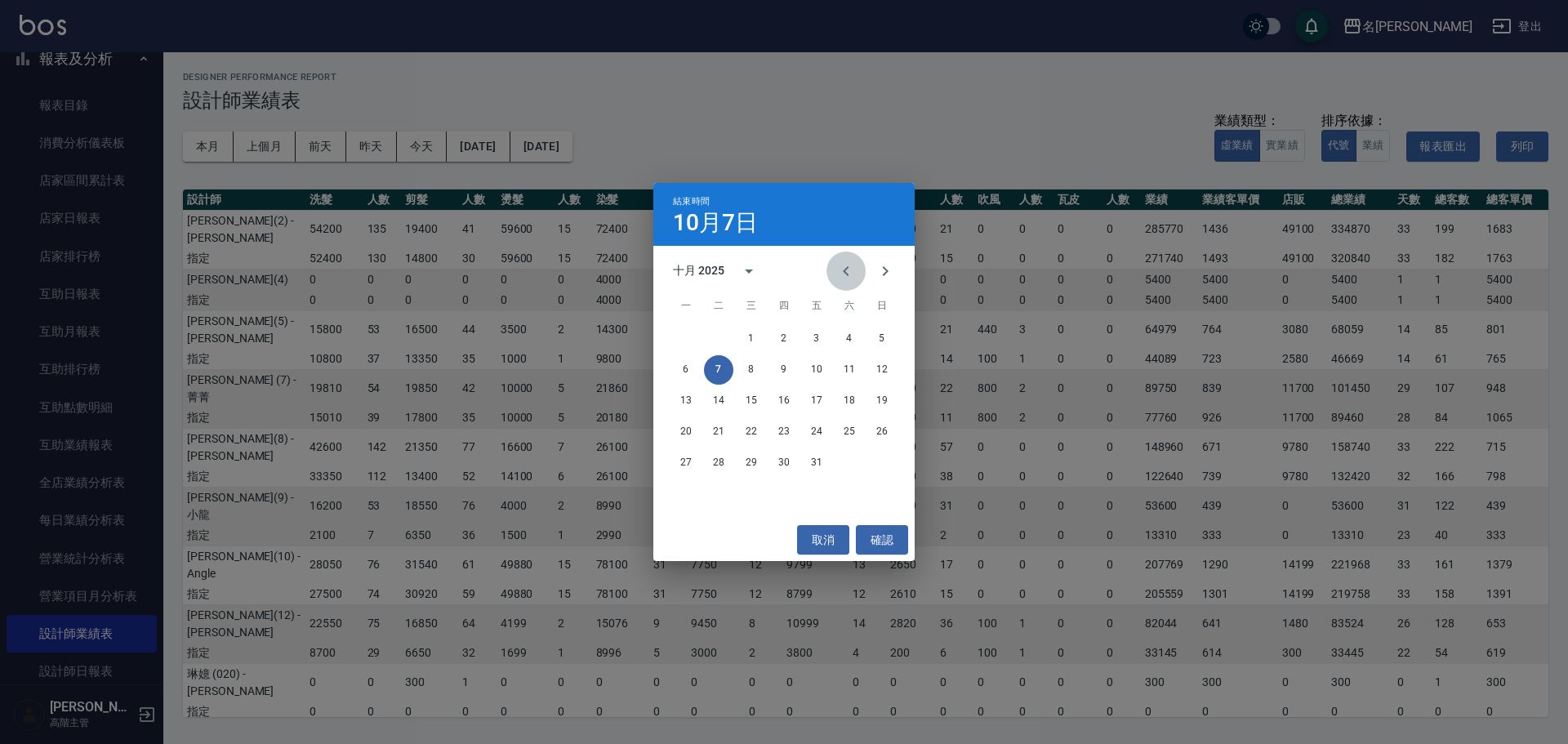
click at [850, 270] on icon "Previous month" at bounding box center [846, 271] width 19 height 19
click at [710, 470] on button "30" at bounding box center [718, 462] width 30 height 30
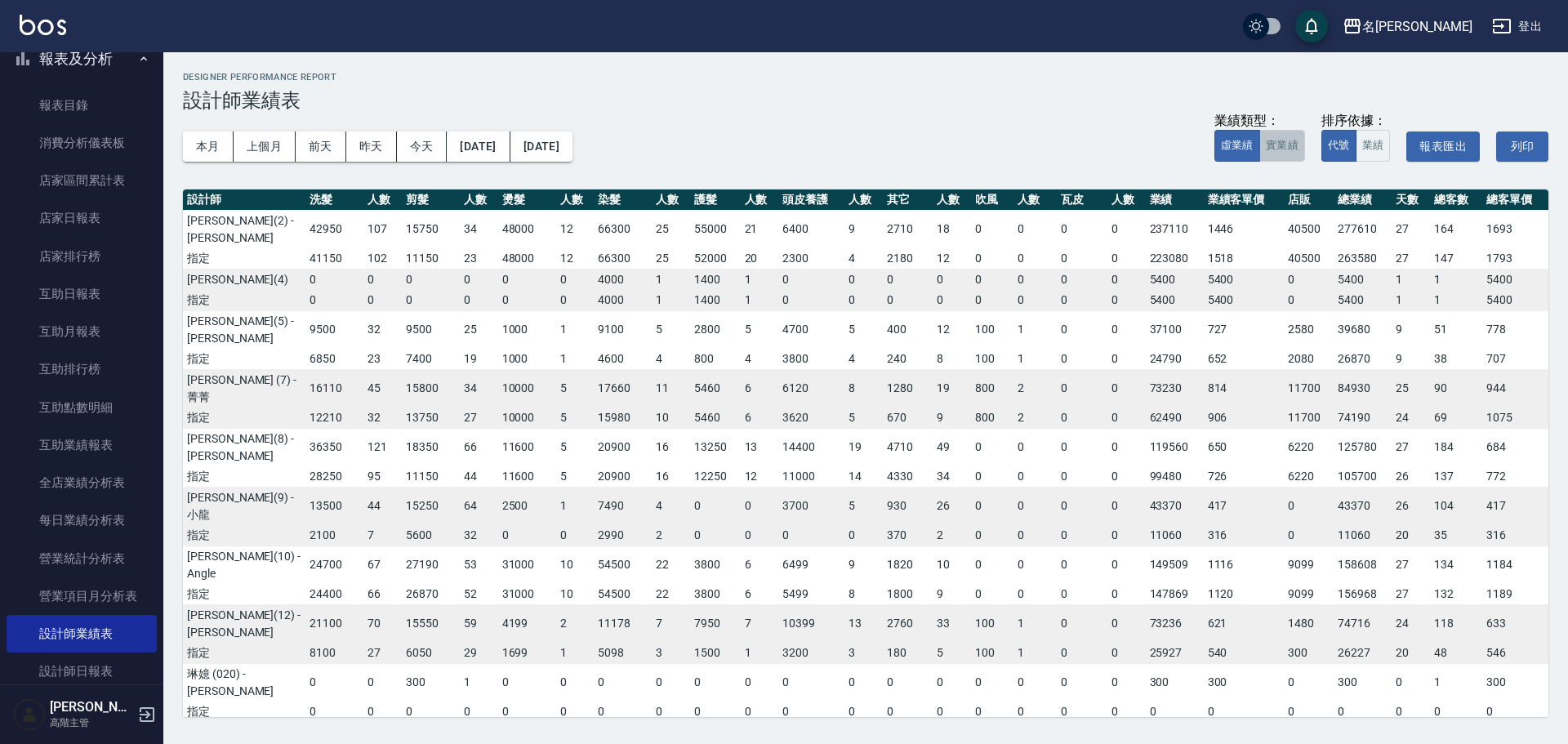
click at [1286, 137] on button "實業績" at bounding box center [1282, 145] width 46 height 32
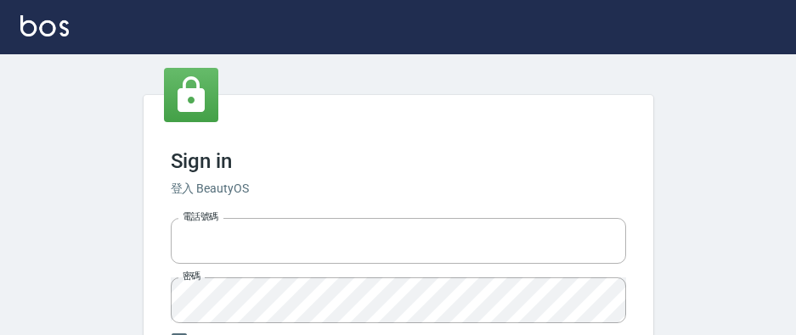
type input "0975350191"
click at [431, 147] on div "Sign in 登入 BeautyOS 電話號碼 [PHONE_NUMBER] 電話號碼 密碼 密碼 保持登入 登入 忘記密碼?" at bounding box center [399, 285] width 510 height 380
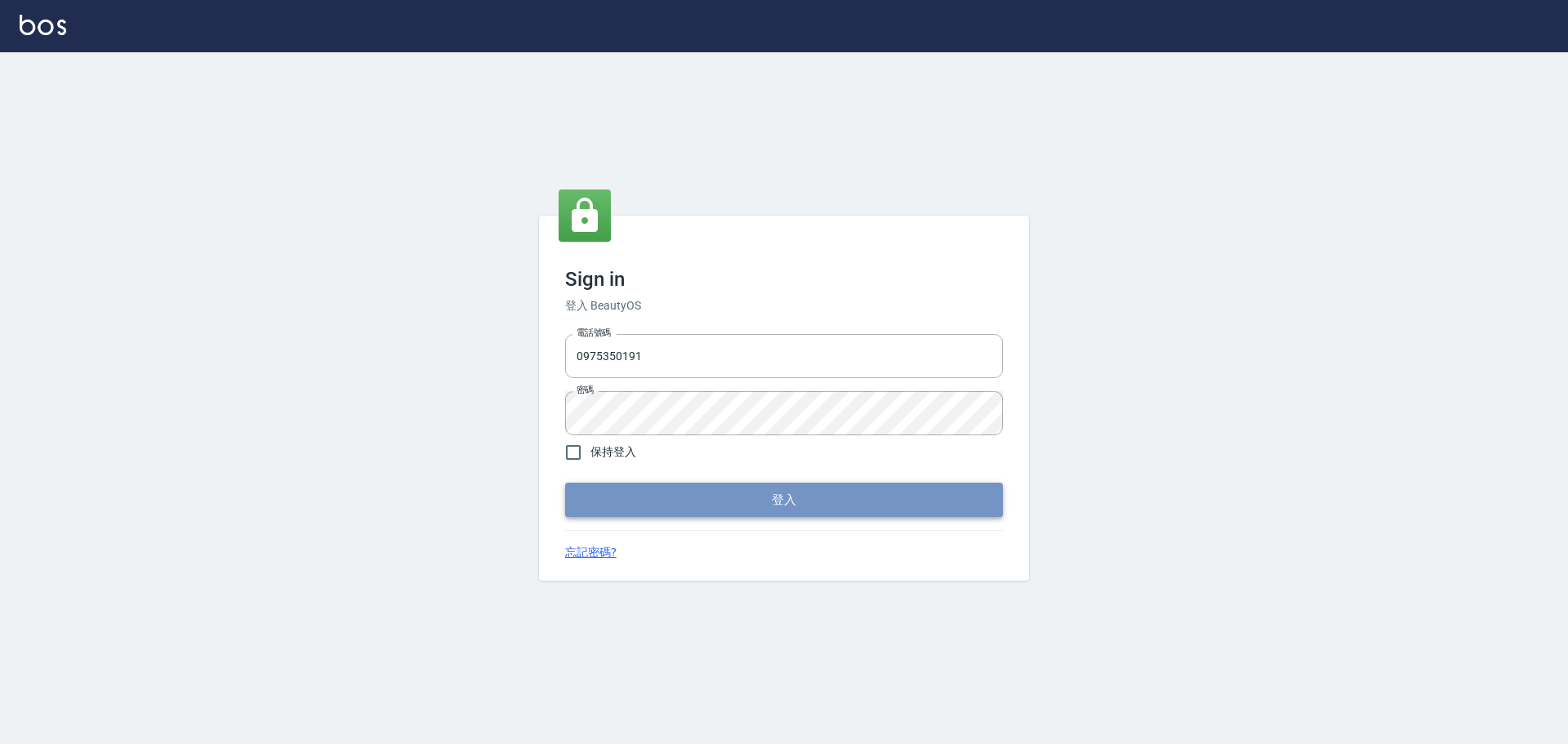
click at [734, 322] on button "登入" at bounding box center [784, 500] width 437 height 35
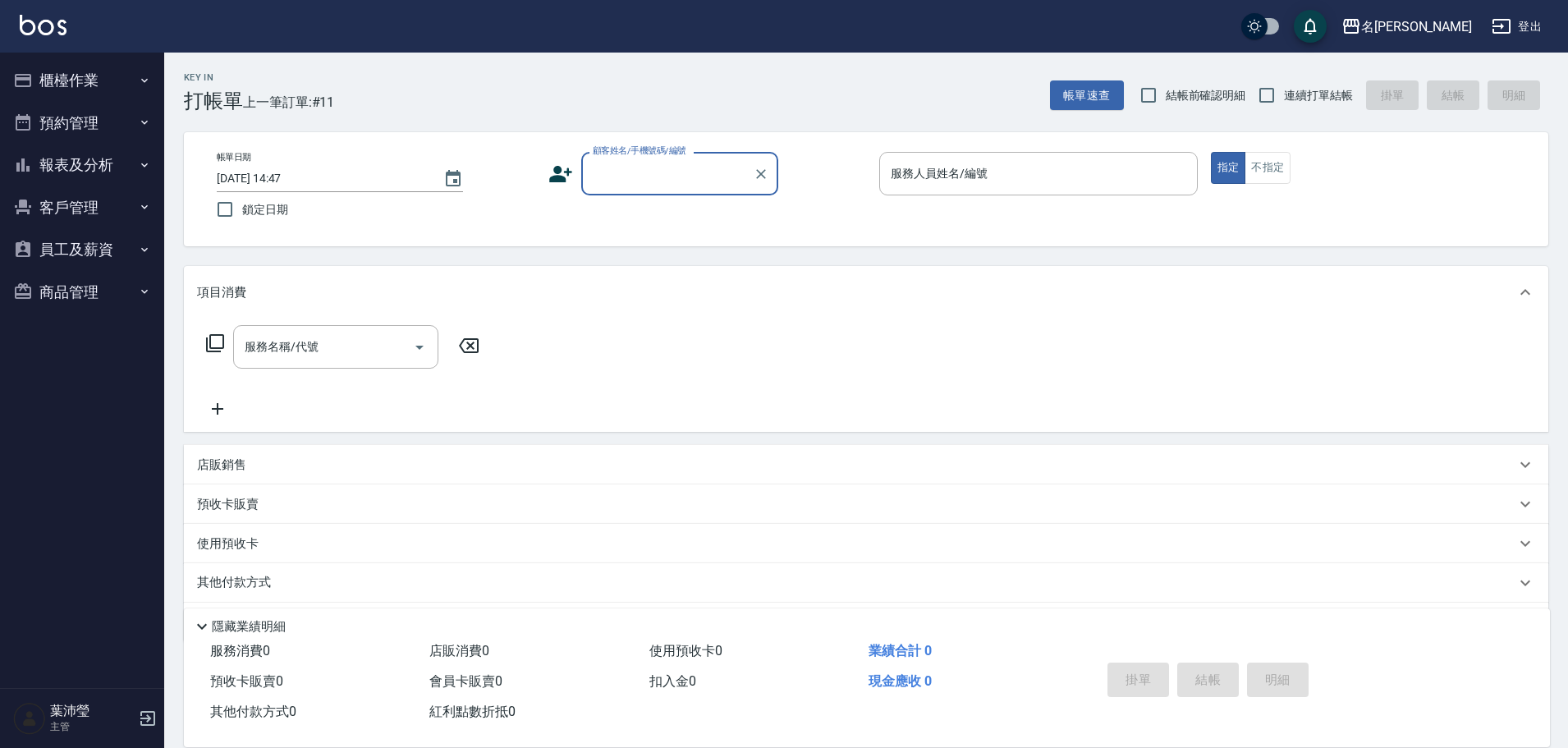
click at [659, 183] on input "顧客姓名/手機號碼/編號" at bounding box center [667, 174] width 158 height 29
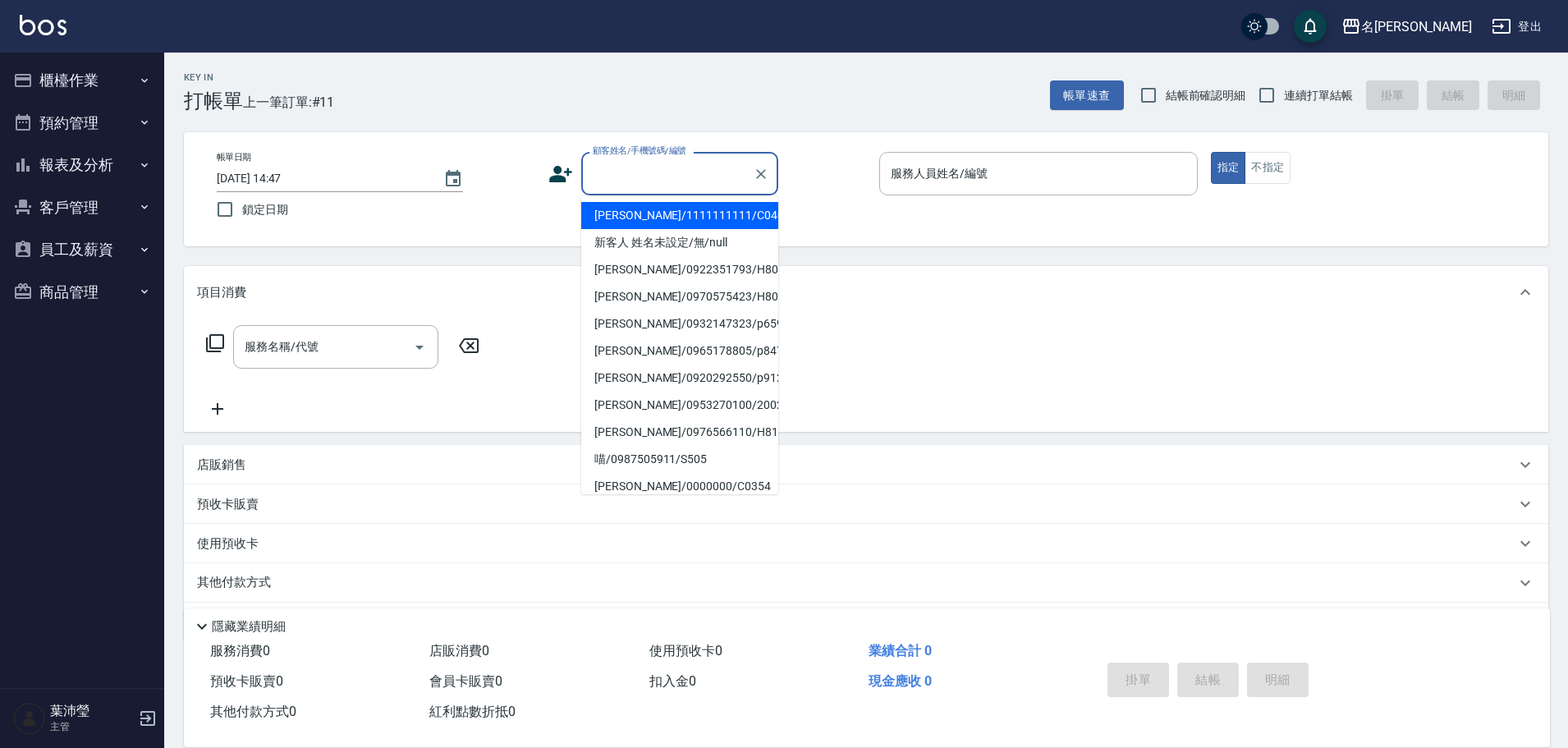
click at [97, 172] on button "報表及分析" at bounding box center [82, 165] width 151 height 43
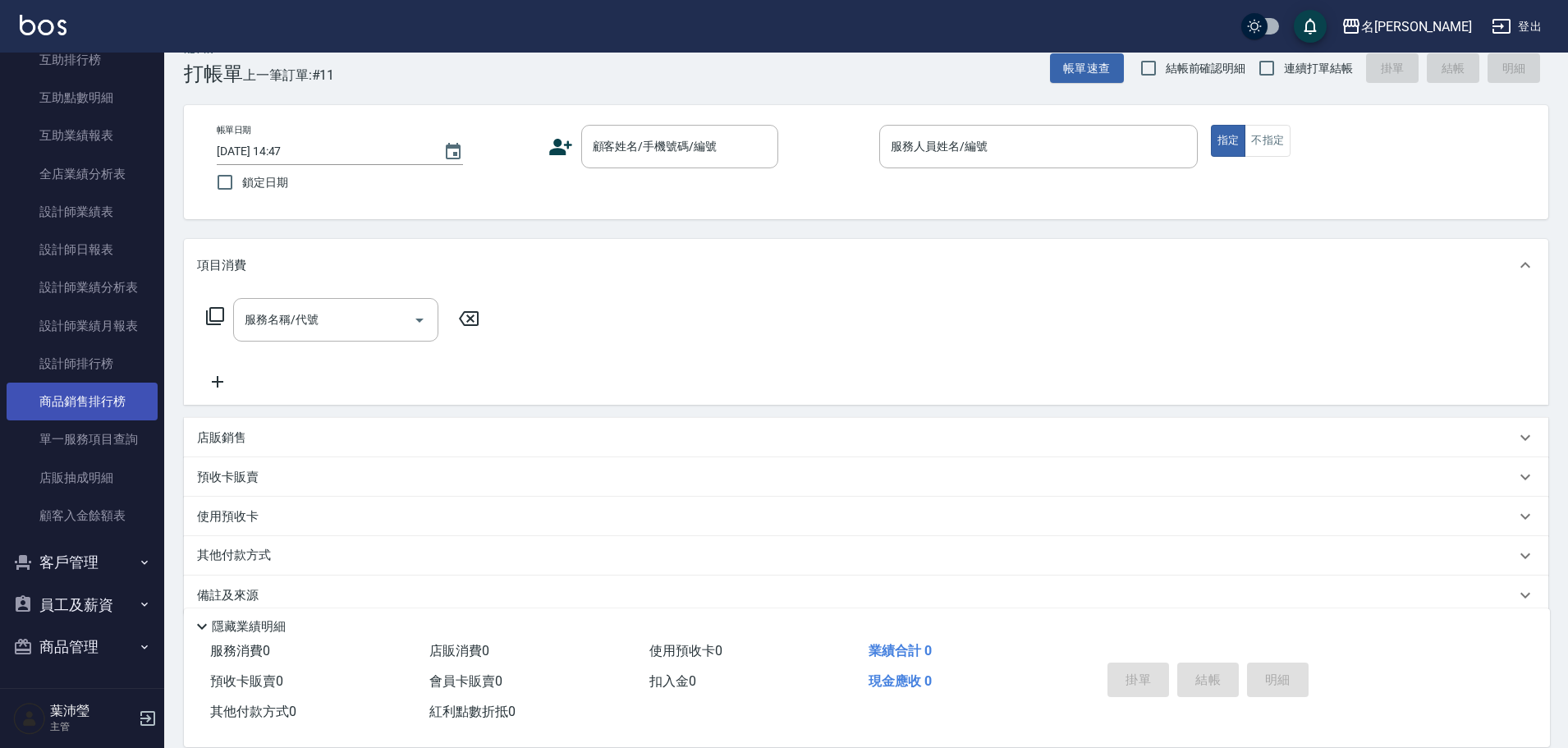
scroll to position [52, 0]
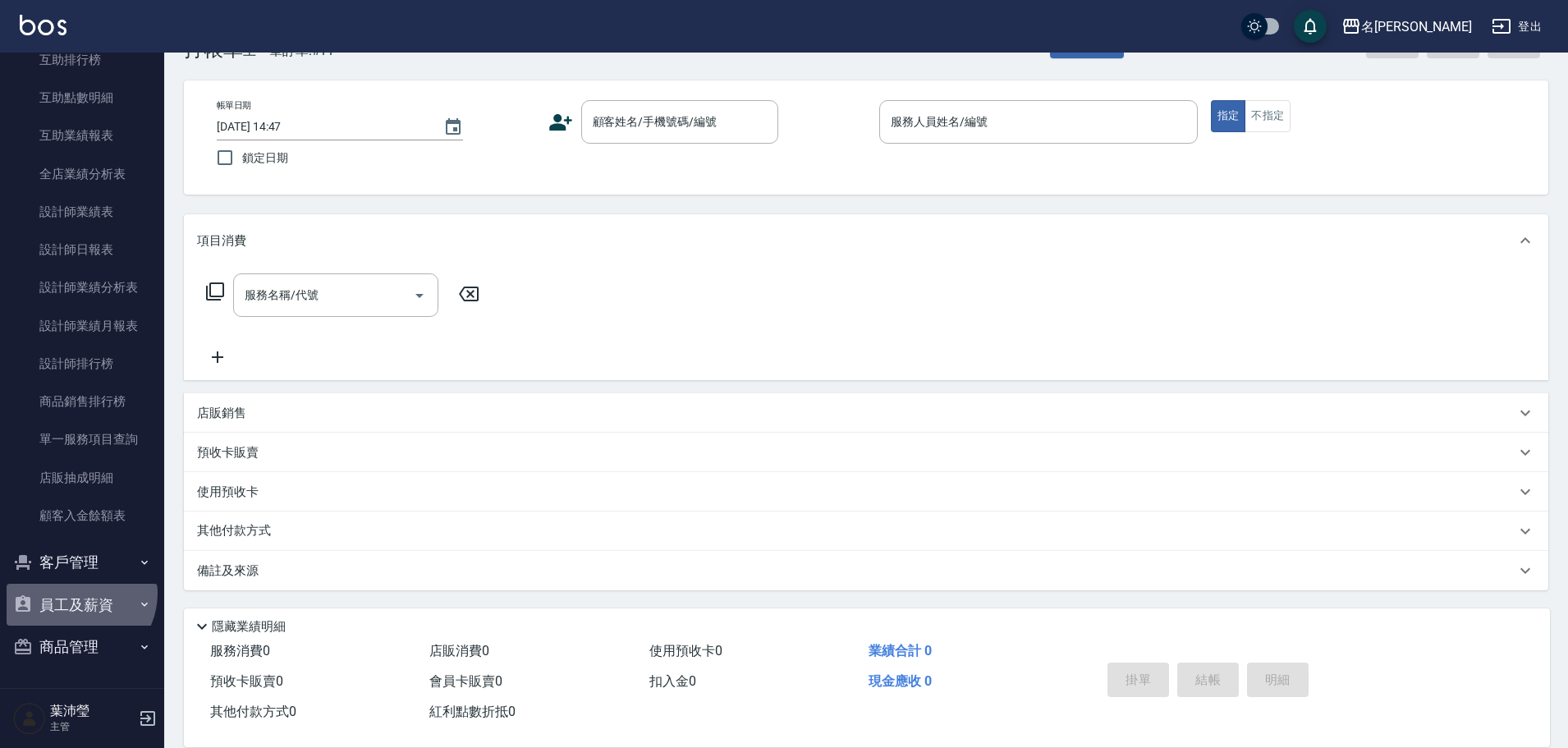
click at [79, 324] on button "員工及薪資" at bounding box center [82, 605] width 151 height 43
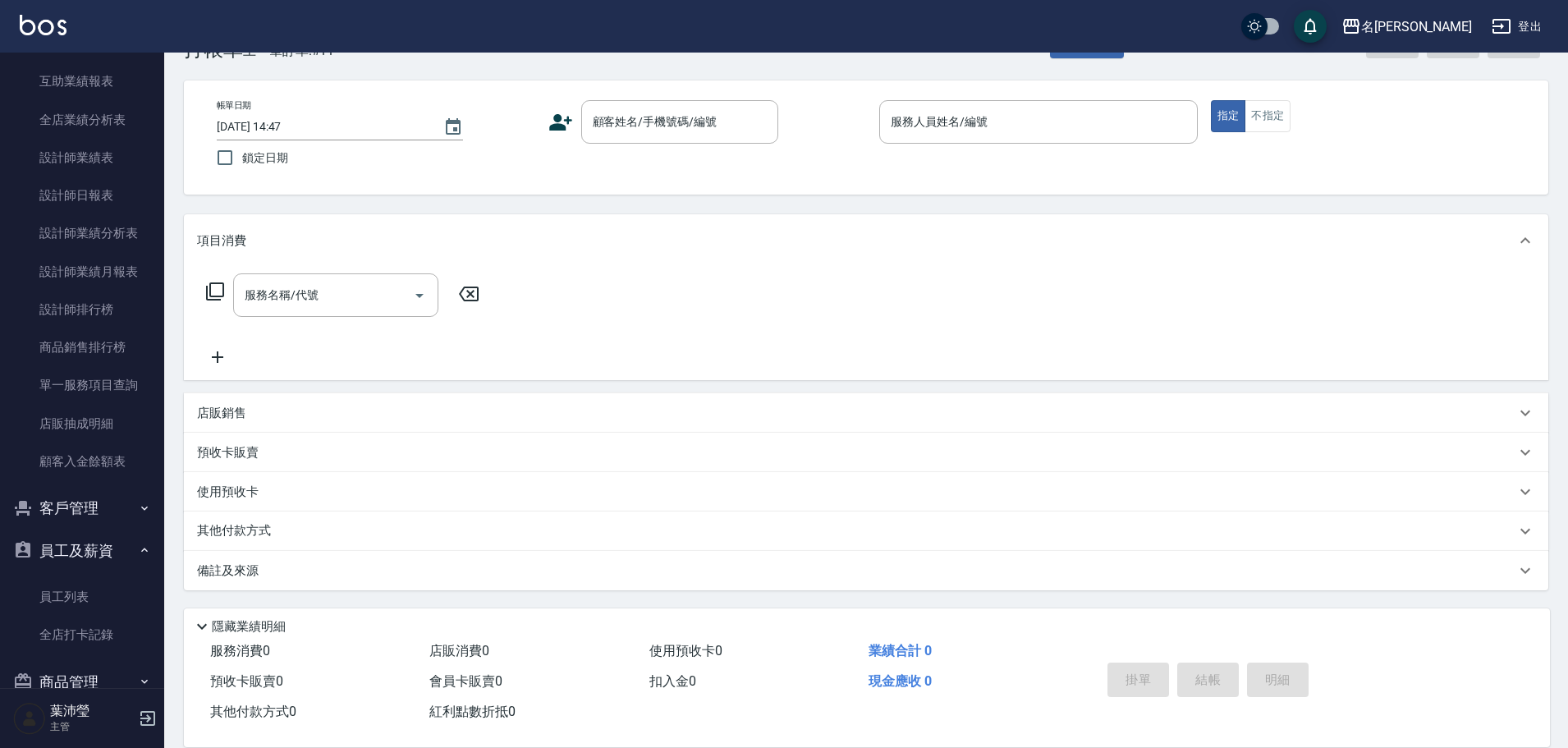
scroll to position [430, 0]
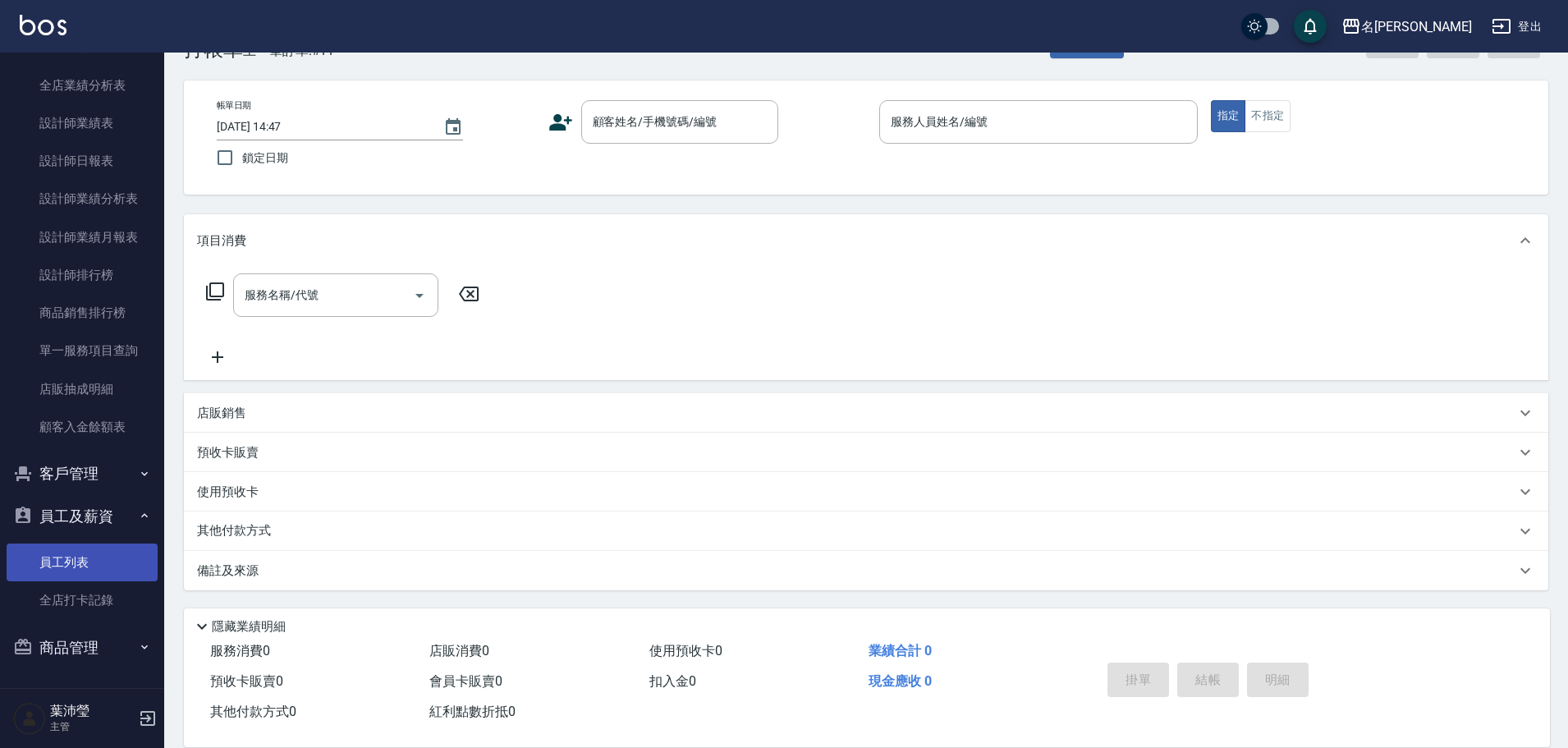
click at [79, 324] on link "員工列表" at bounding box center [82, 561] width 151 height 38
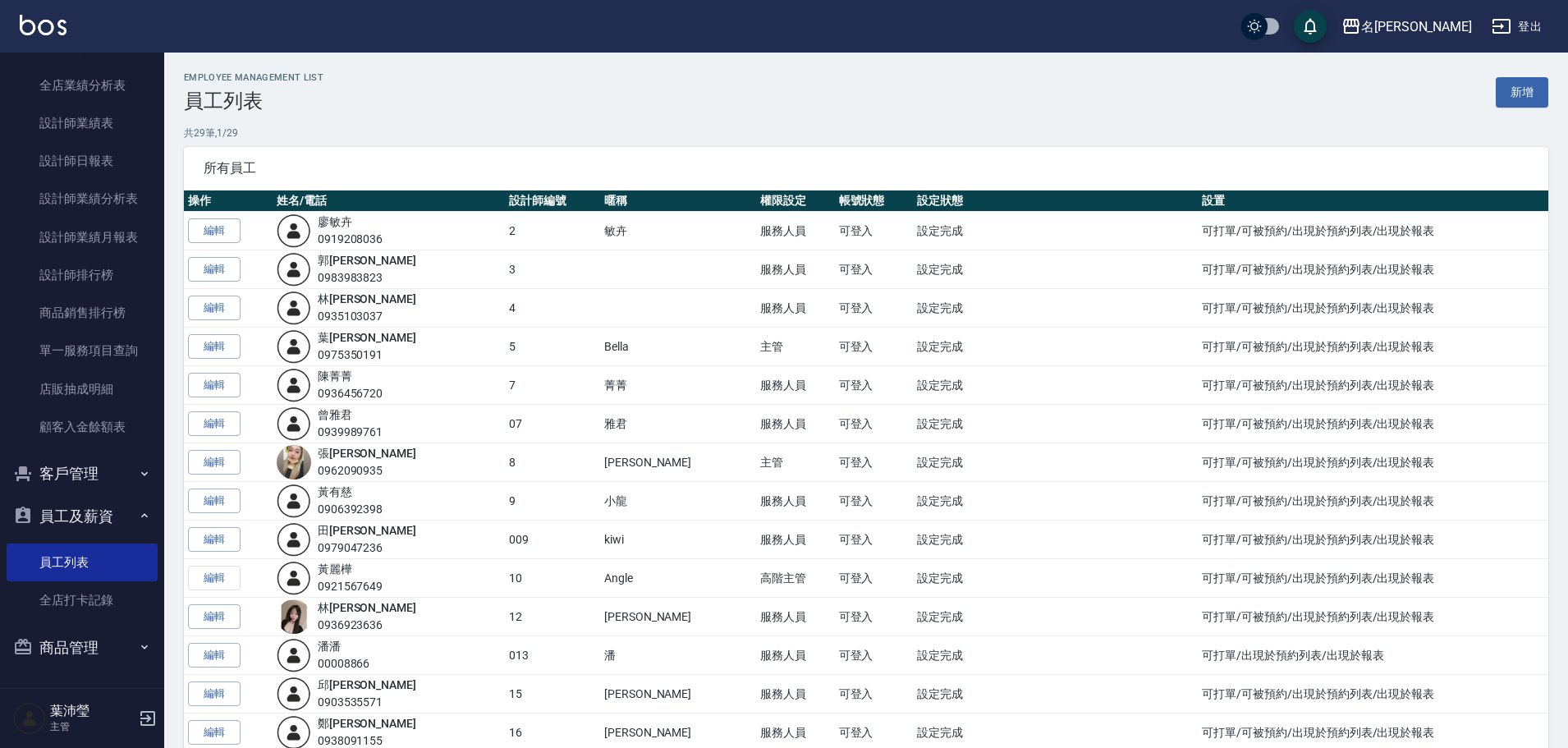
click at [96, 324] on ul "報表目錄 店家區間累計表 店家日報表 店家排行榜 互助日報表 互助排行榜 互助點數明細 互助業績報表 全店業績分析表 設計師業績表 設計師日報表 設計師業績分…" at bounding box center [82, 104] width 151 height 697
click at [101, 324] on button "客戶管理" at bounding box center [82, 474] width 151 height 43
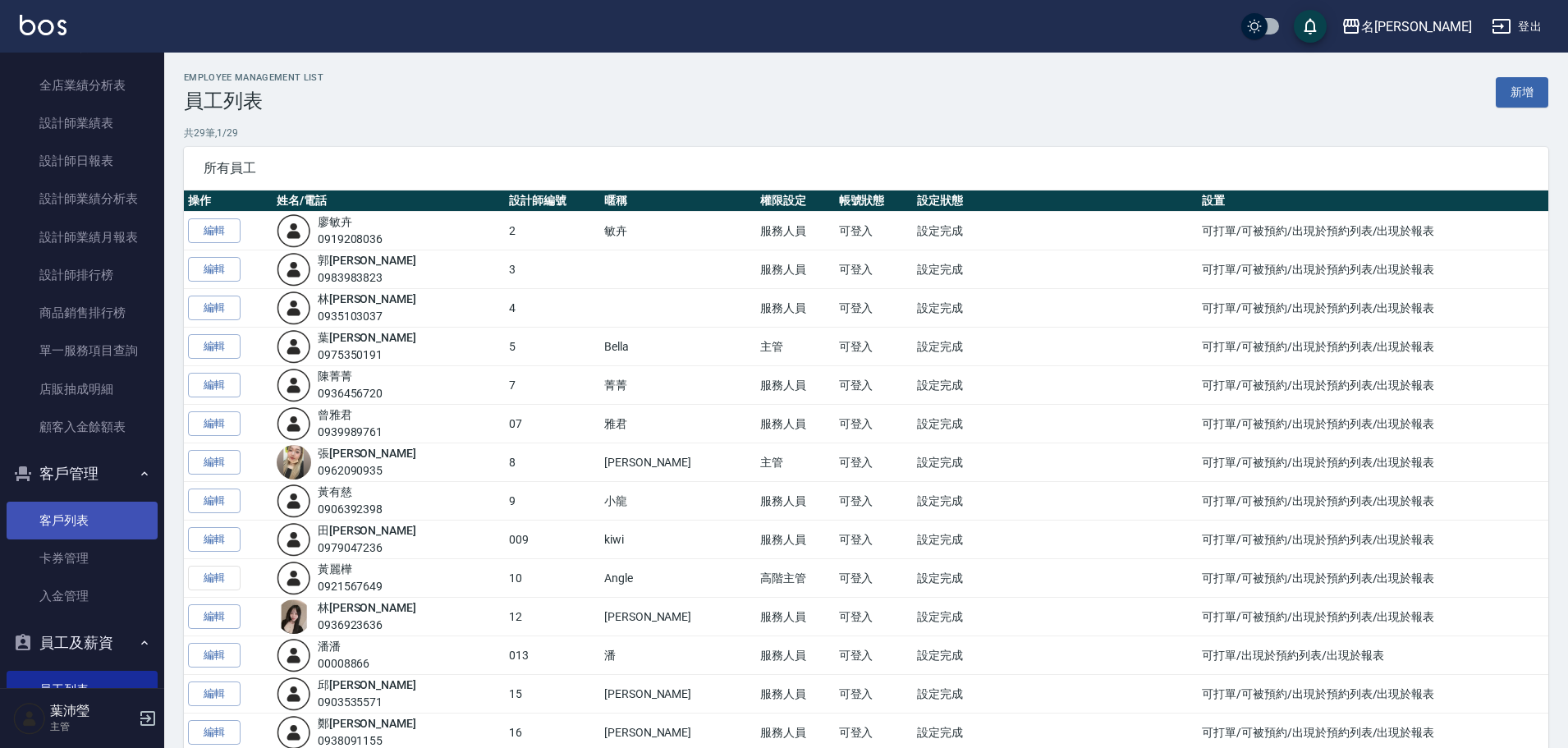
click at [85, 324] on link "客戶列表" at bounding box center [82, 520] width 151 height 38
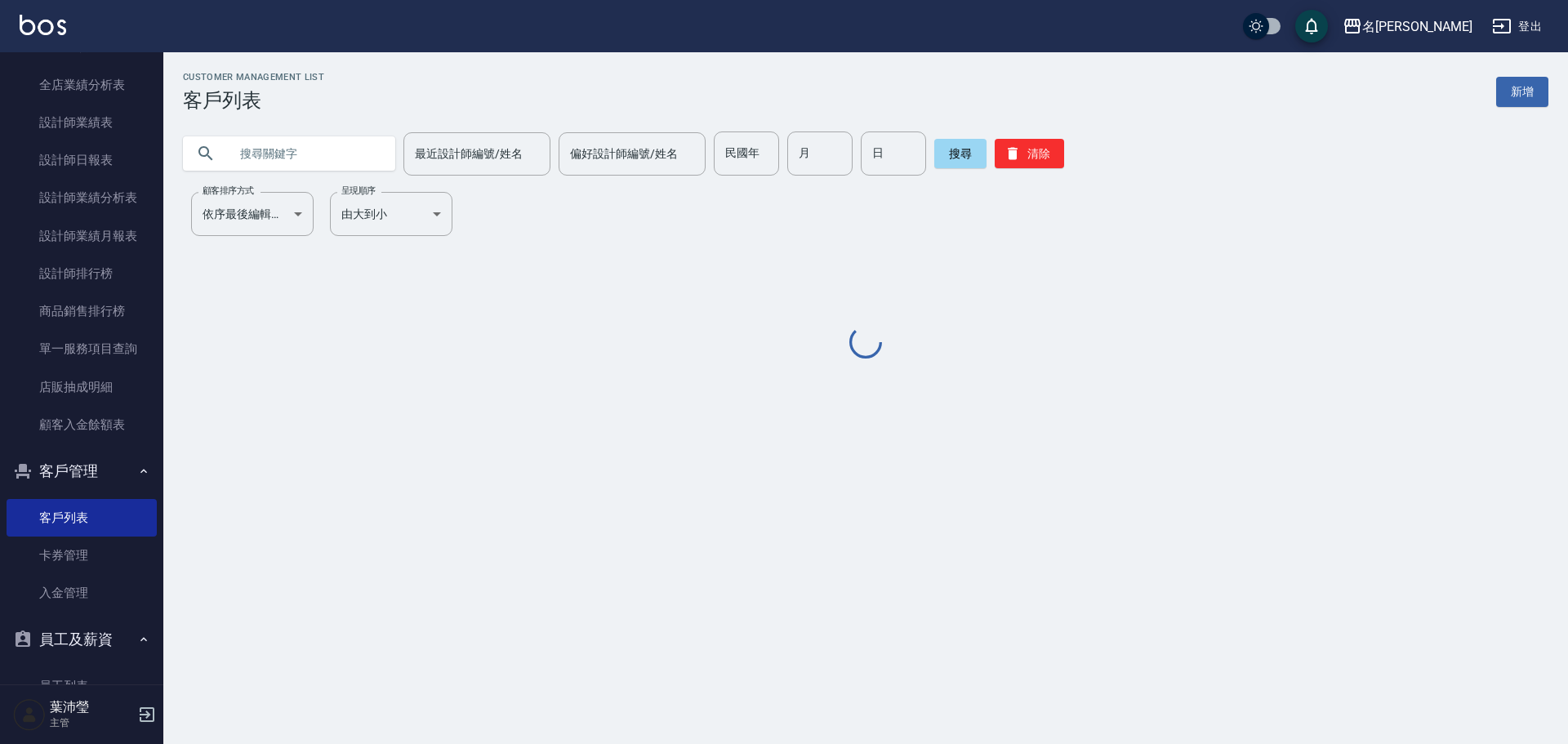
click at [322, 160] on input "text" at bounding box center [306, 154] width 154 height 44
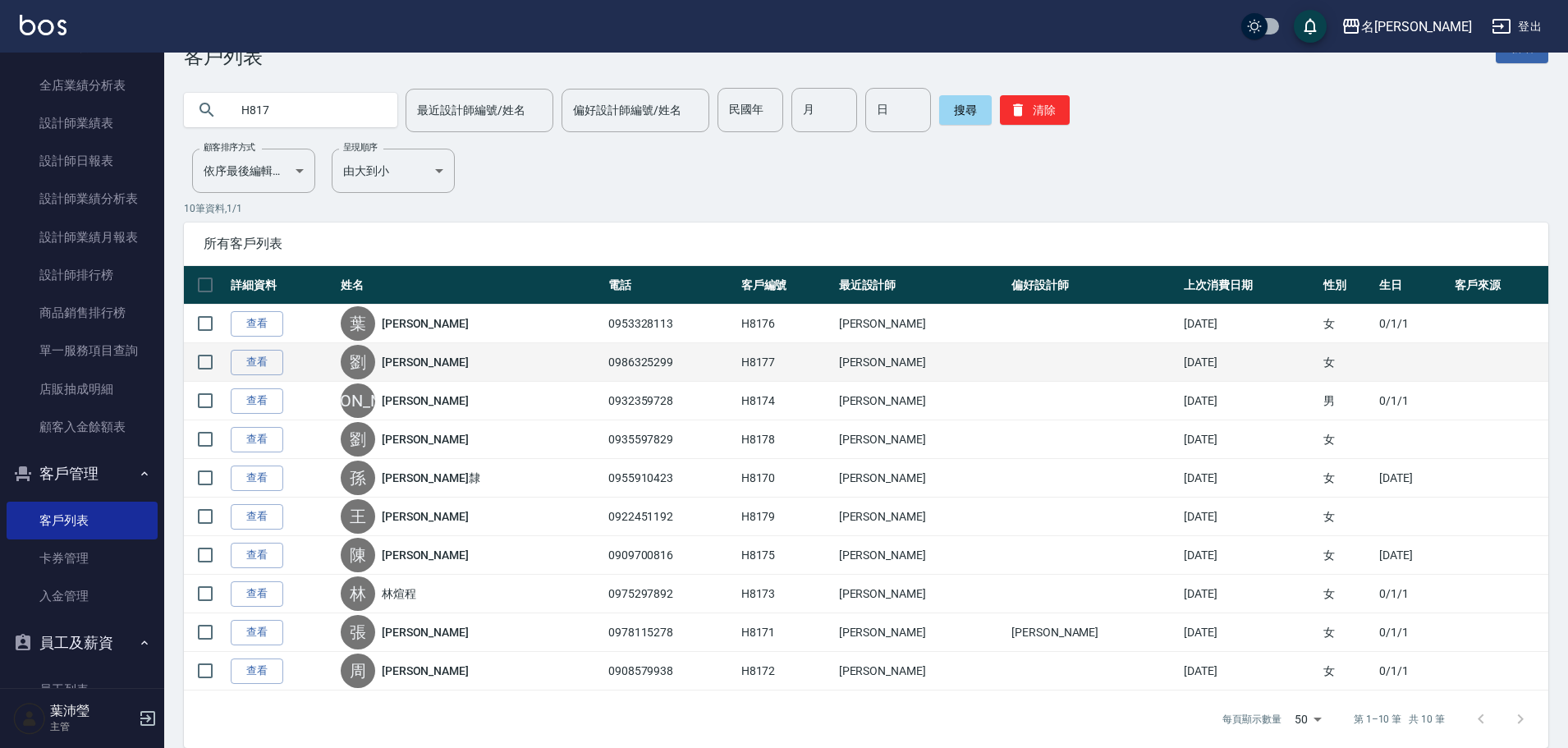
scroll to position [64, 0]
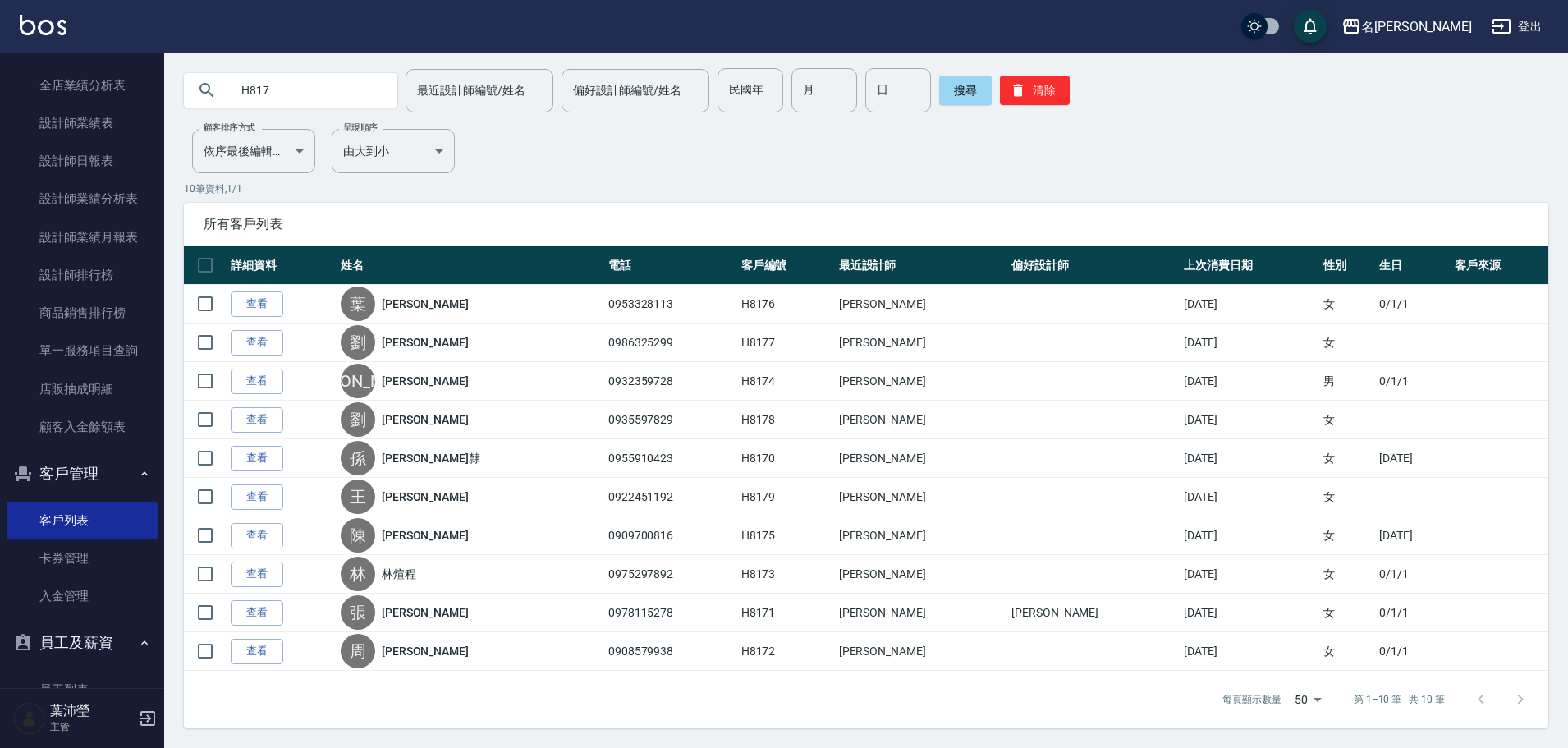
click at [329, 91] on input "H817" at bounding box center [307, 90] width 155 height 44
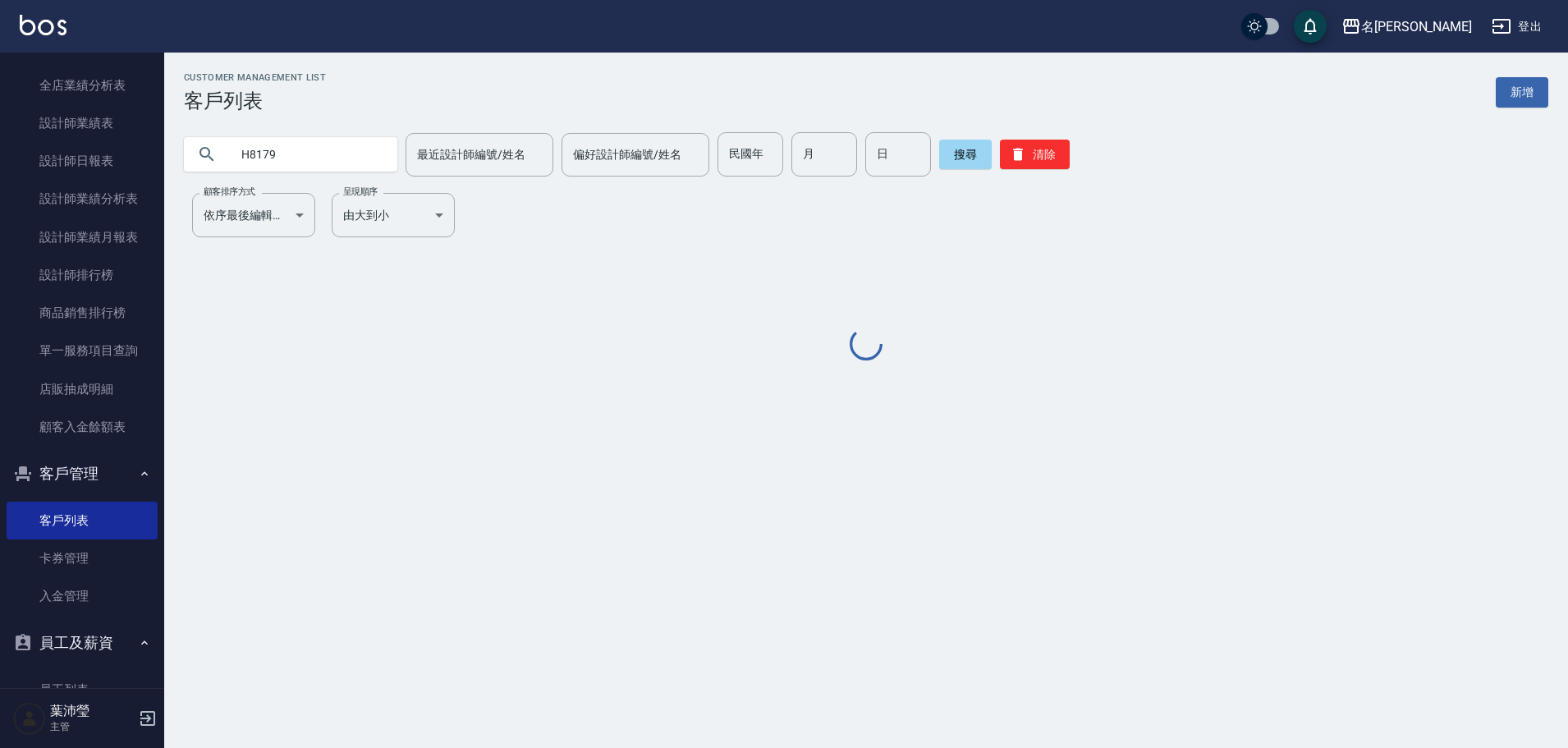
scroll to position [0, 0]
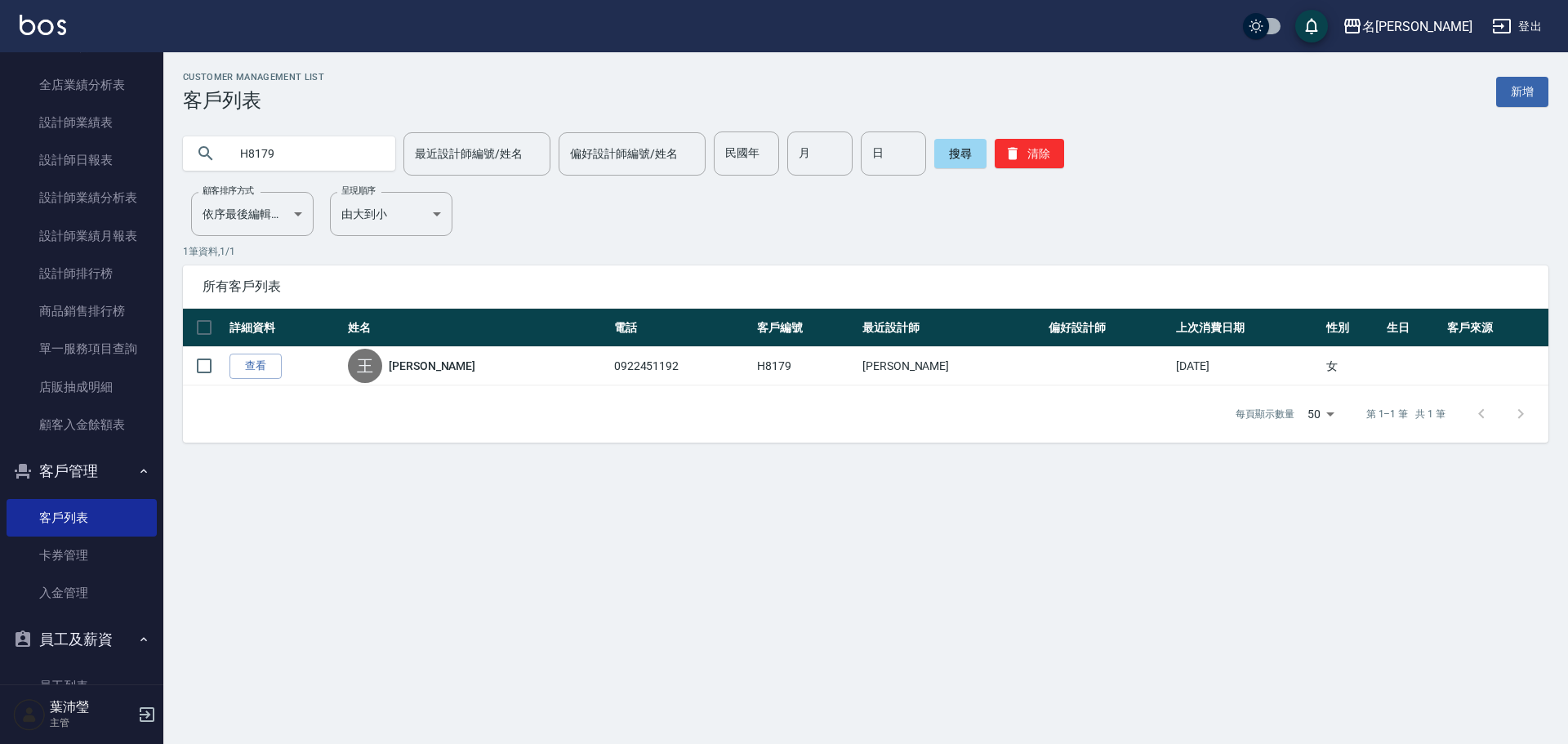
drag, startPoint x: 335, startPoint y: 121, endPoint x: 304, endPoint y: 161, distance: 50.6
click at [249, 153] on div "H8179 最近設計師編號/姓名 最近設計師編號/姓名 偏好設計師編號/姓名 偏好設計師編號/姓名 民國年 民國年 月 月 日 日 搜尋 清除" at bounding box center [856, 143] width 1384 height 63
drag, startPoint x: 311, startPoint y: 161, endPoint x: 262, endPoint y: 157, distance: 49.2
click at [262, 157] on input "H8179" at bounding box center [306, 154] width 154 height 44
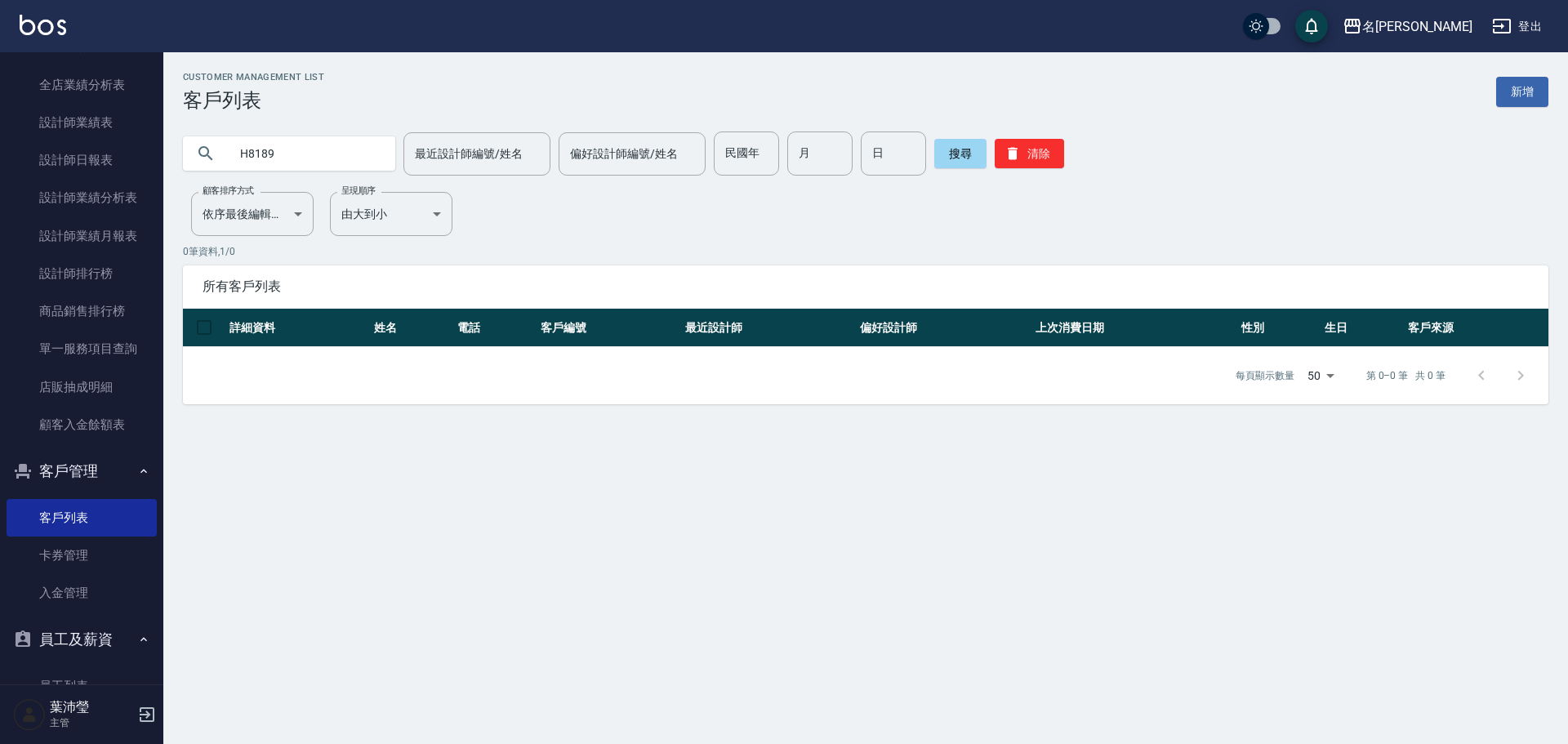
drag, startPoint x: 282, startPoint y: 142, endPoint x: 273, endPoint y: 144, distance: 9.2
click at [273, 144] on input "H8189" at bounding box center [306, 154] width 154 height 44
drag, startPoint x: 293, startPoint y: 166, endPoint x: 265, endPoint y: 147, distance: 33.8
click at [265, 147] on input "H8188" at bounding box center [306, 154] width 154 height 44
drag, startPoint x: 284, startPoint y: 160, endPoint x: 268, endPoint y: 157, distance: 16.3
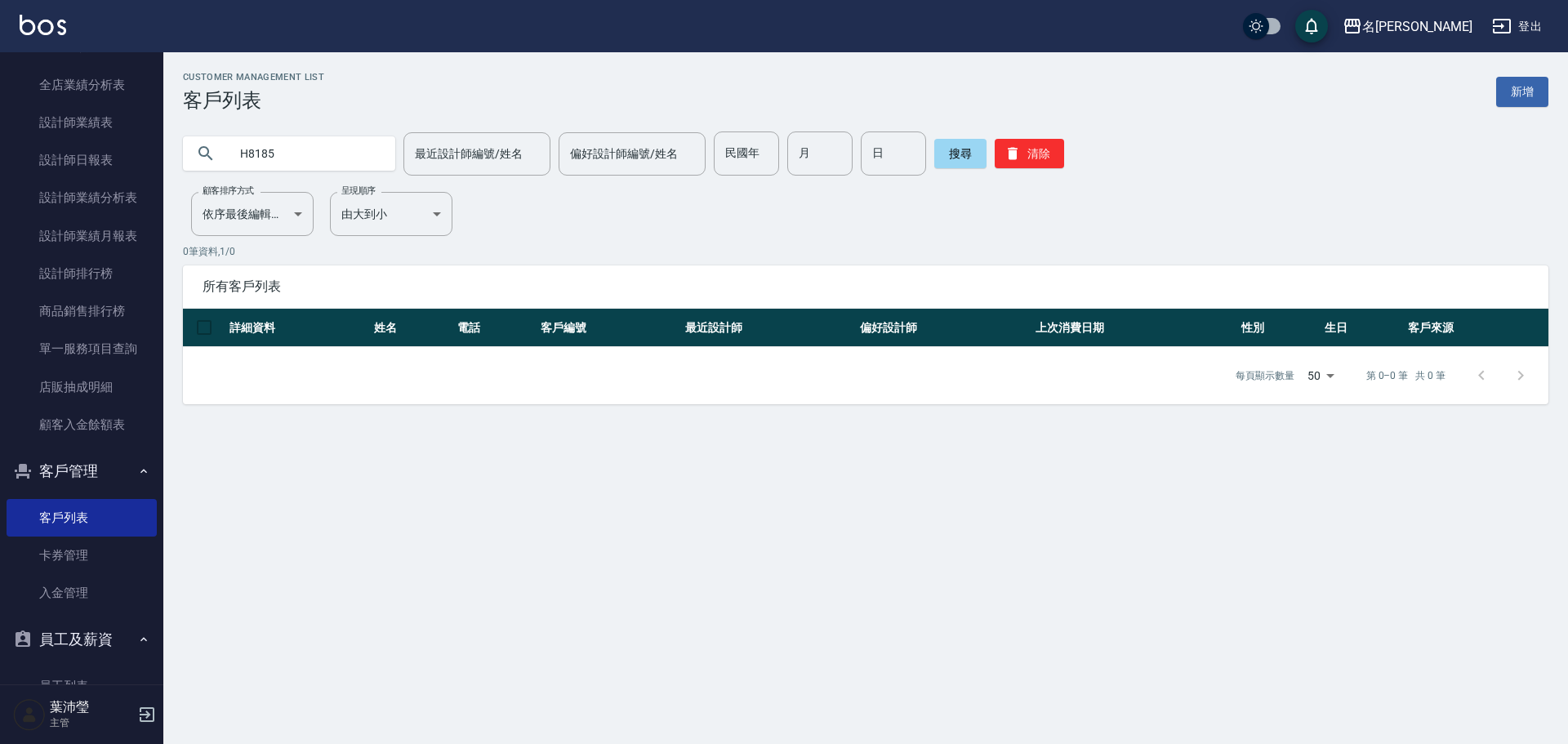
click at [268, 157] on input "H8185" at bounding box center [306, 154] width 154 height 44
drag, startPoint x: 306, startPoint y: 160, endPoint x: 268, endPoint y: 153, distance: 38.6
click at [268, 153] on input "H8184" at bounding box center [306, 154] width 154 height 44
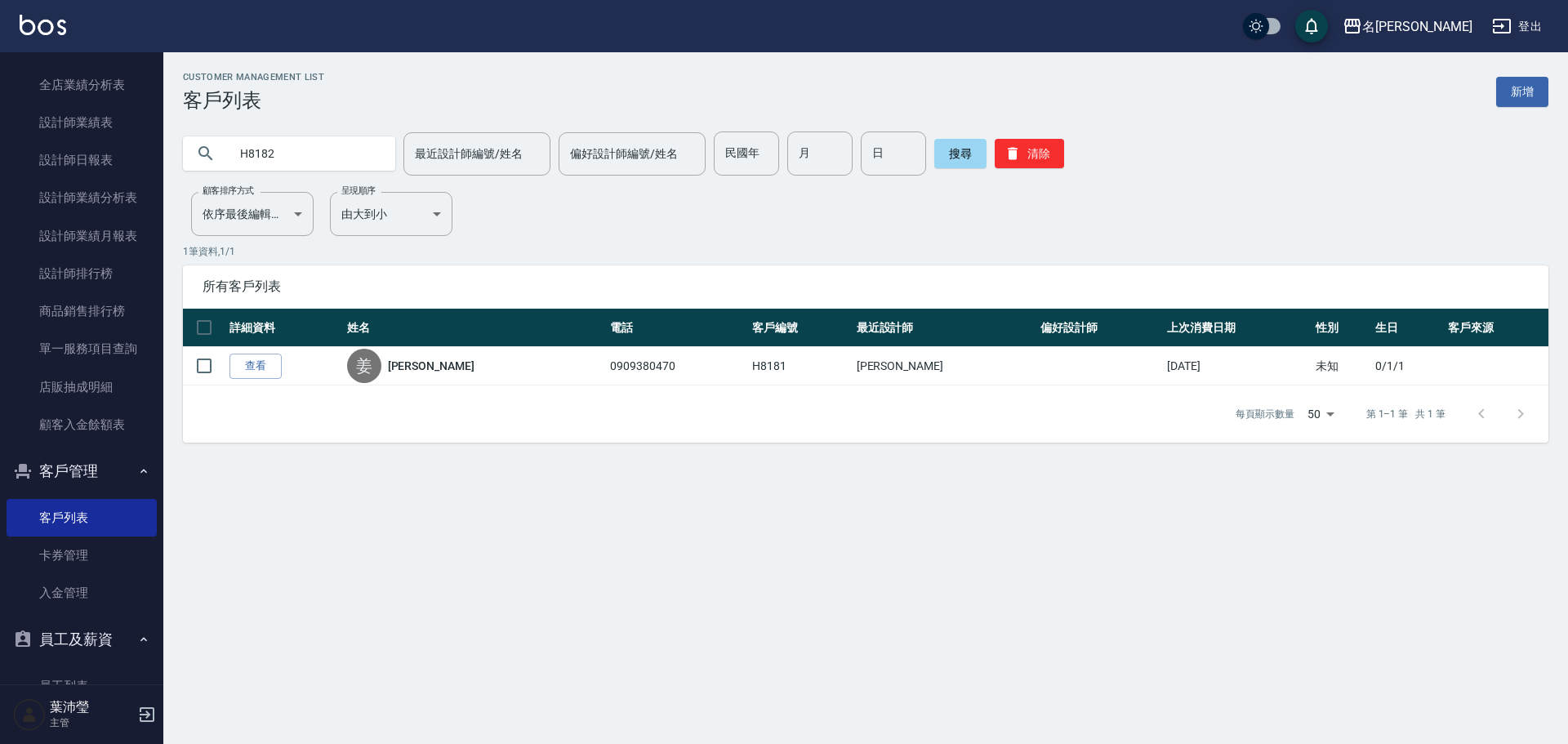
type input "H8182"
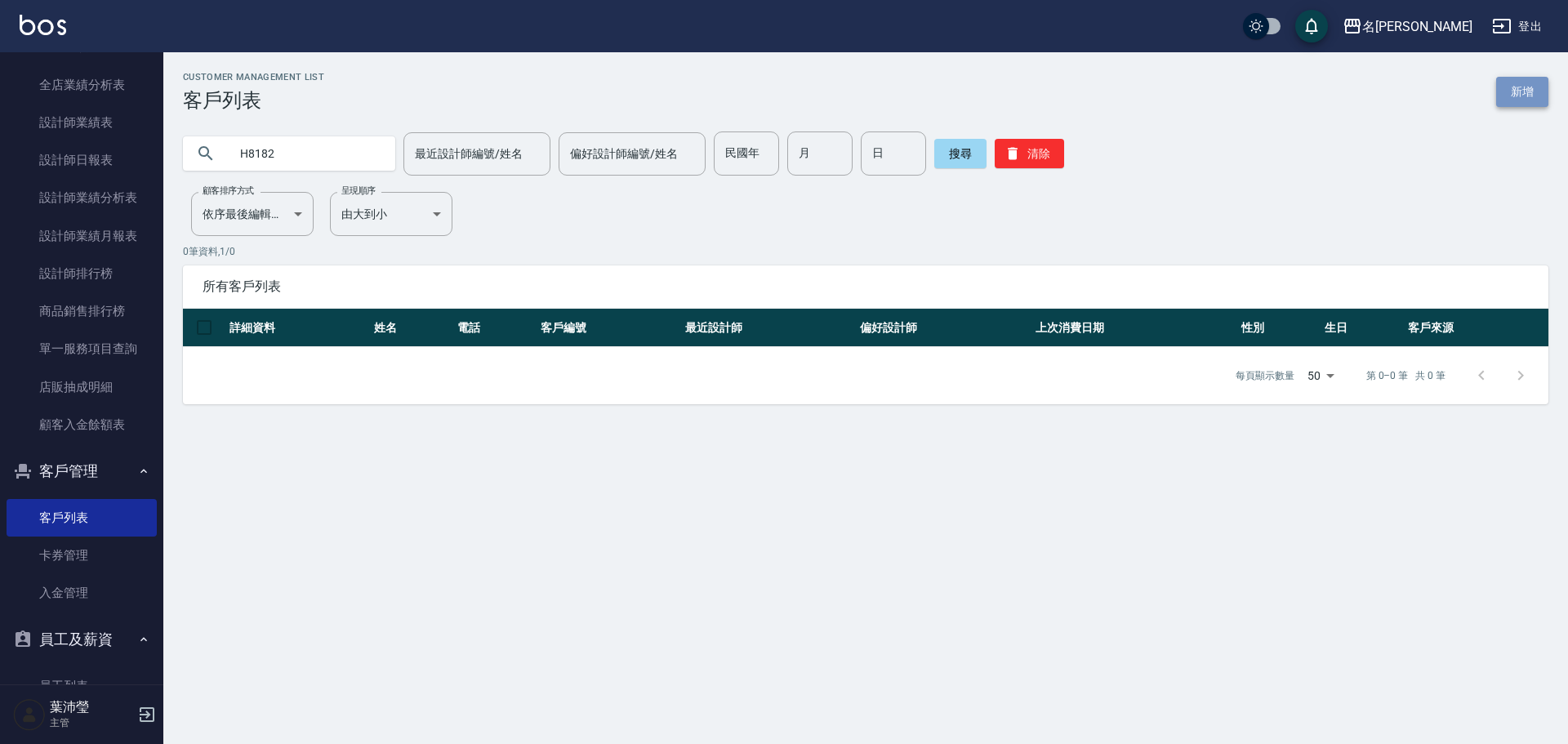
click at [764, 84] on link "新增" at bounding box center [1522, 91] width 52 height 30
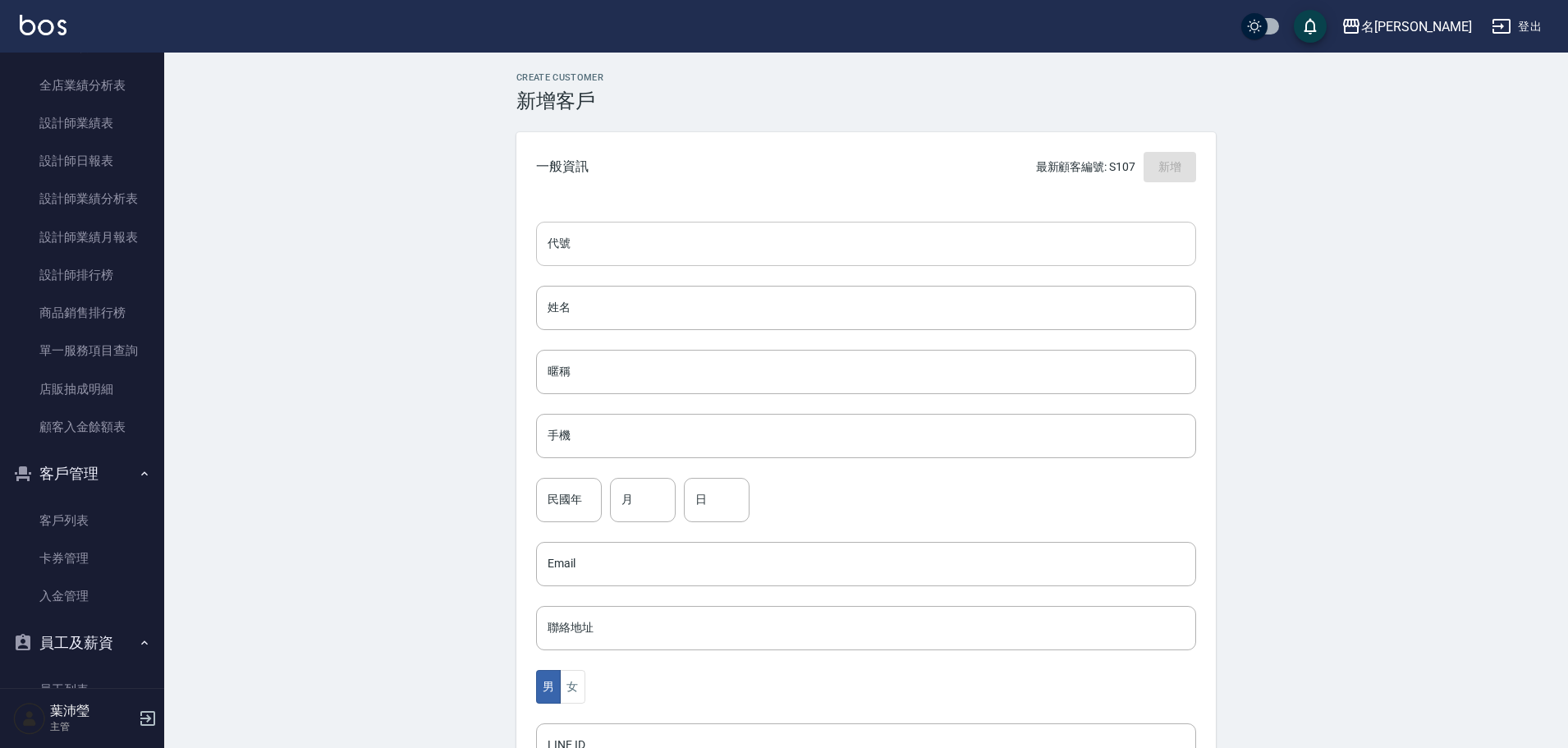
click at [617, 237] on input "代號" at bounding box center [866, 244] width 660 height 44
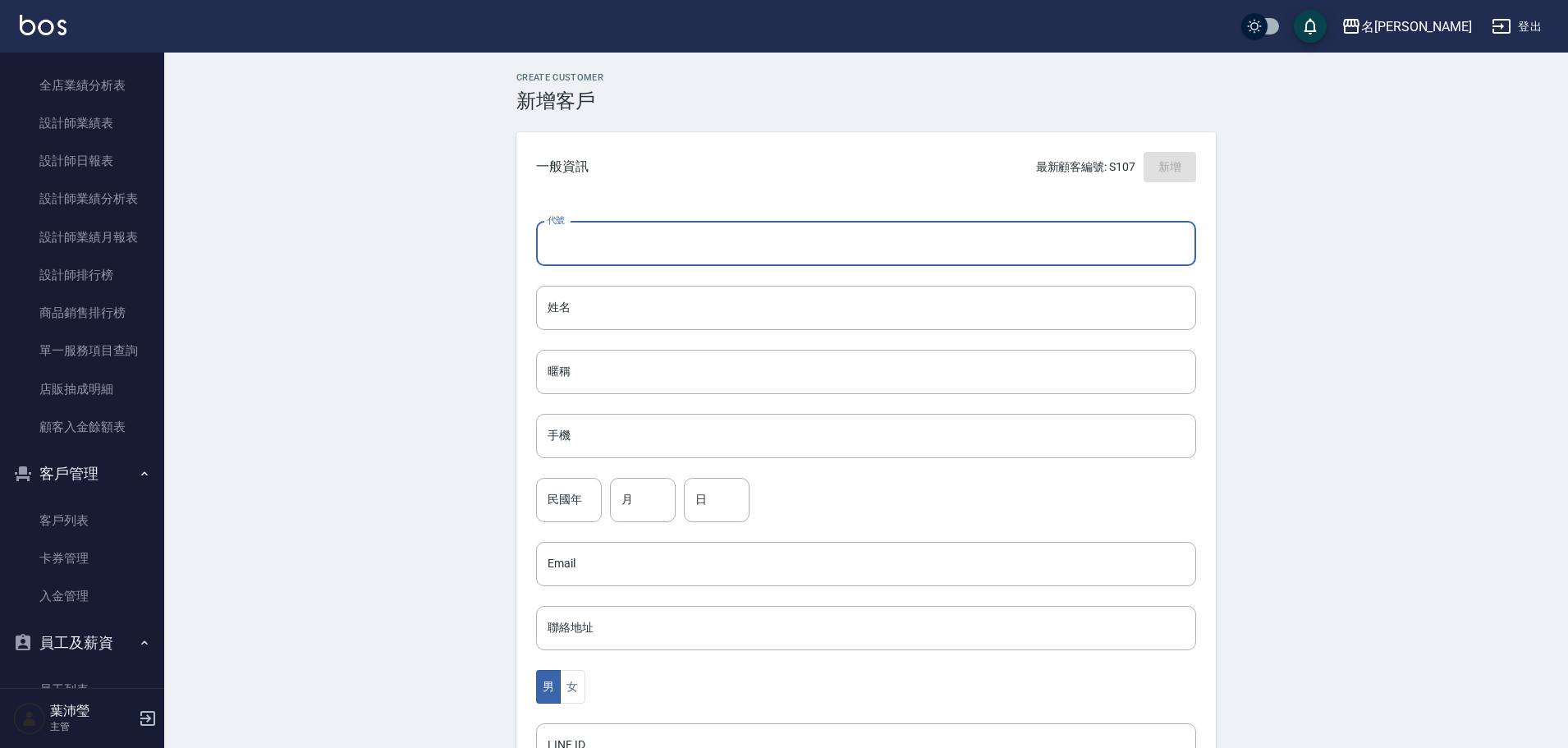
type input "ㄨ"
click at [465, 245] on div "Create Customer 新增客戶 一般資訊 最新顧客編號: S107 新增 代號 代號 姓名 姓名 暱稱 暱稱 手機 手機 民國年 民國年 月 月 日…" at bounding box center [866, 560] width 1404 height 1016
type input "H8182"
click at [729, 315] on input "姓名" at bounding box center [866, 308] width 660 height 44
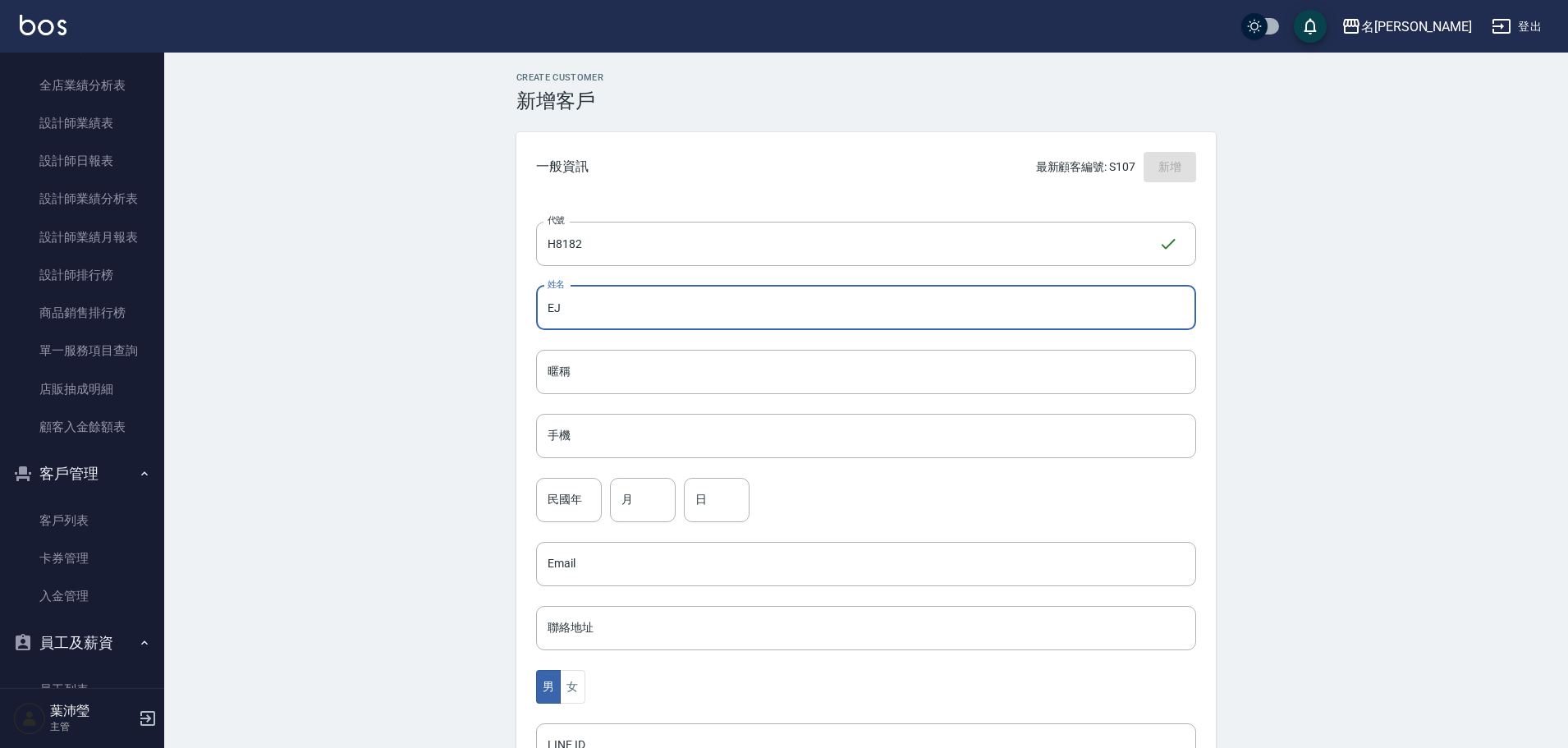
type input "E"
type input "顧"
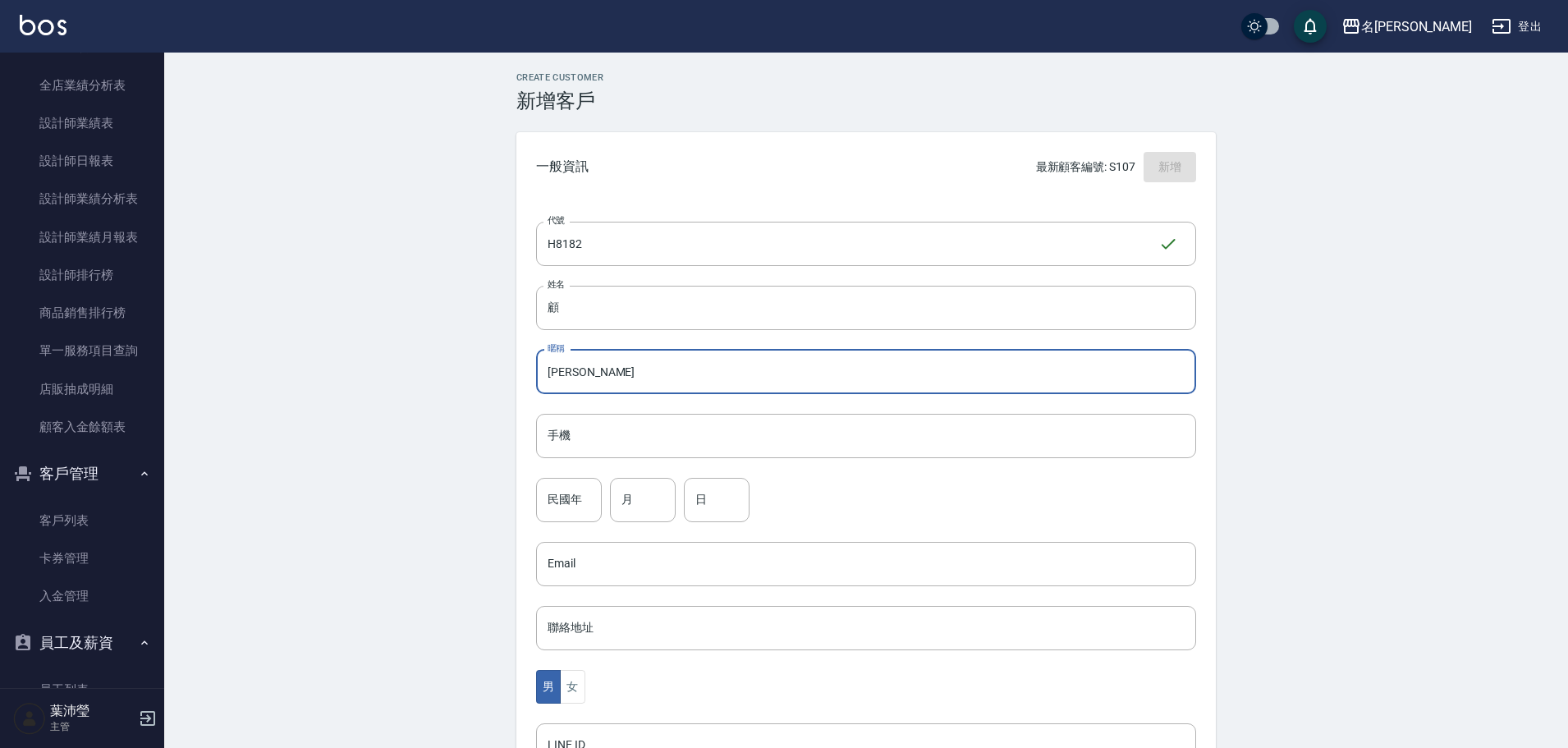
type input "玲嘉"
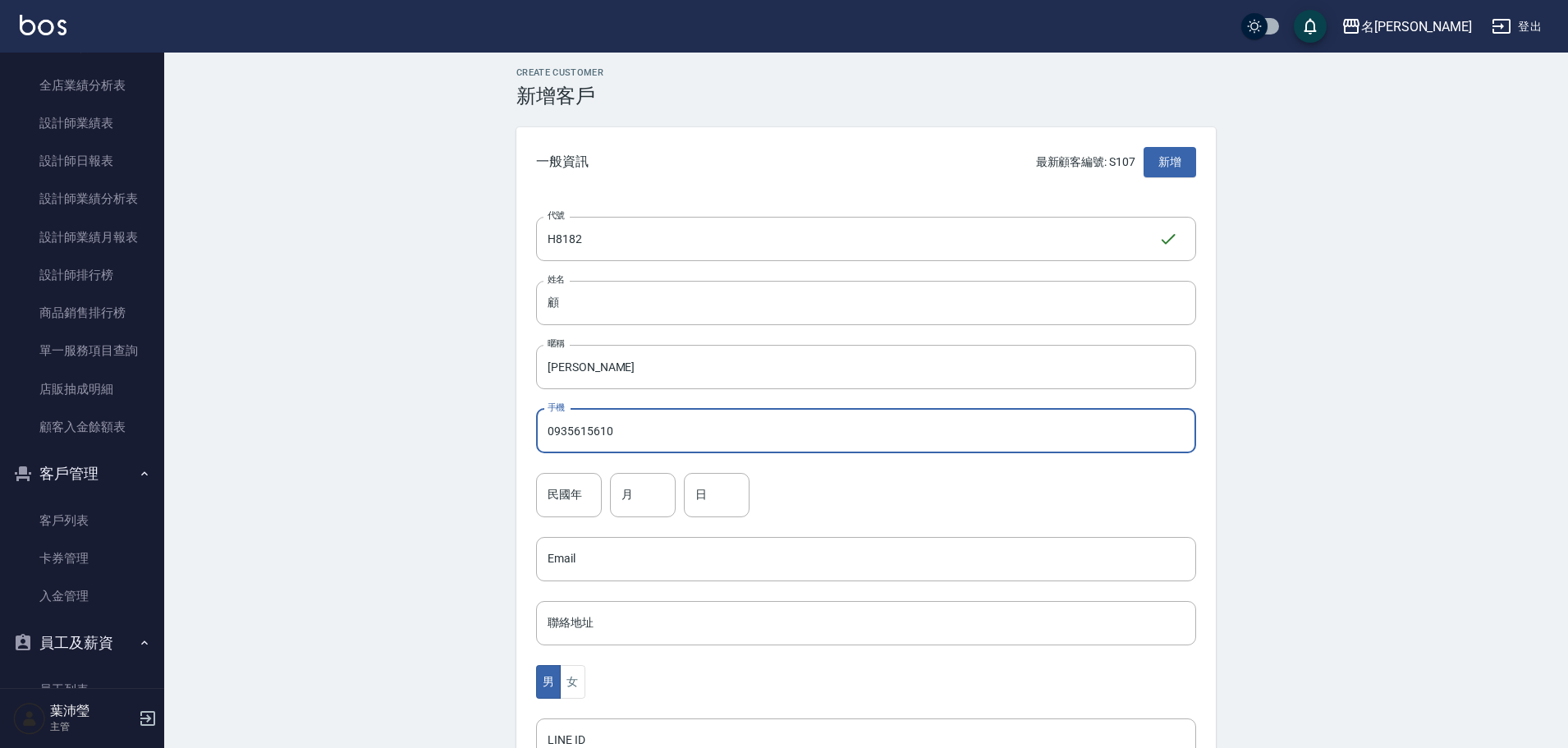
scroll to position [321, 0]
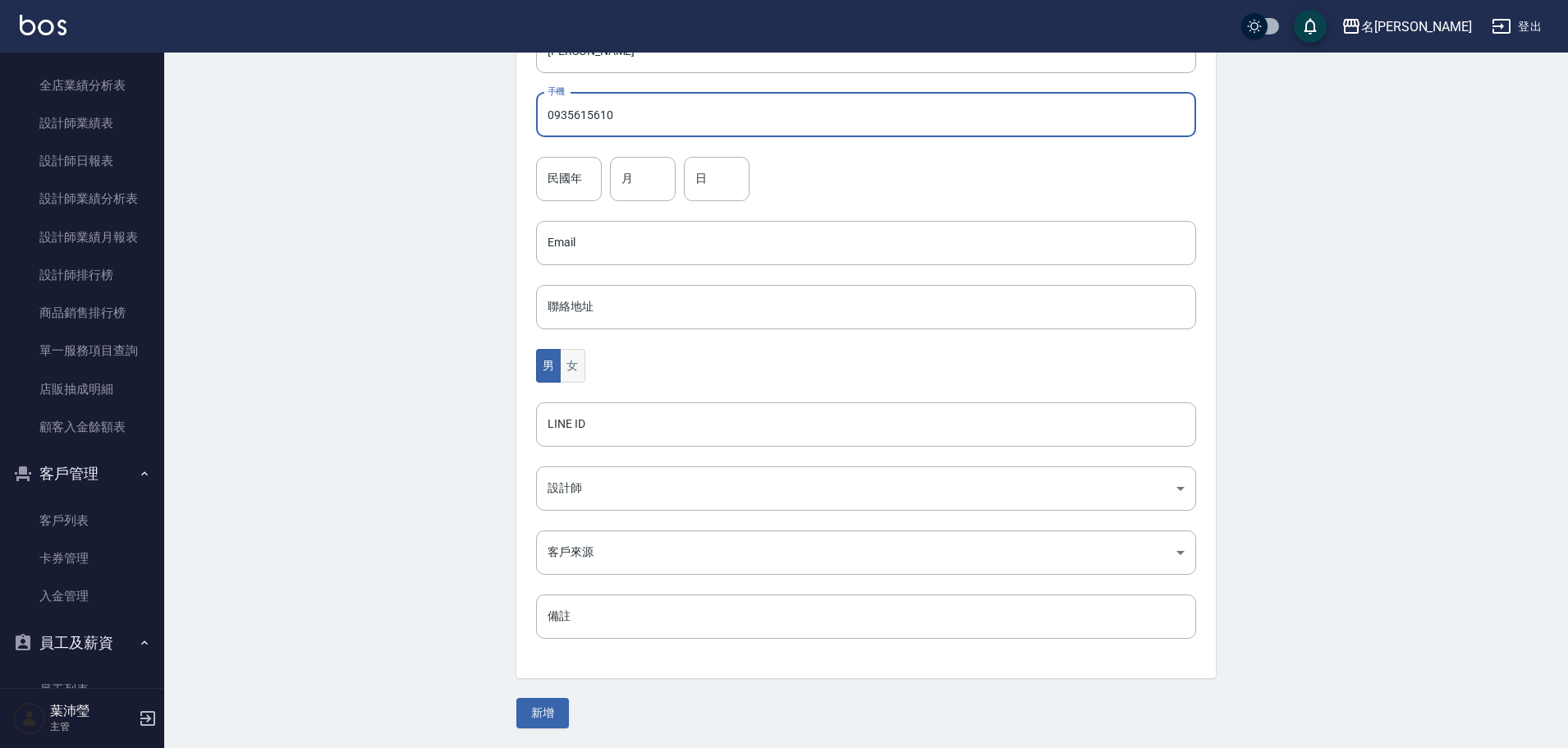
type input "0935615610"
drag, startPoint x: 575, startPoint y: 358, endPoint x: 583, endPoint y: 434, distance: 76.4
click at [576, 324] on button "女" at bounding box center [571, 365] width 24 height 34
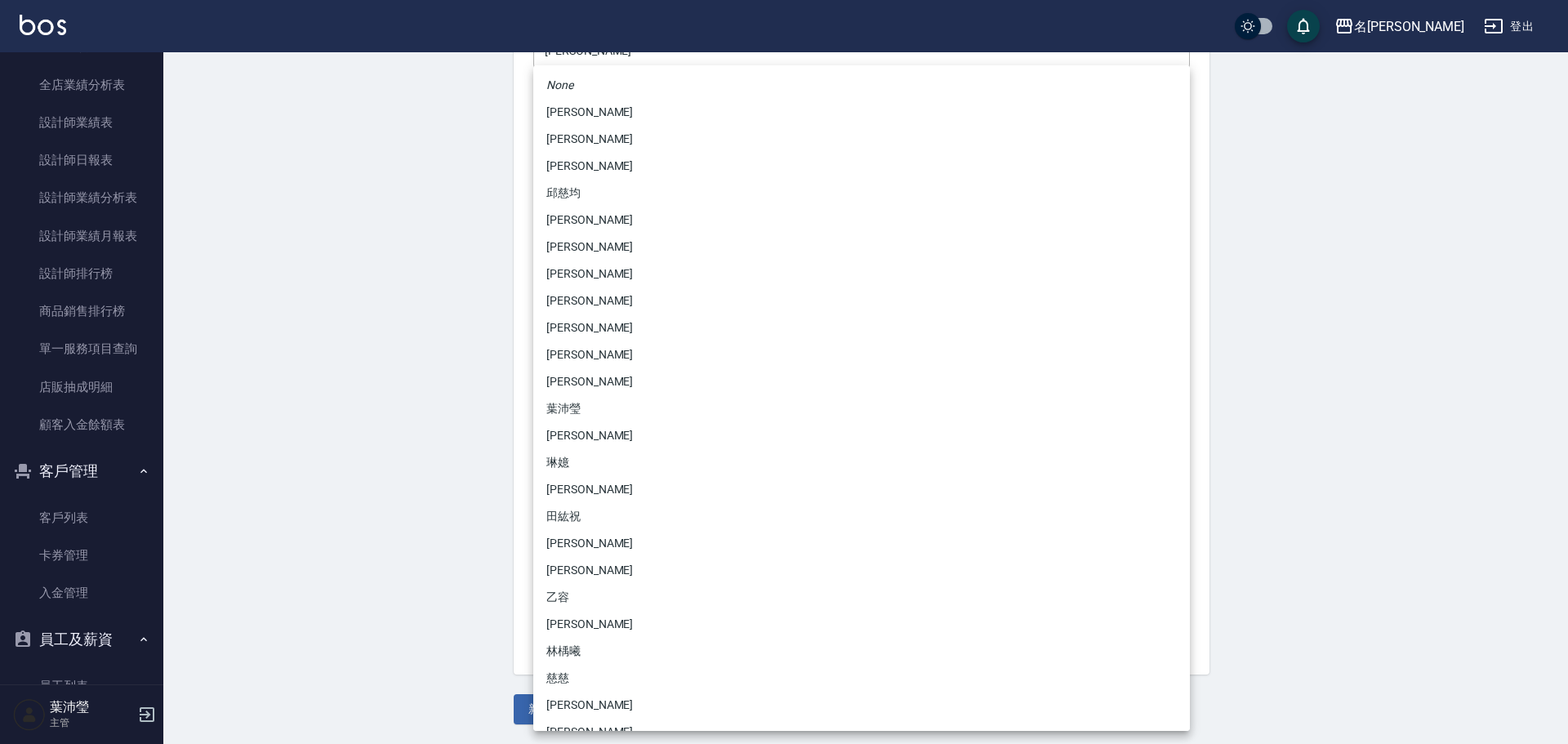
click at [626, 322] on body "名留龍江 登出 櫃檯作業 打帳單 帳單列表 現金收支登錄 高階收支登錄 材料自購登錄 每日結帳 排班表 現場電腦打卡 預約管理 預約管理 單日預約紀錄 單週預…" at bounding box center [784, 212] width 1568 height 1063
click at [592, 322] on li "張文馨" at bounding box center [861, 570] width 657 height 27
type input "06f8e310-f28a-43ed-ba7b-6ecf0e483b1b"
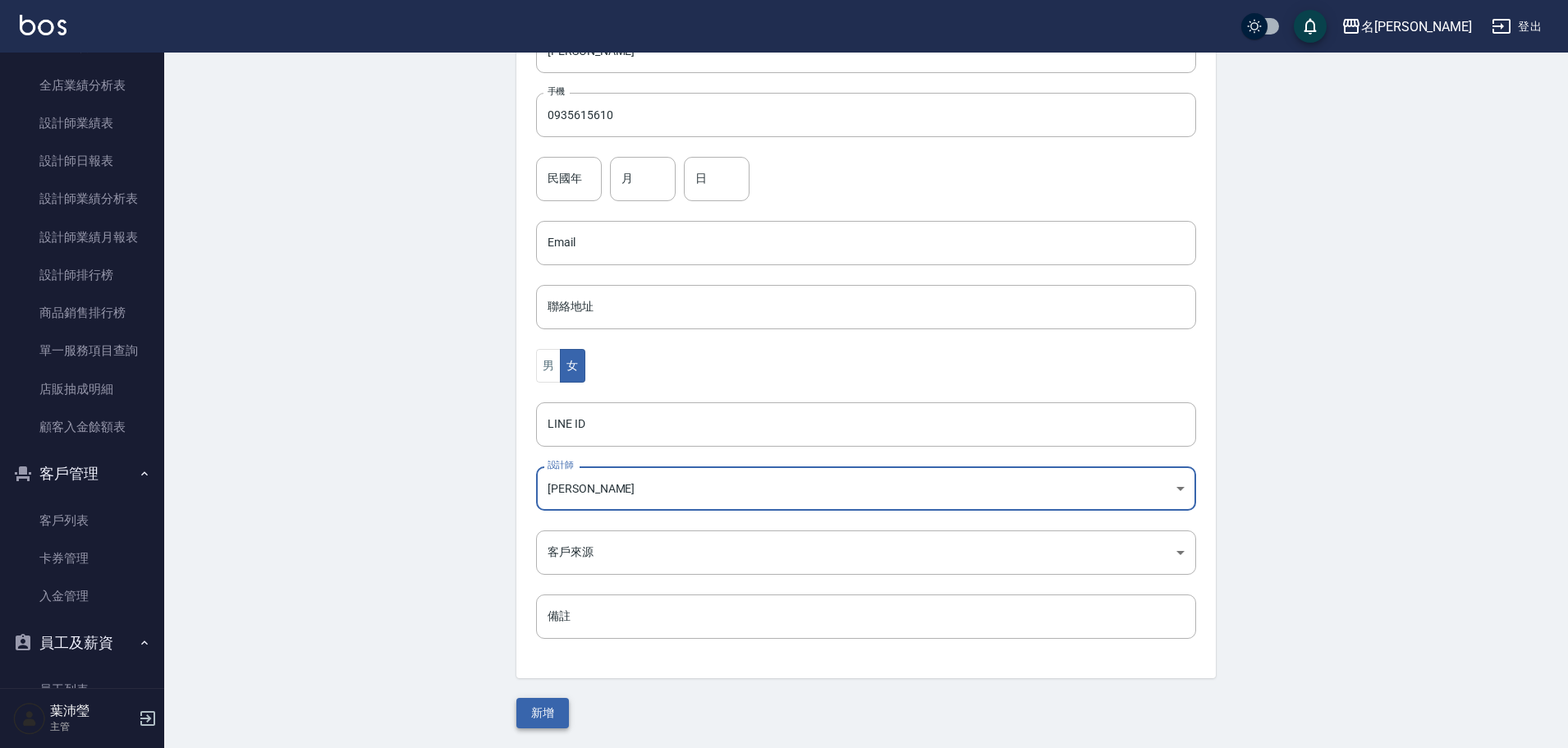
click at [534, 324] on button "新增" at bounding box center [542, 712] width 52 height 30
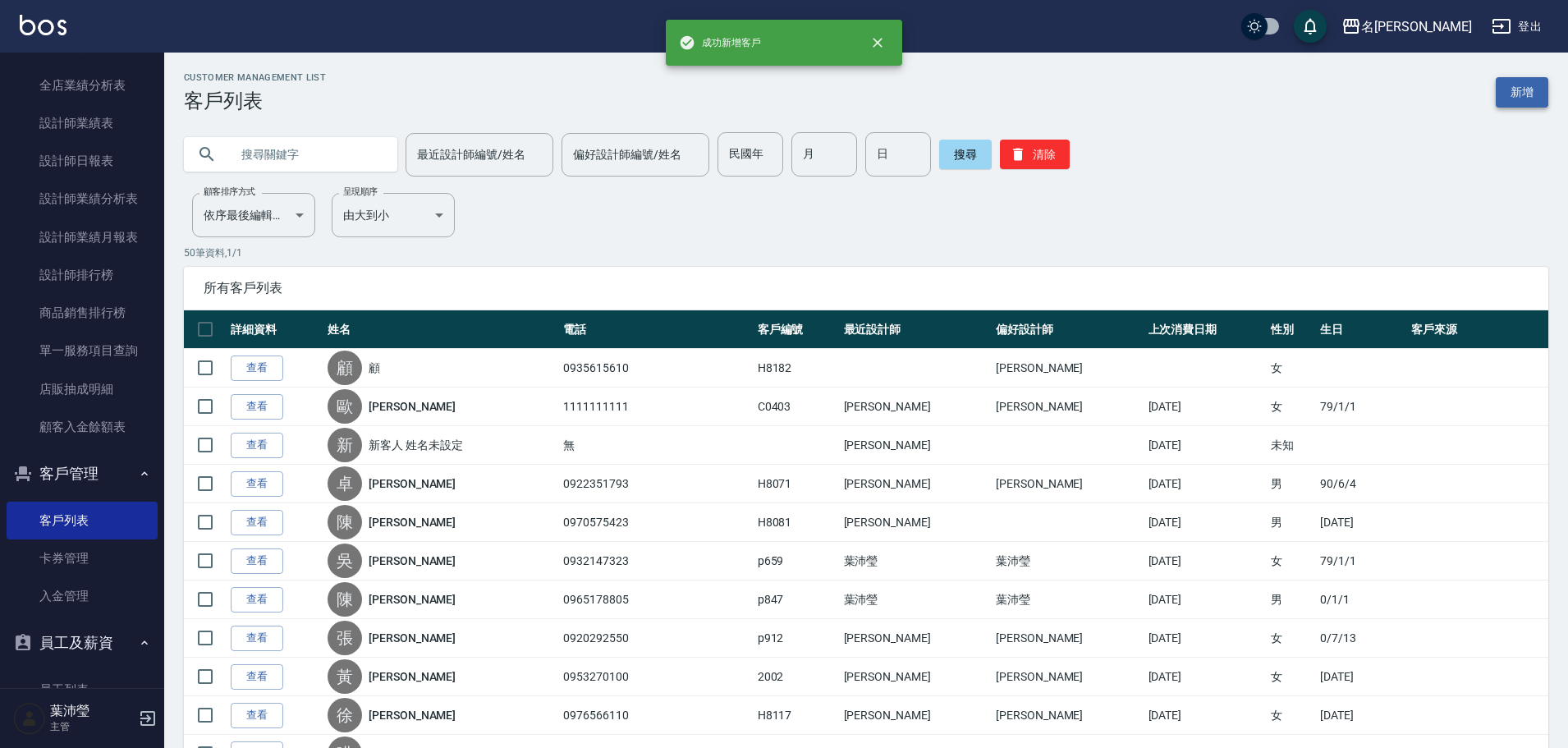
click at [769, 87] on link "新增" at bounding box center [1522, 92] width 52 height 30
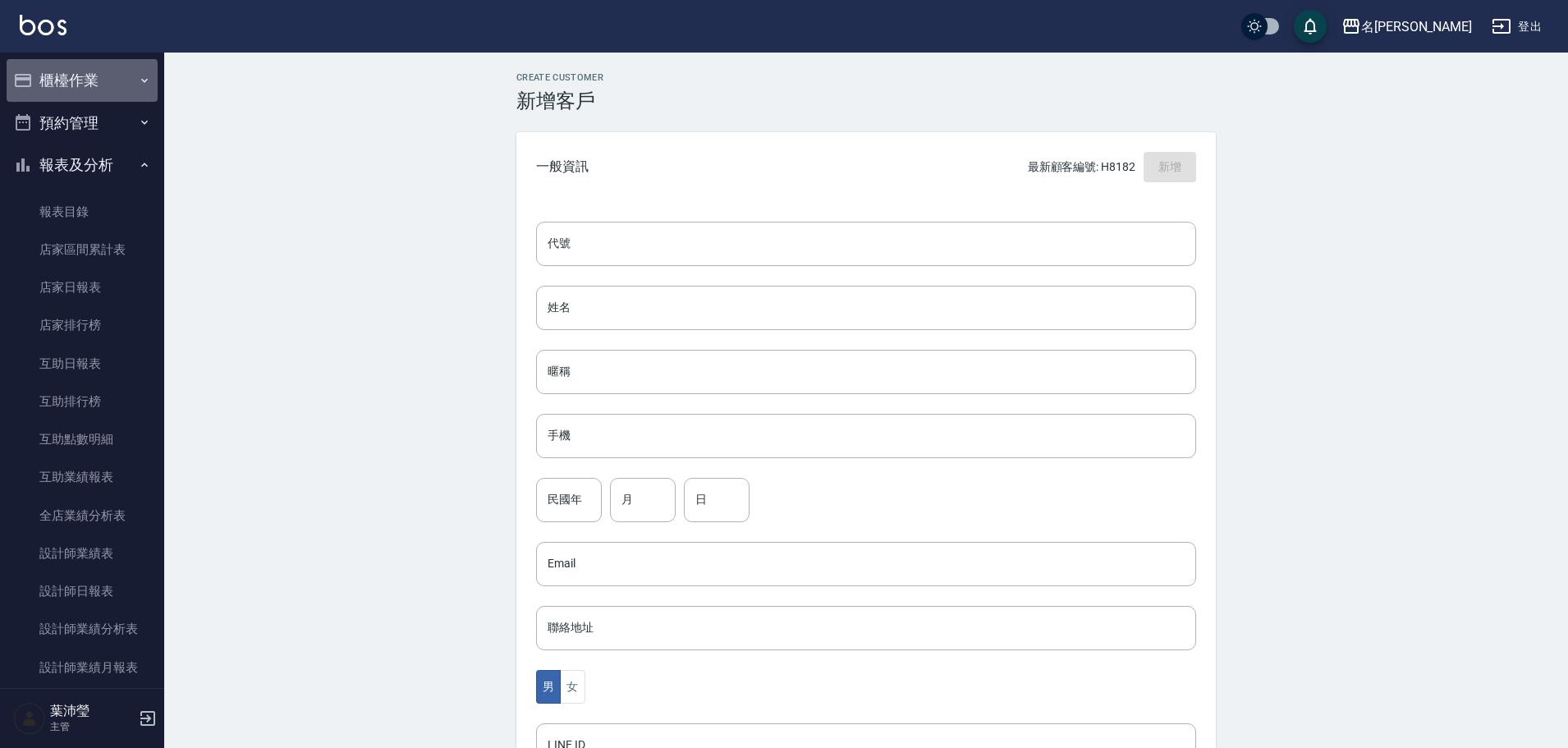
click at [95, 73] on button "櫃檯作業" at bounding box center [82, 80] width 151 height 43
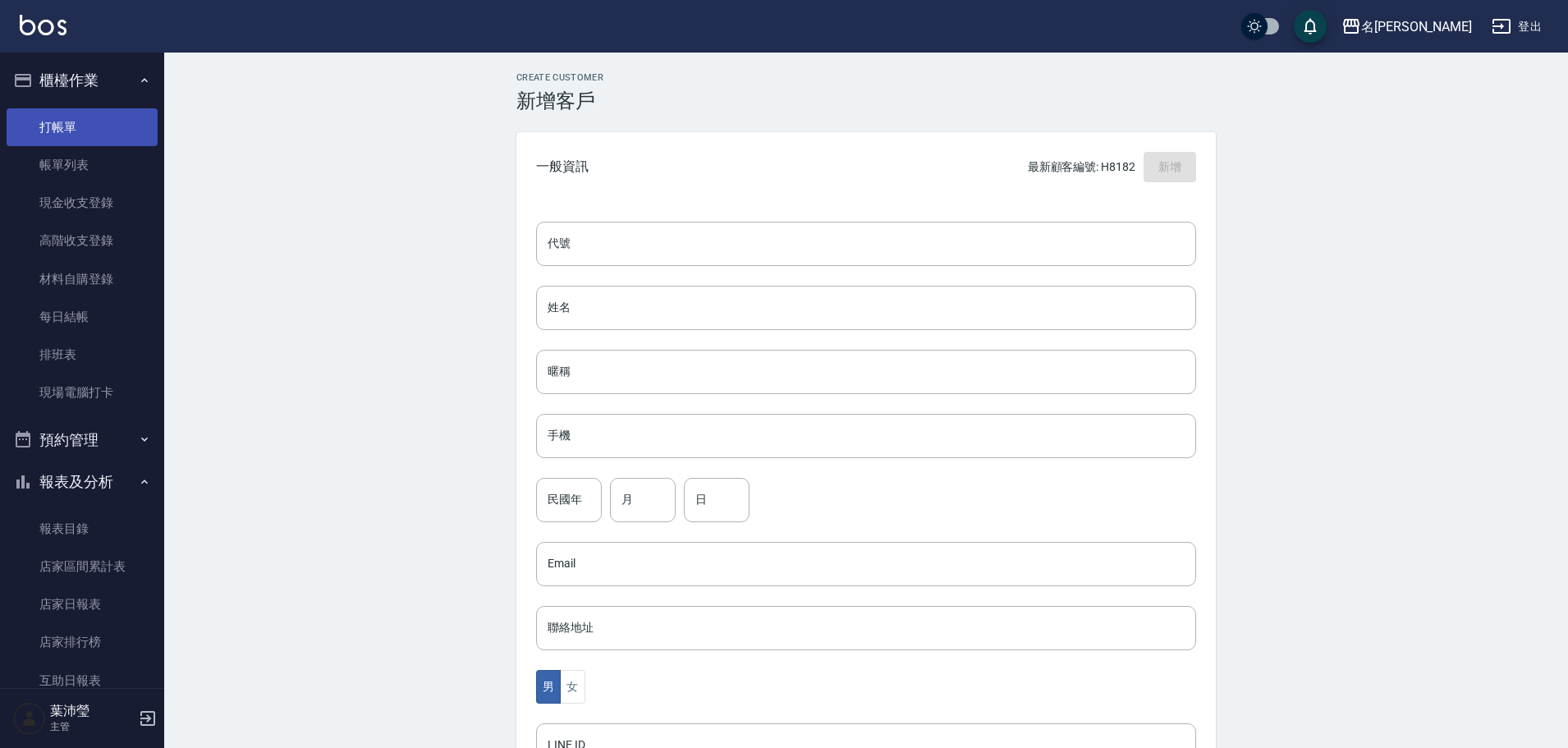
click at [94, 117] on link "打帳單" at bounding box center [82, 127] width 151 height 38
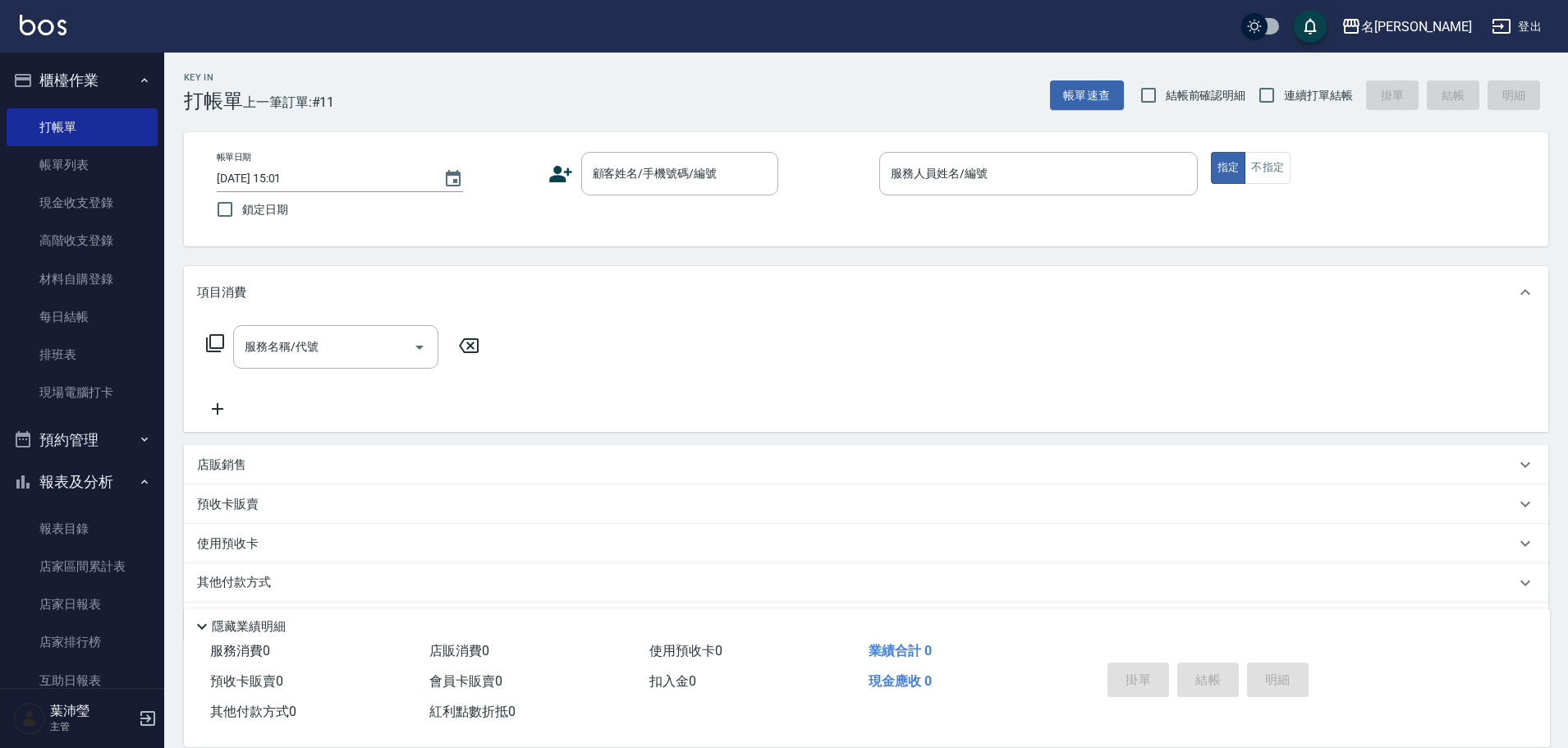
click at [721, 150] on div "帳單日期 2025/10/07 15:01 鎖定日期 顧客姓名/手機號碼/編號 顧客姓名/手機號碼/編號 服務人員姓名/編號 服務人員姓名/編號 指定 不指定" at bounding box center [866, 189] width 1365 height 114
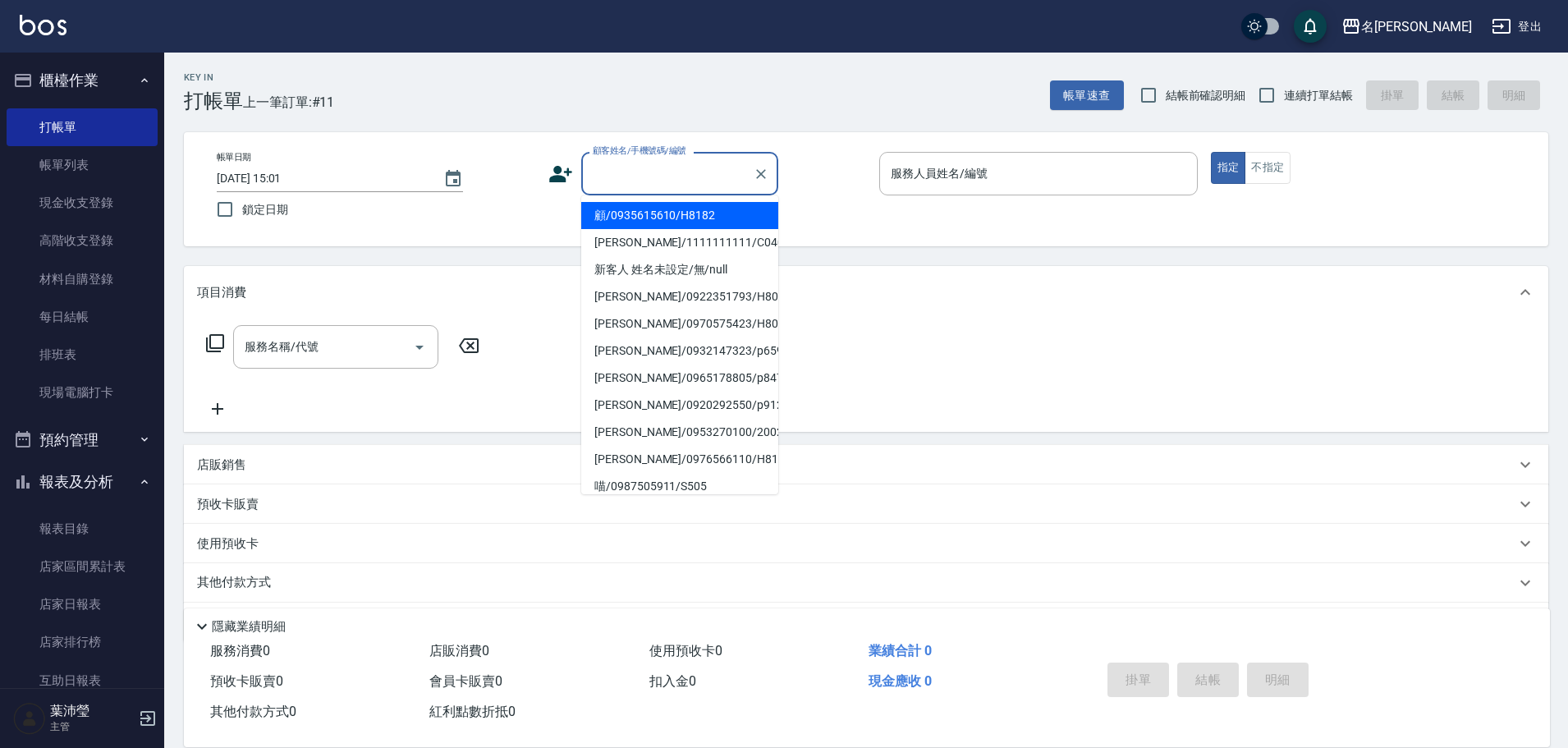
click at [721, 164] on input "顧客姓名/手機號碼/編號" at bounding box center [667, 174] width 158 height 29
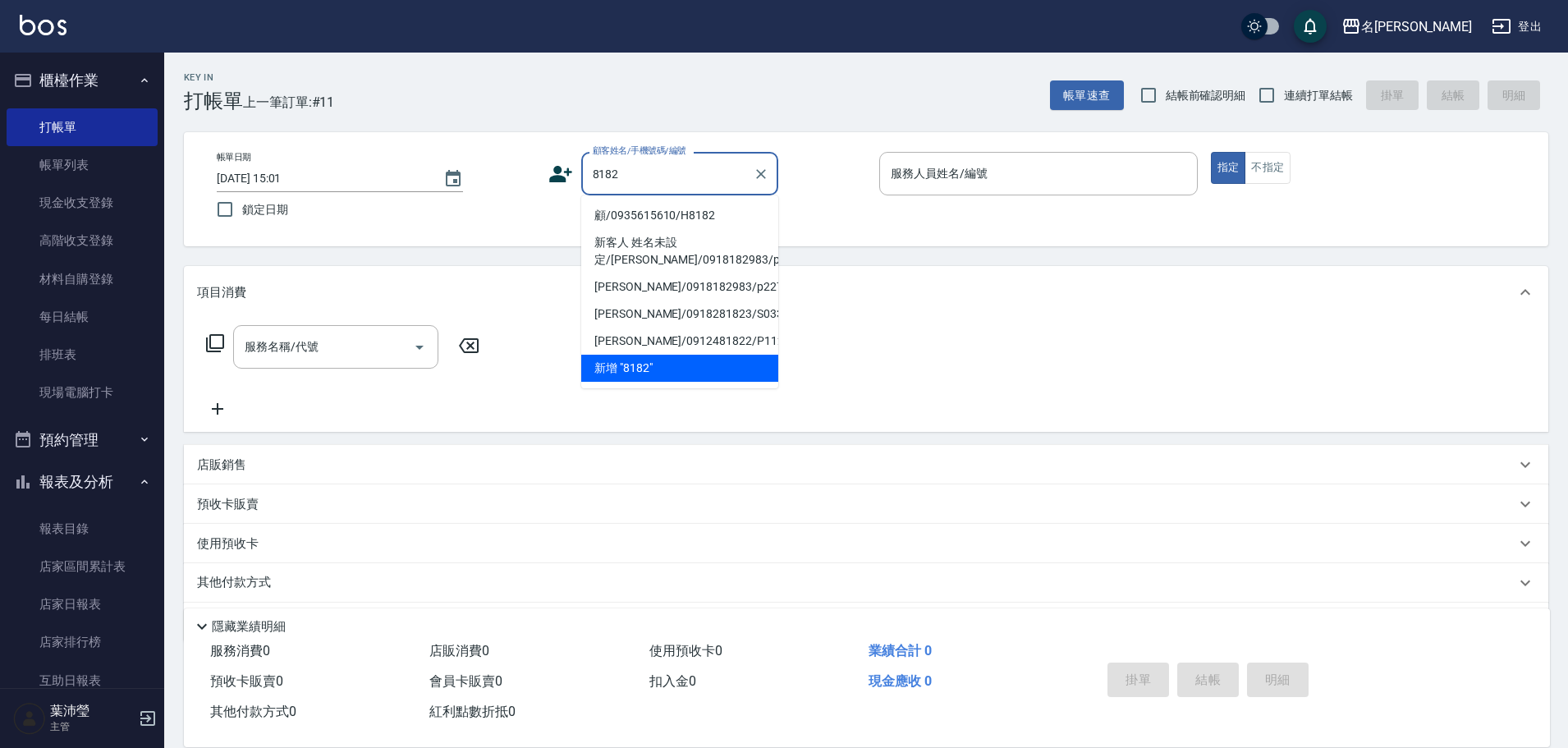
click at [621, 216] on li "顧/0935615610/H8182" at bounding box center [680, 216] width 197 height 27
type input "顧/0935615610/H8182"
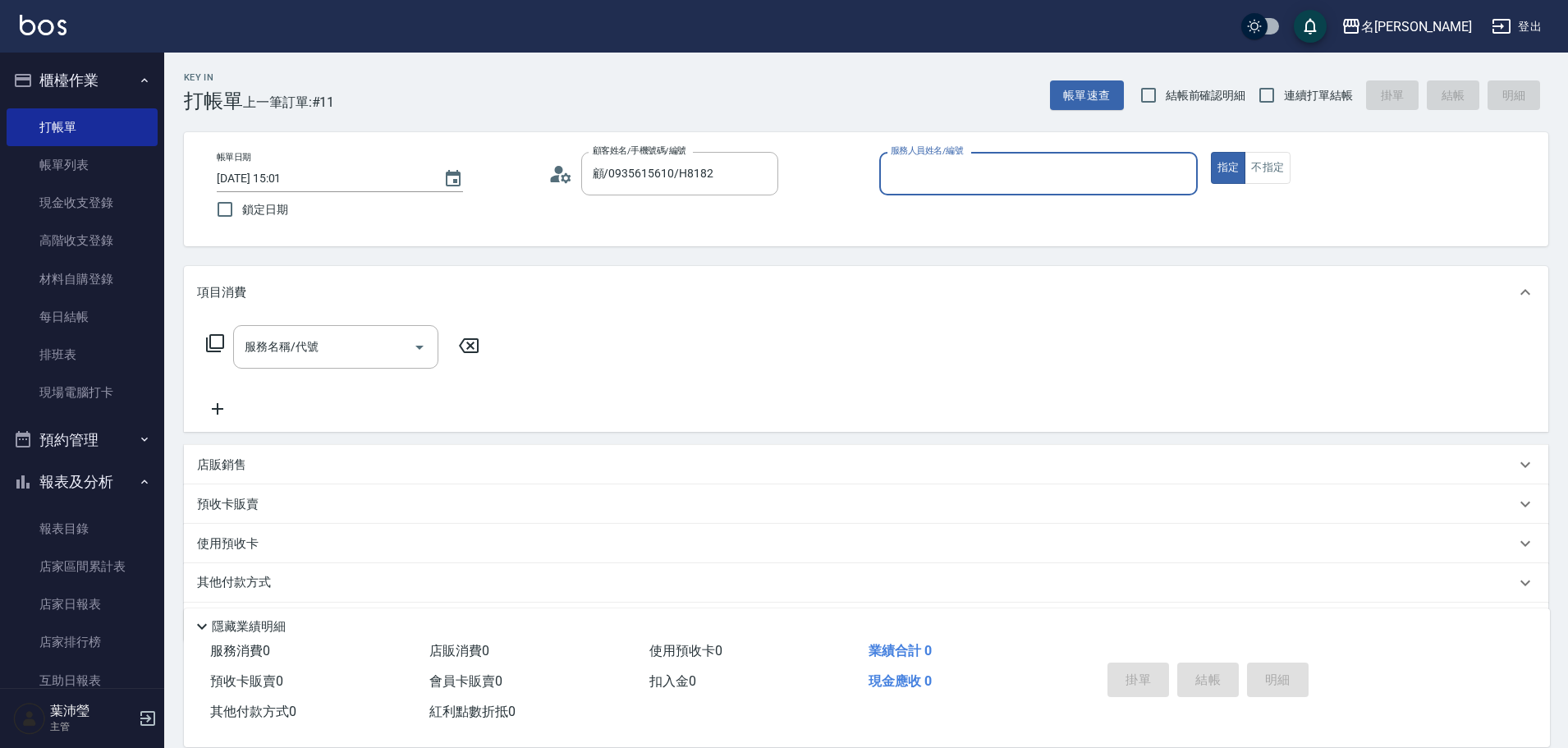
type input "Emma-8"
click at [564, 182] on icon at bounding box center [560, 173] width 24 height 24
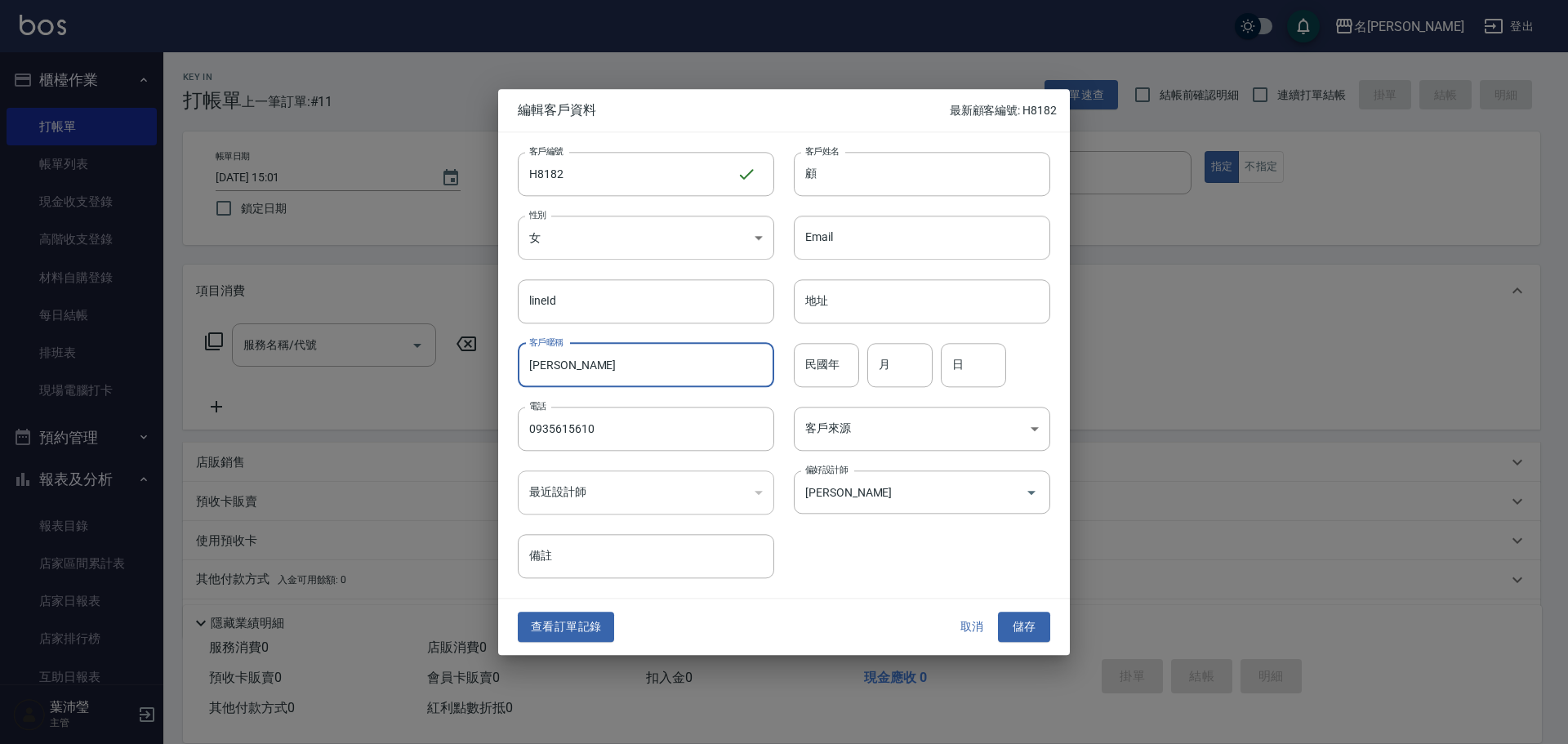
drag, startPoint x: 639, startPoint y: 365, endPoint x: 443, endPoint y: 342, distance: 197.3
click at [443, 322] on div "編輯客戶資料 最新顧客編號: H8182 客戶編號 H8182 ​ 客戶編號 客戶姓名 顧 客戶姓名 性別 女 FEMALE 性別 Email Email l…" at bounding box center [784, 372] width 1568 height 744
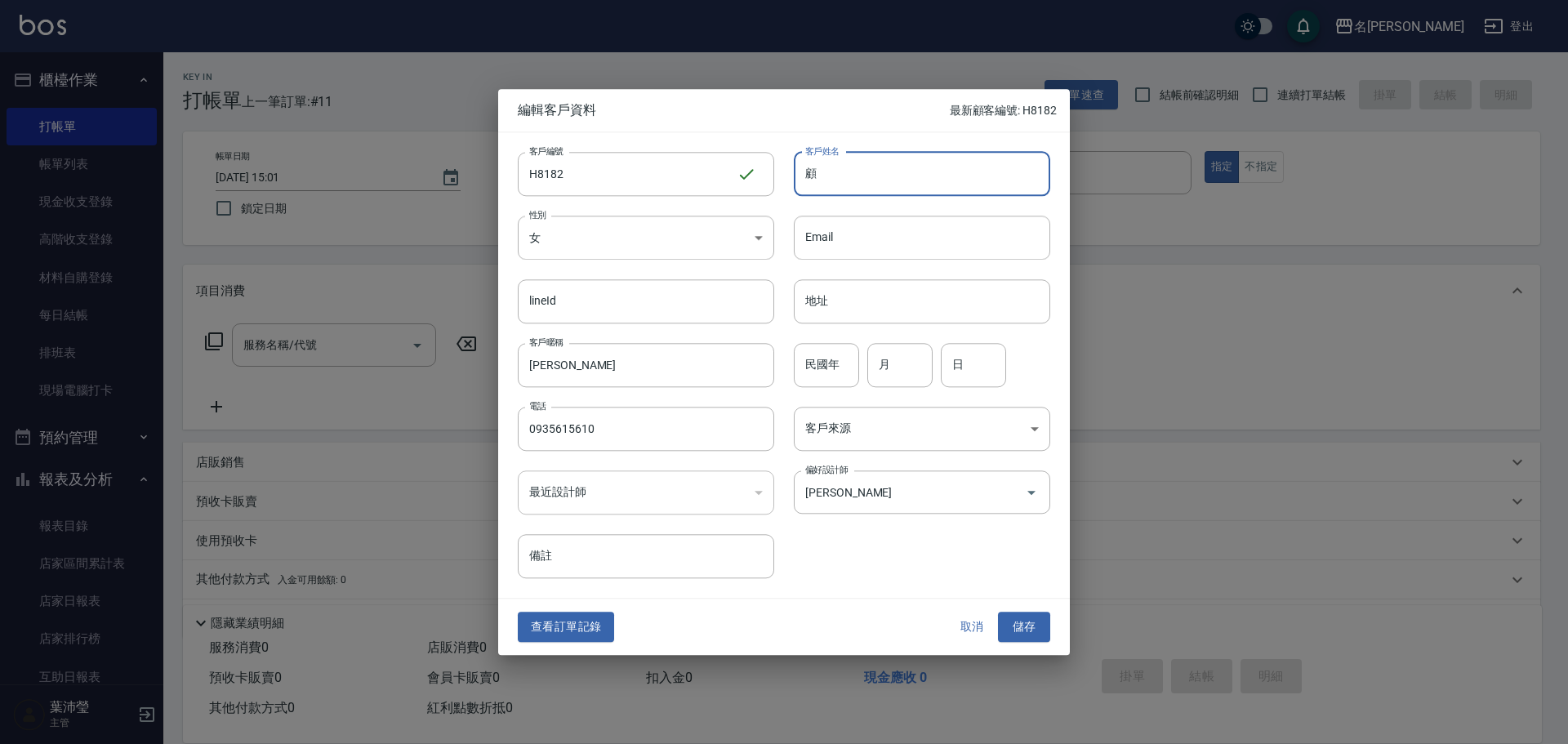
click at [764, 180] on input "顧" at bounding box center [922, 174] width 257 height 44
paste input "玲嘉"
type input "顧玲嘉"
click at [764, 322] on button "儲存" at bounding box center [1024, 627] width 52 height 30
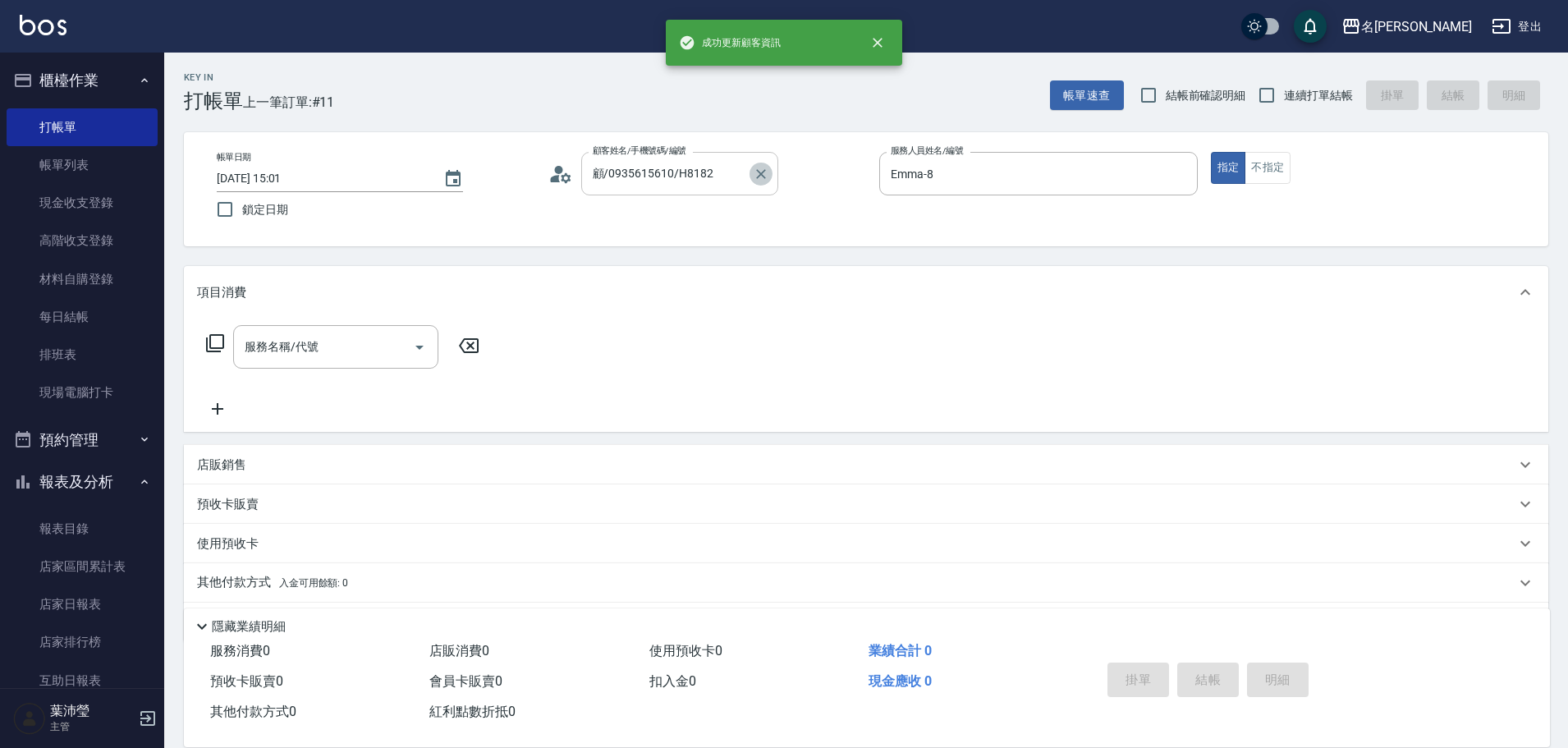
click at [750, 169] on button "Clear" at bounding box center [761, 174] width 23 height 23
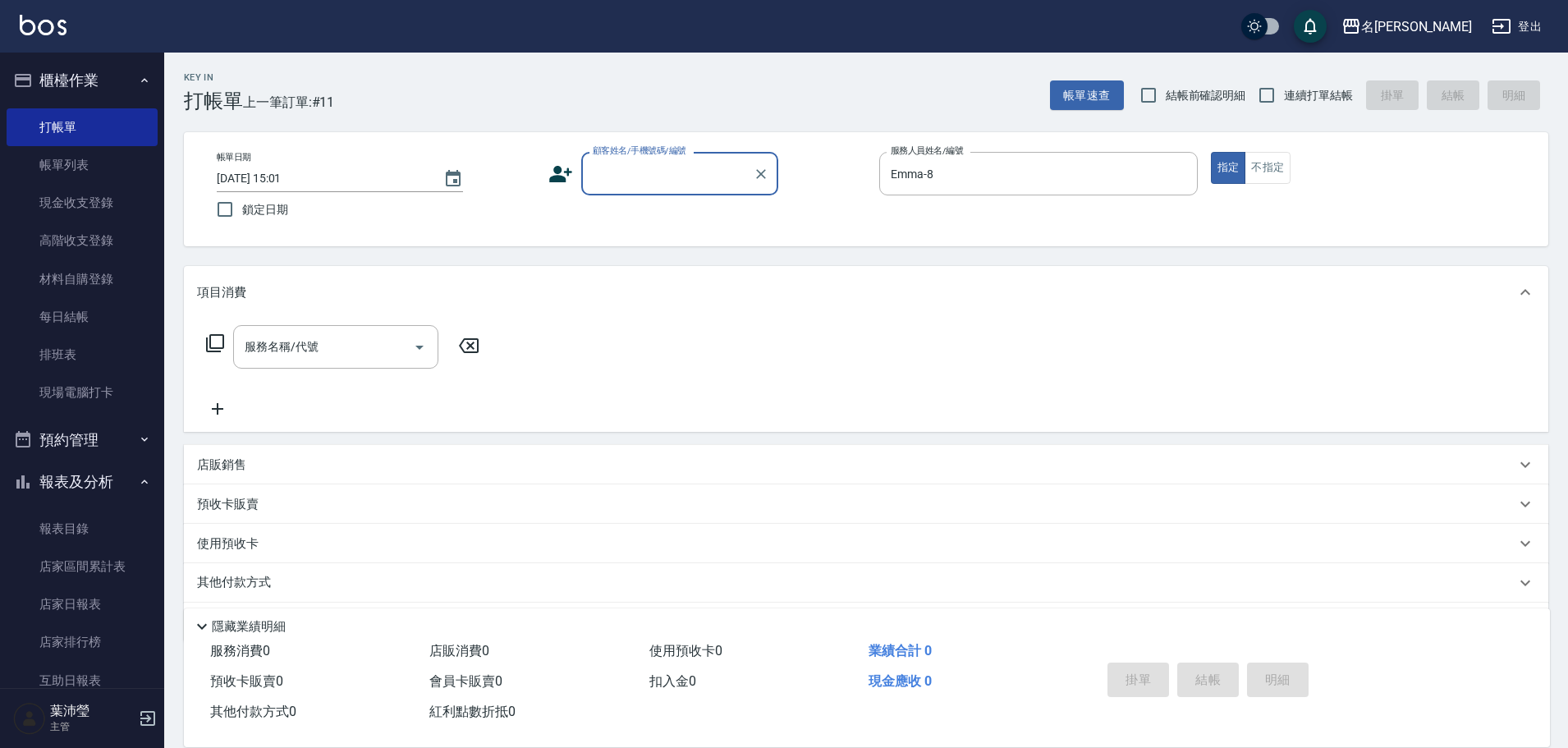
click at [704, 173] on input "顧客姓名/手機號碼/編號" at bounding box center [667, 174] width 158 height 29
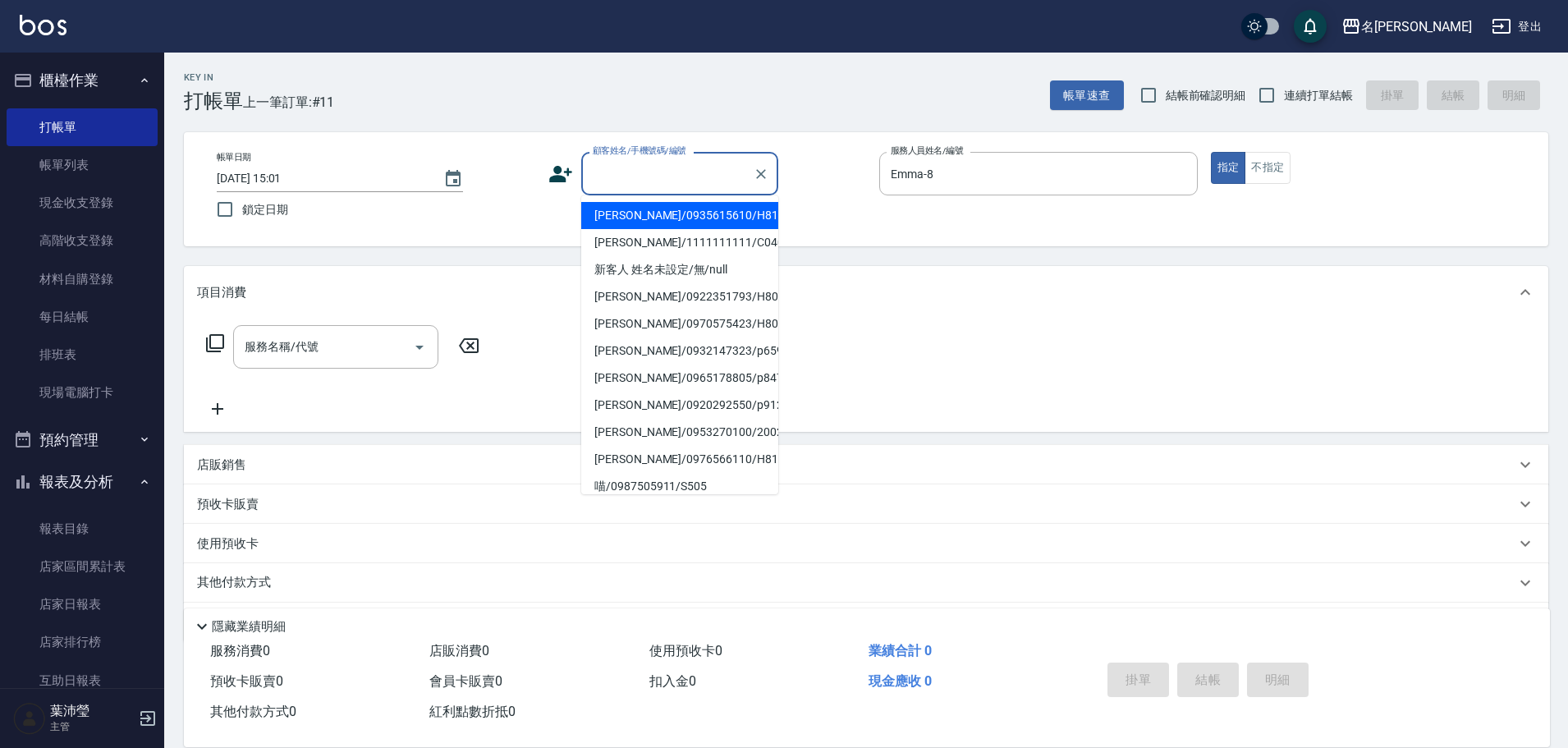
click at [702, 216] on li "顧玲嘉/0935615610/H8182" at bounding box center [680, 216] width 197 height 27
type input "顧玲嘉/0935615610/H8182"
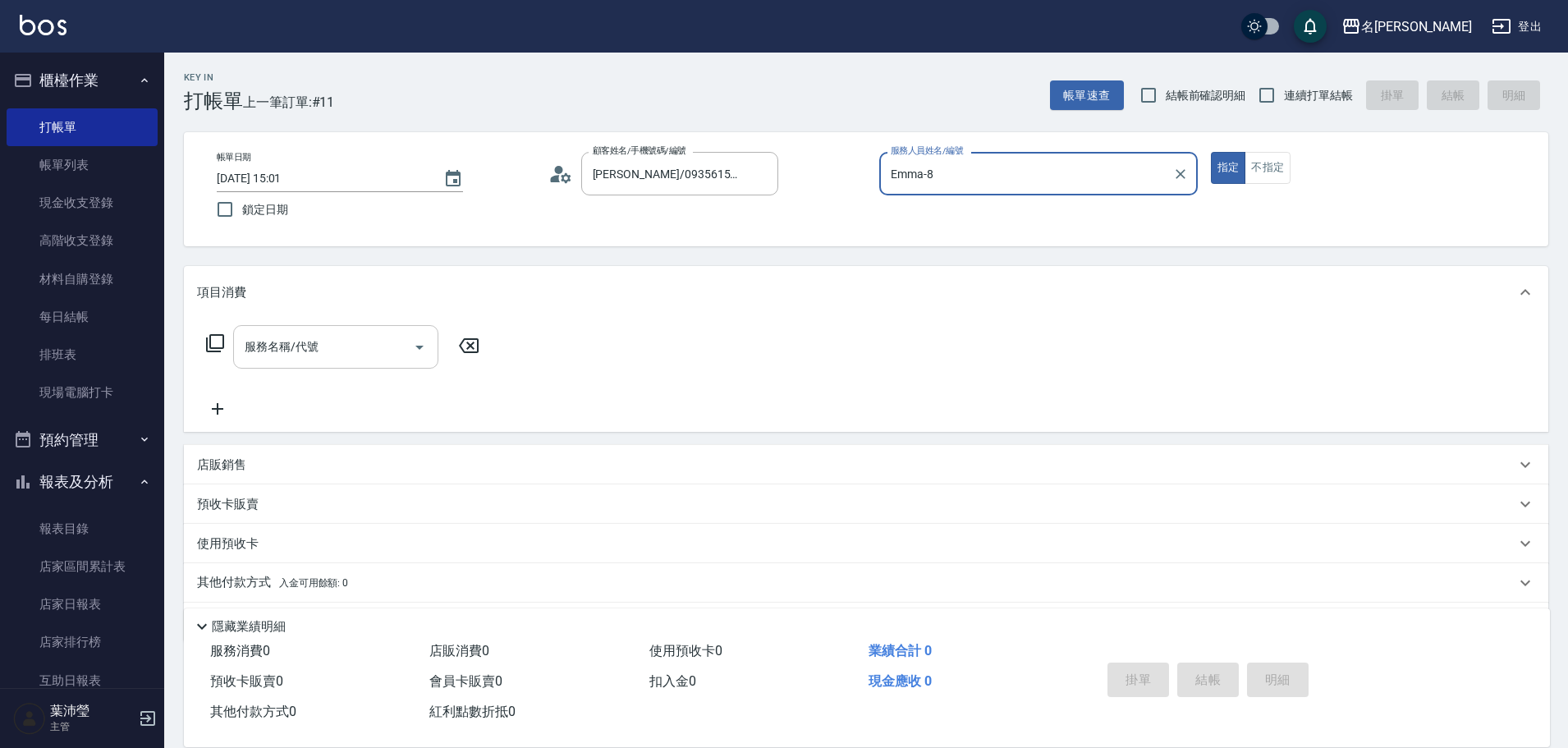
click at [357, 324] on input "服務名稱/代號" at bounding box center [324, 347] width 166 height 29
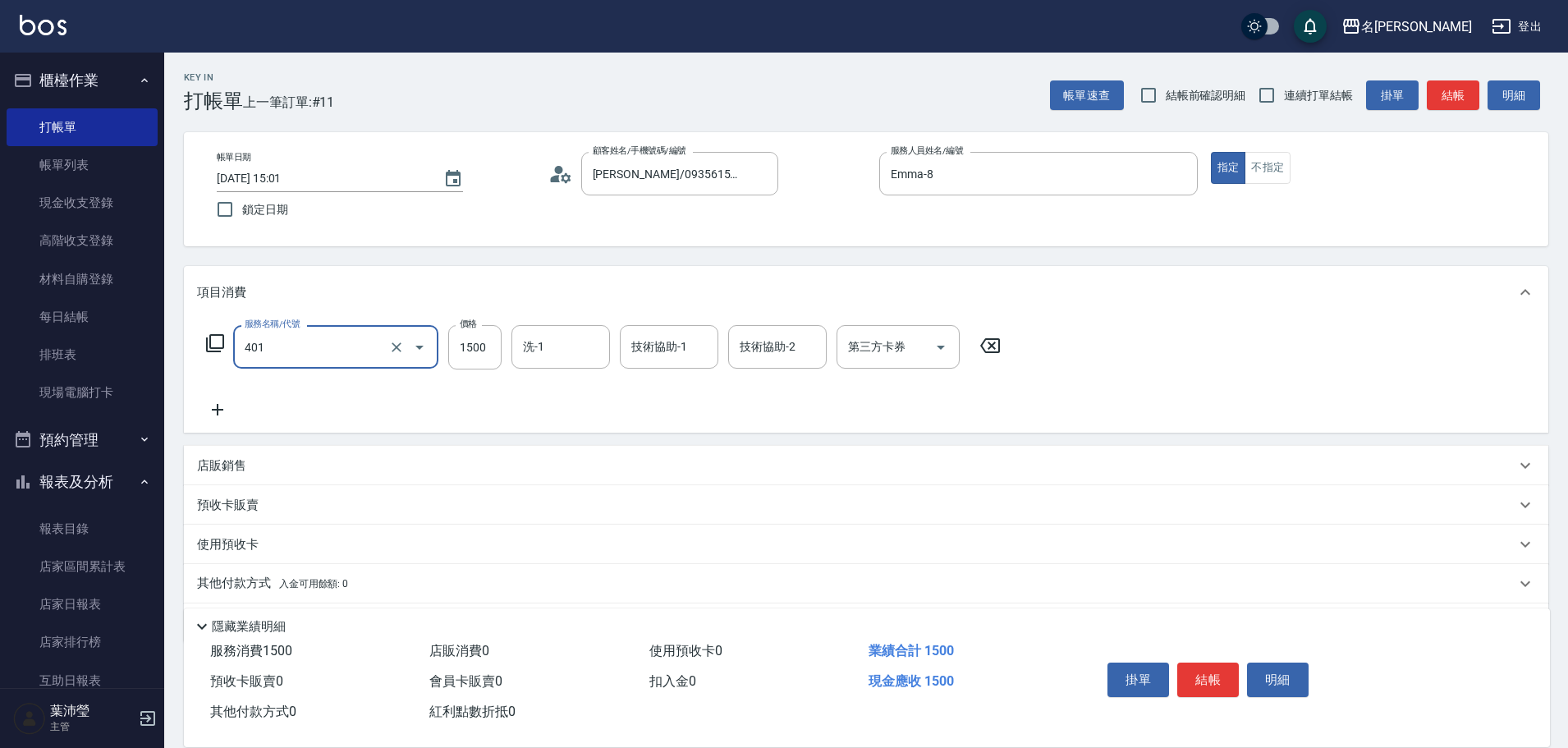
type input "染髮(401)"
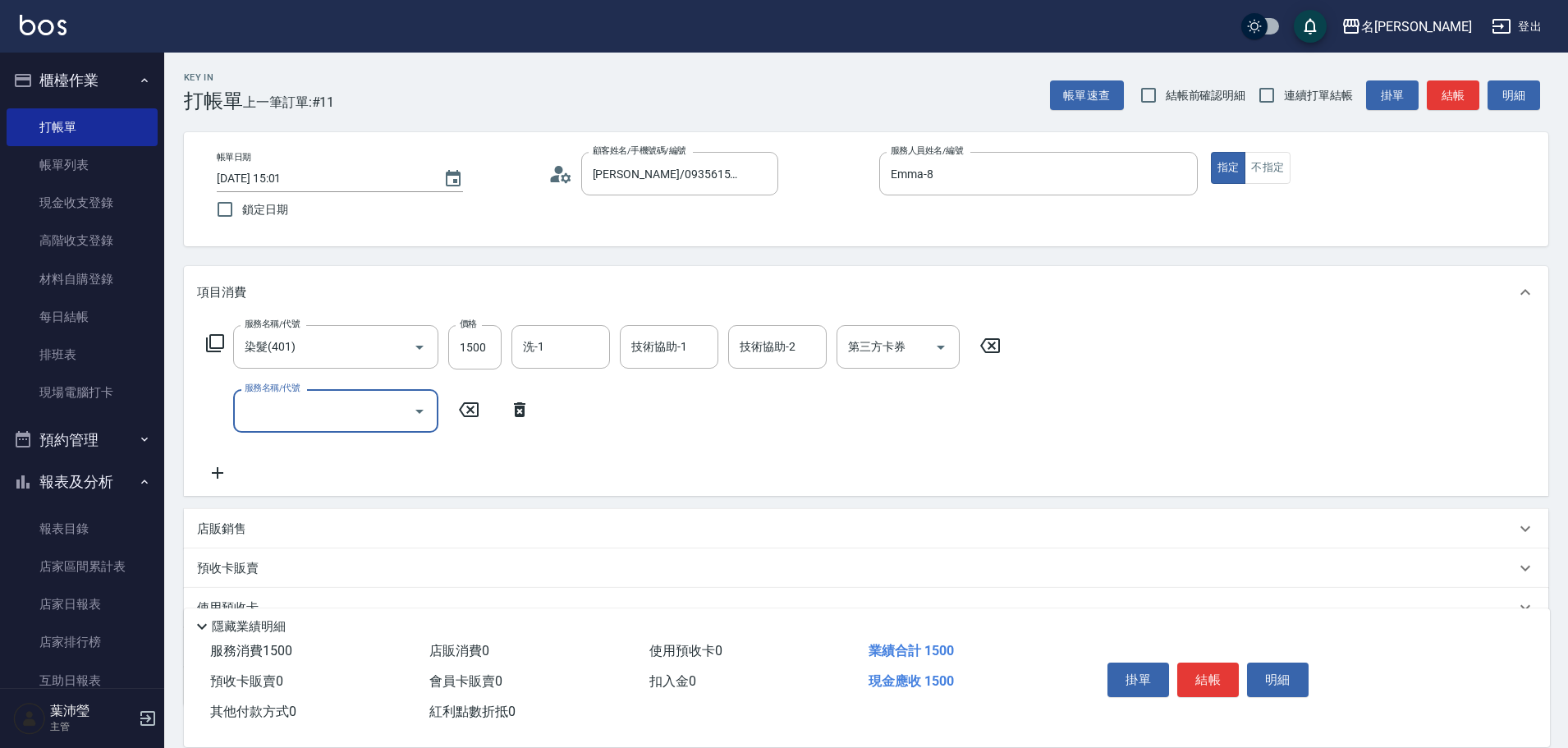
click at [330, 324] on input "服務名稱/代號" at bounding box center [324, 411] width 166 height 29
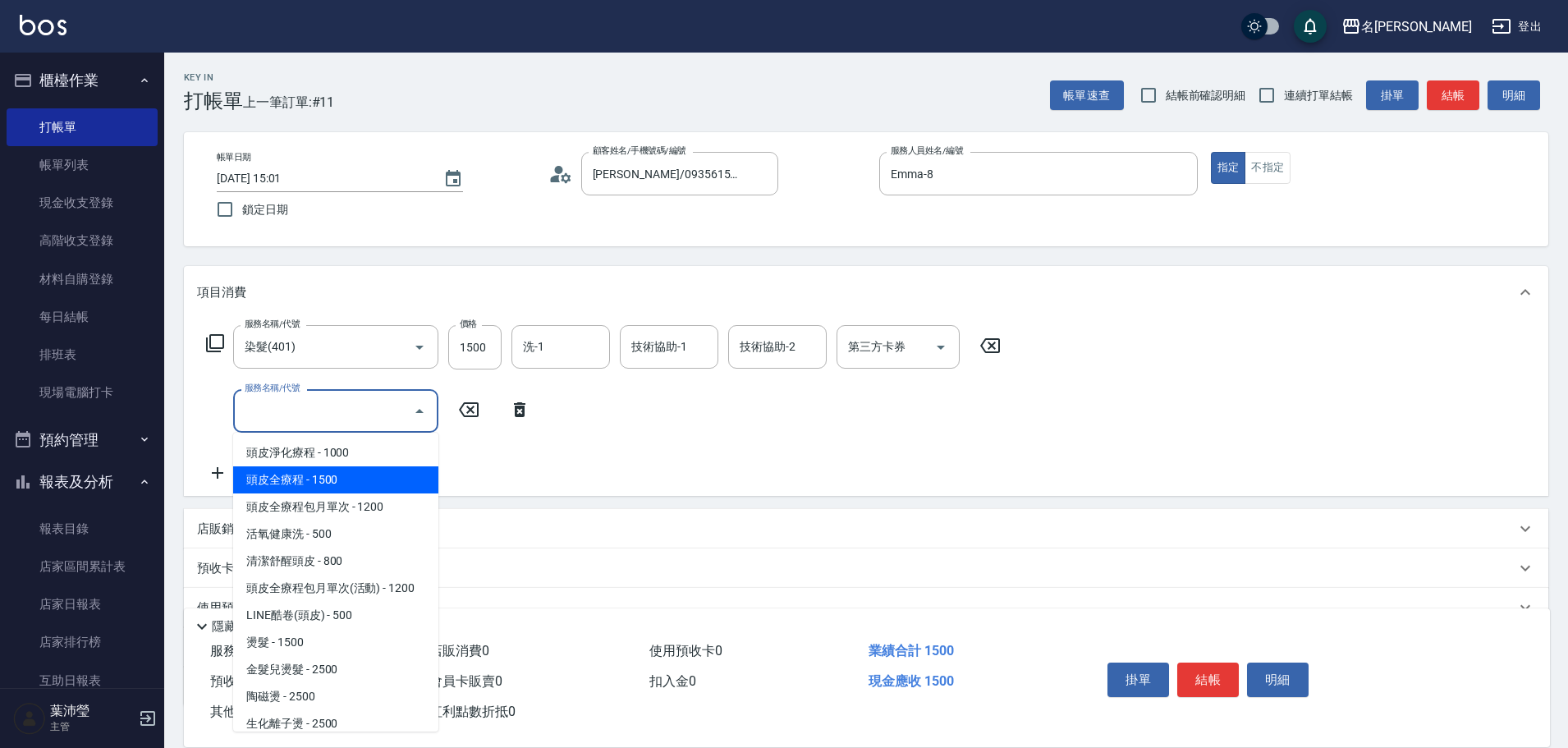
click at [285, 324] on span "頭皮全療程 - 1500" at bounding box center [335, 479] width 205 height 27
type input "頭皮全療程(102)"
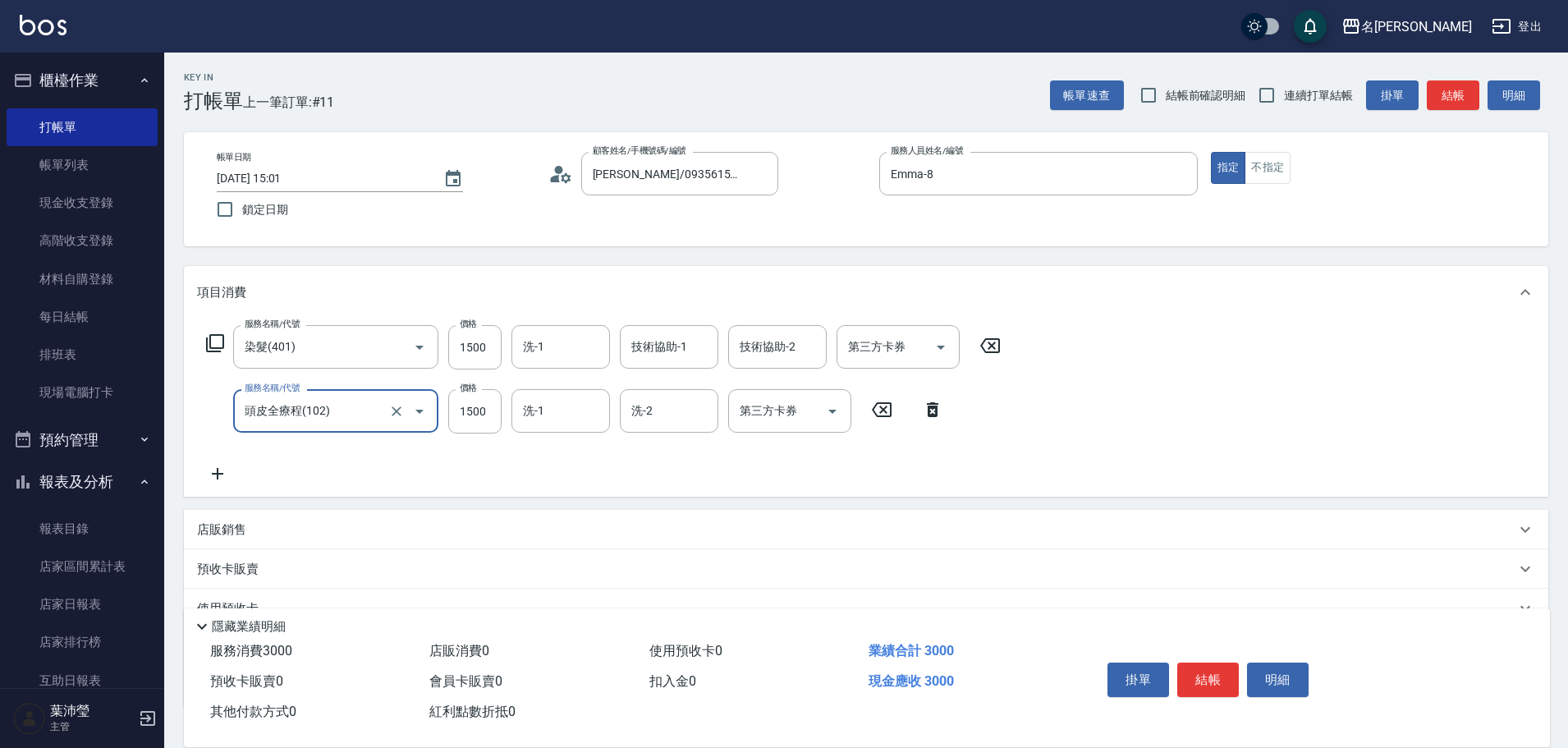
click at [223, 324] on icon at bounding box center [218, 474] width 41 height 19
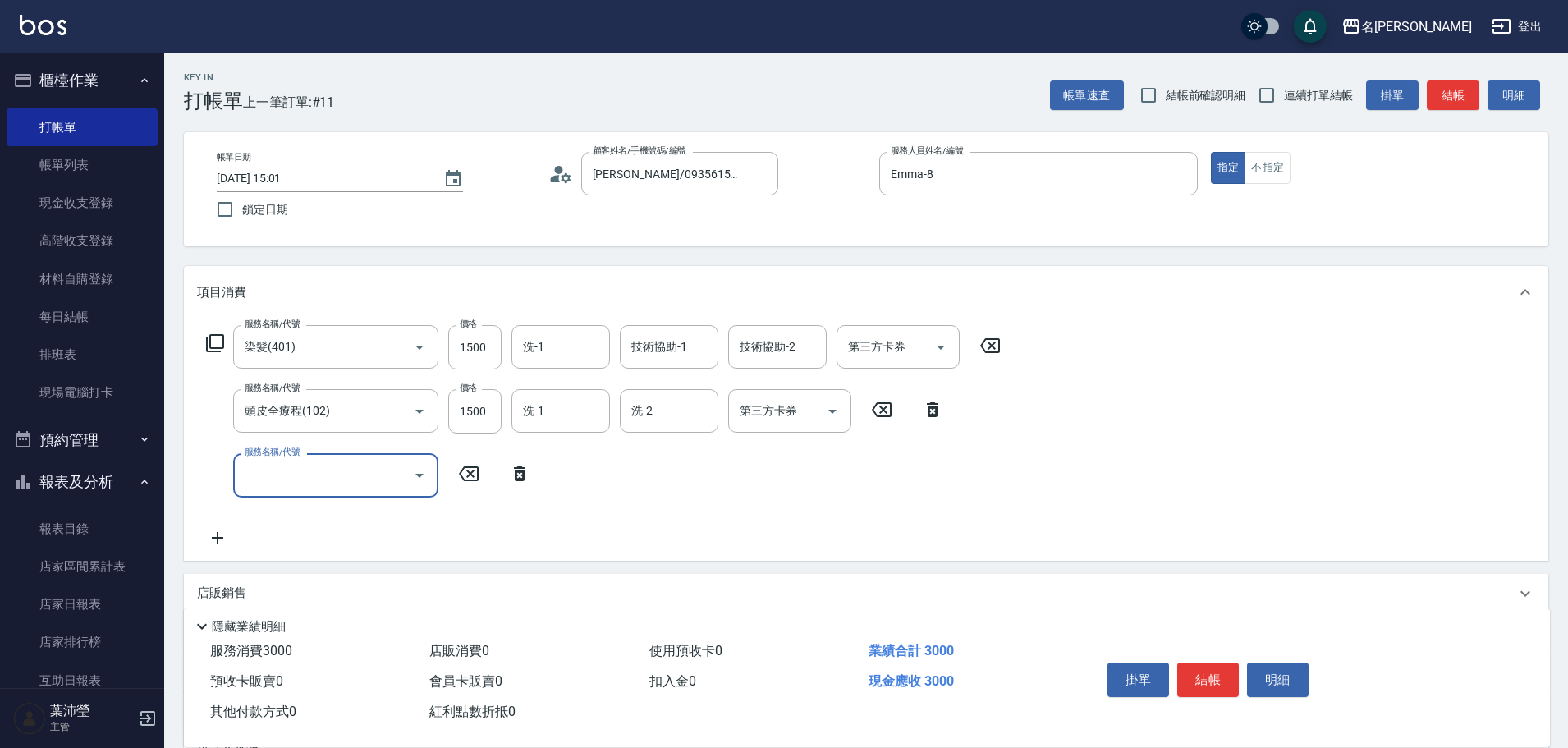
click at [289, 324] on input "服務名稱/代號" at bounding box center [324, 475] width 166 height 29
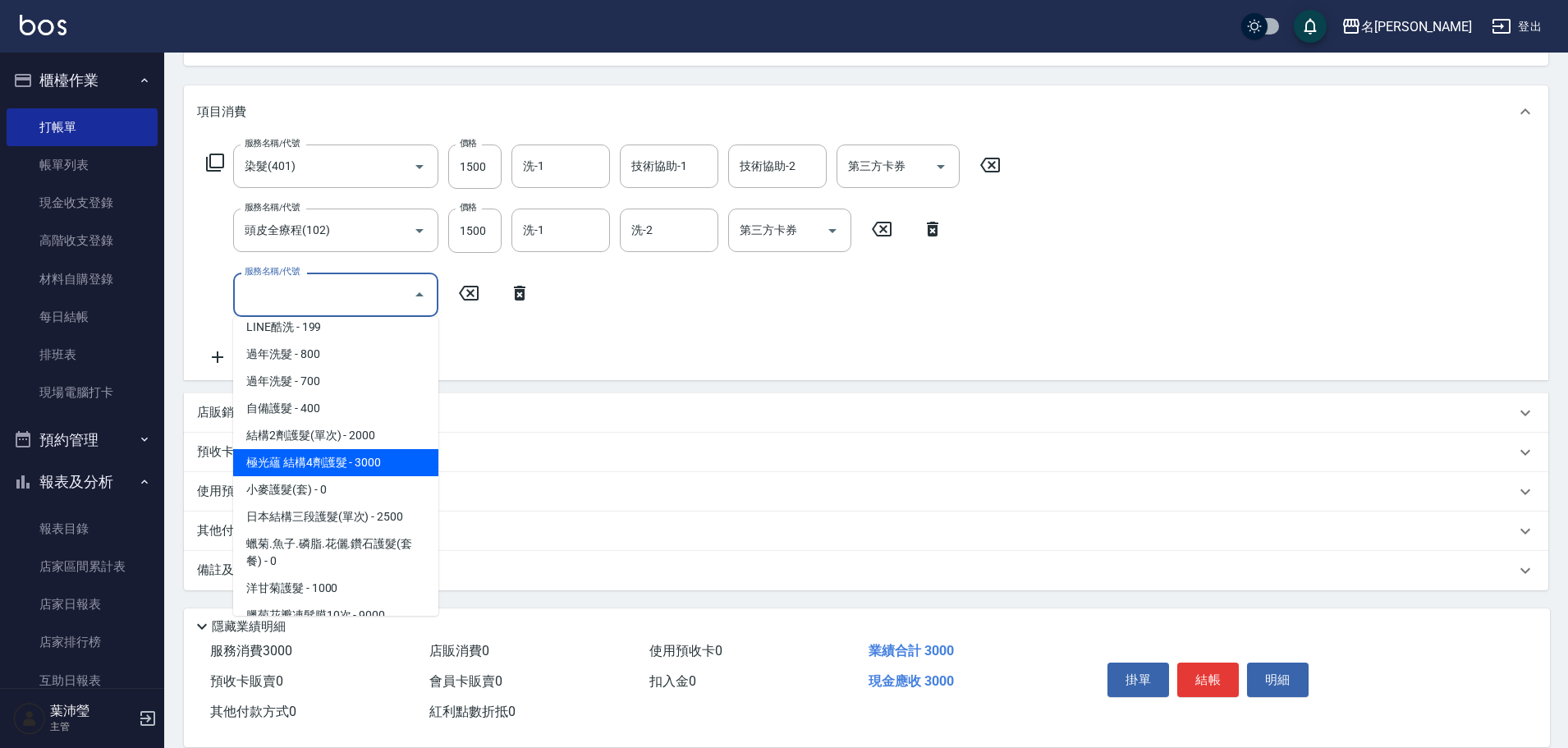
scroll to position [985, 0]
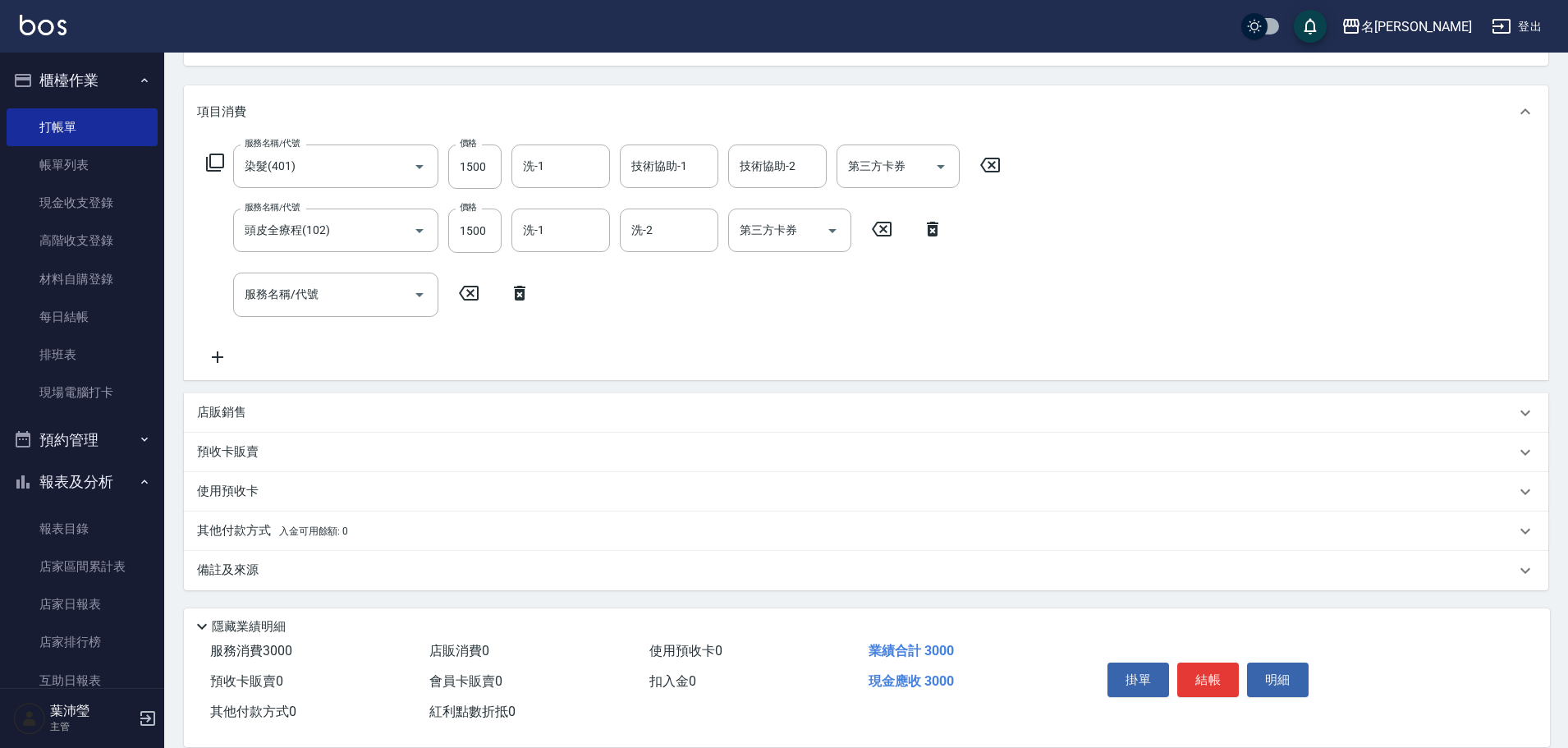
click at [769, 169] on icon at bounding box center [990, 165] width 41 height 19
click at [324, 288] on input "服務名稱/代號" at bounding box center [324, 295] width 166 height 29
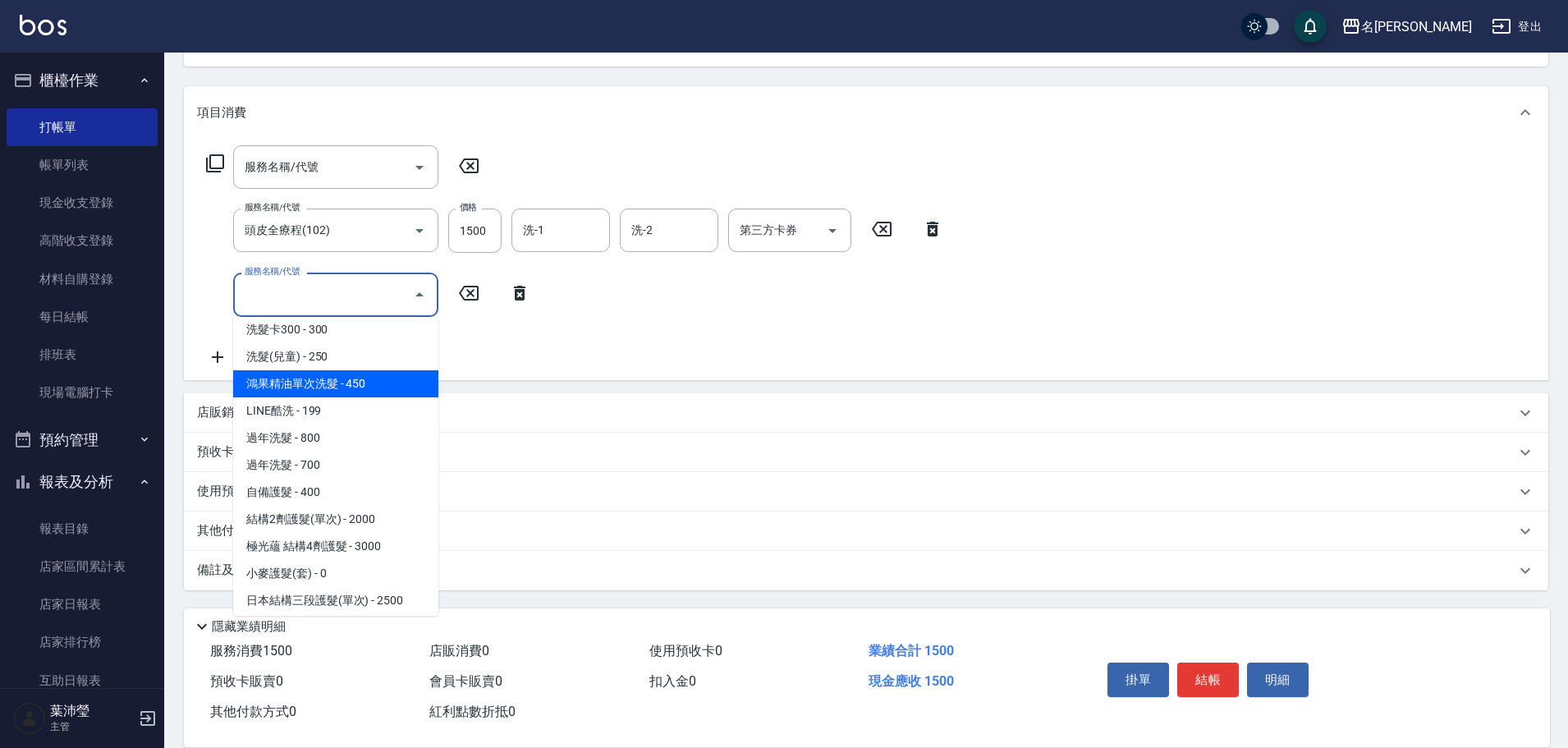
scroll to position [903, 0]
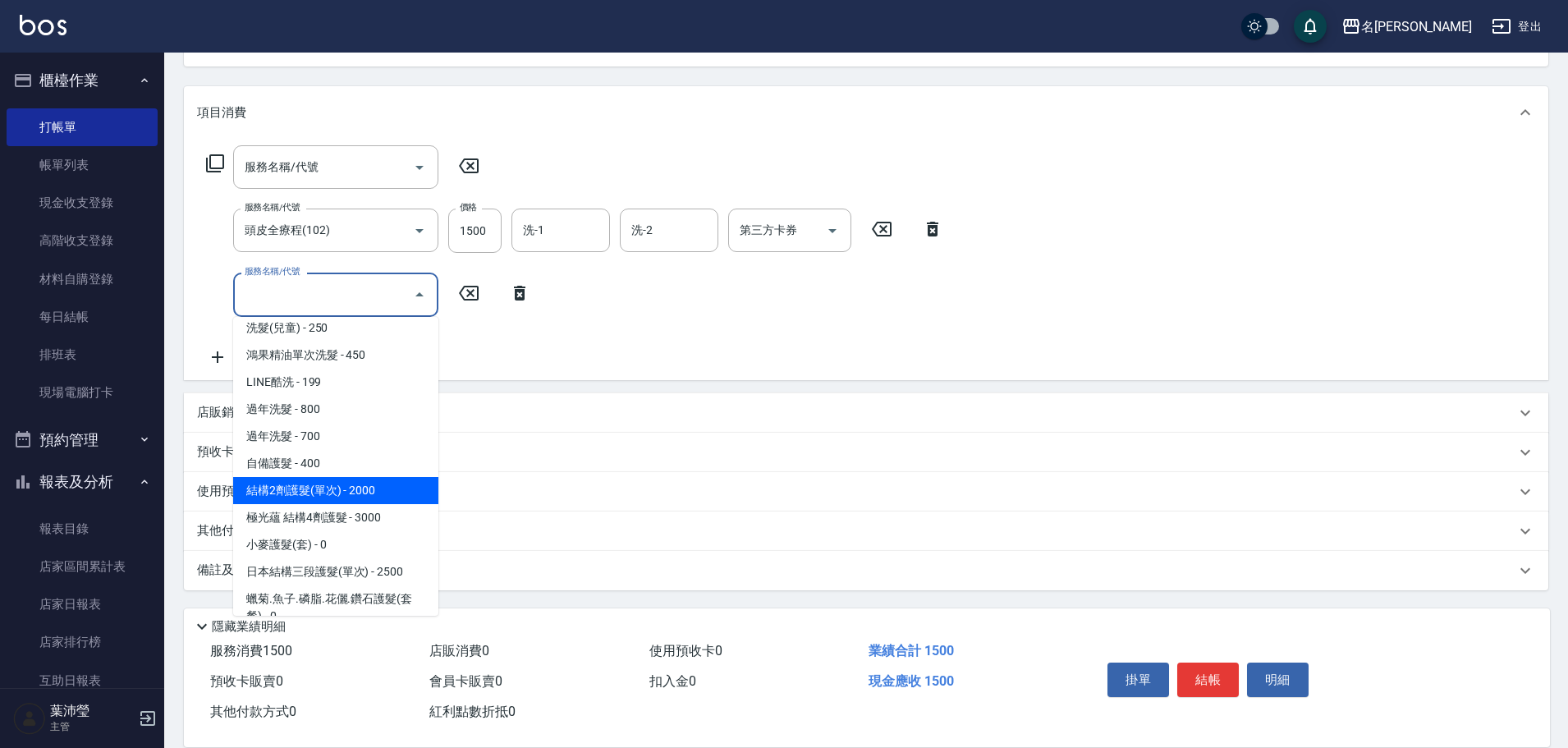
drag, startPoint x: 353, startPoint y: 482, endPoint x: 376, endPoint y: 438, distance: 49.6
click at [357, 324] on span "結構2劑護髮(單次) - 2000" at bounding box center [335, 490] width 205 height 27
type input "結構2劑護髮(單次)(602)"
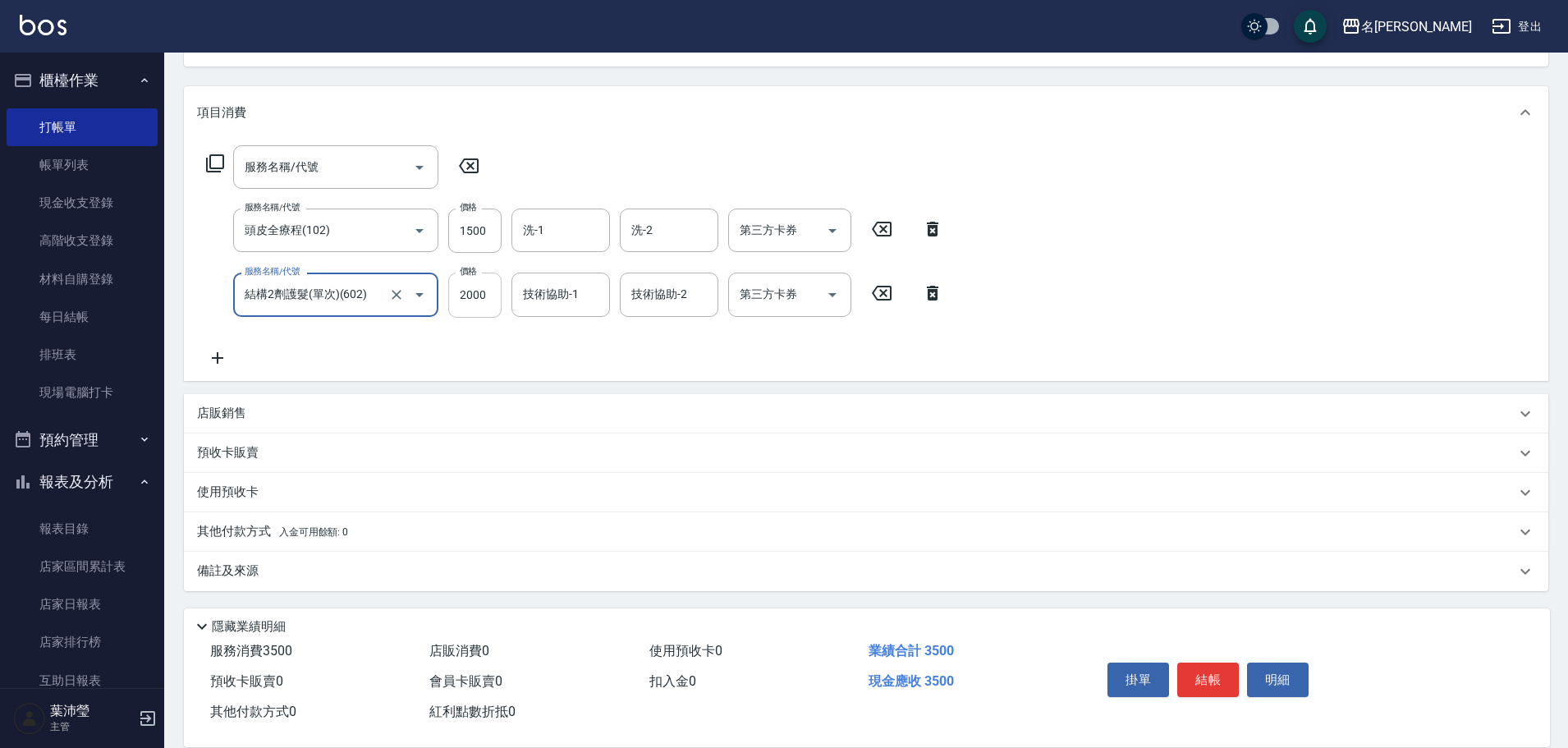
click at [460, 300] on input "2000" at bounding box center [475, 295] width 53 height 44
type input "1500"
click at [480, 232] on input "1500" at bounding box center [475, 231] width 53 height 44
type input "1499"
click at [357, 180] on input "服務名稱/代號" at bounding box center [324, 167] width 166 height 29
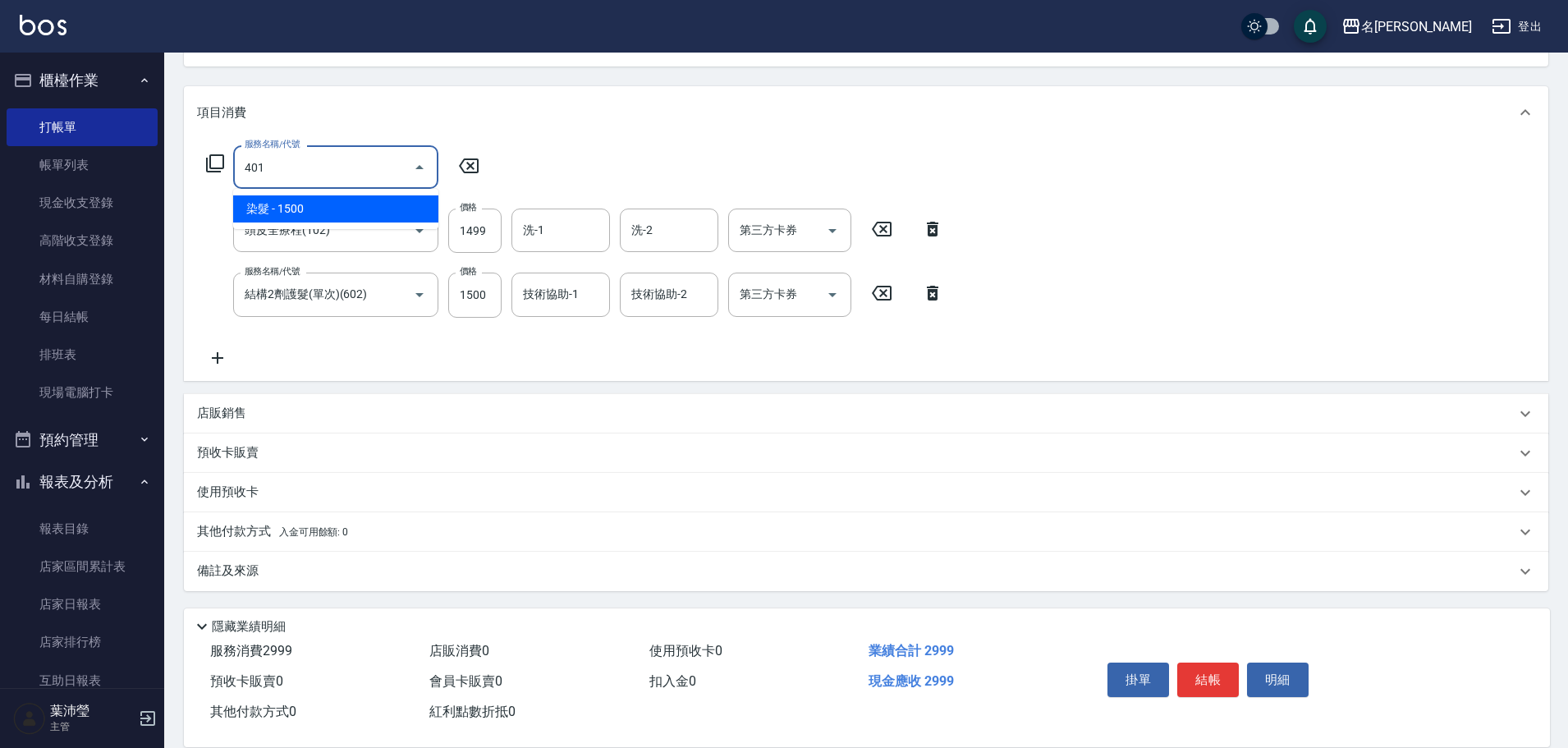
type input "染髮(401)"
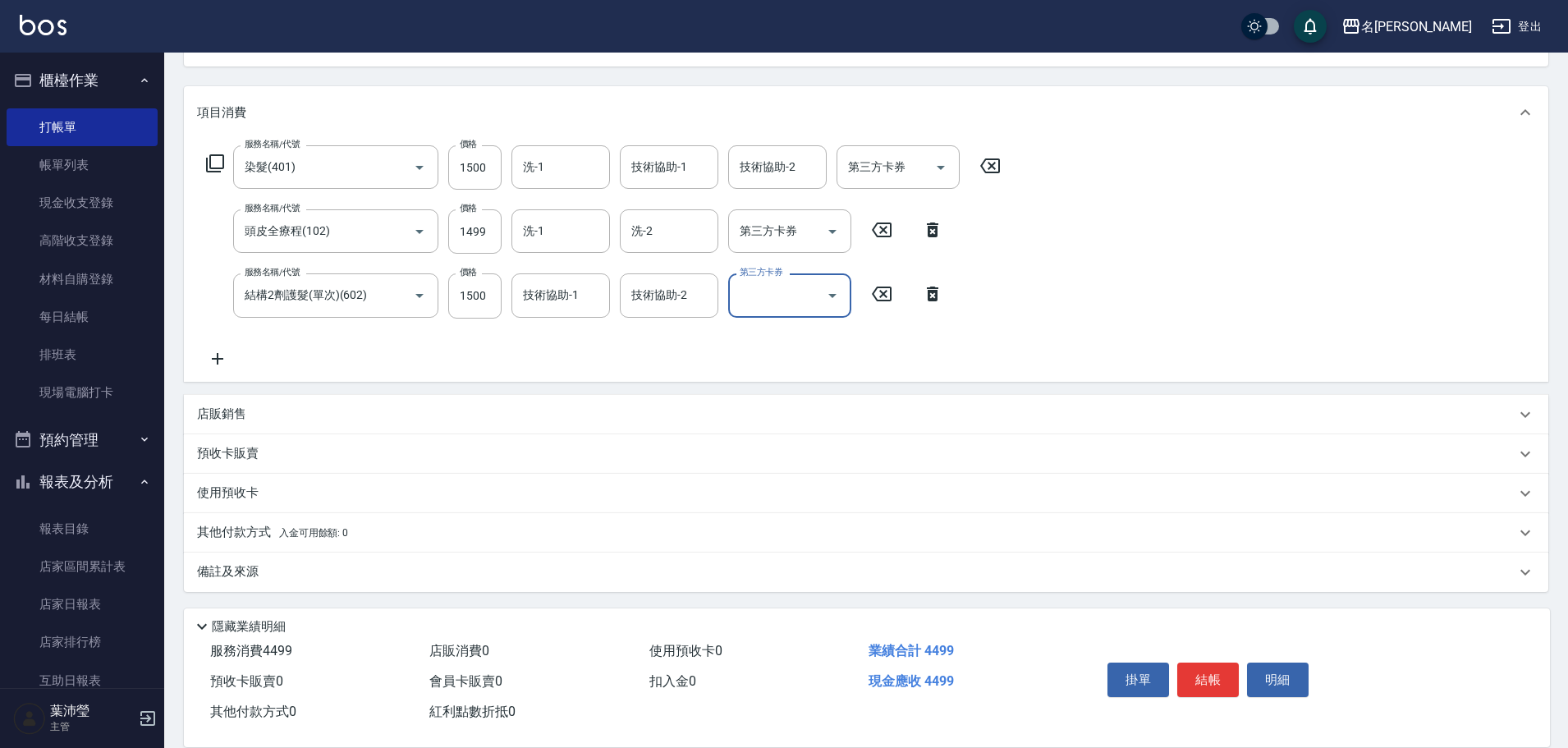
click at [626, 199] on div "服務名稱/代號 染髮(401) 服務名稱/代號 價格 1500 價格 洗-1 洗-1 技術協助-1 技術協助-1 技術協助-2 技術協助-2 第三方卡券 第三…" at bounding box center [604, 256] width 814 height 222
click at [582, 176] on input "洗-1" at bounding box center [561, 167] width 84 height 29
type input "語爭-20"
click at [283, 324] on div "店販銷售" at bounding box center [866, 413] width 1365 height 40
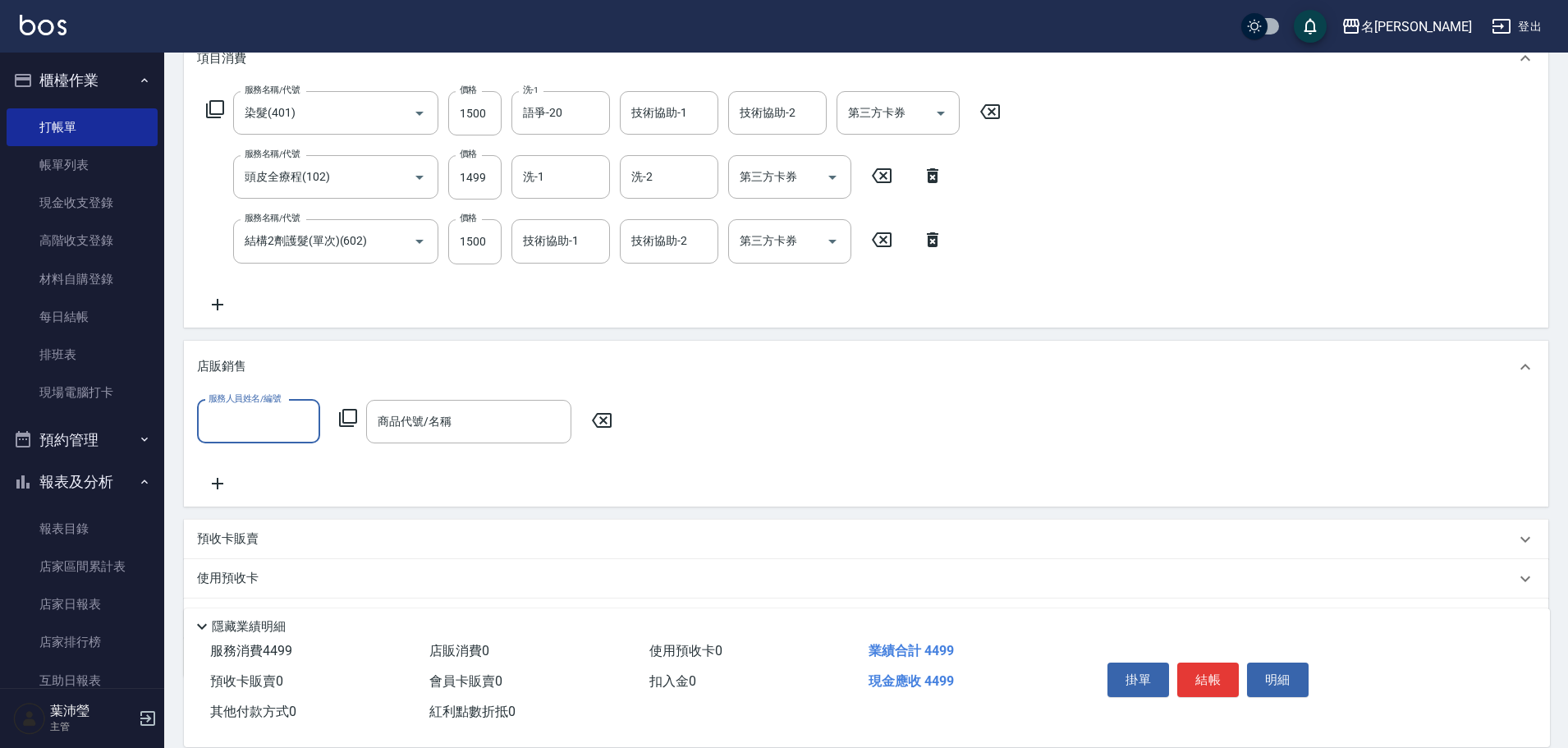
scroll to position [264, 0]
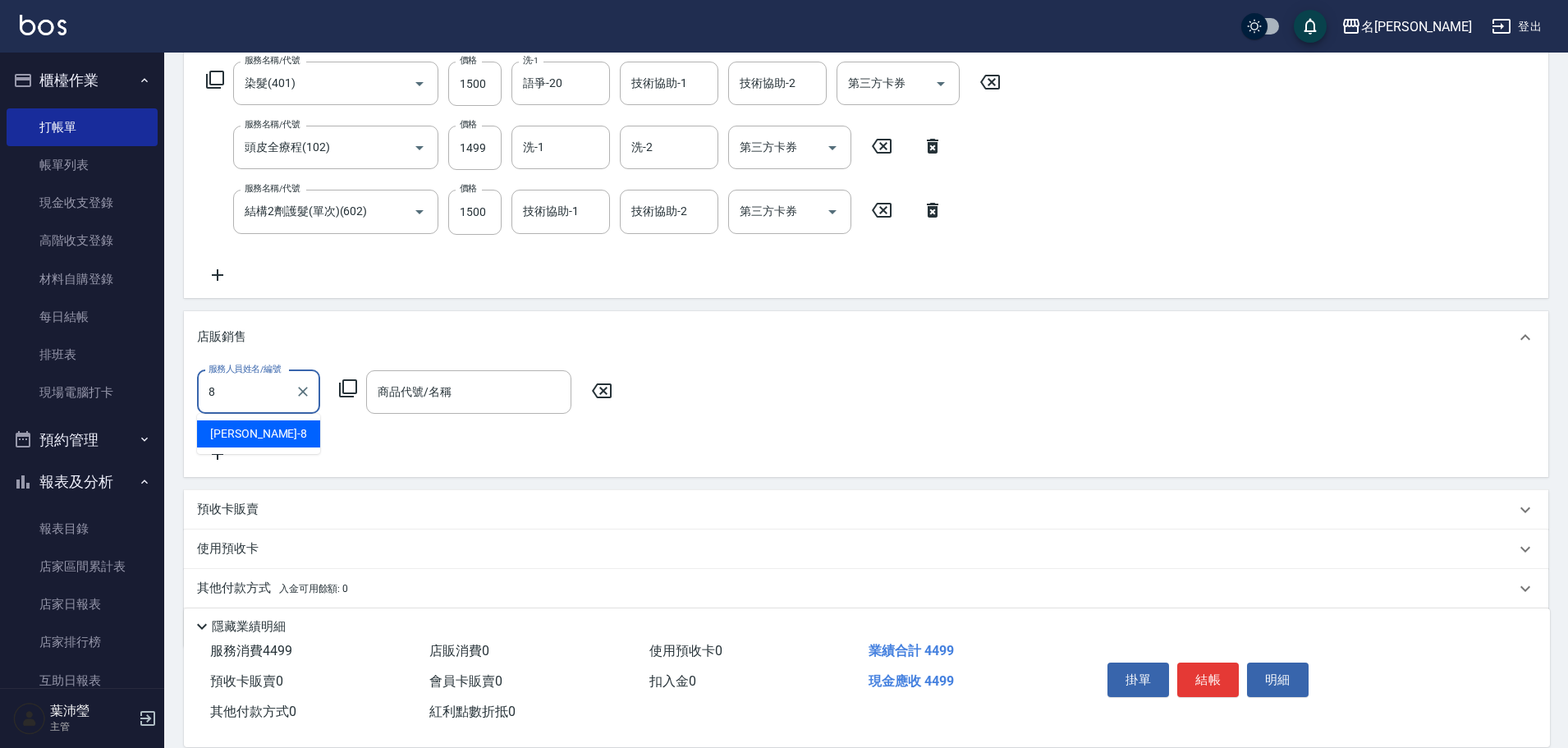
type input "Emma-8"
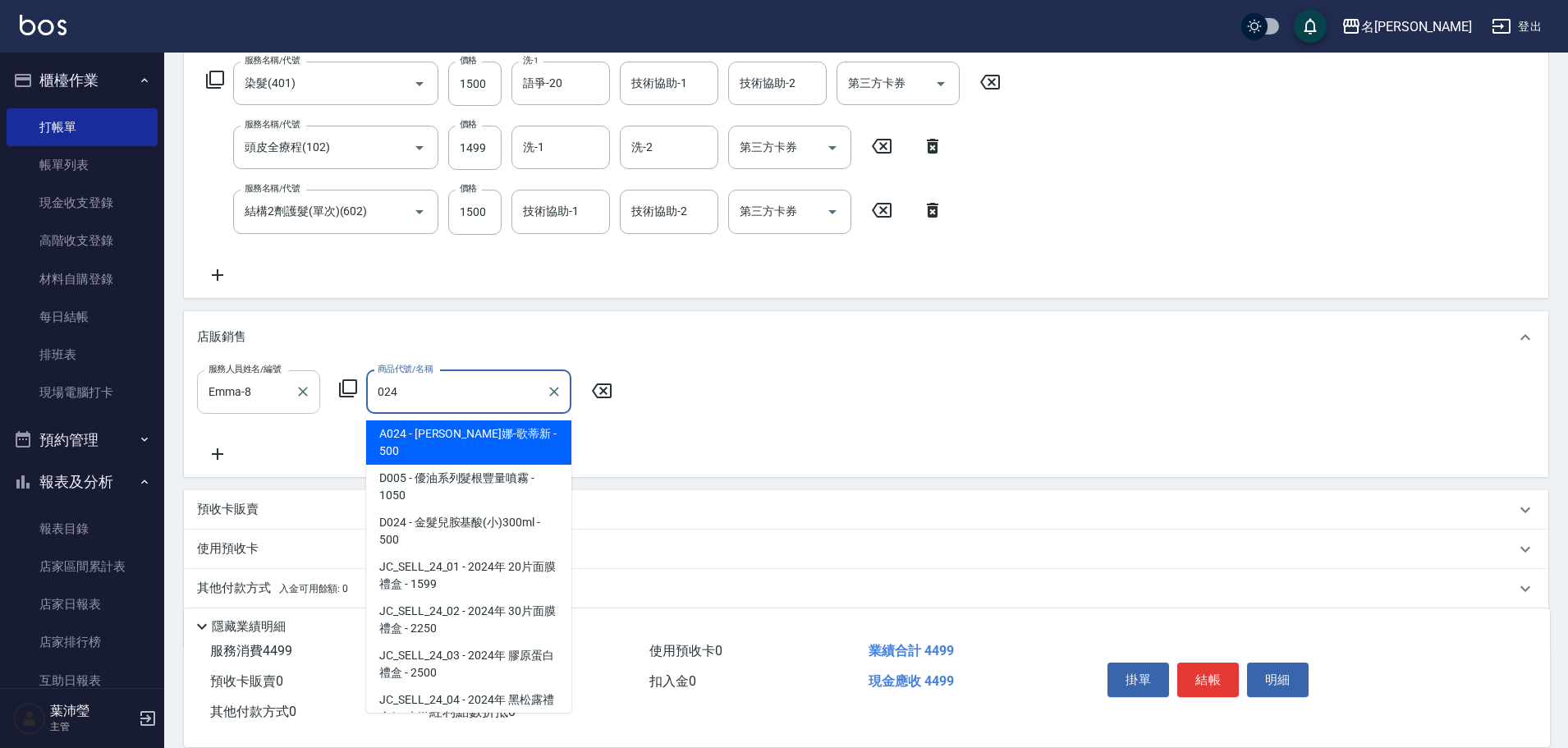
type input "威娜-歌蒂新"
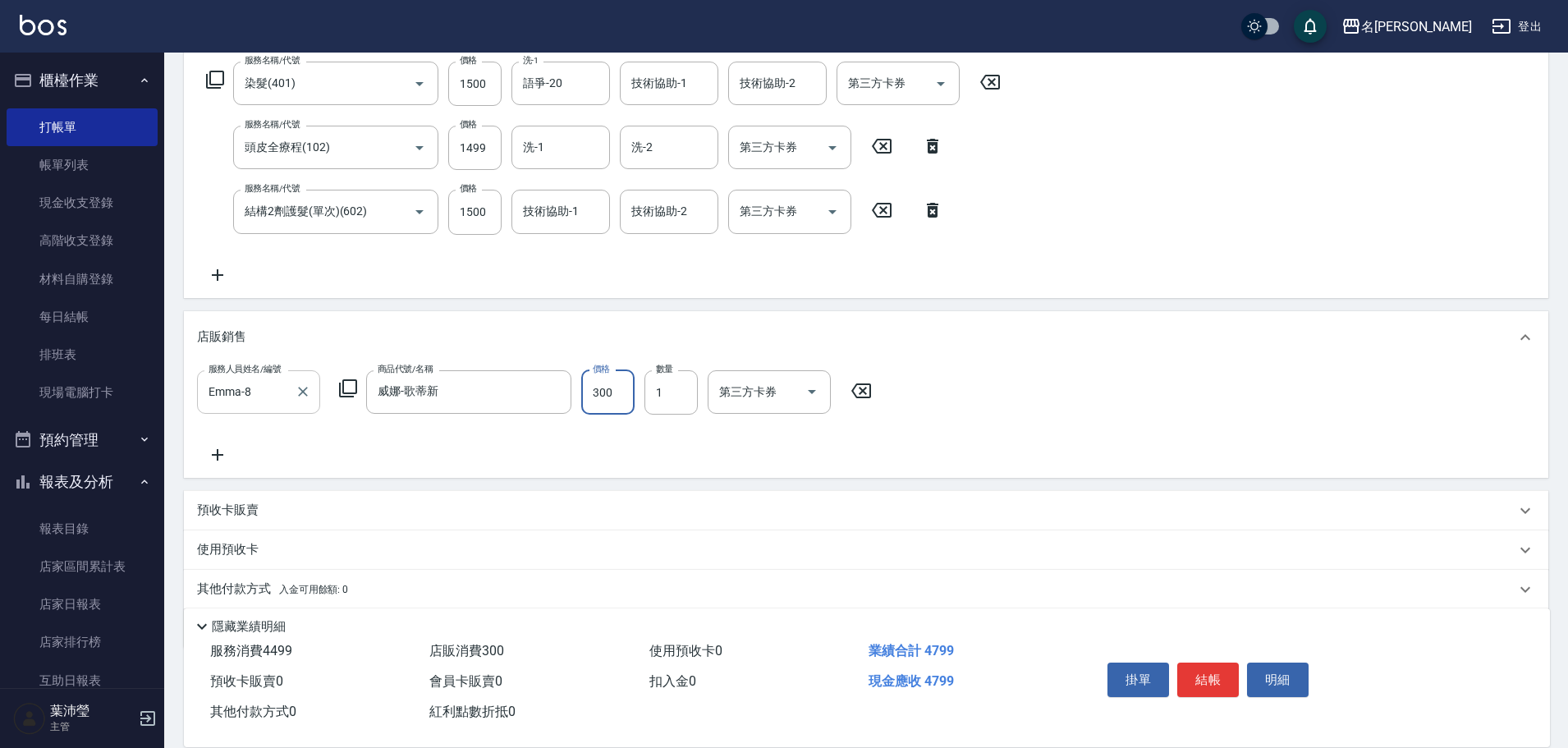
type input "300"
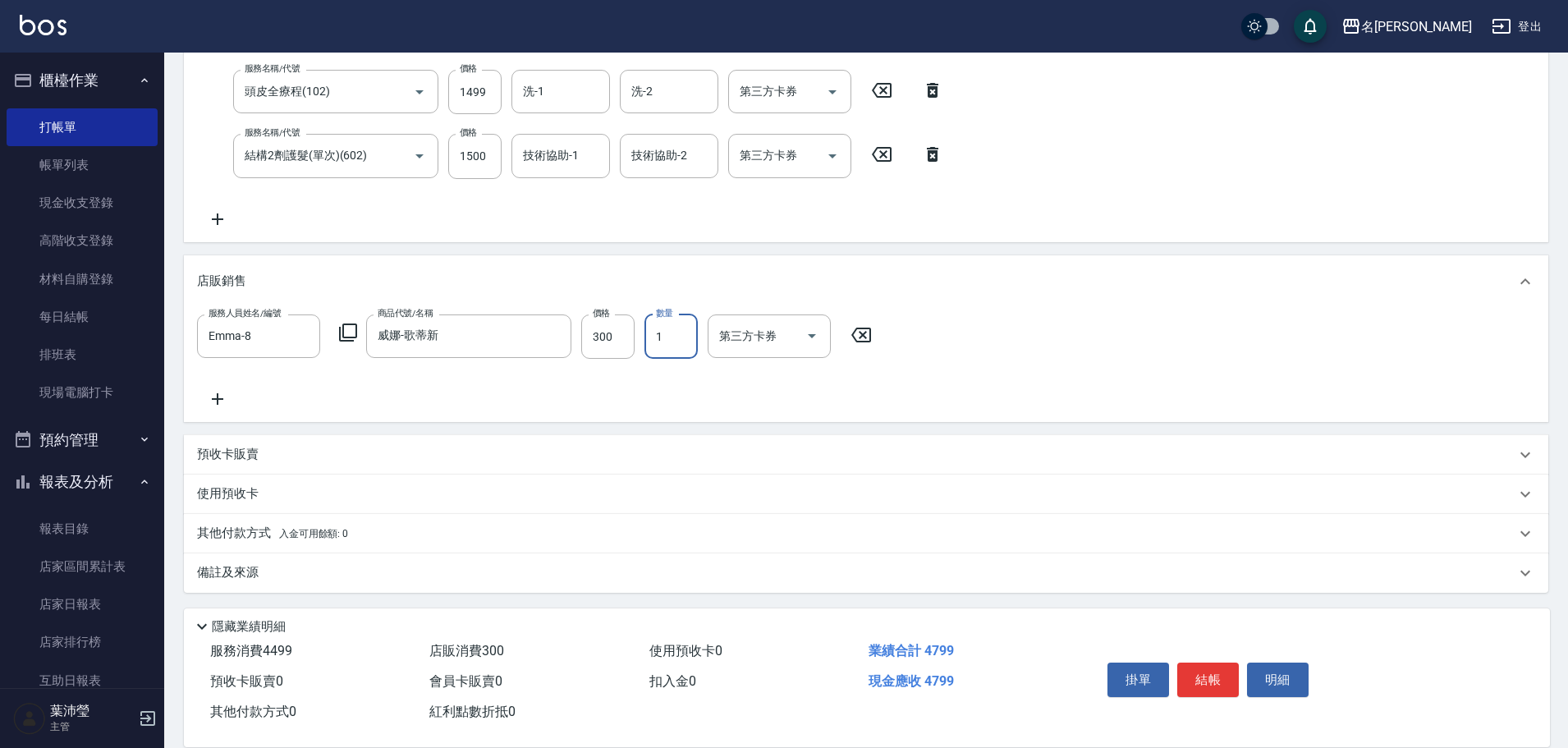
scroll to position [322, 0]
drag, startPoint x: 287, startPoint y: 531, endPoint x: 293, endPoint y: 524, distance: 9.2
click at [289, 324] on span "入金可用餘額: 0" at bounding box center [314, 532] width 70 height 12
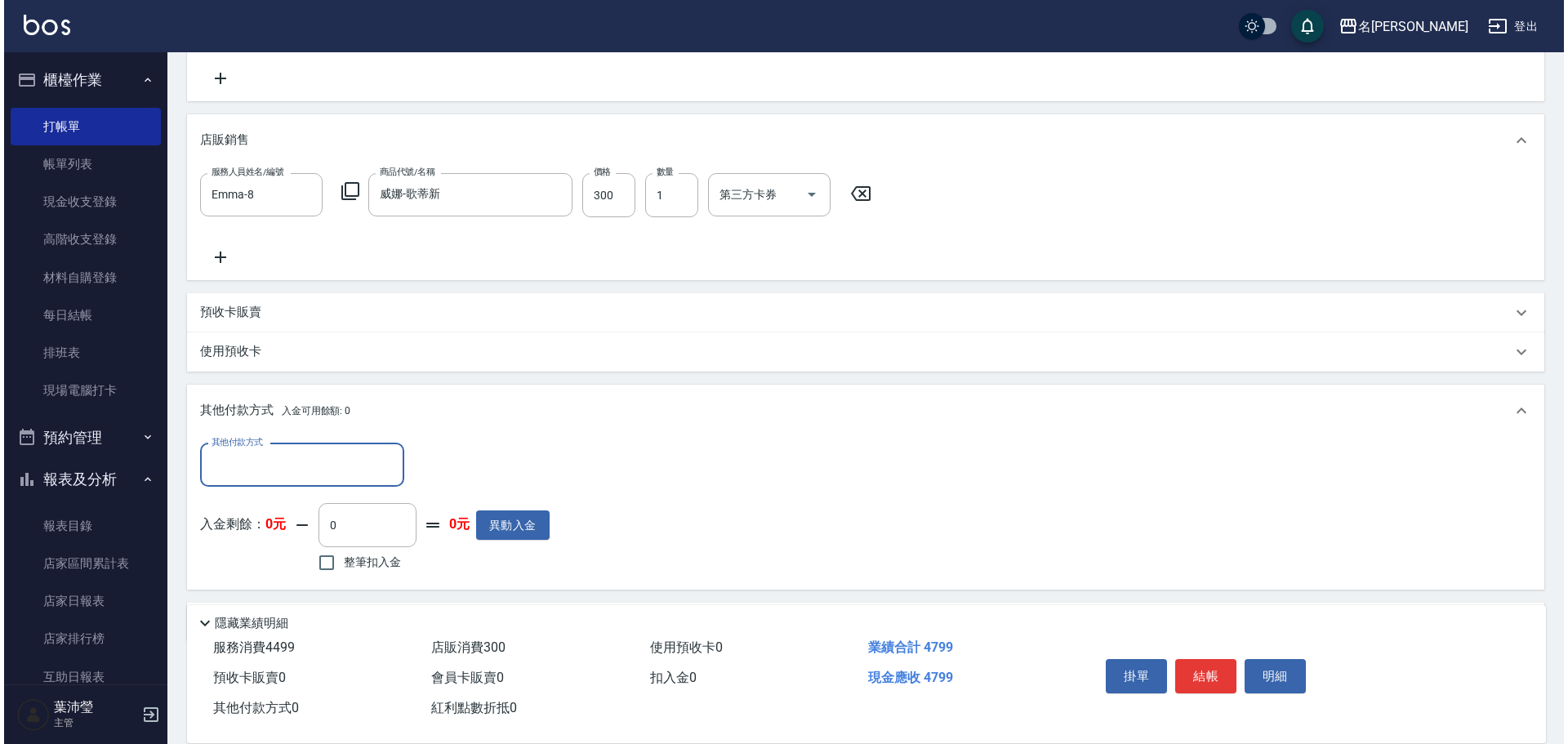
scroll to position [474, 0]
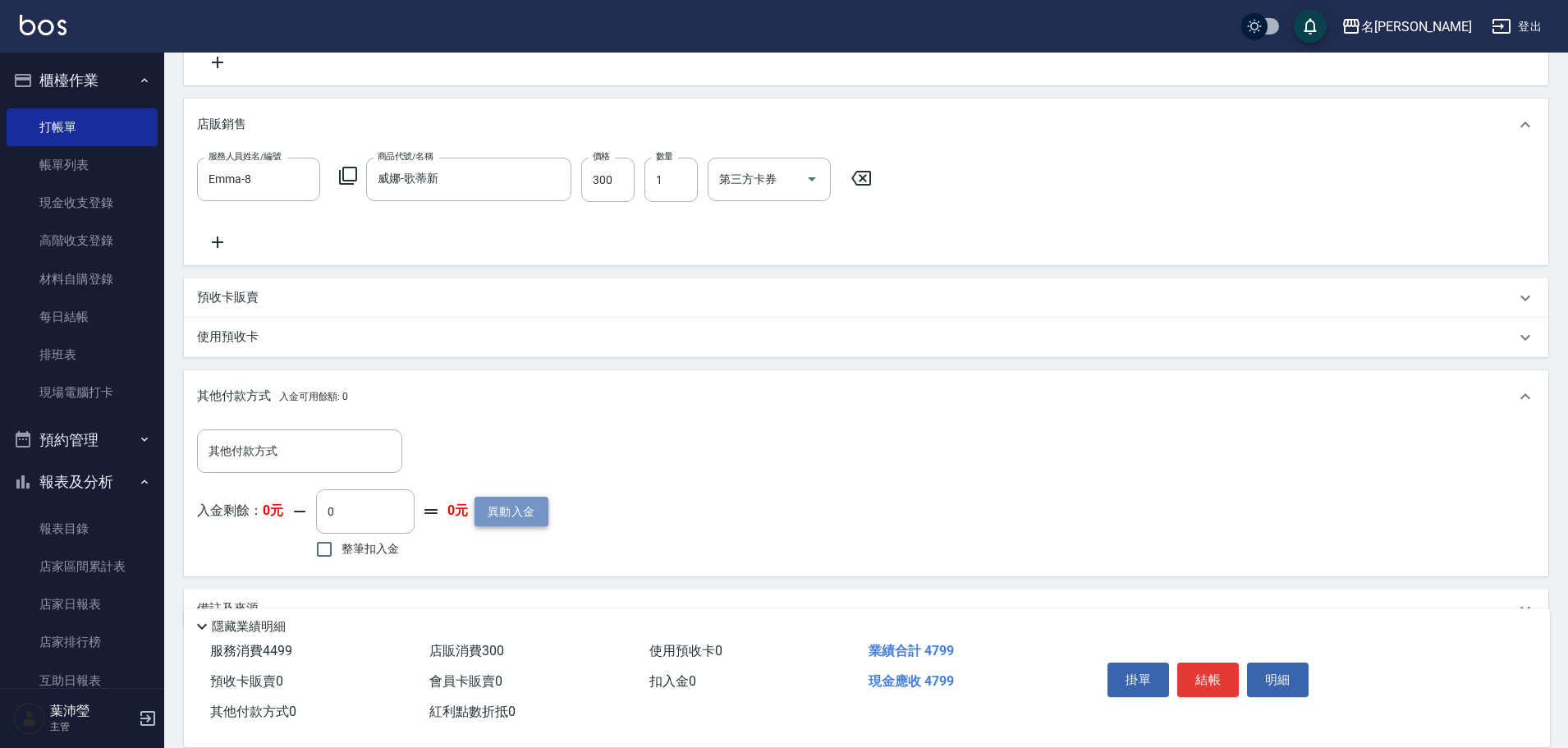
click at [508, 324] on button "異動入金" at bounding box center [511, 511] width 73 height 30
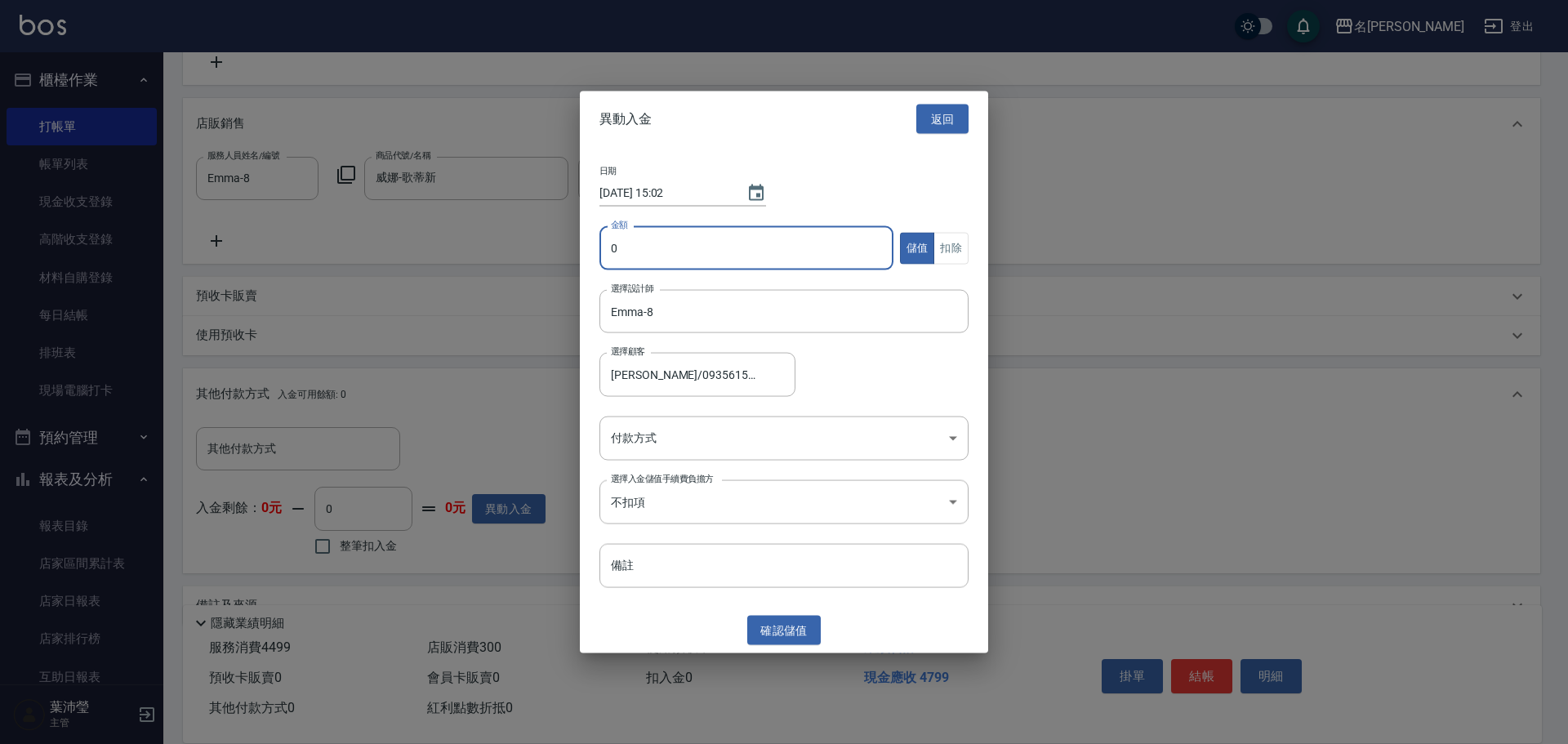
click at [610, 258] on input "0" at bounding box center [746, 248] width 294 height 44
type input "6000"
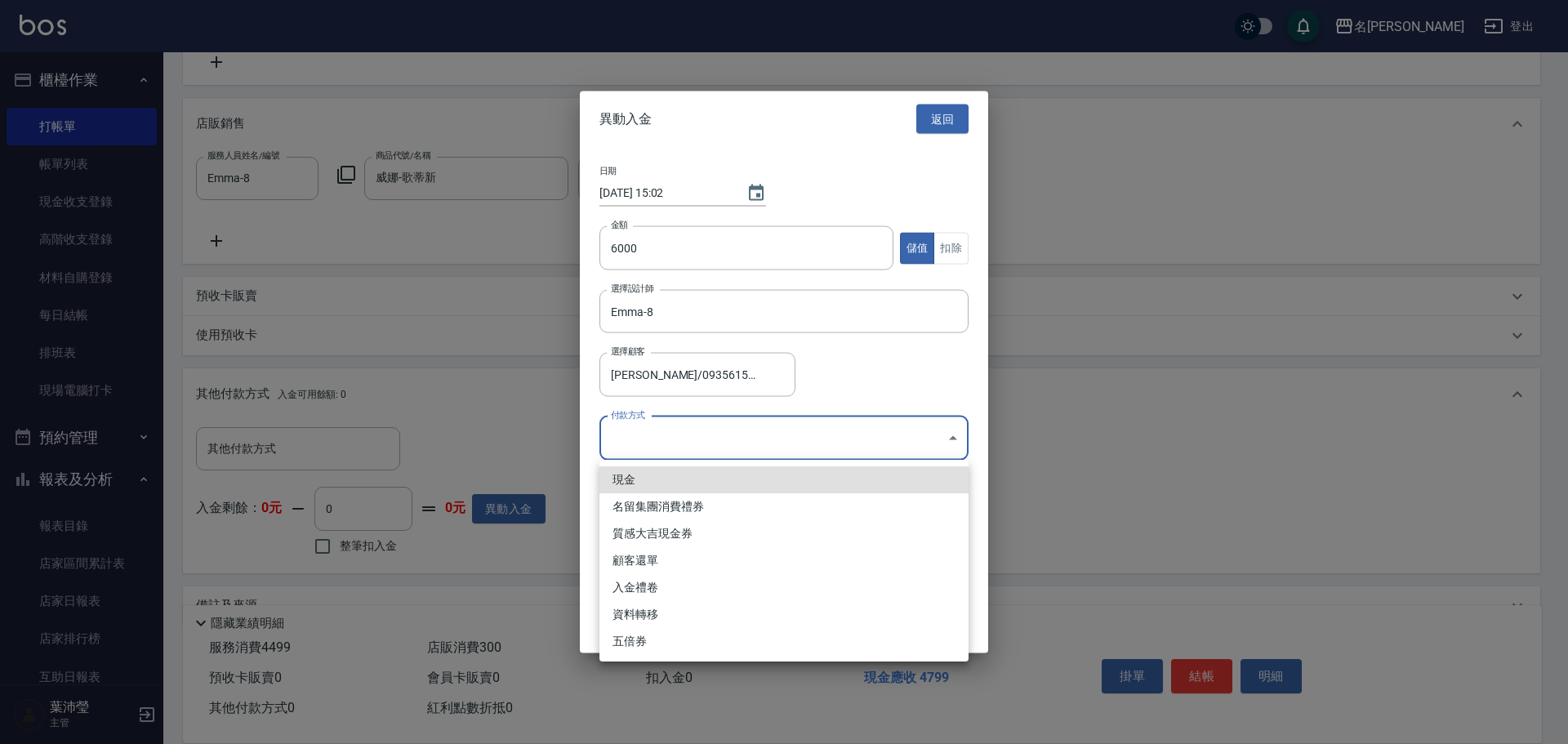
click at [642, 322] on body "名留龍江 登出 櫃檯作業 打帳單 帳單列表 現金收支登錄 高階收支登錄 材料自購登錄 每日結帳 排班表 現場電腦打卡 預約管理 預約管理 單日預約紀錄 單週預…" at bounding box center [784, 154] width 1568 height 1255
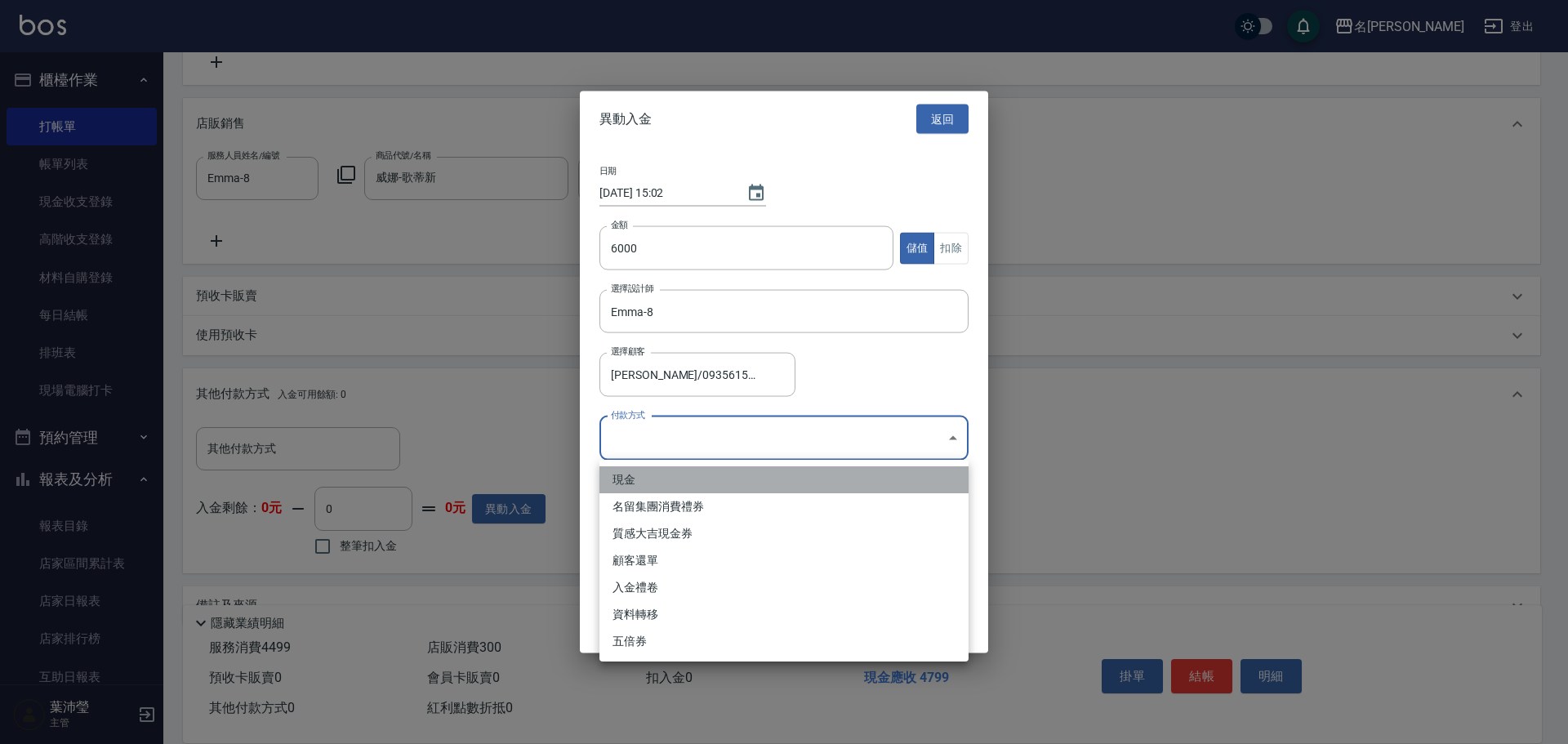
click at [610, 322] on li "現金" at bounding box center [784, 480] width 369 height 27
type input "現金"
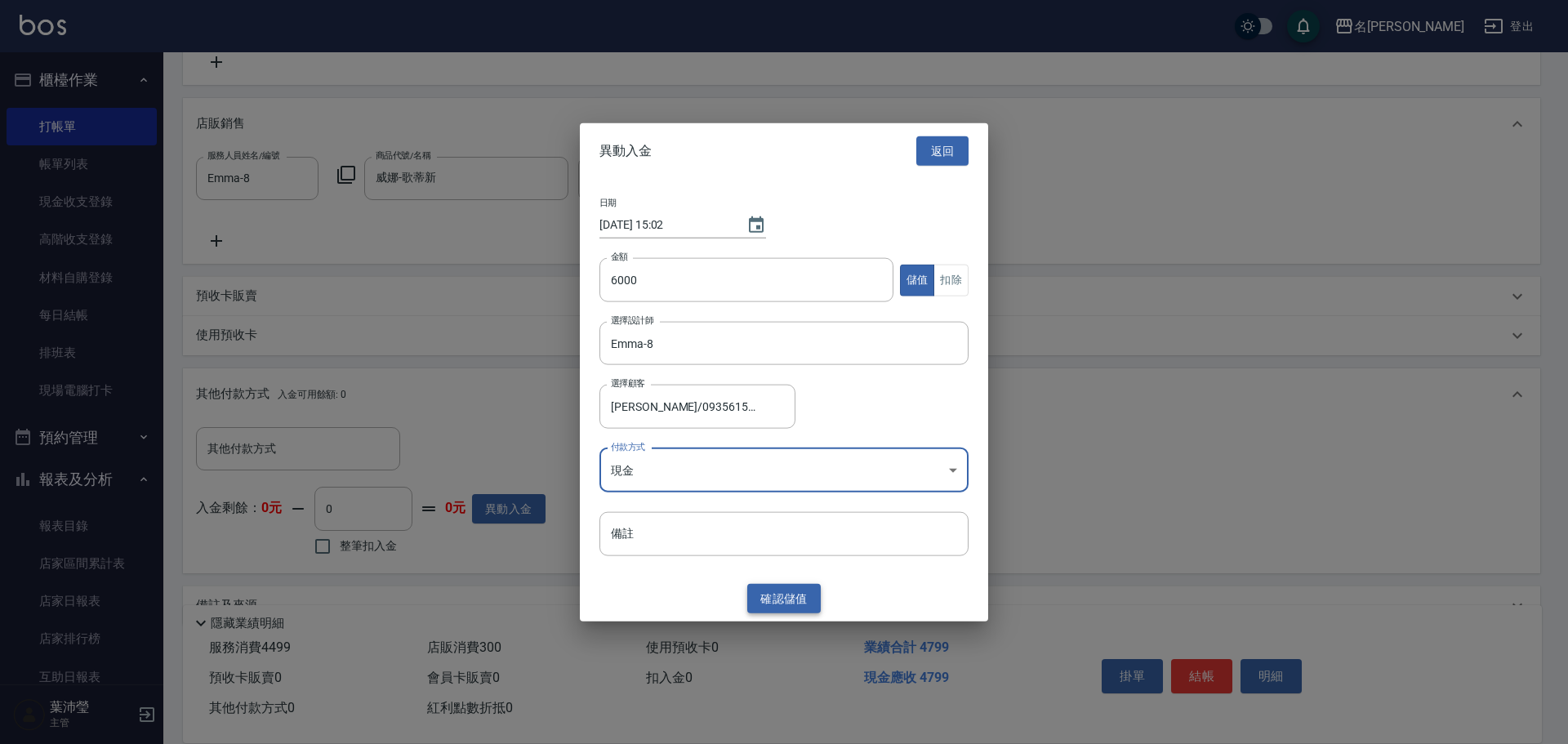
click at [764, 322] on button "確認 儲值" at bounding box center [784, 597] width 73 height 30
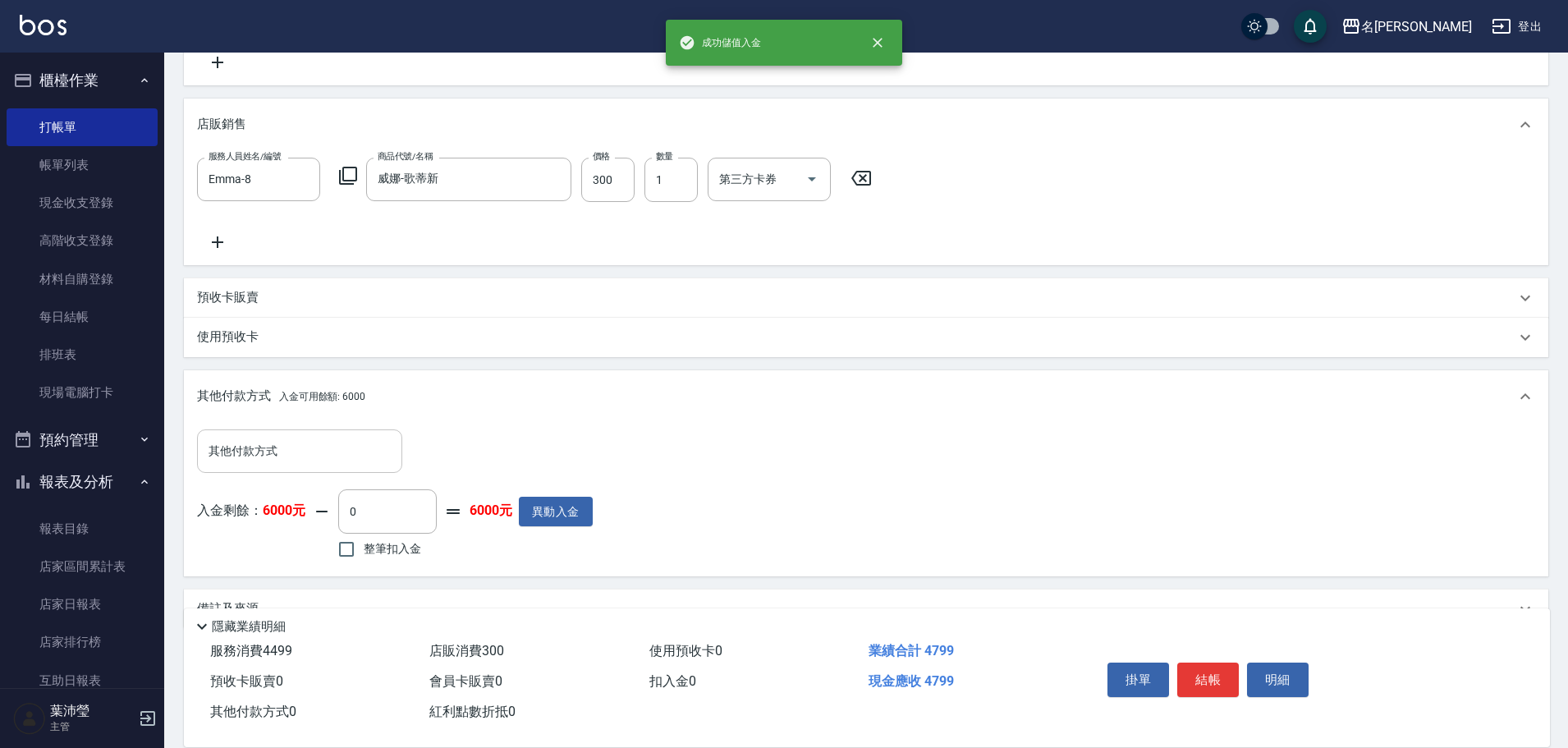
click at [307, 324] on div "其他付款方式" at bounding box center [300, 450] width 205 height 43
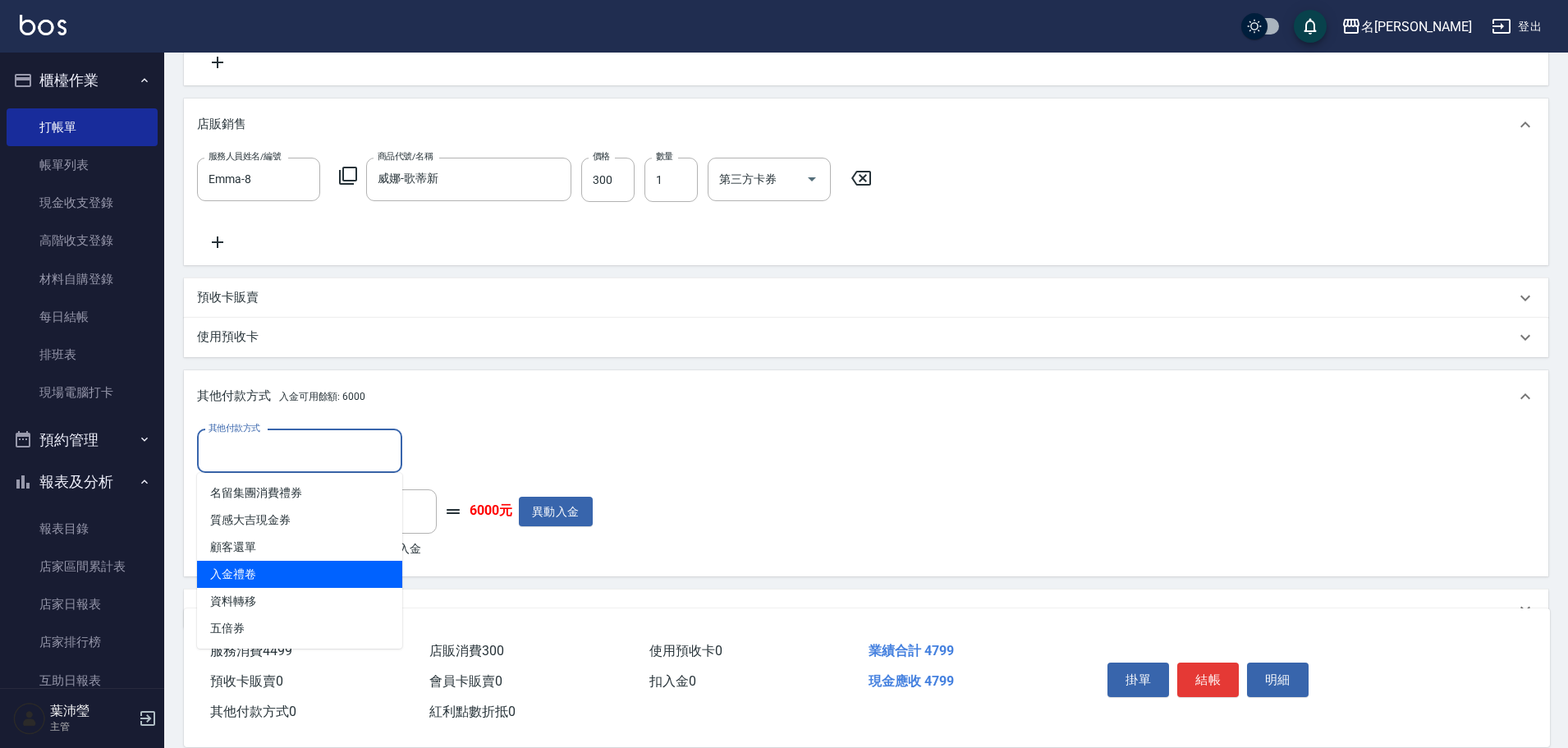
drag, startPoint x: 244, startPoint y: 562, endPoint x: 381, endPoint y: 502, distance: 149.6
click at [251, 324] on ul "名留集團消費禮券 質感大吉現金券 顧客還單 入金禮卷 資料轉移 五倍券" at bounding box center [300, 561] width 205 height 176
drag, startPoint x: 274, startPoint y: 569, endPoint x: 390, endPoint y: 504, distance: 133.0
click at [274, 324] on span "入金禮卷" at bounding box center [300, 574] width 205 height 27
type input "入金禮卷"
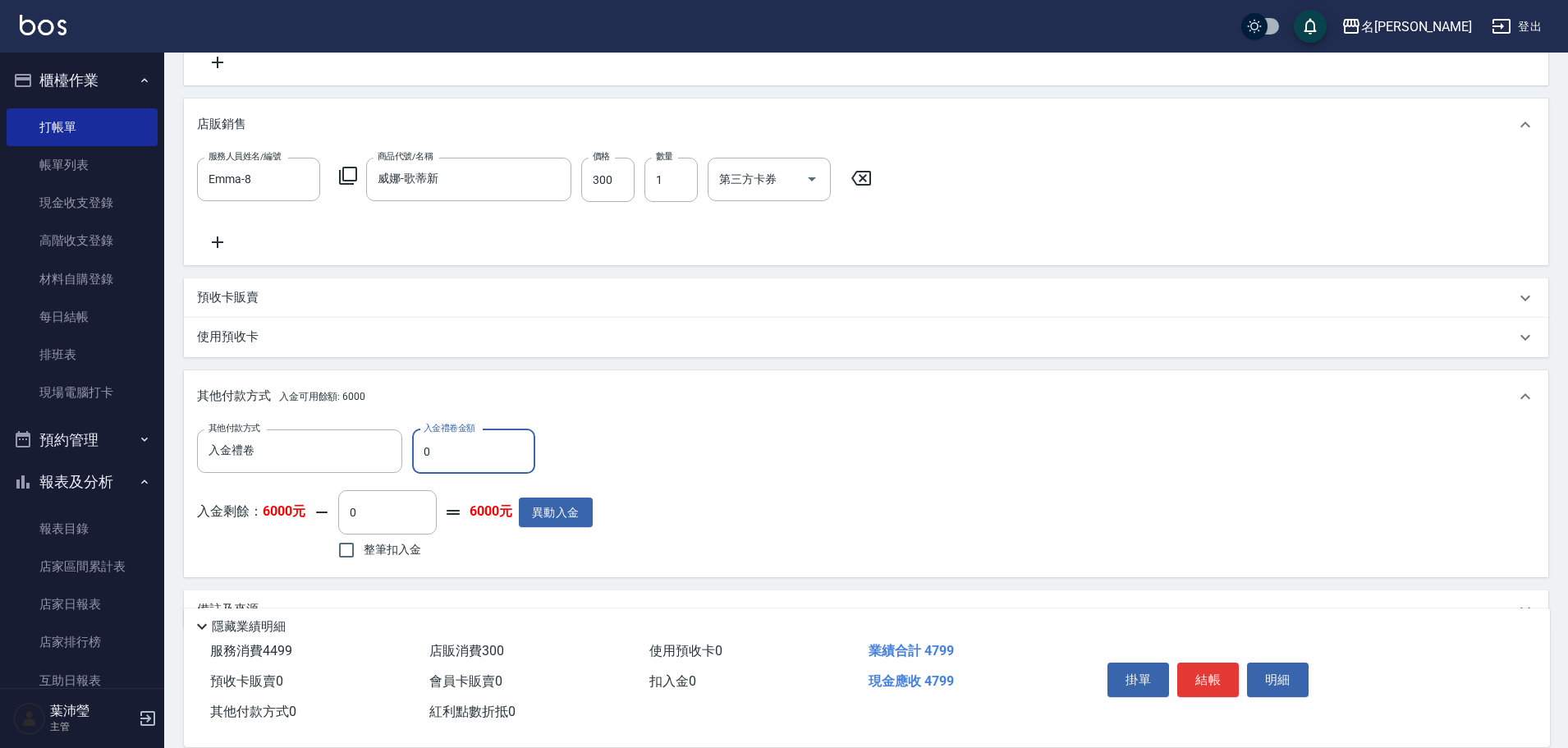
click at [425, 324] on input "0" at bounding box center [473, 451] width 123 height 44
type input "500"
click at [368, 324] on label "整筆扣入金" at bounding box center [375, 550] width 92 height 35
click at [363, 324] on input "整筆扣入金" at bounding box center [347, 550] width 35 height 35
checkbox input "true"
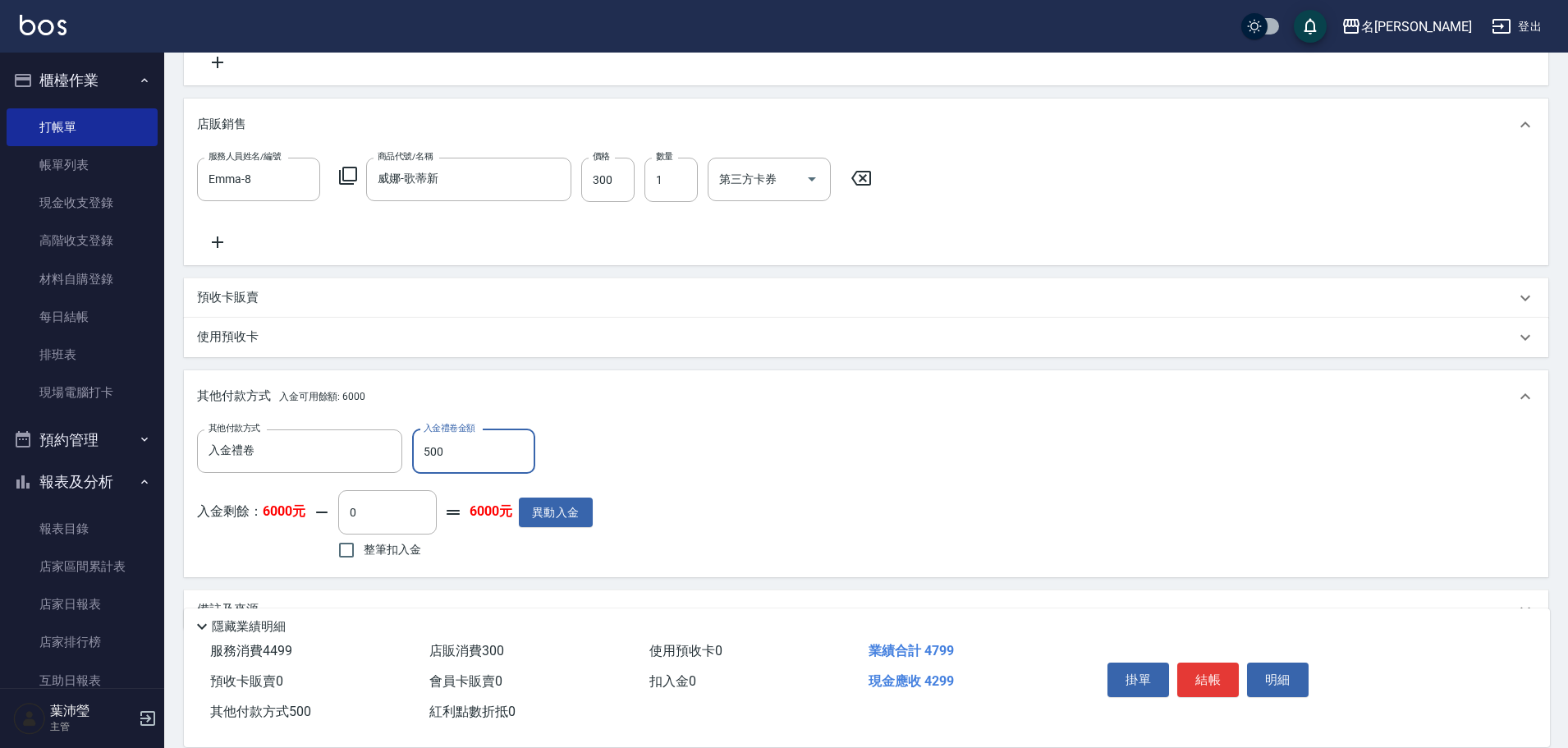
type input "4299"
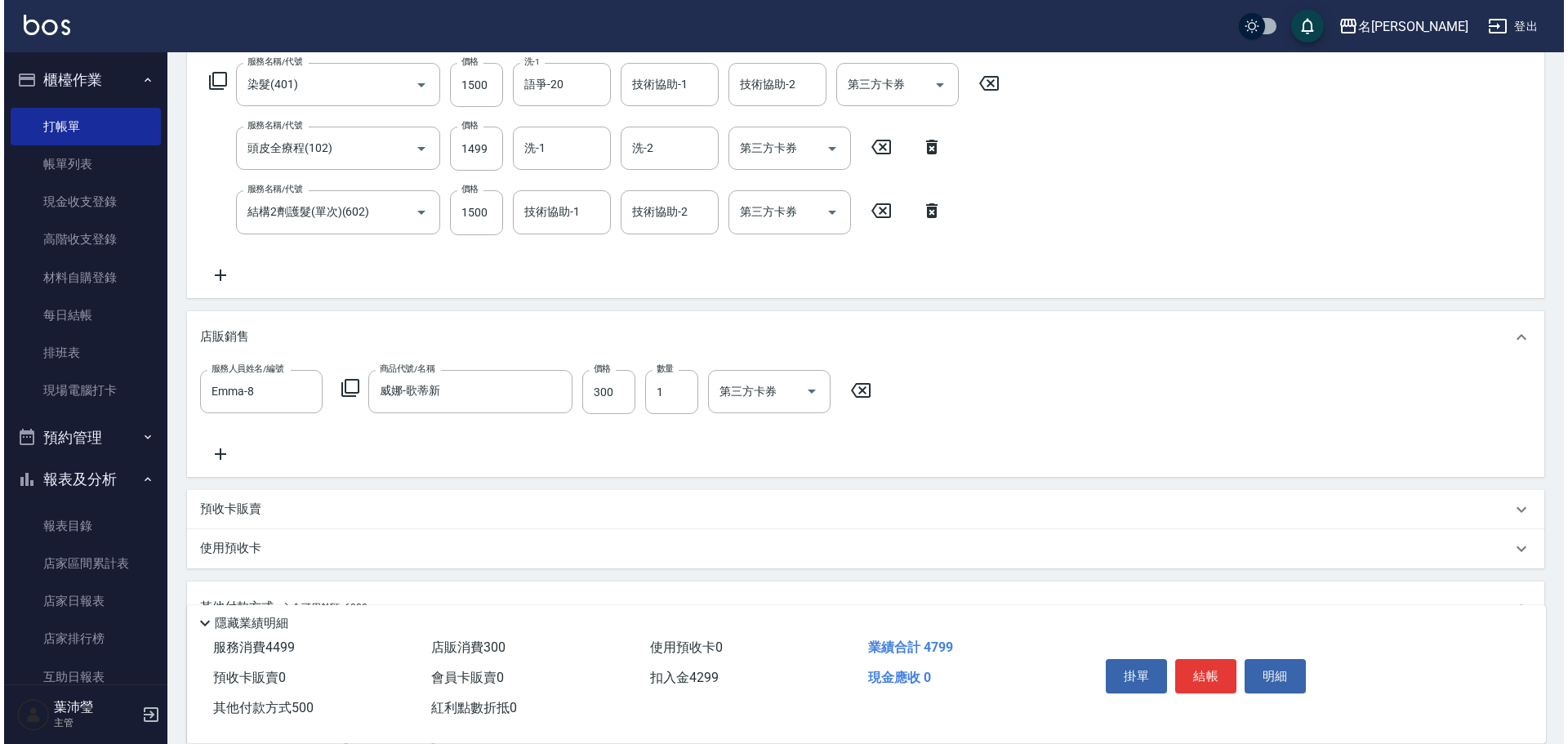
scroll to position [82, 0]
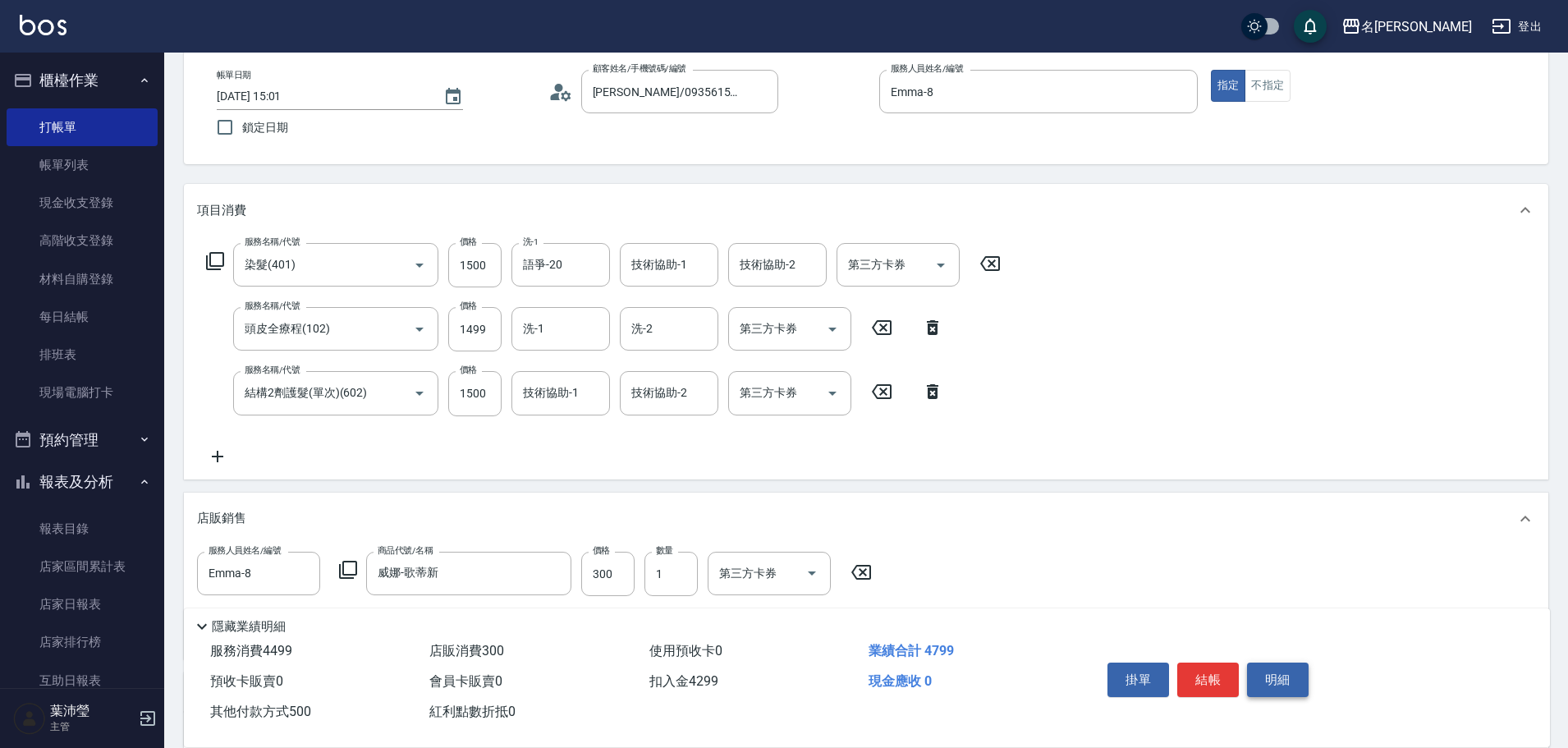
click at [769, 324] on button "明細" at bounding box center [1278, 679] width 62 height 35
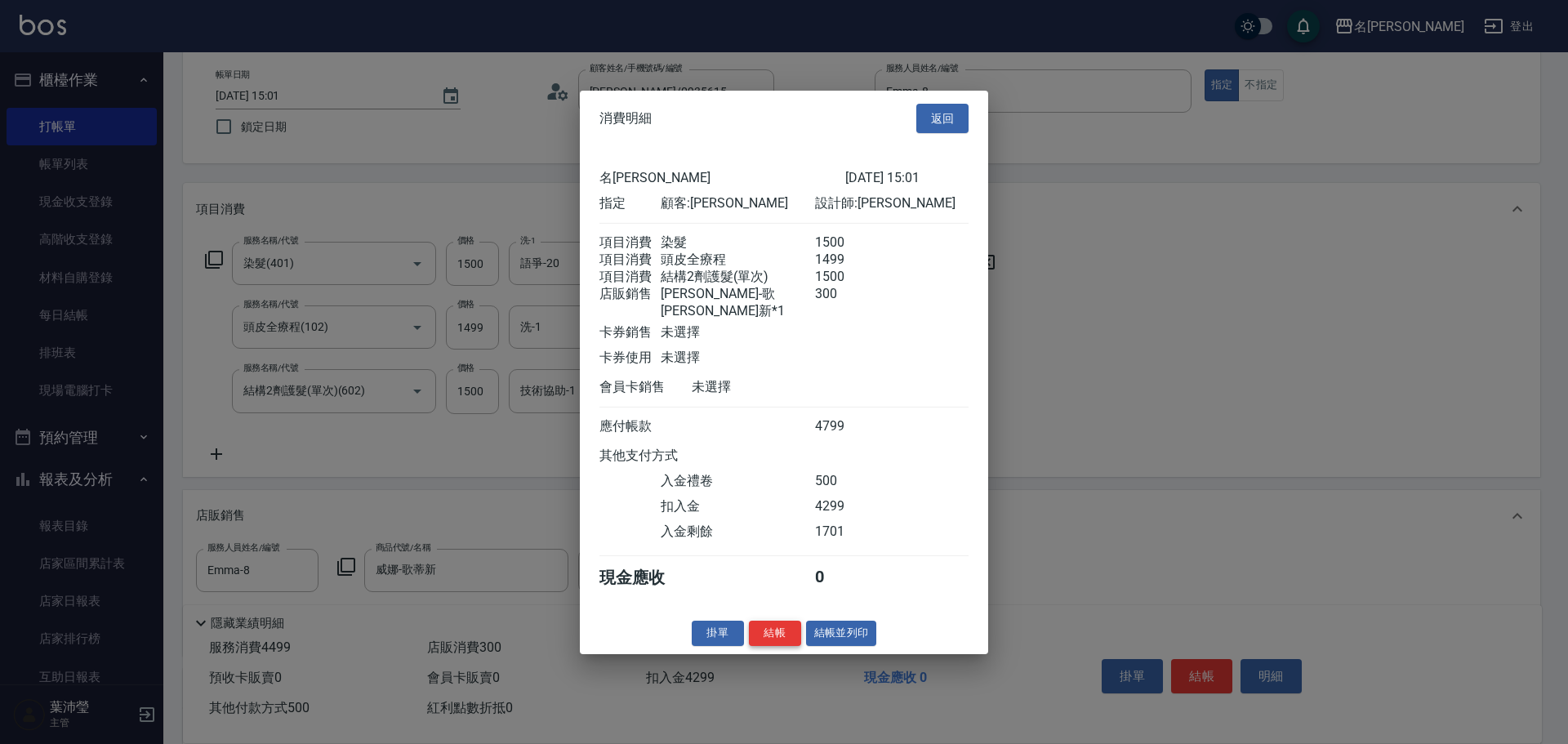
click at [764, 322] on button "結帳" at bounding box center [775, 632] width 52 height 25
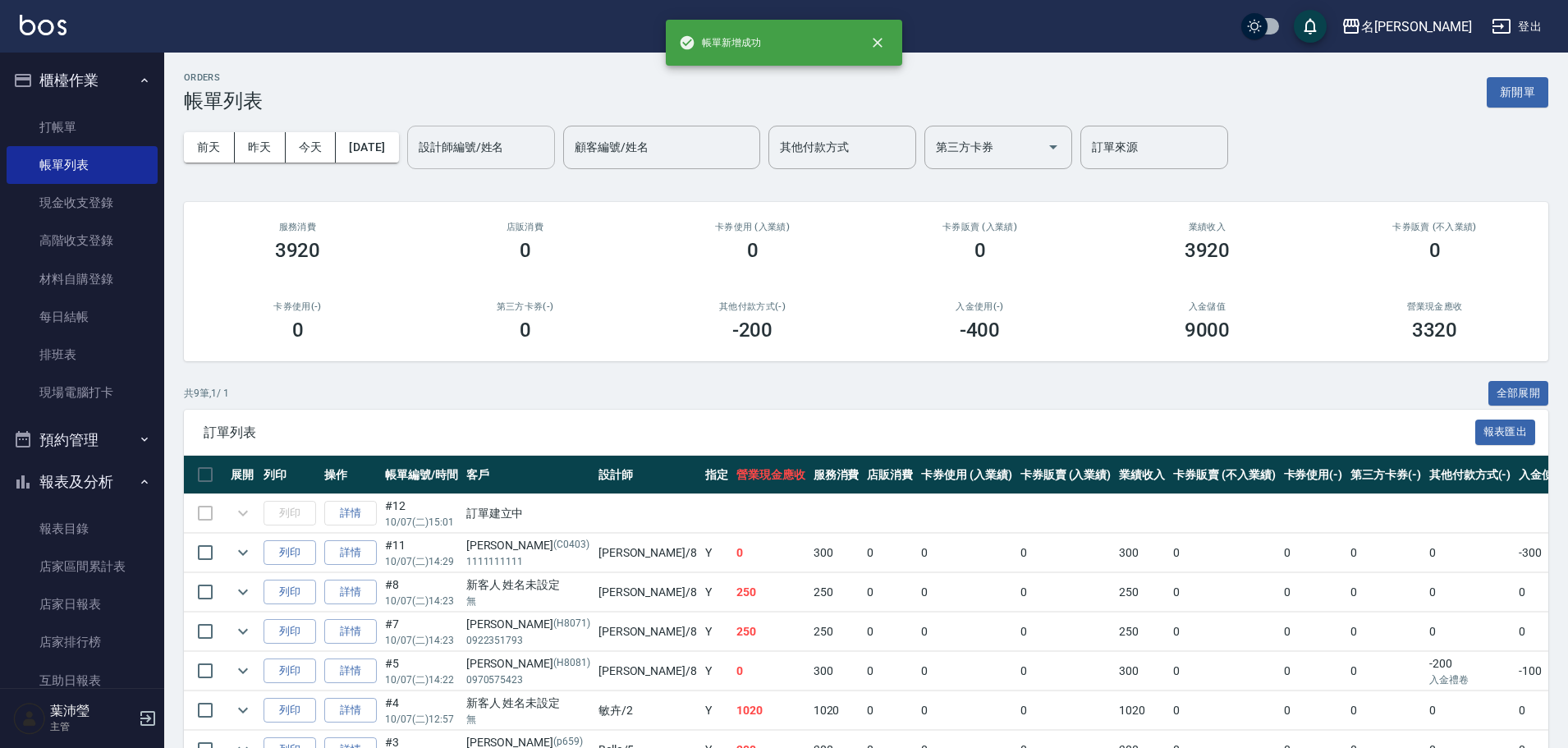
drag, startPoint x: 494, startPoint y: 125, endPoint x: 485, endPoint y: 166, distance: 42.0
click at [487, 152] on div "設計師編號/姓名" at bounding box center [480, 147] width 148 height 43
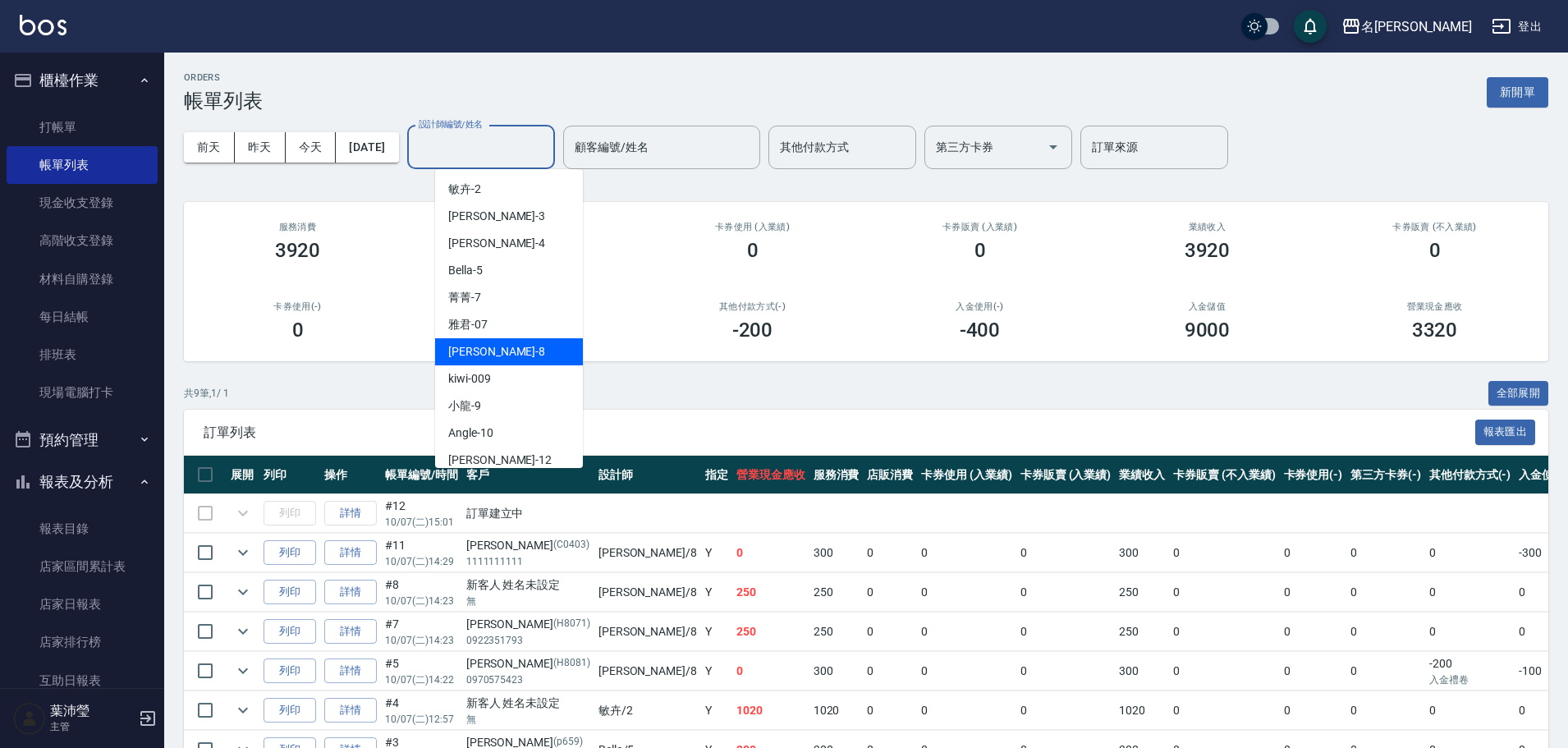
click at [507, 324] on div "Emma -8" at bounding box center [508, 352] width 148 height 27
type input "Emma-8"
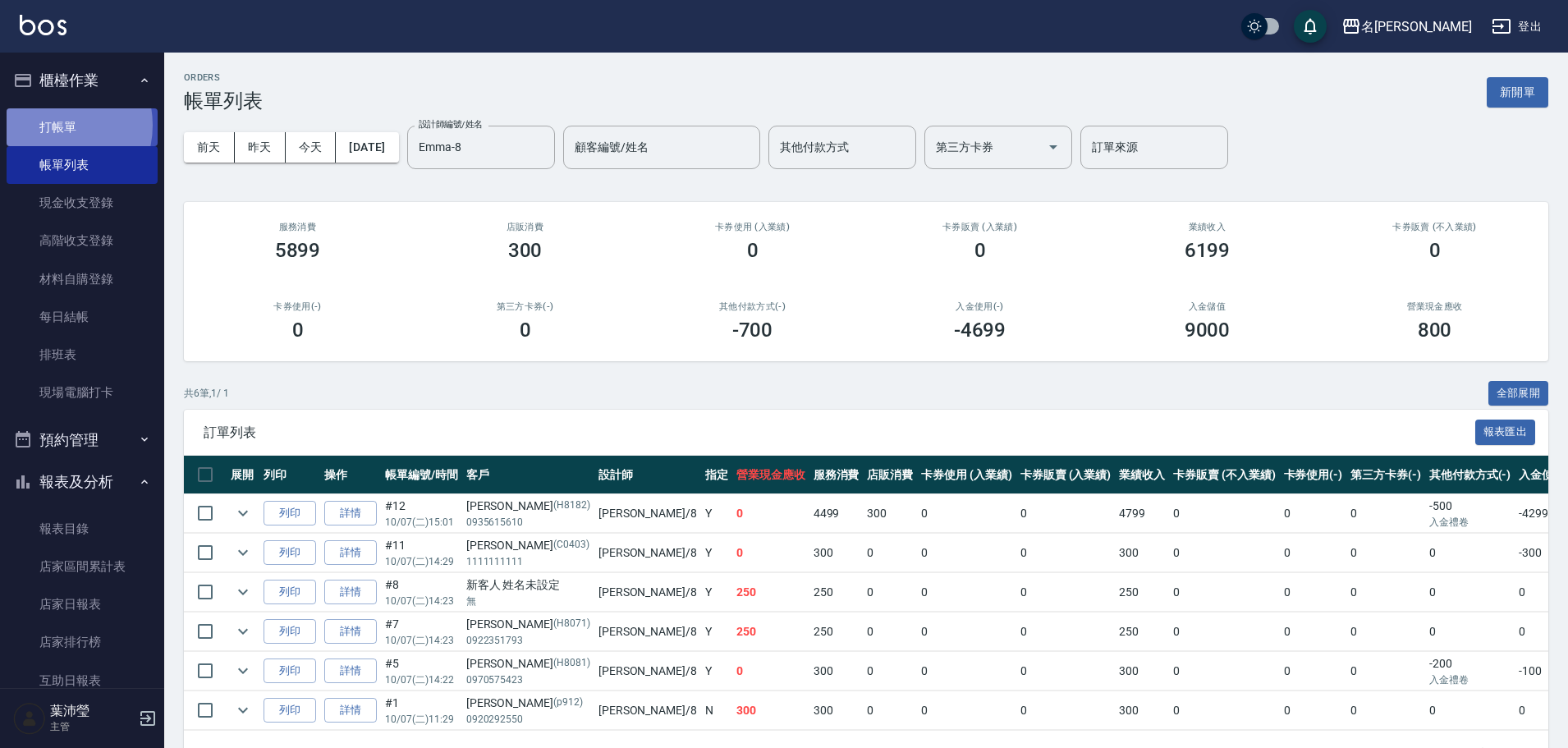
click at [51, 125] on link "打帳單" at bounding box center [82, 127] width 151 height 38
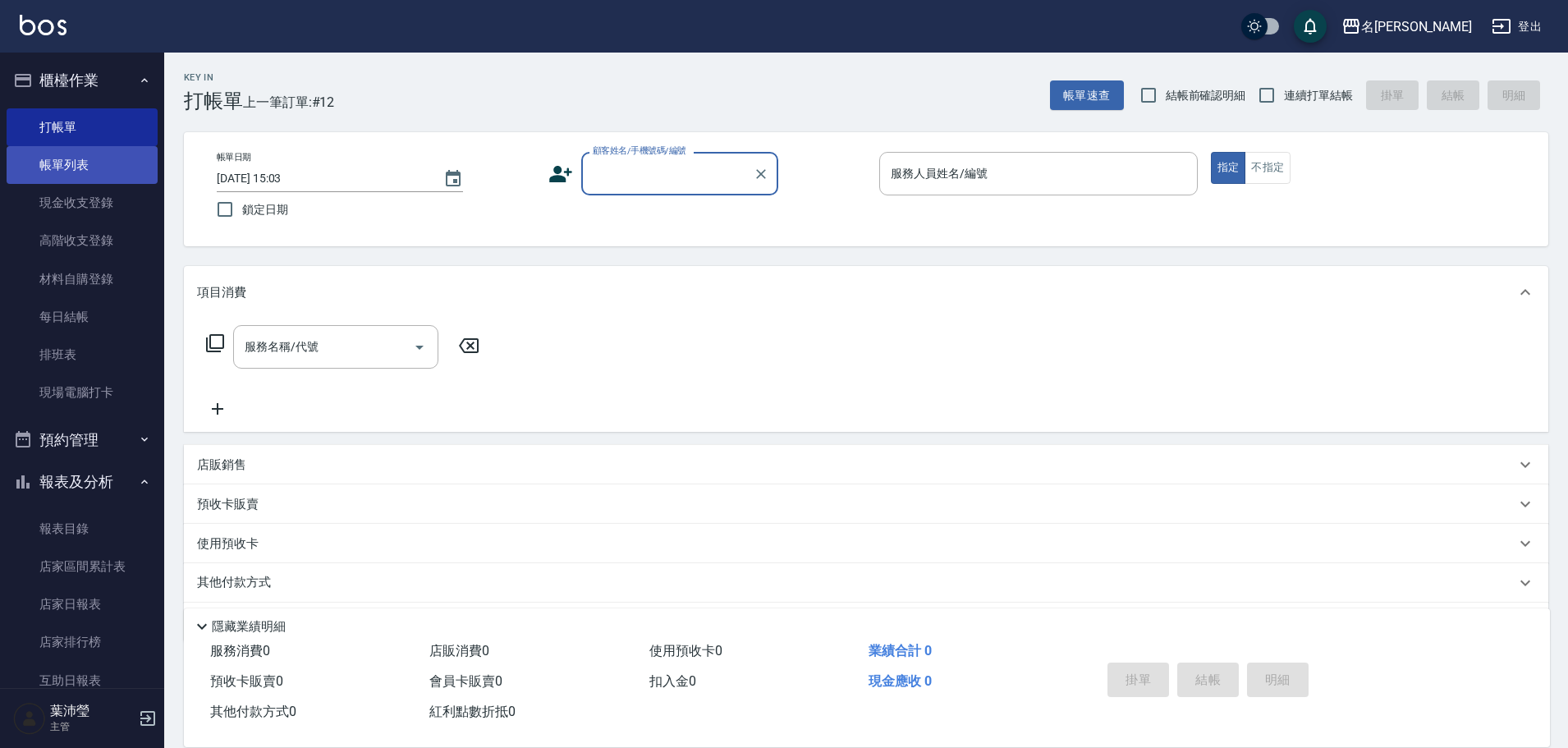
click at [100, 149] on link "帳單列表" at bounding box center [82, 164] width 151 height 38
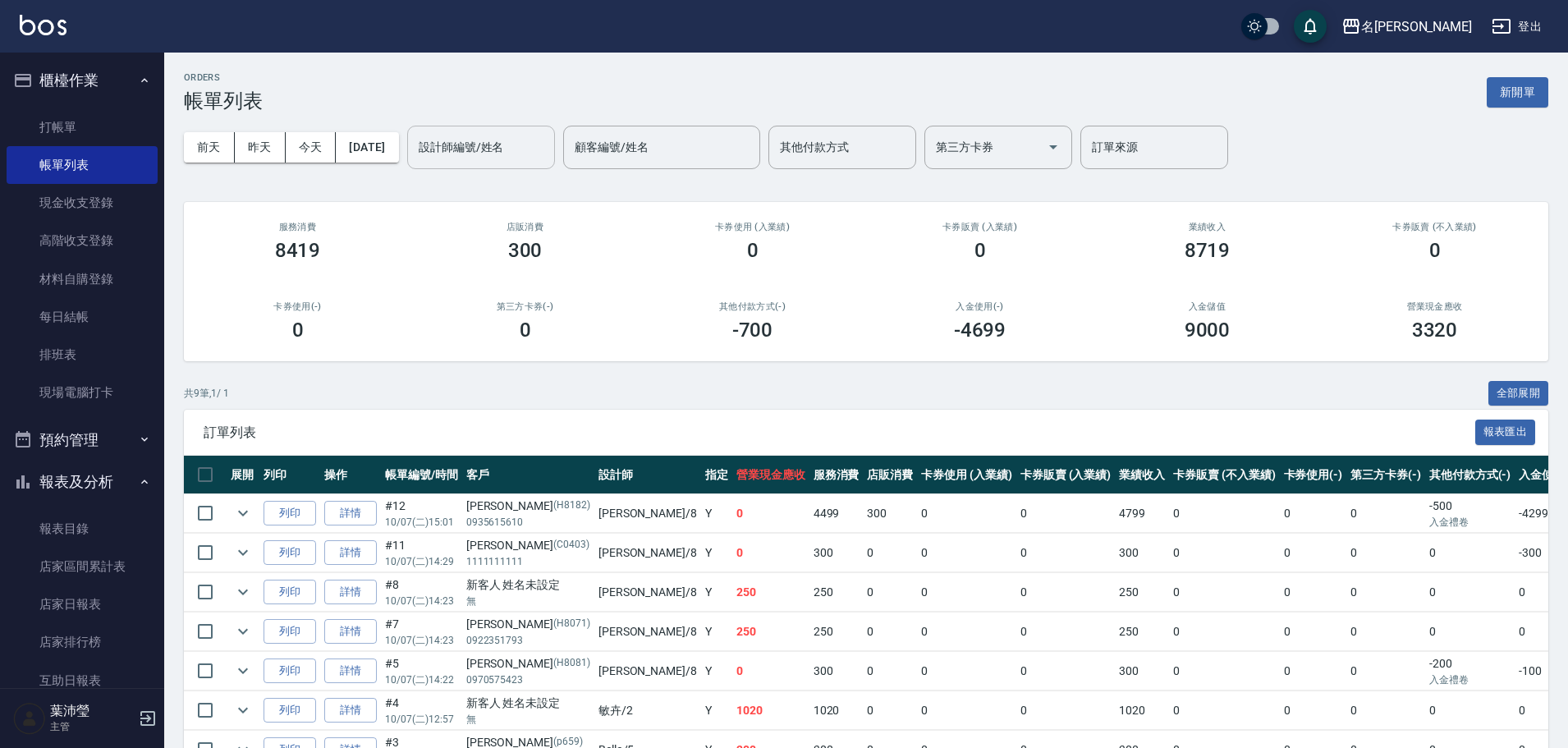
click at [533, 162] on div "設計師編號/姓名" at bounding box center [480, 147] width 148 height 43
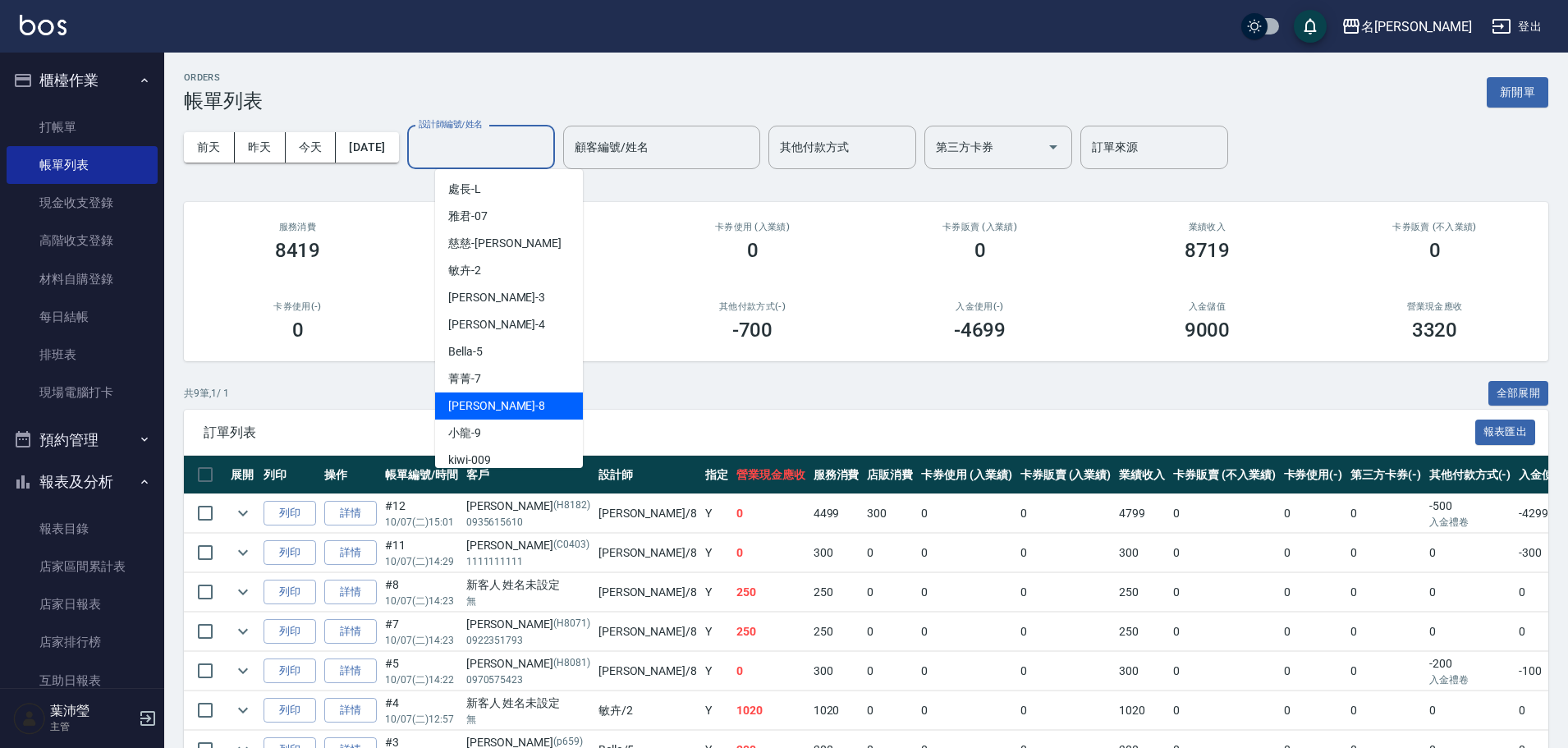
click at [508, 324] on div "Emma -8" at bounding box center [508, 406] width 148 height 27
type input "Emma-8"
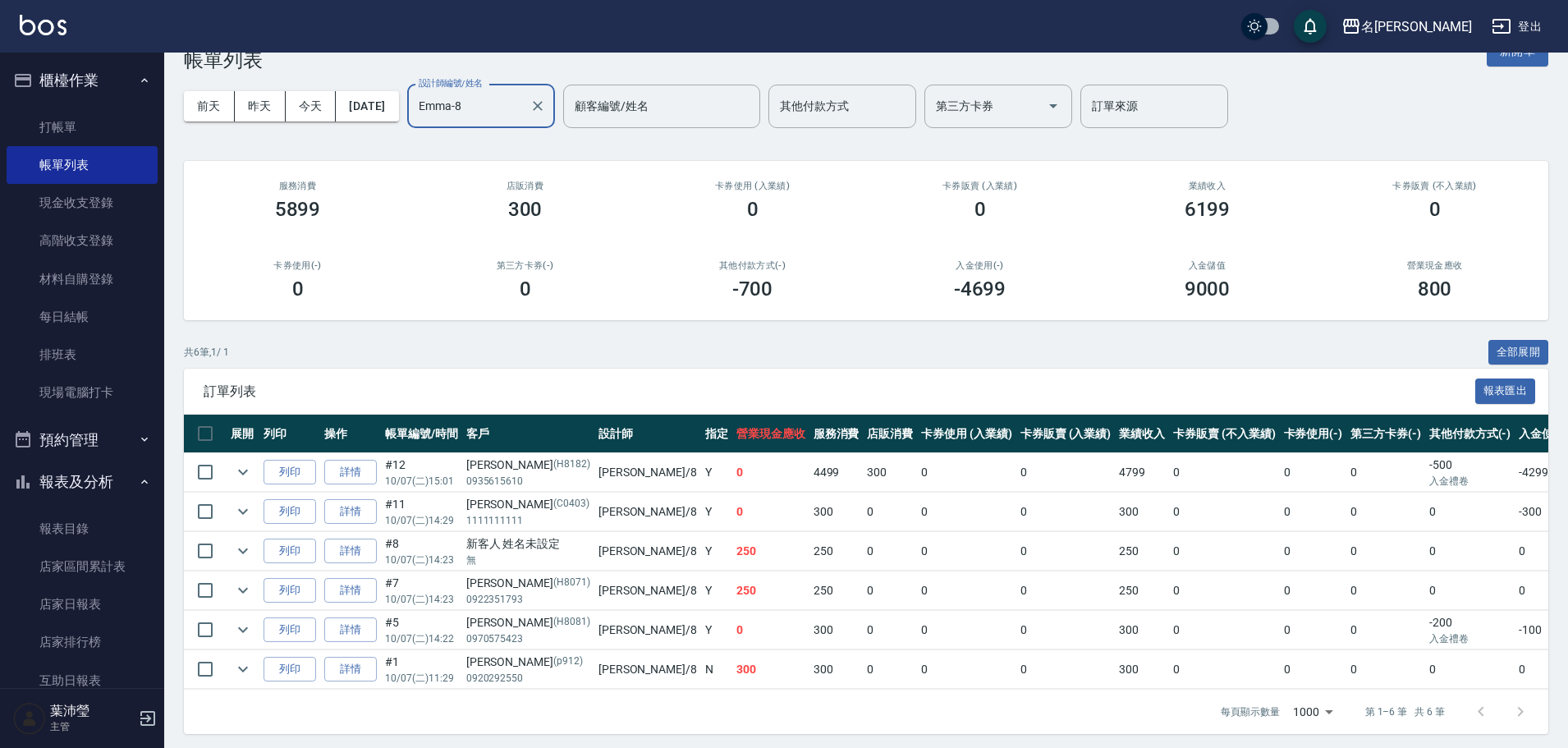
scroll to position [59, 0]
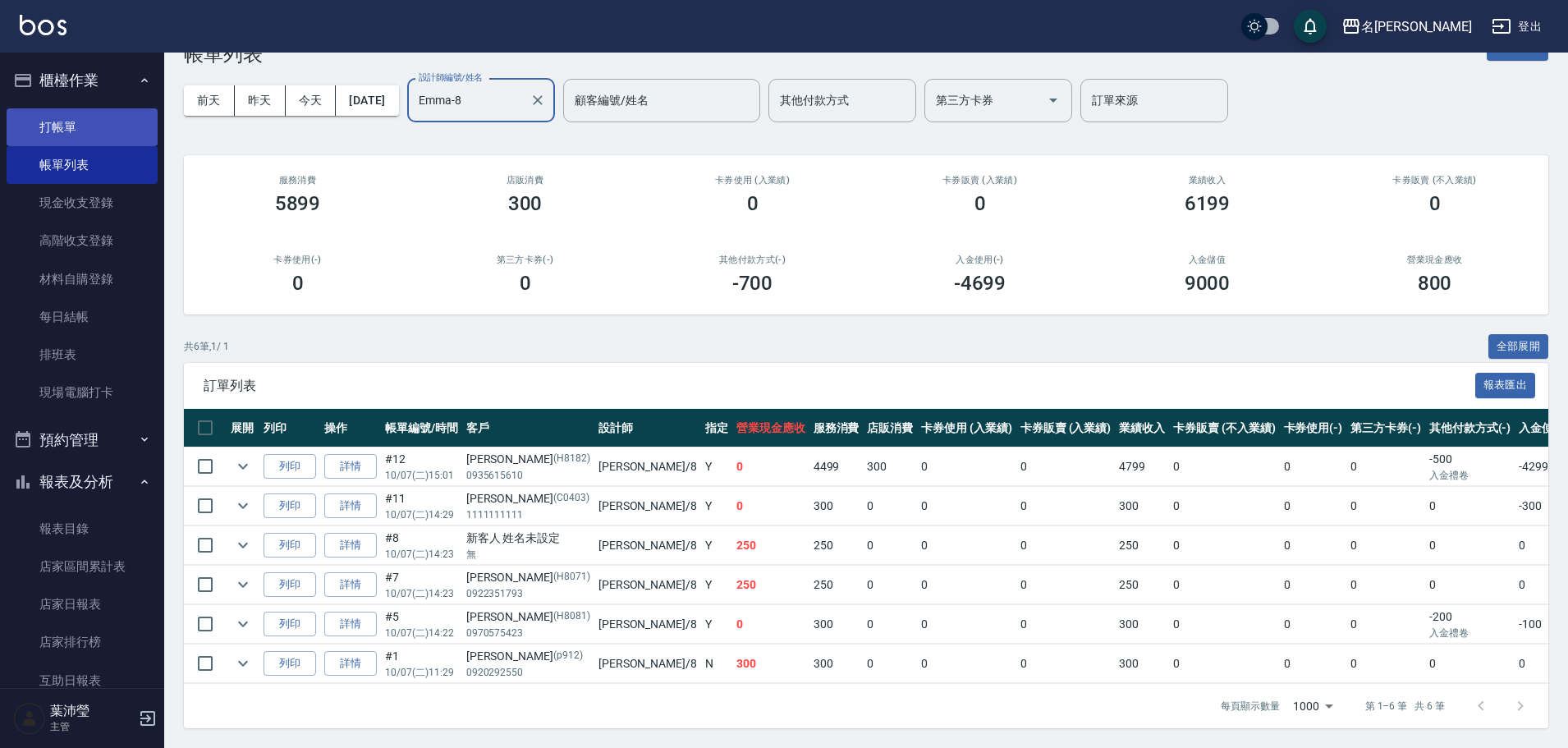
click at [96, 132] on link "打帳單" at bounding box center [82, 127] width 151 height 38
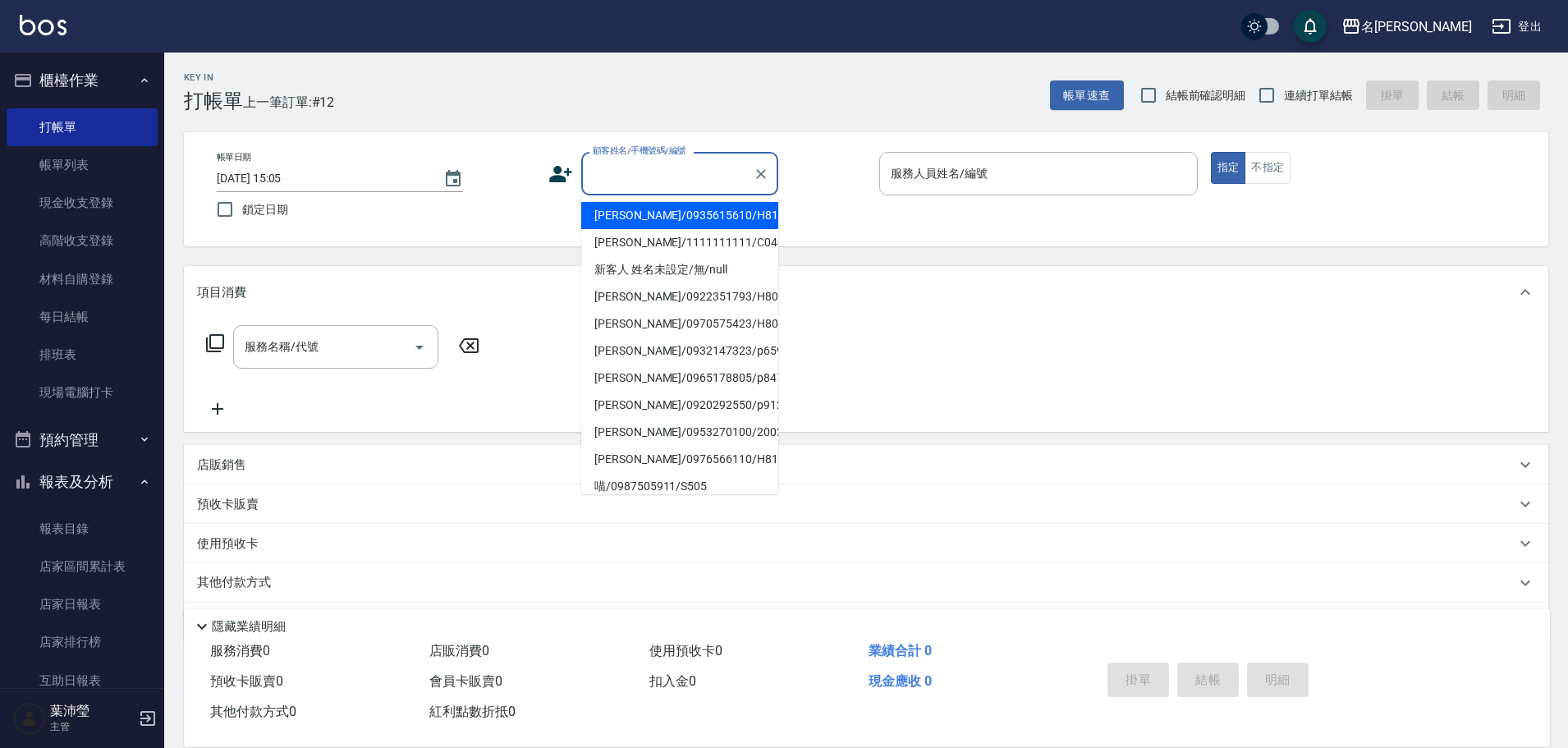
click at [676, 177] on input "顧客姓名/手機號碼/編號" at bounding box center [667, 174] width 158 height 29
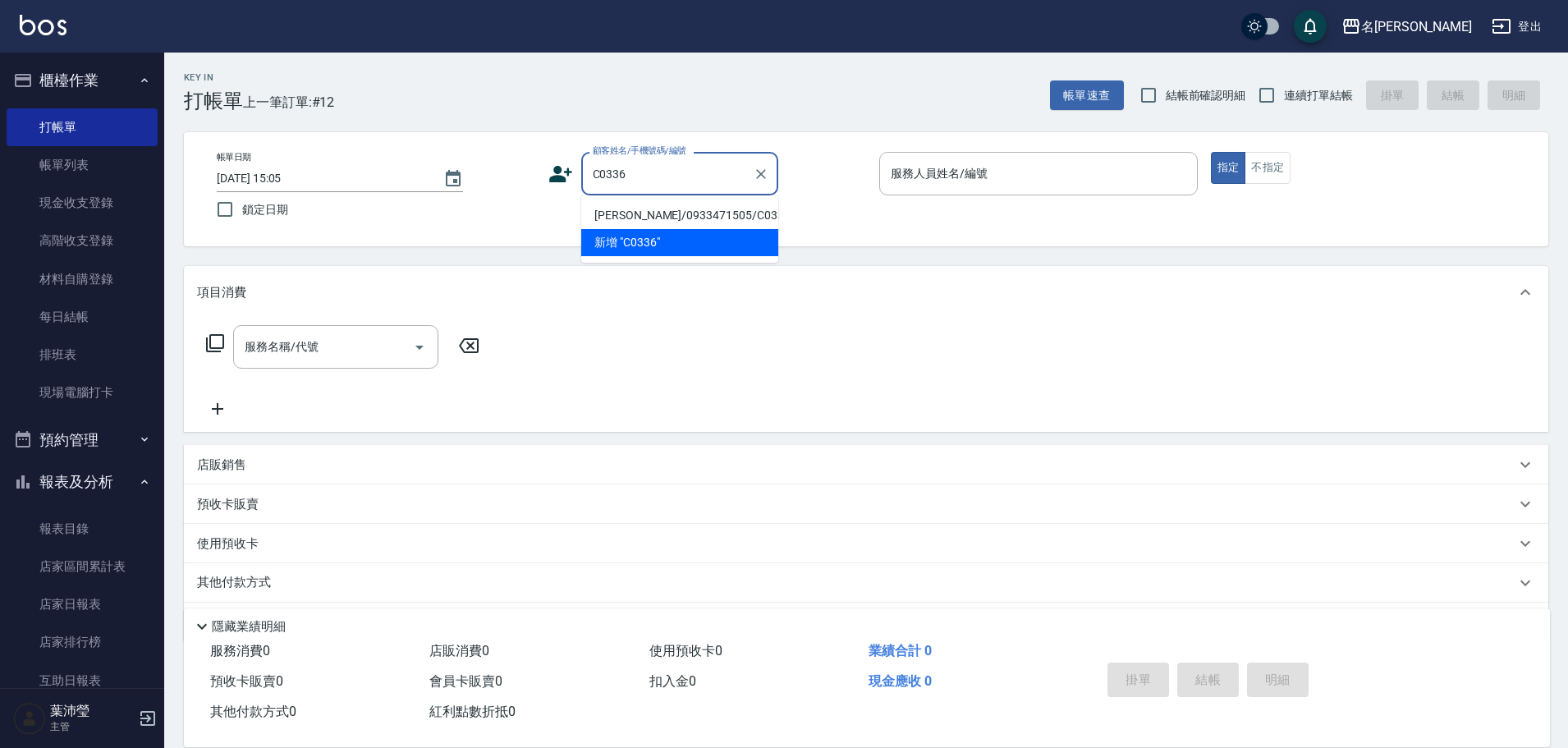
click at [711, 212] on li "楊佩紅/0933471505/C0336" at bounding box center [680, 216] width 197 height 27
type input "楊佩紅/0933471505/C0336"
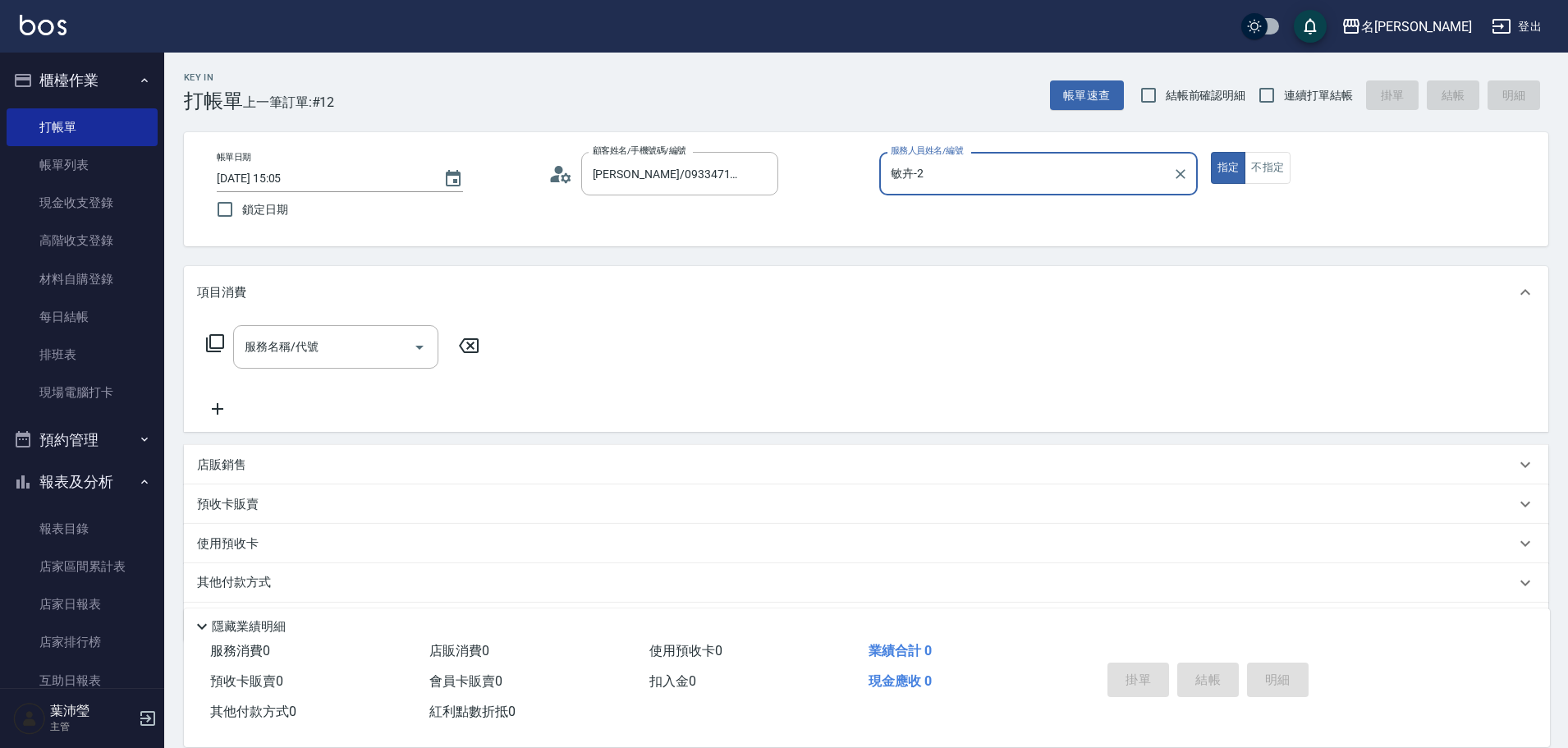
type input "敏卉-2"
click at [213, 324] on icon at bounding box center [215, 343] width 19 height 19
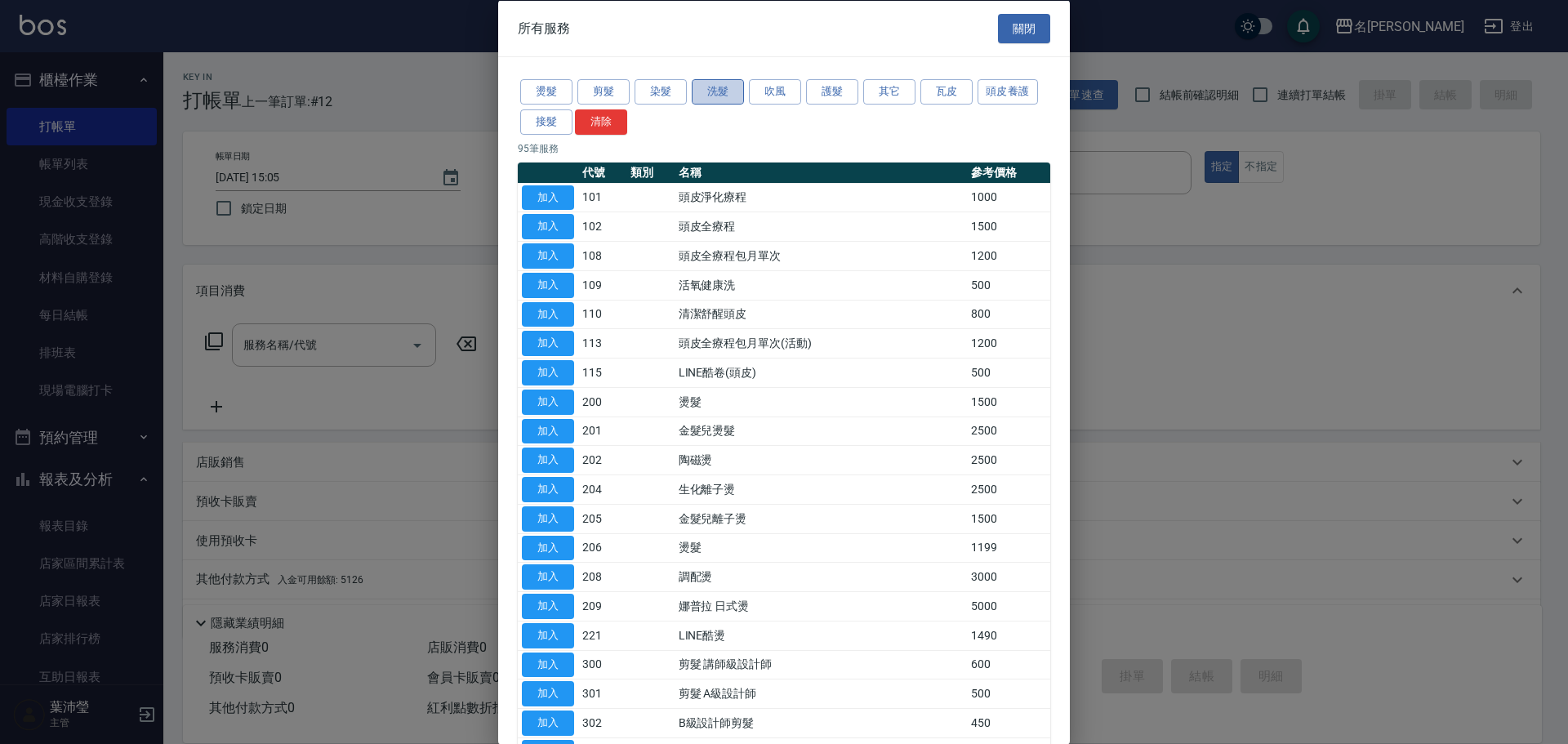
click at [724, 87] on button "洗髮" at bounding box center [717, 91] width 52 height 25
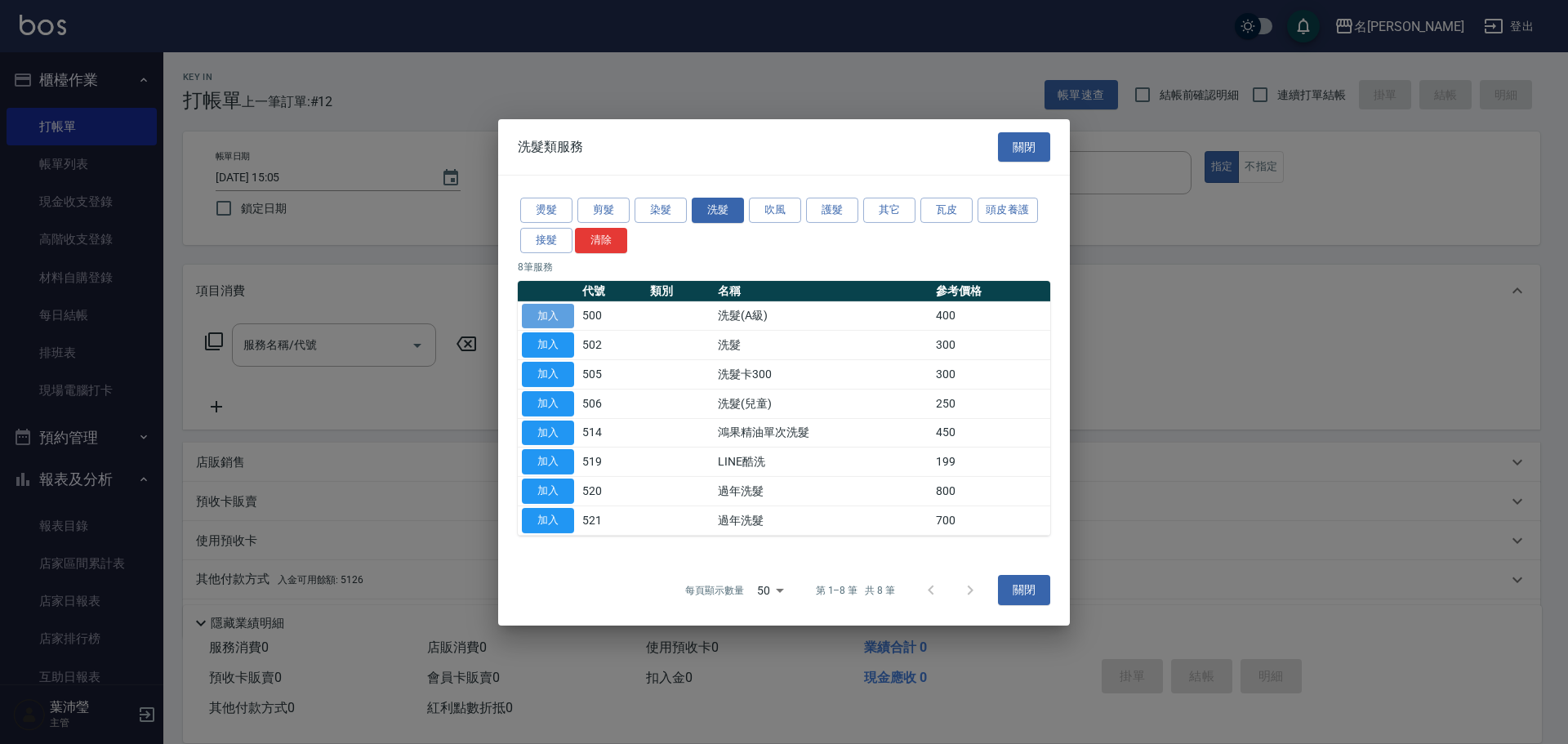
click at [550, 314] on button "加入" at bounding box center [548, 315] width 52 height 25
type input "洗髮(A級)(500)"
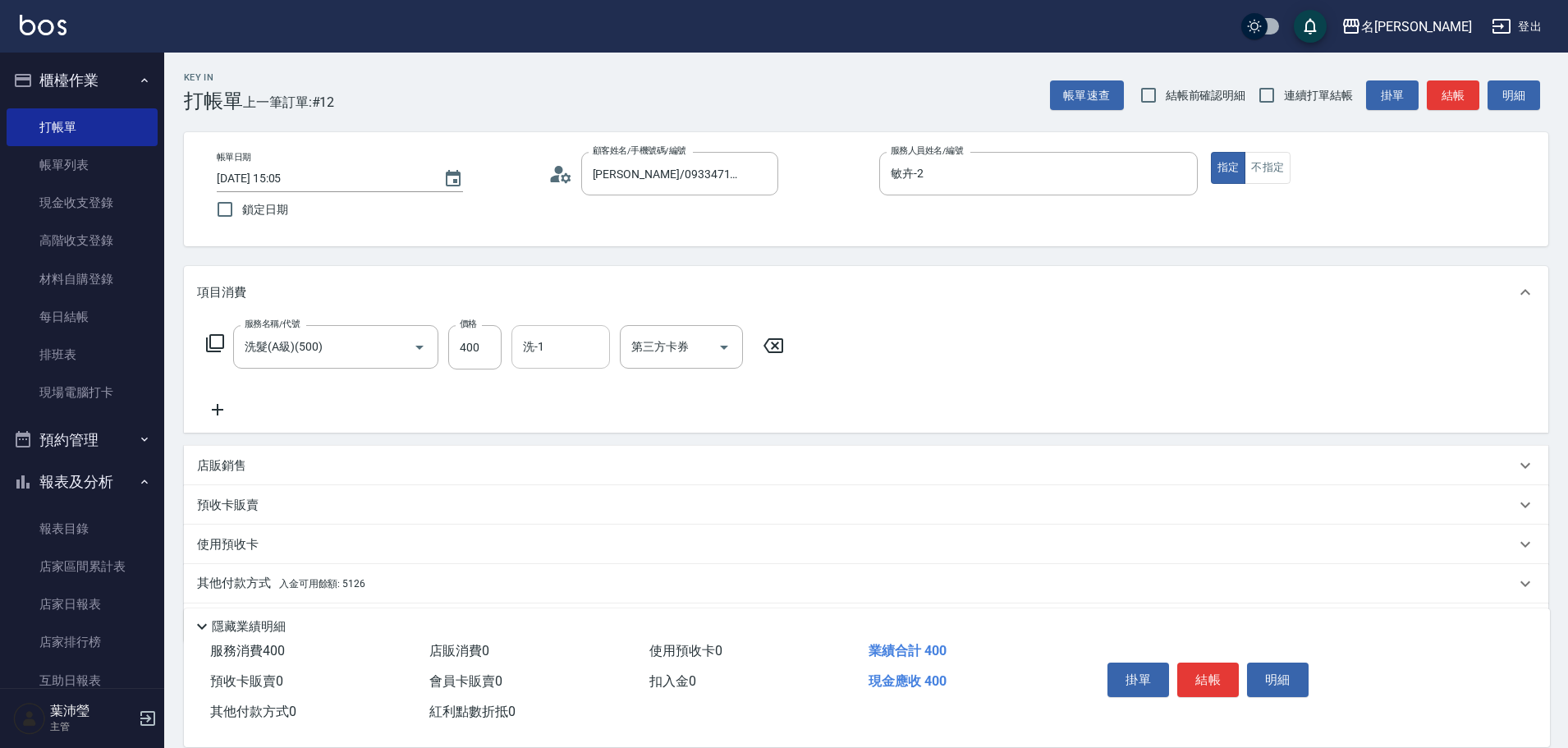
click at [536, 324] on input "洗-1" at bounding box center [561, 347] width 84 height 29
click at [540, 324] on span "Bella -5" at bounding box center [542, 388] width 35 height 17
type input "Bella-5"
click at [240, 324] on p "其他付款方式 入金可用餘額: 5126" at bounding box center [281, 584] width 168 height 18
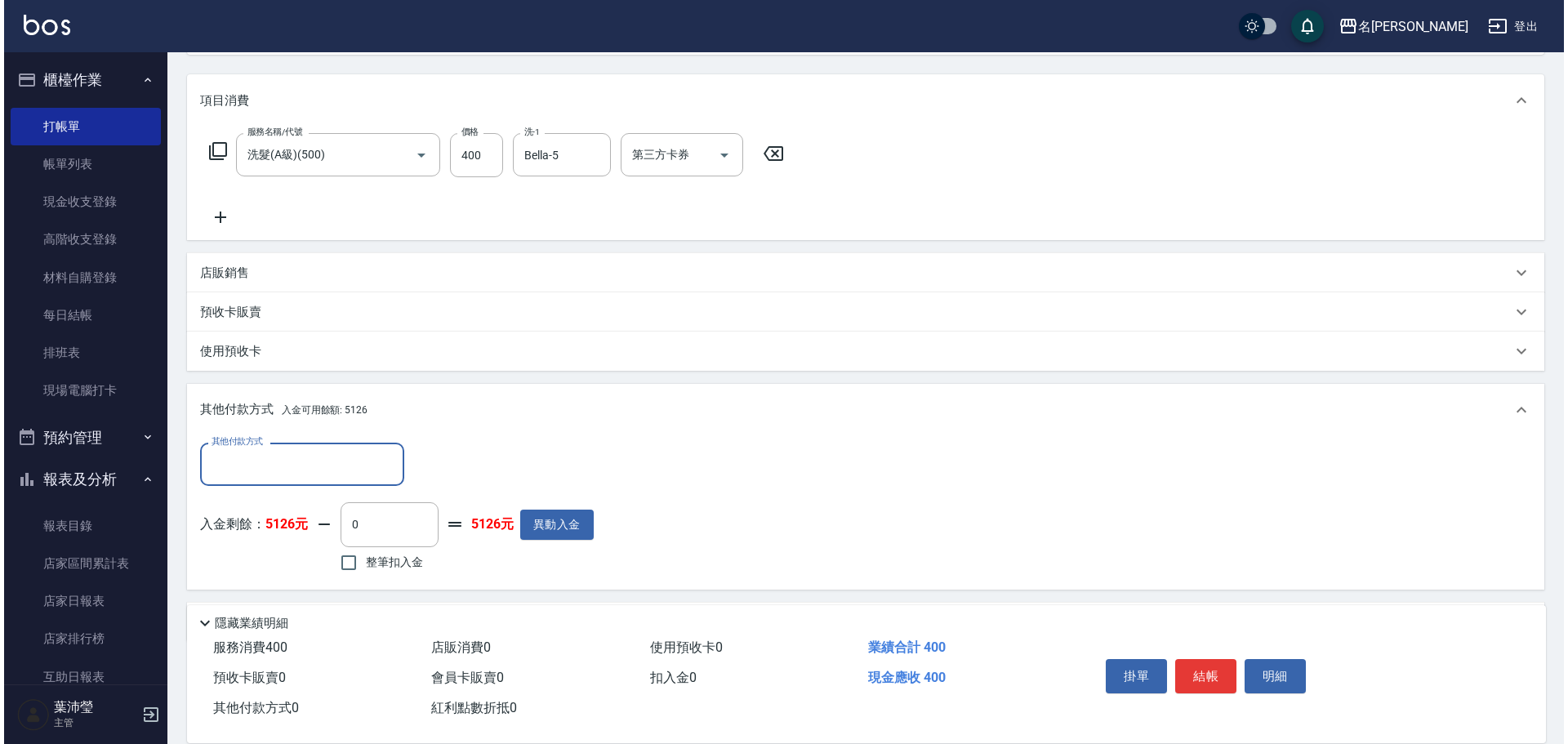
scroll to position [245, 0]
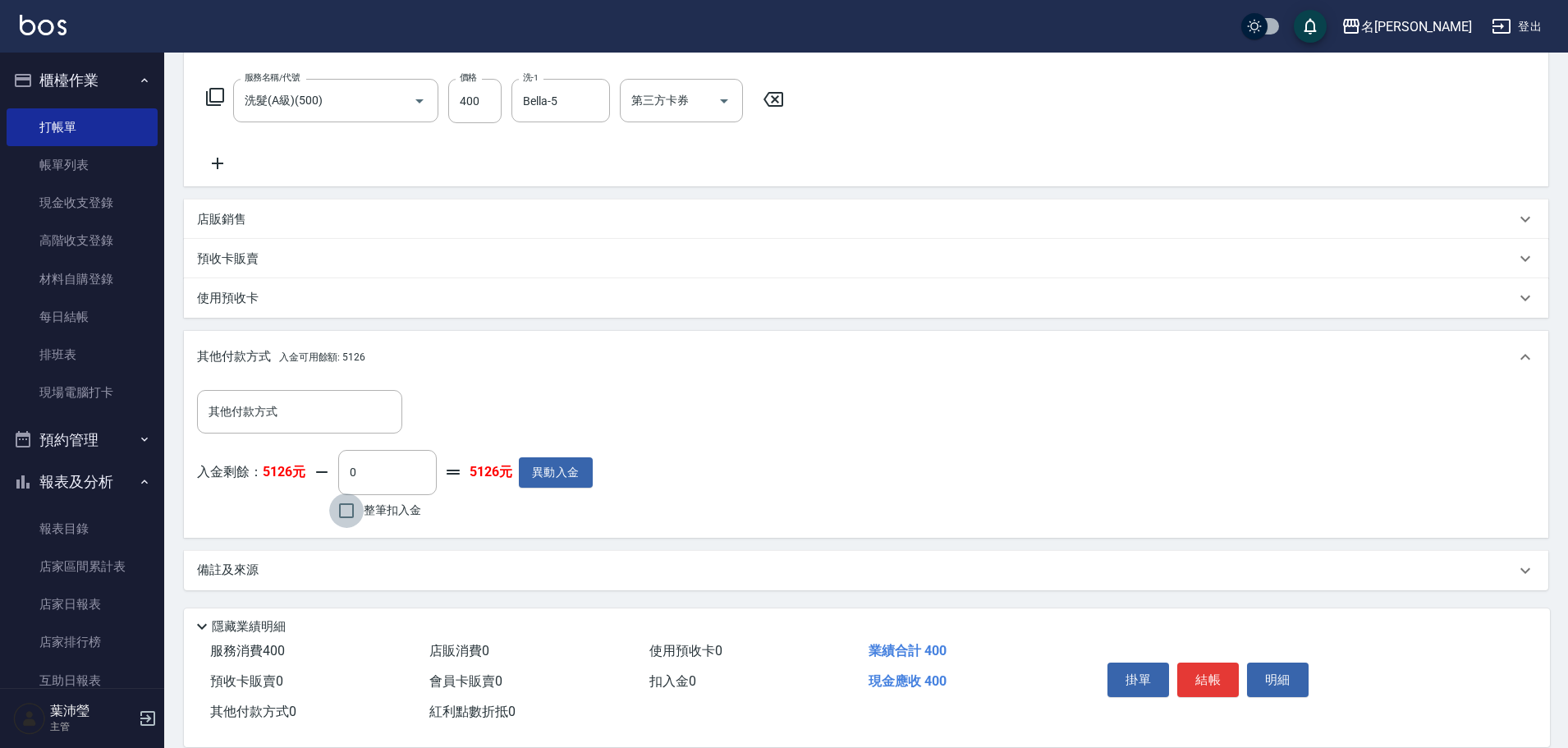
click at [346, 324] on input "整筆扣入金" at bounding box center [347, 510] width 35 height 35
checkbox input "true"
type input "400"
click at [769, 324] on button "明細" at bounding box center [1278, 679] width 62 height 35
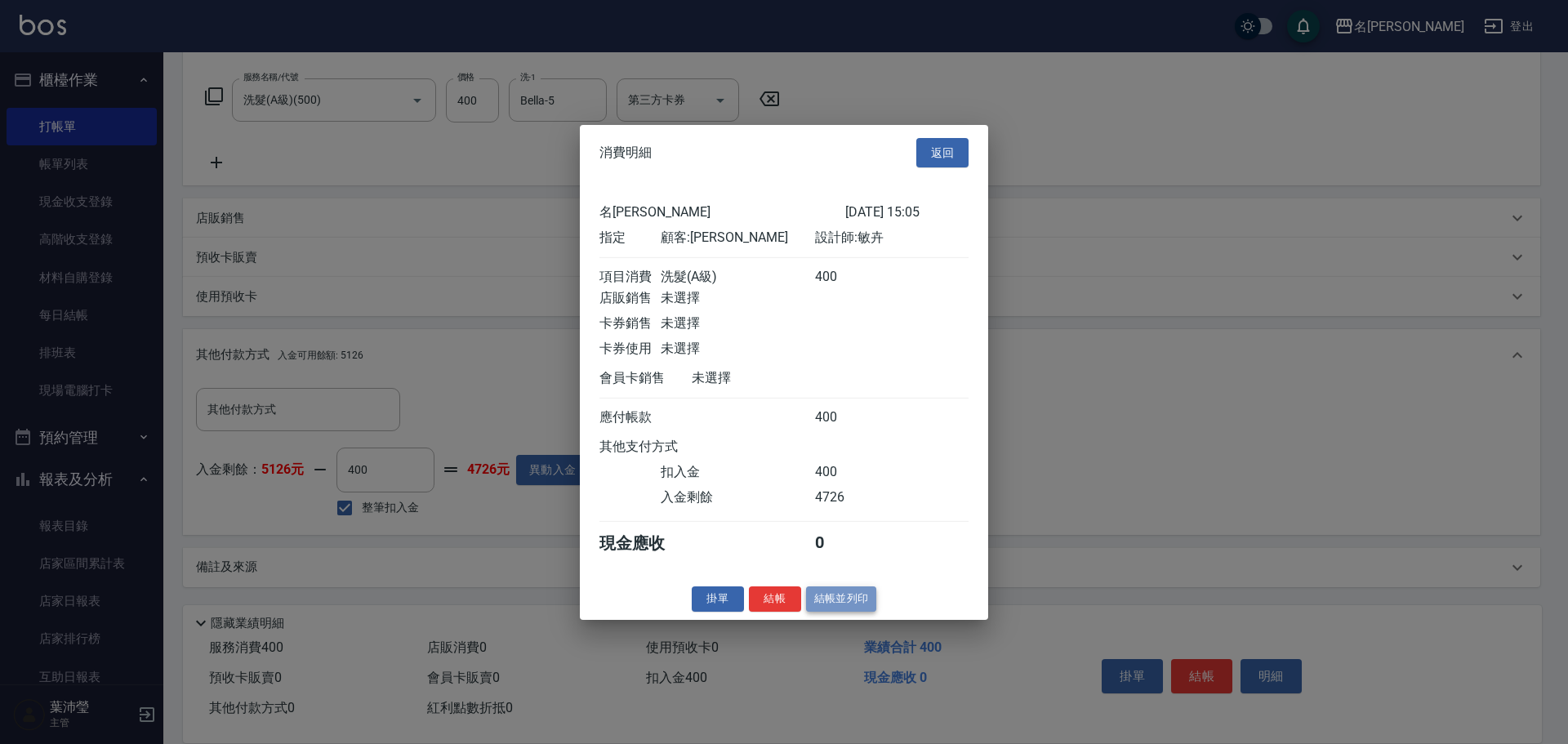
click at [764, 322] on button "結帳並列印" at bounding box center [841, 599] width 71 height 25
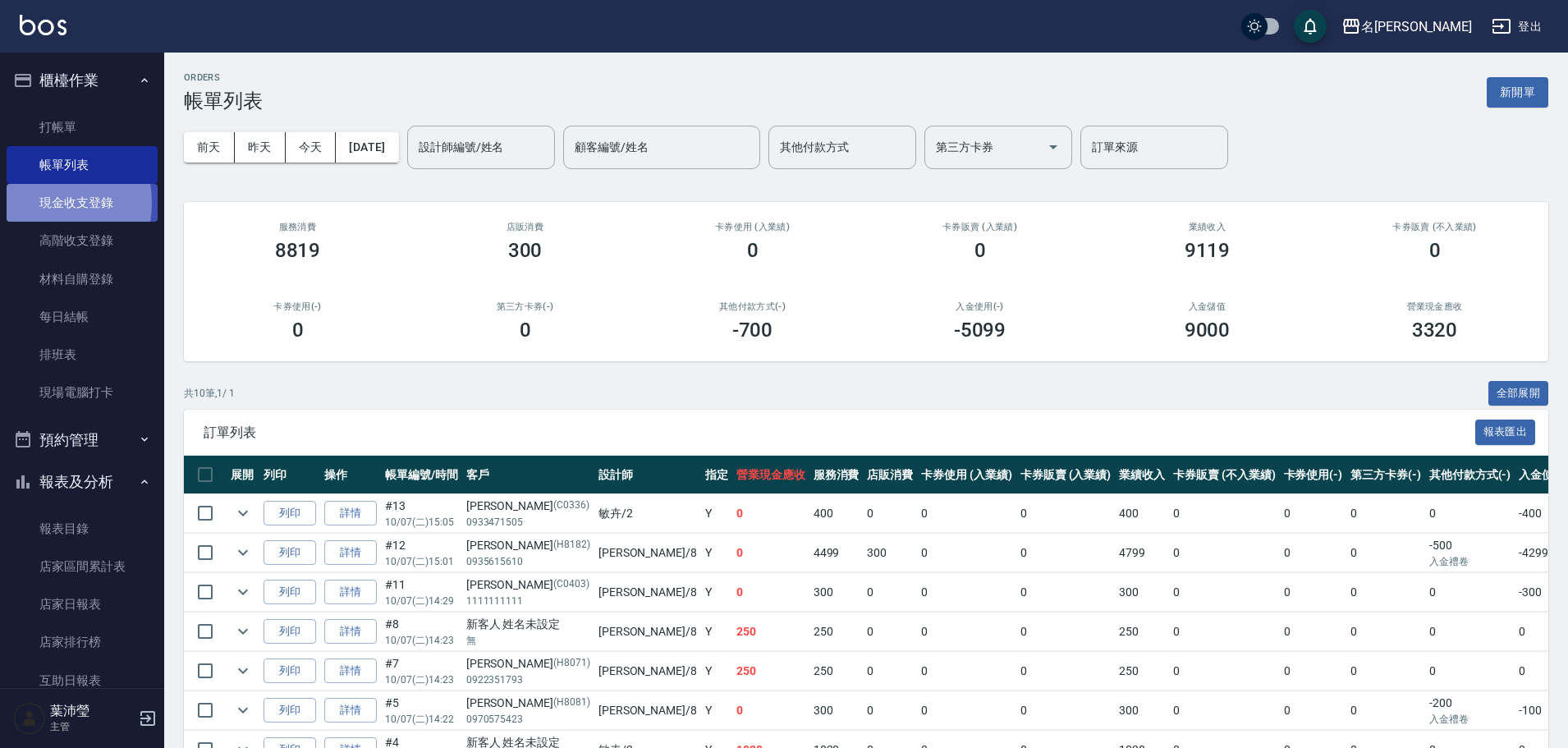
click at [36, 203] on link "現金收支登錄" at bounding box center [82, 202] width 151 height 38
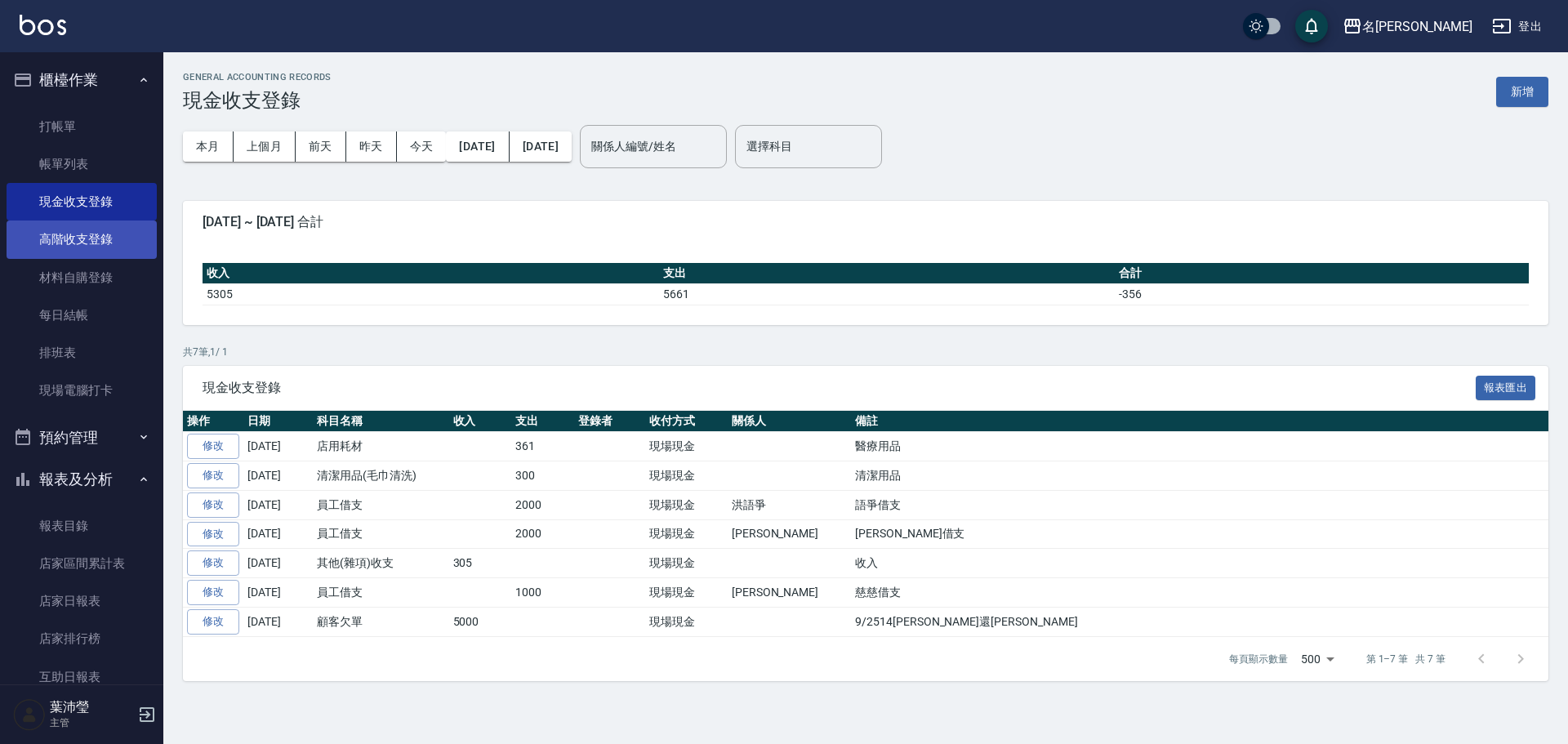
click at [112, 236] on link "高階收支登錄" at bounding box center [82, 238] width 150 height 37
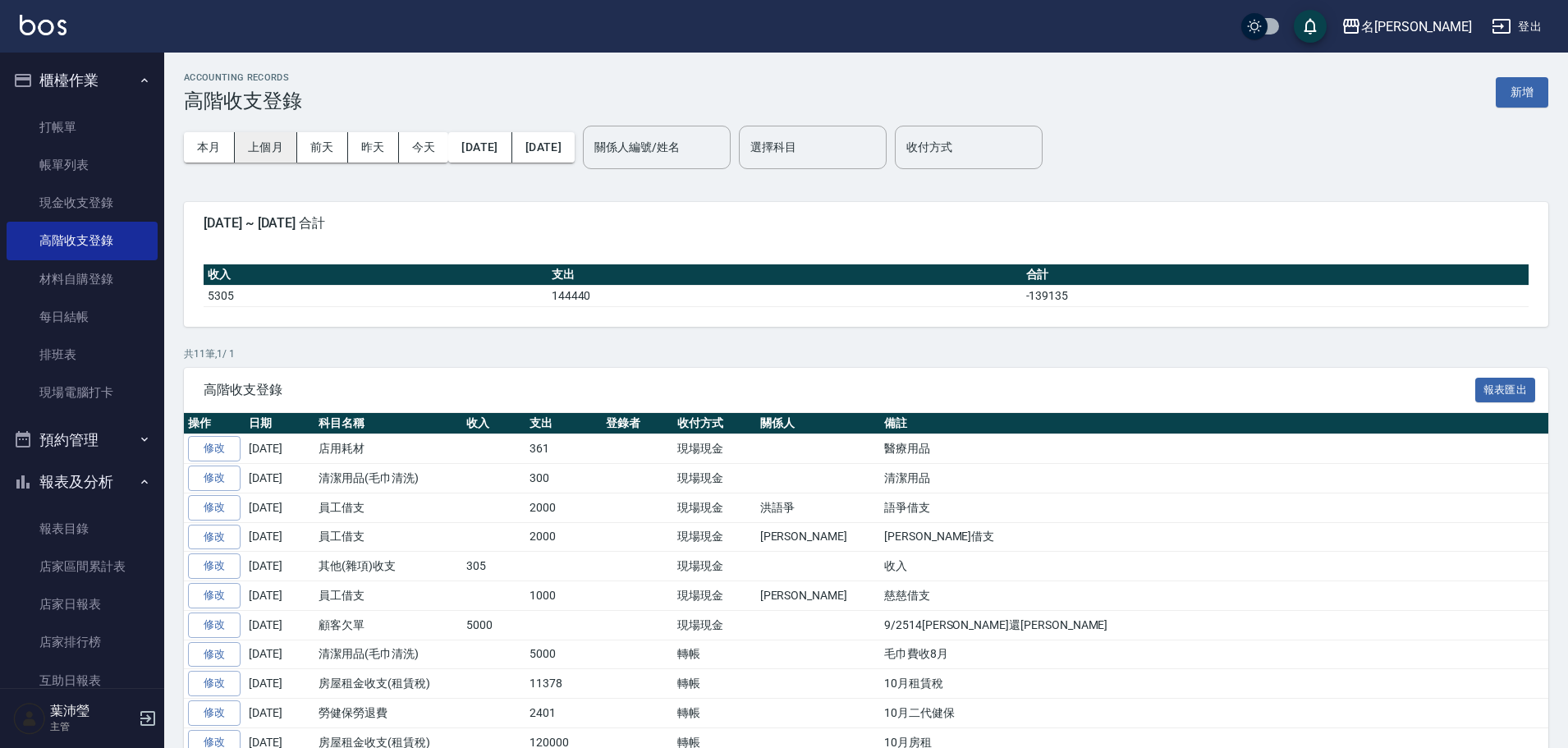
click at [266, 141] on button "上個月" at bounding box center [266, 147] width 63 height 30
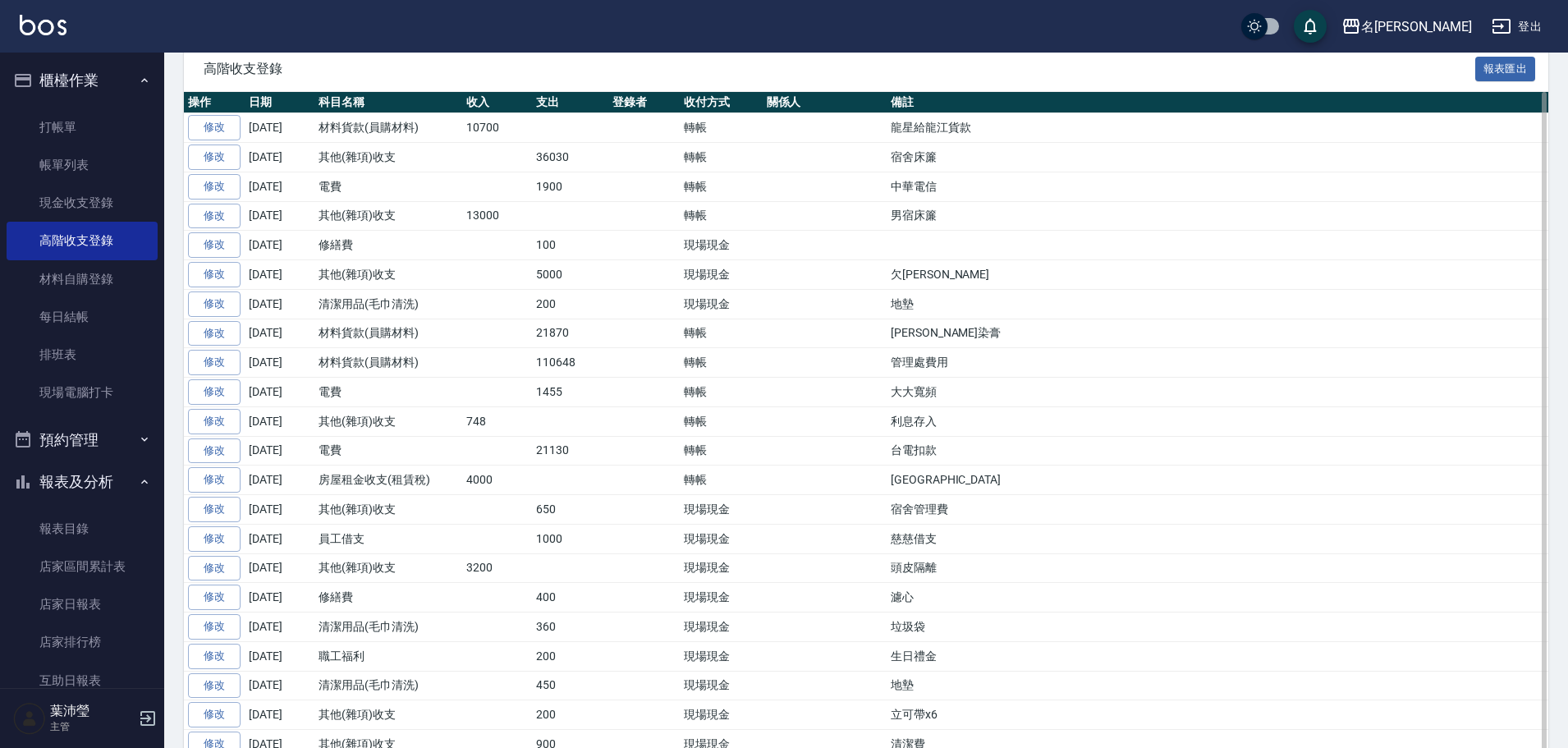
scroll to position [292, 0]
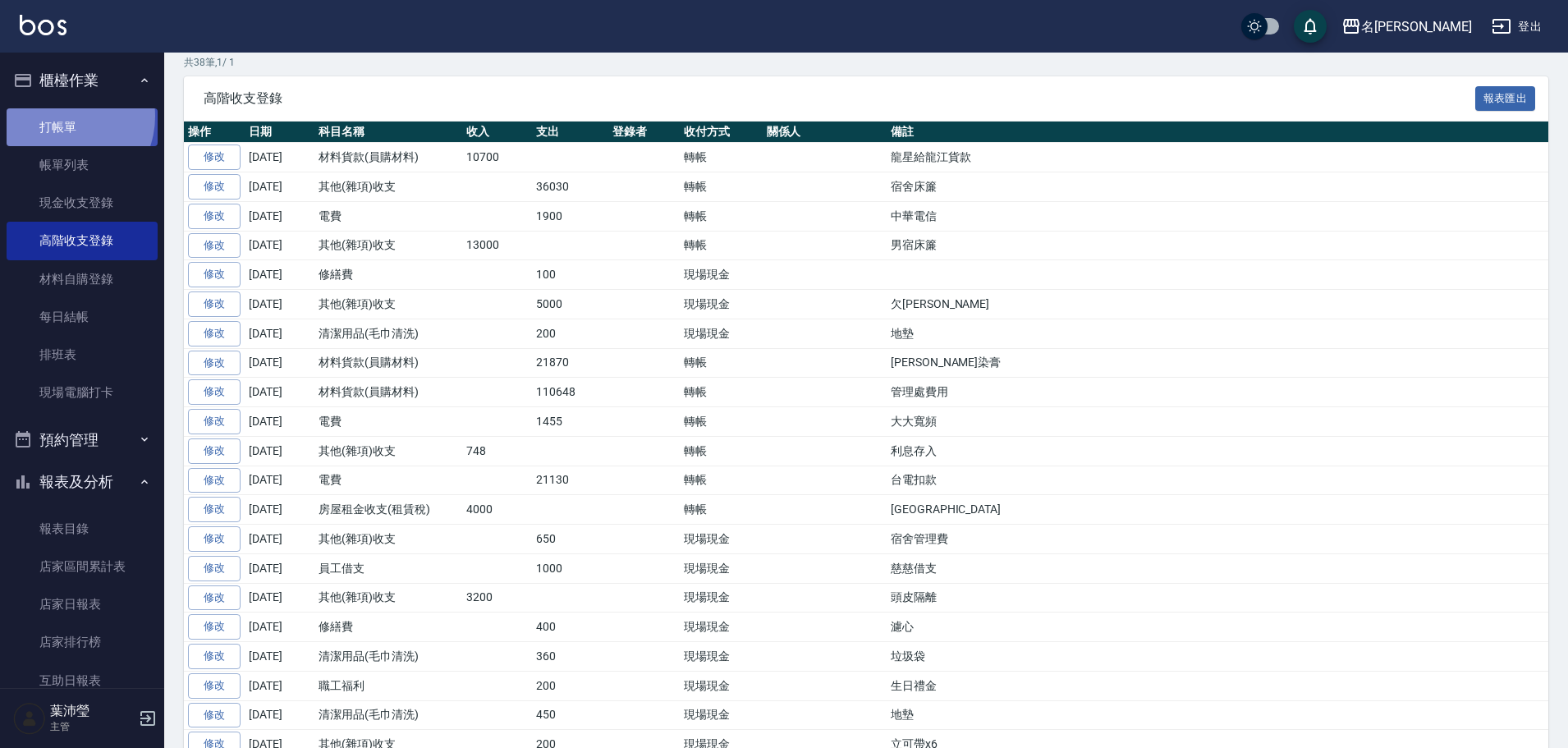
click at [63, 116] on link "打帳單" at bounding box center [82, 127] width 151 height 38
